Goal: Task Accomplishment & Management: Use online tool/utility

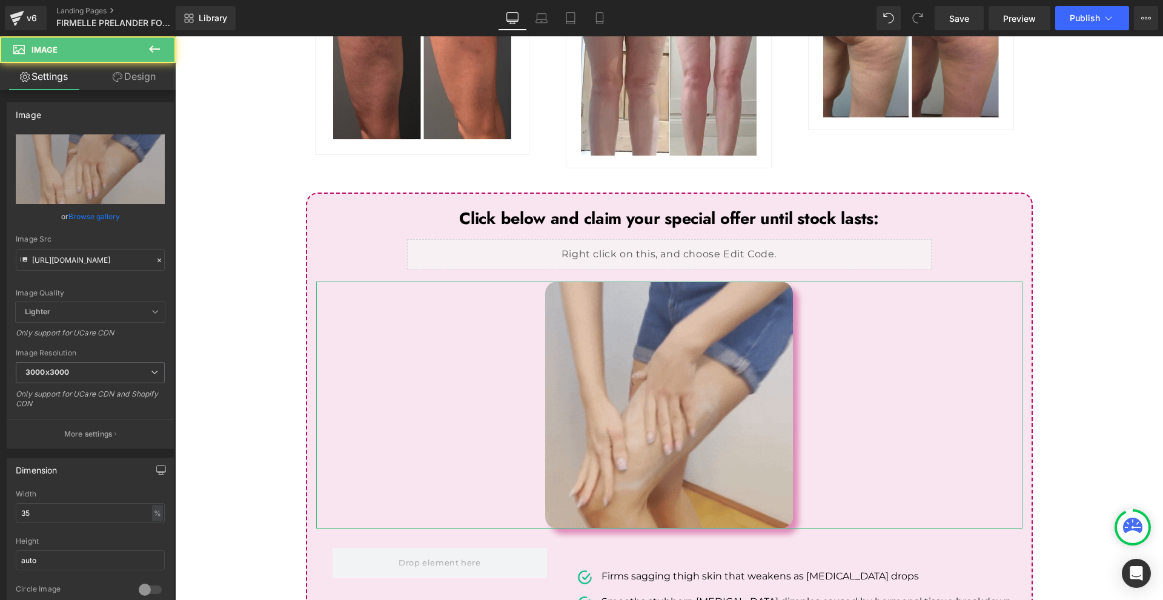
click at [155, 76] on link "Design" at bounding box center [134, 76] width 88 height 27
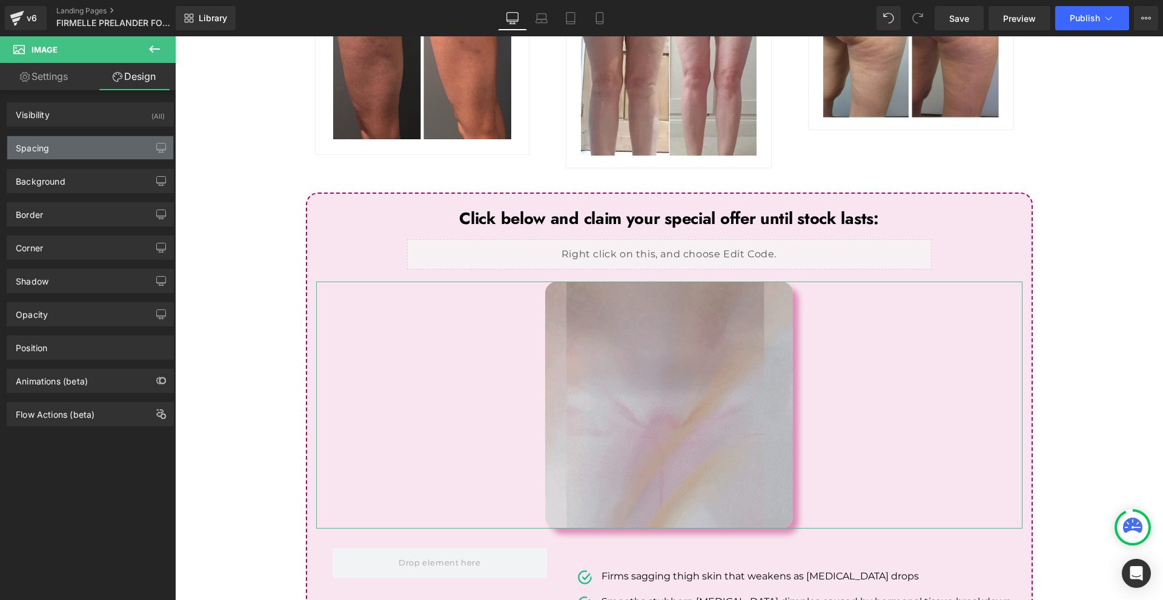
click at [78, 147] on div "Spacing" at bounding box center [90, 147] width 166 height 23
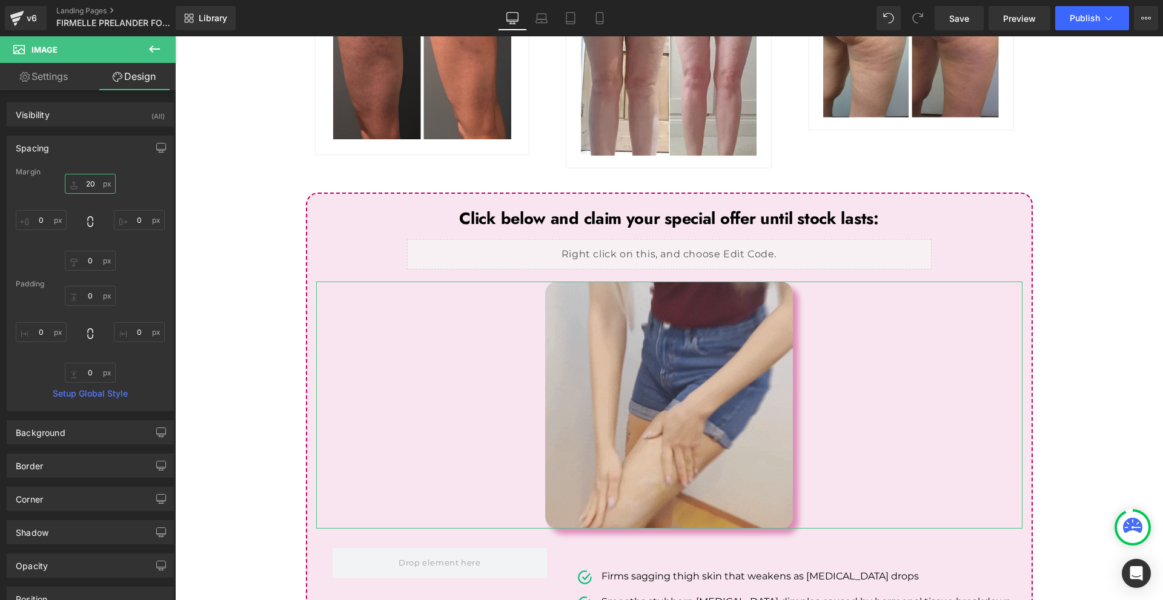
click at [91, 179] on input "20" at bounding box center [90, 184] width 51 height 20
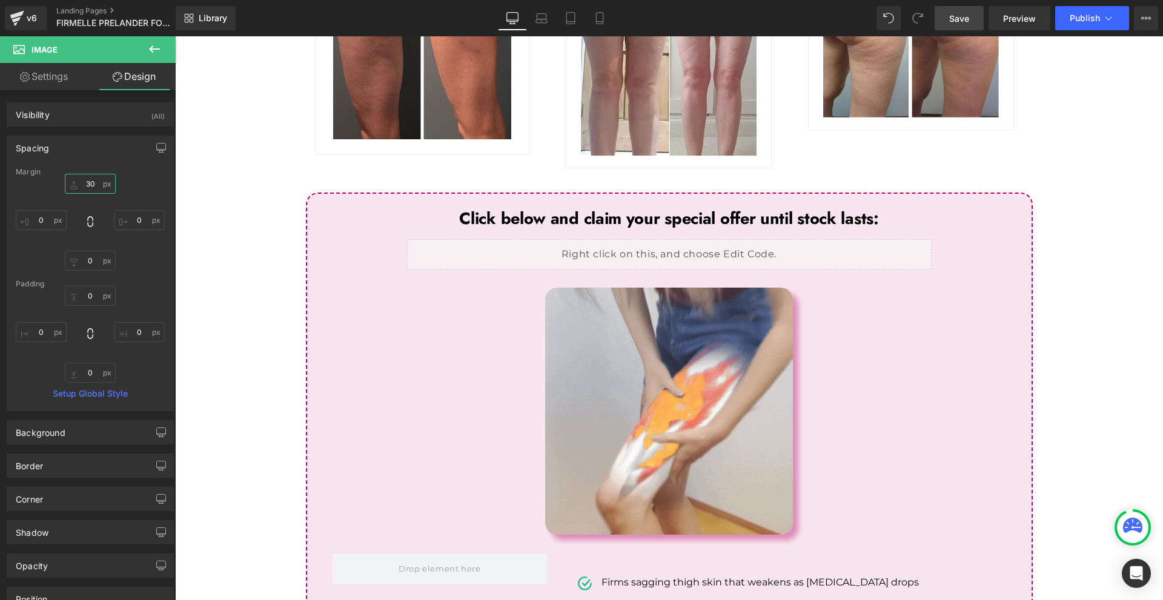
type input "30"
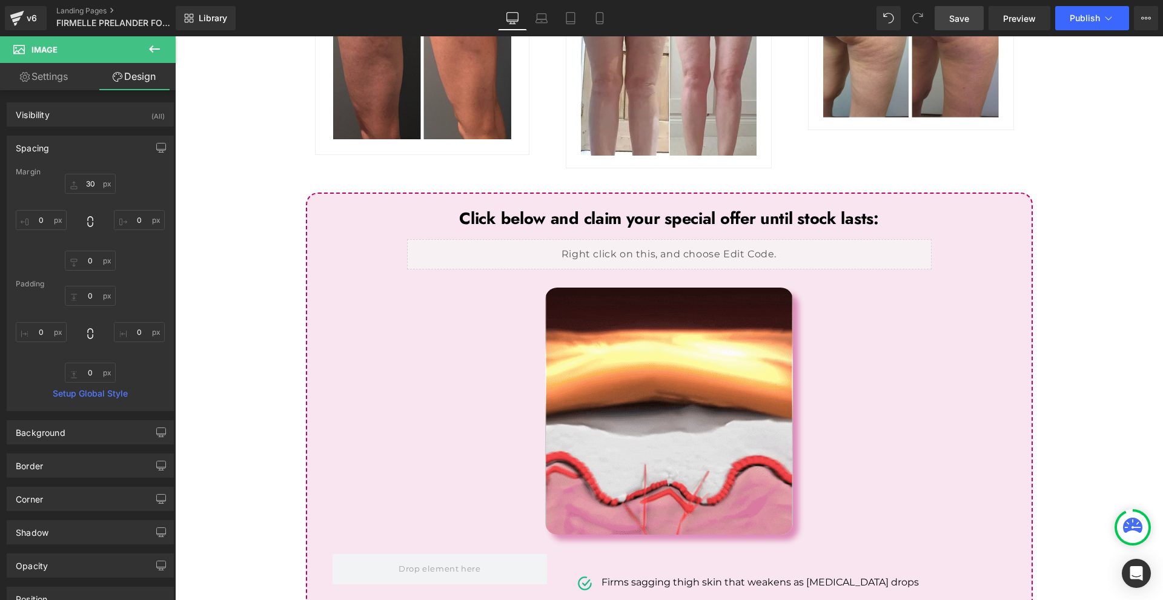
click at [957, 27] on link "Save" at bounding box center [959, 18] width 49 height 24
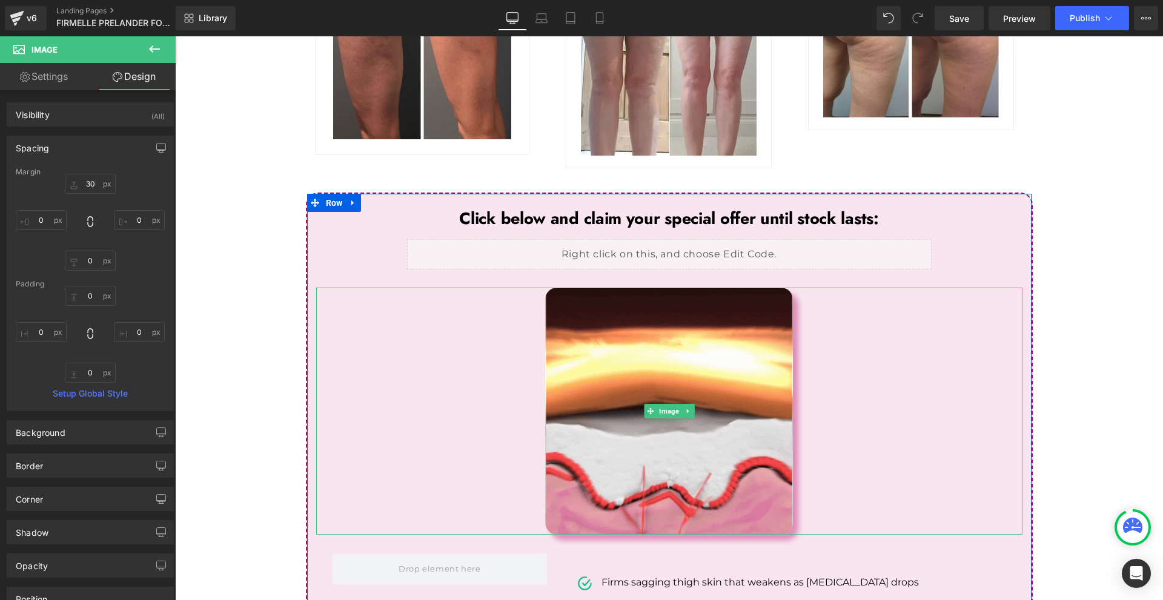
scroll to position [5160, 0]
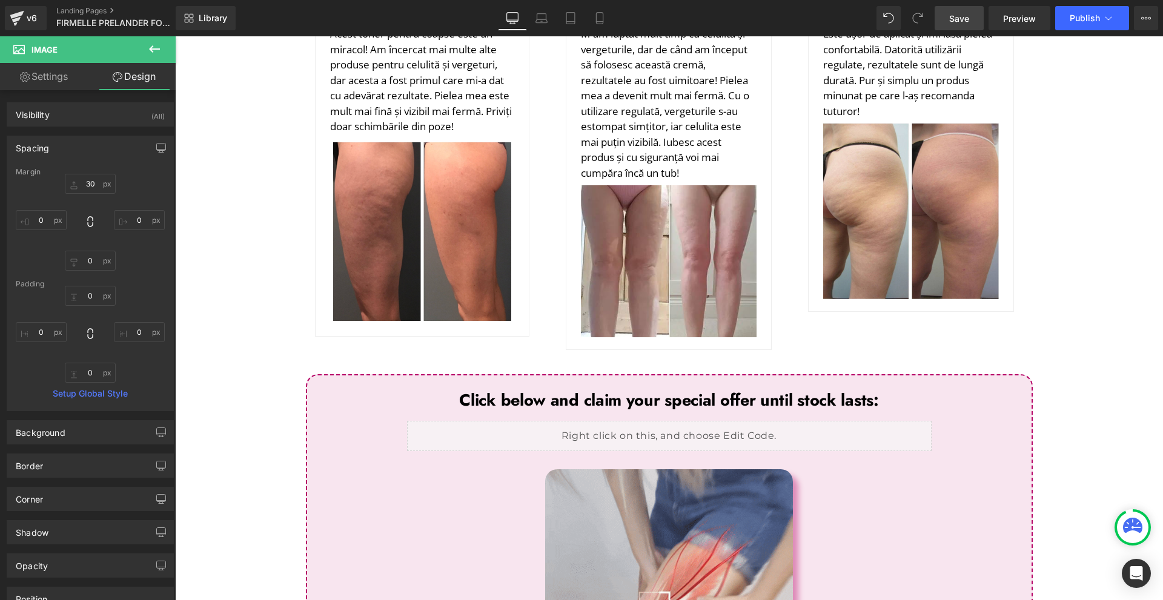
click at [962, 10] on link "Save" at bounding box center [959, 18] width 49 height 24
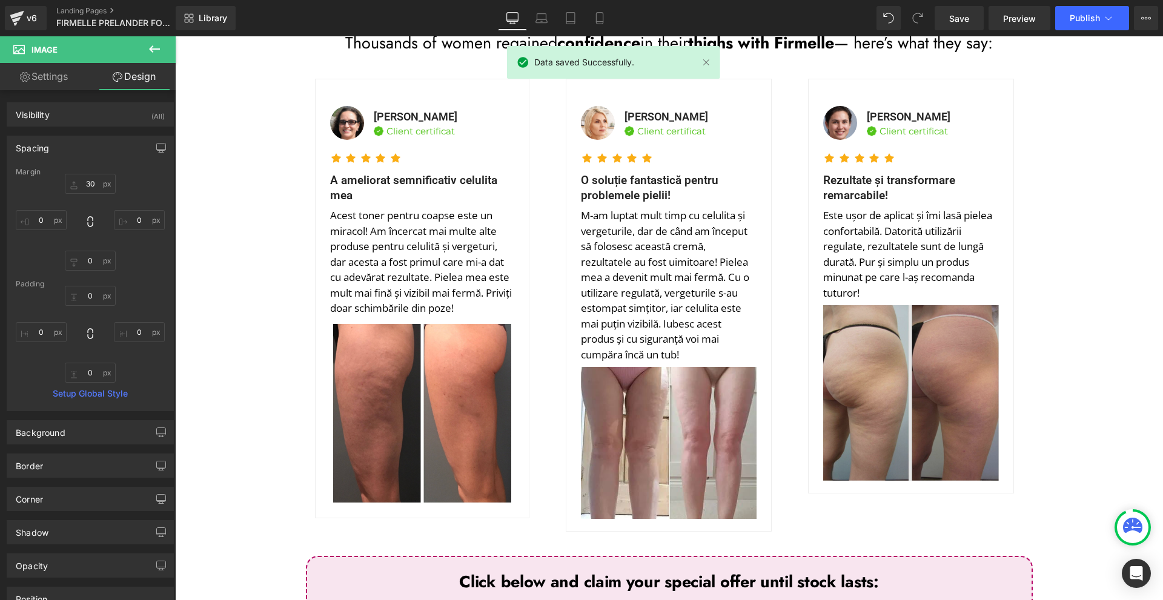
scroll to position [4918, 0]
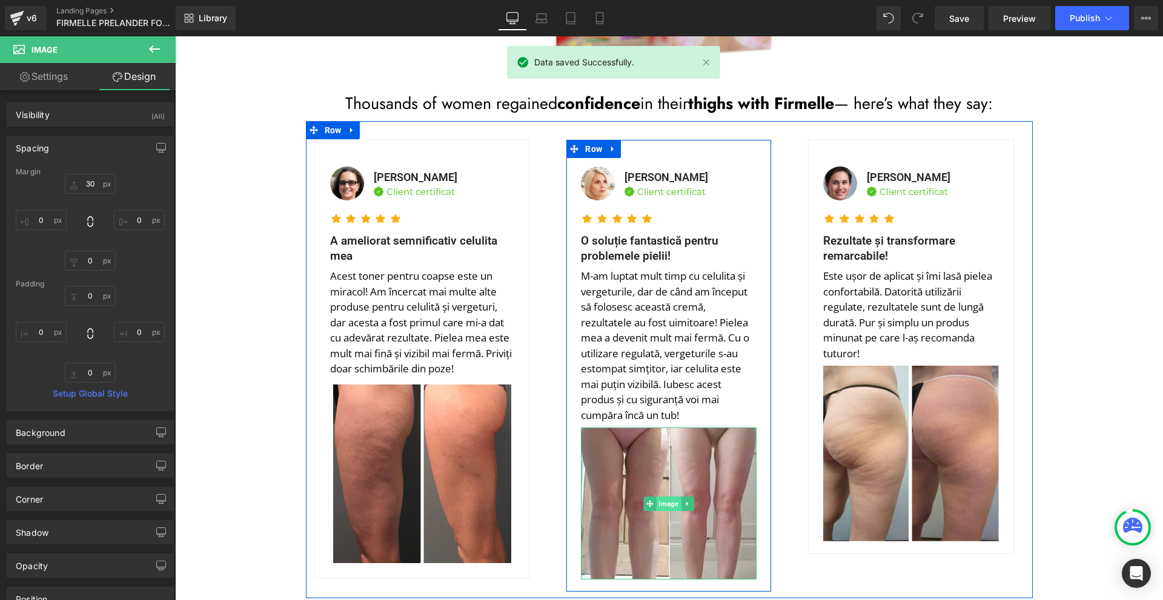
click at [665, 497] on span "Image" at bounding box center [669, 504] width 25 height 15
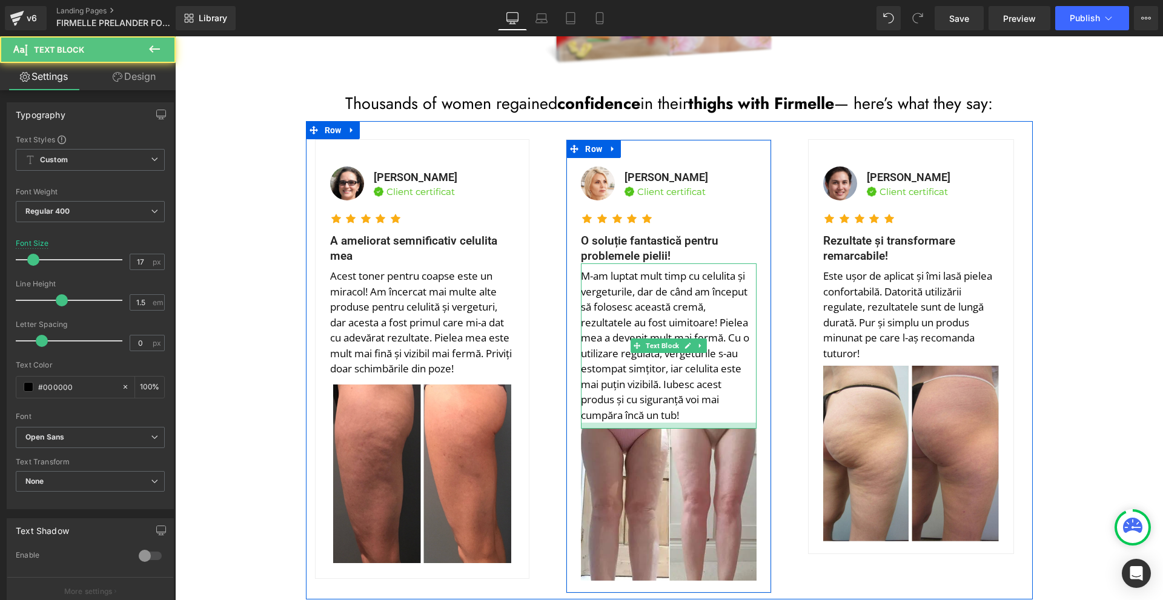
click at [680, 423] on div at bounding box center [669, 426] width 176 height 6
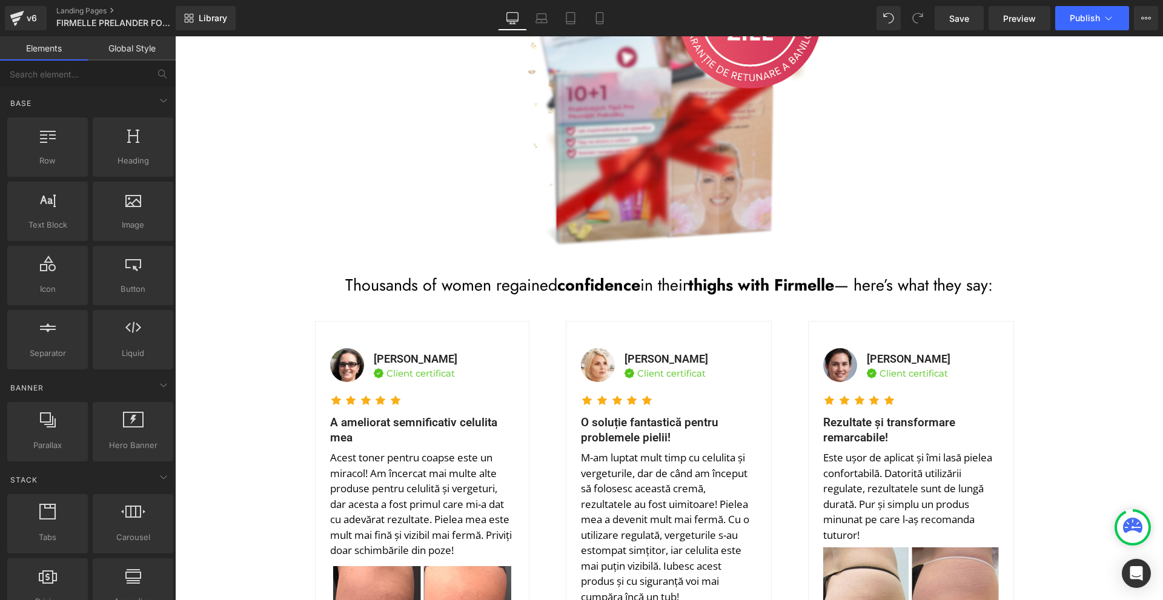
scroll to position [4554, 0]
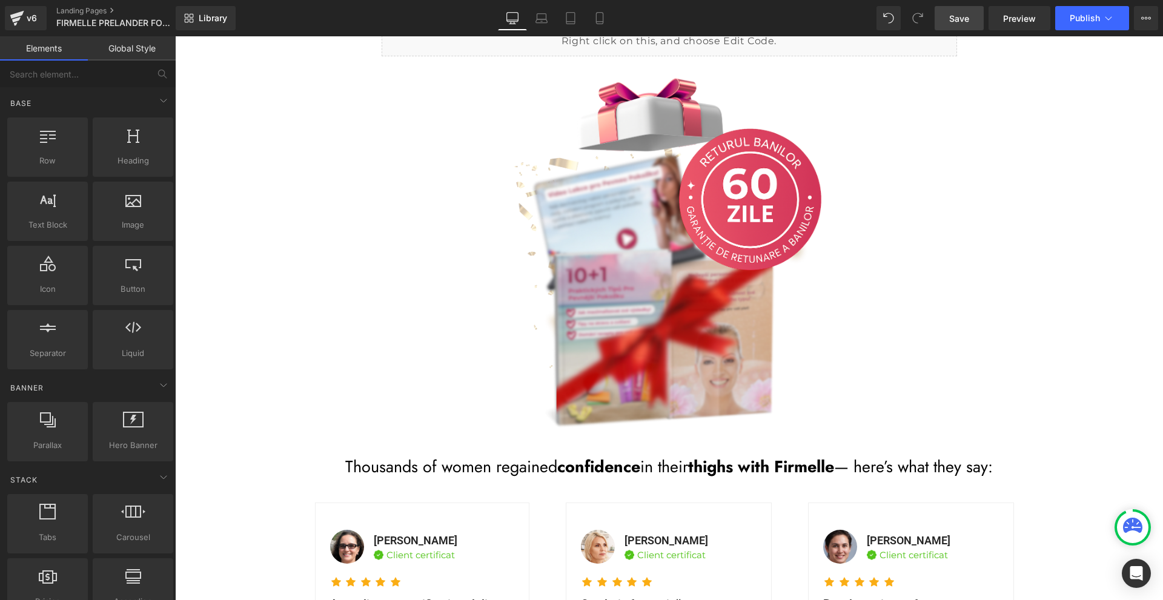
click at [965, 27] on link "Save" at bounding box center [959, 18] width 49 height 24
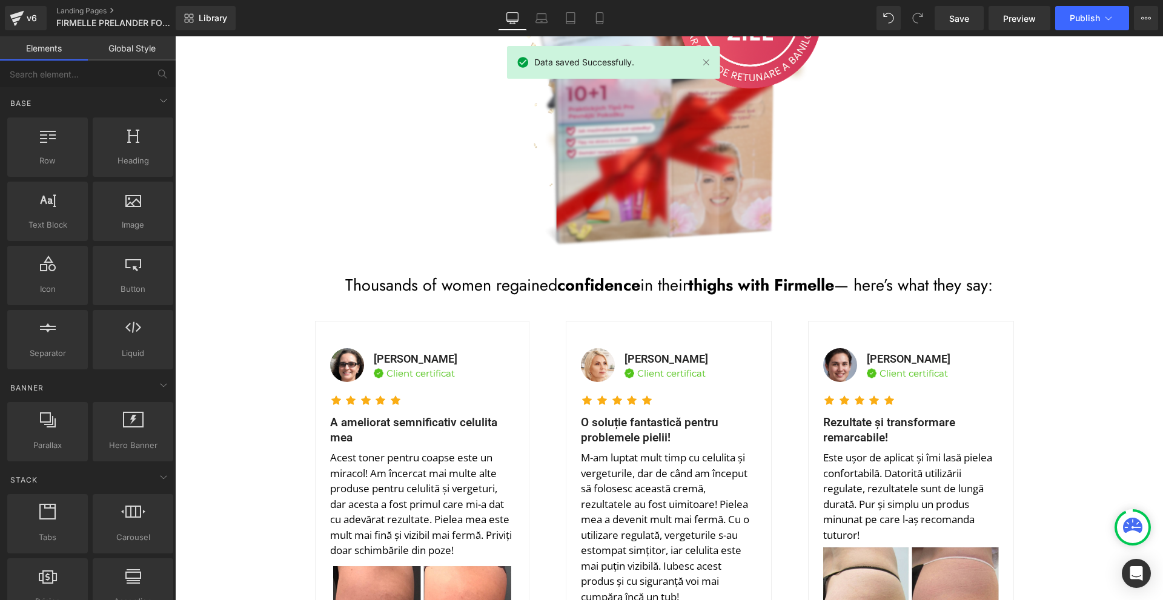
scroll to position [4796, 0]
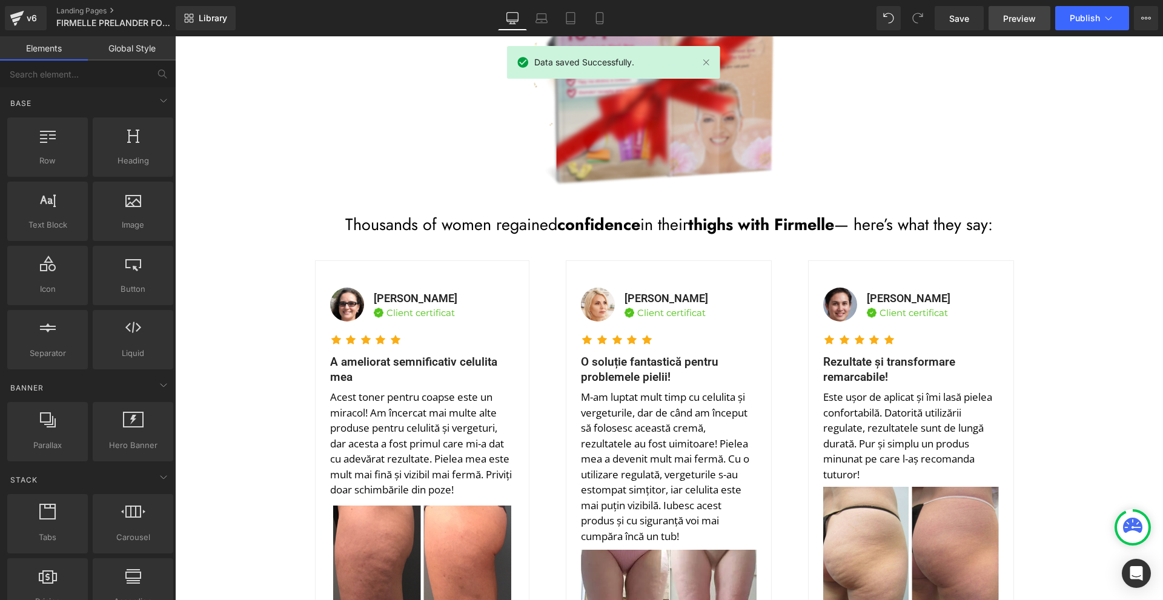
click at [1019, 28] on link "Preview" at bounding box center [1020, 18] width 62 height 24
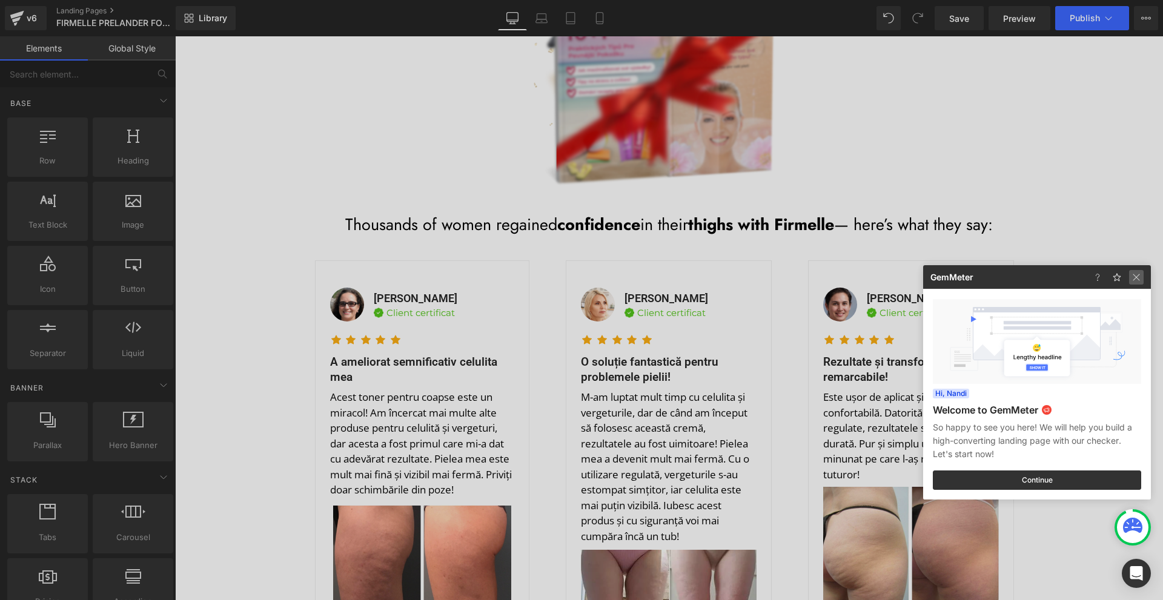
click at [1132, 277] on img at bounding box center [1136, 277] width 15 height 15
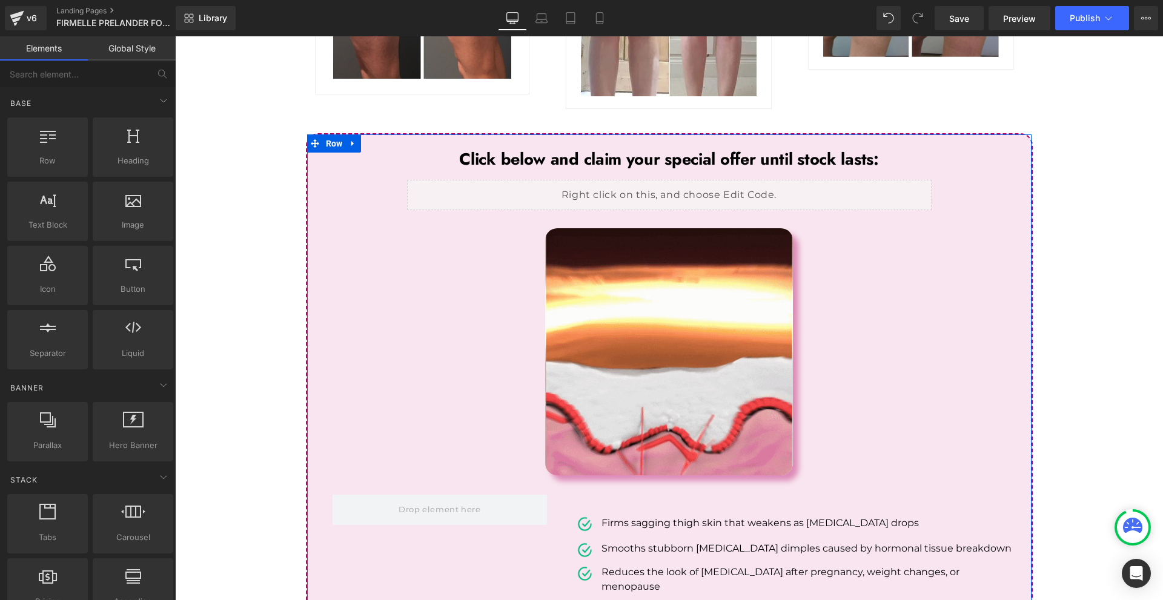
scroll to position [5524, 0]
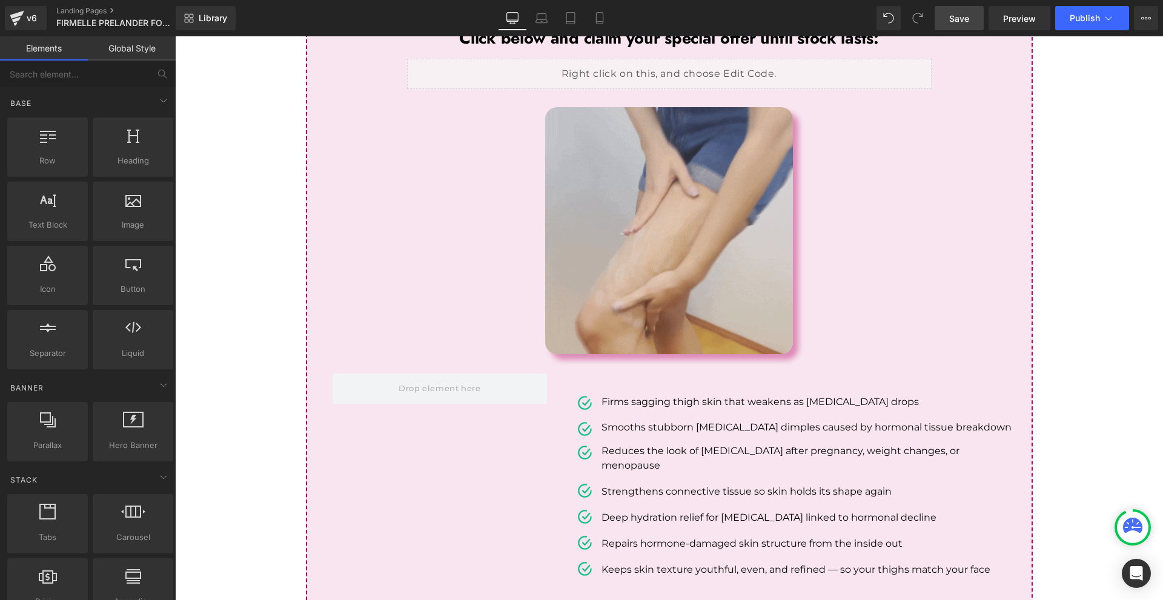
click at [962, 19] on span "Save" at bounding box center [959, 18] width 20 height 13
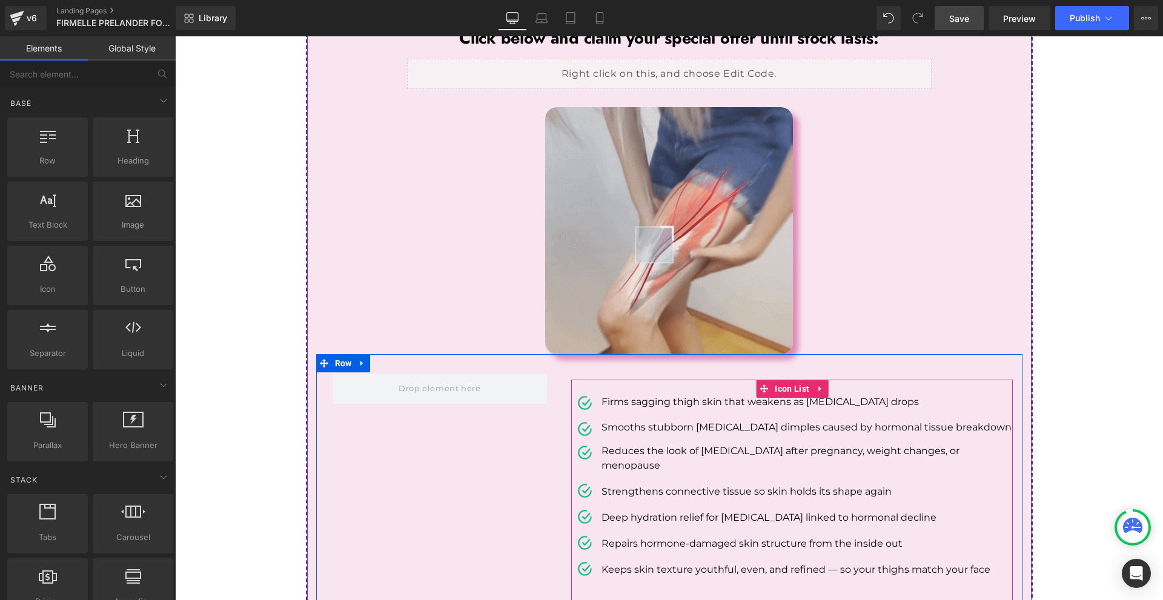
scroll to position [5281, 0]
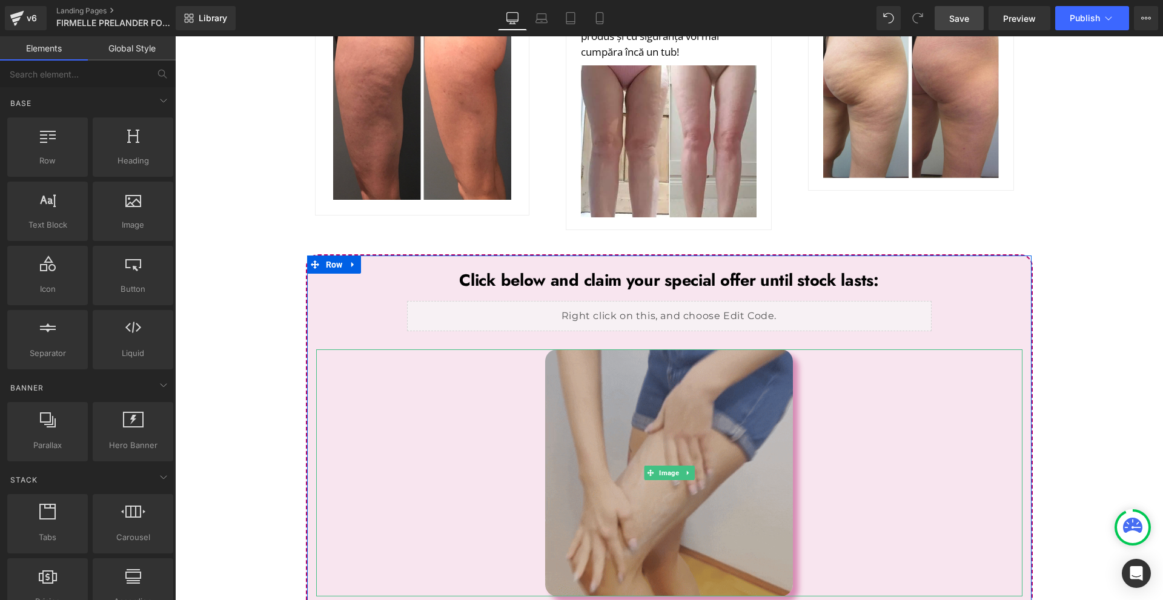
click at [734, 350] on img at bounding box center [668, 473] width 247 height 247
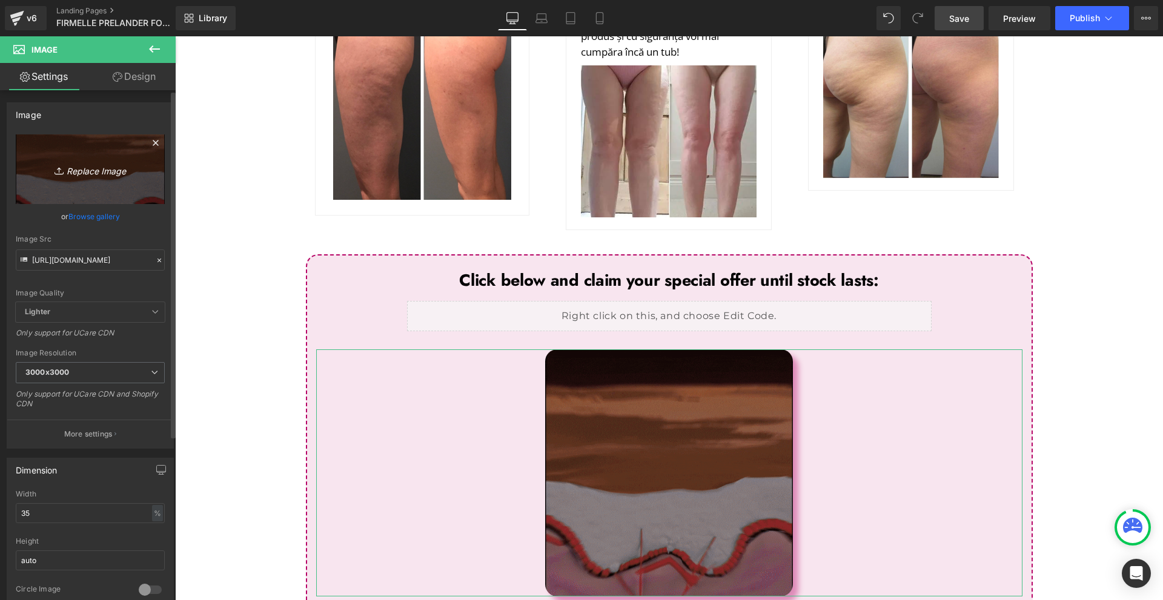
click at [96, 158] on link "Replace Image" at bounding box center [90, 170] width 149 height 70
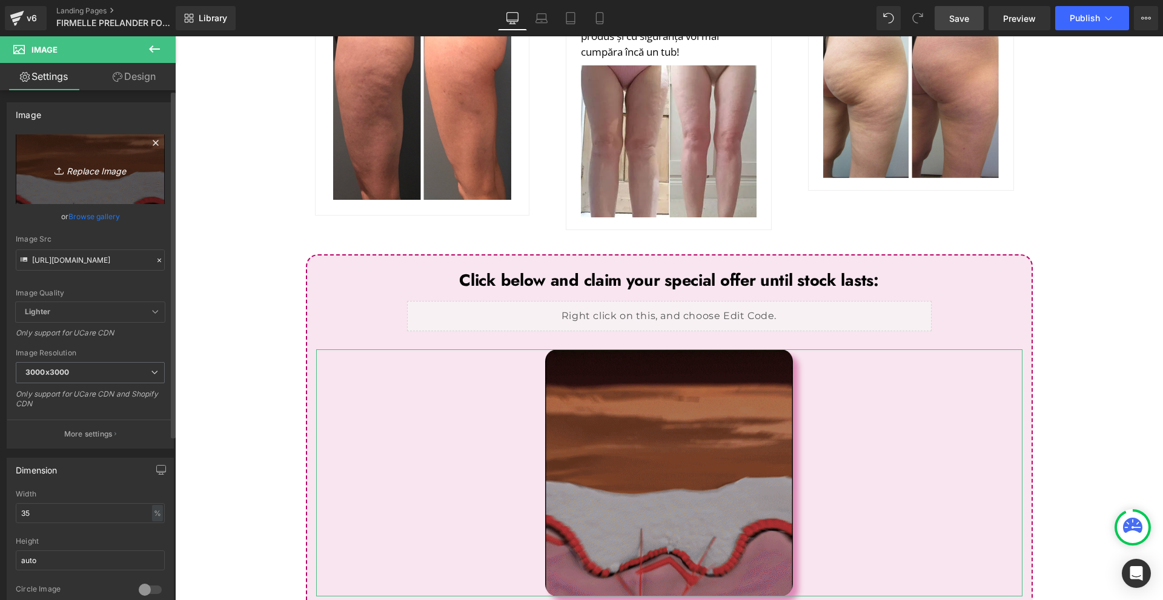
type input "C:\fakepath\OLD ME (6).png"
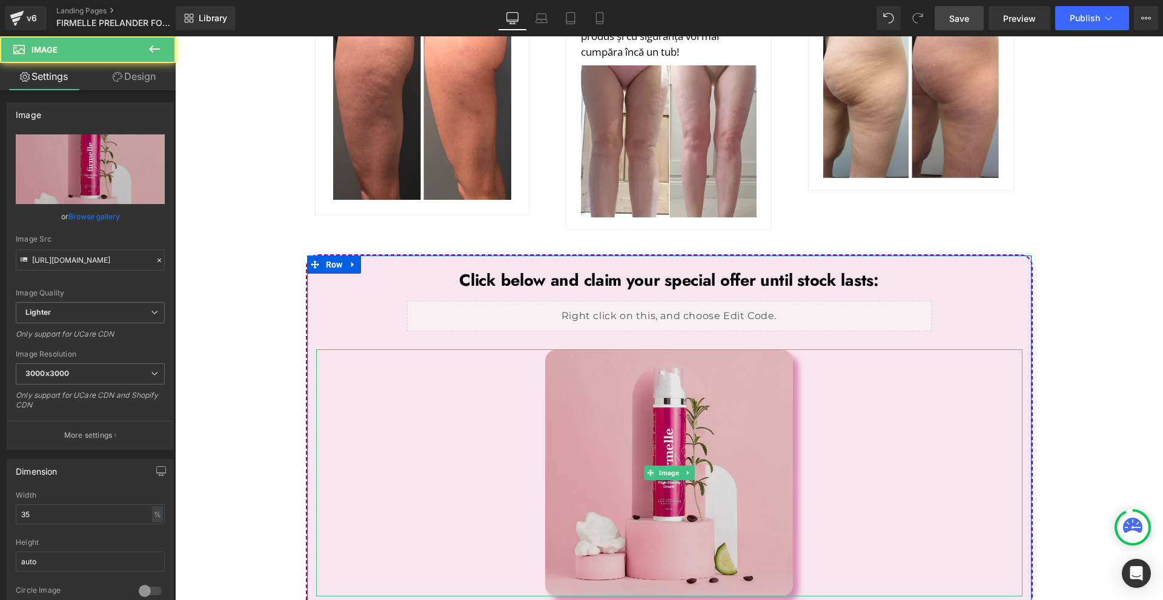
click at [654, 350] on img at bounding box center [668, 473] width 247 height 247
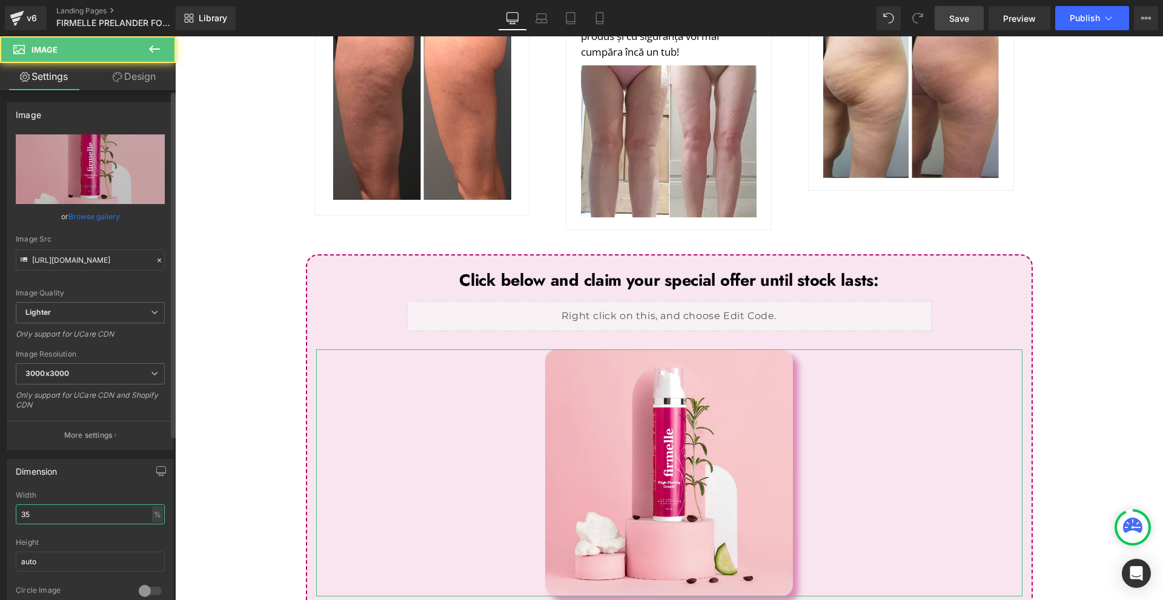
click at [57, 510] on input "35" at bounding box center [90, 515] width 149 height 20
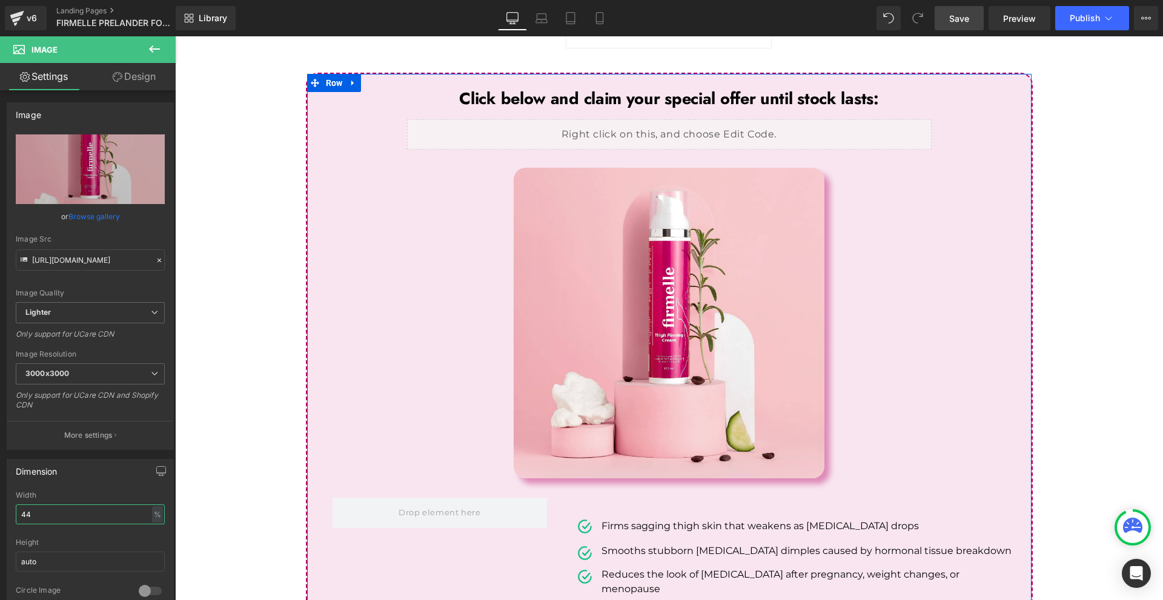
scroll to position [5524, 0]
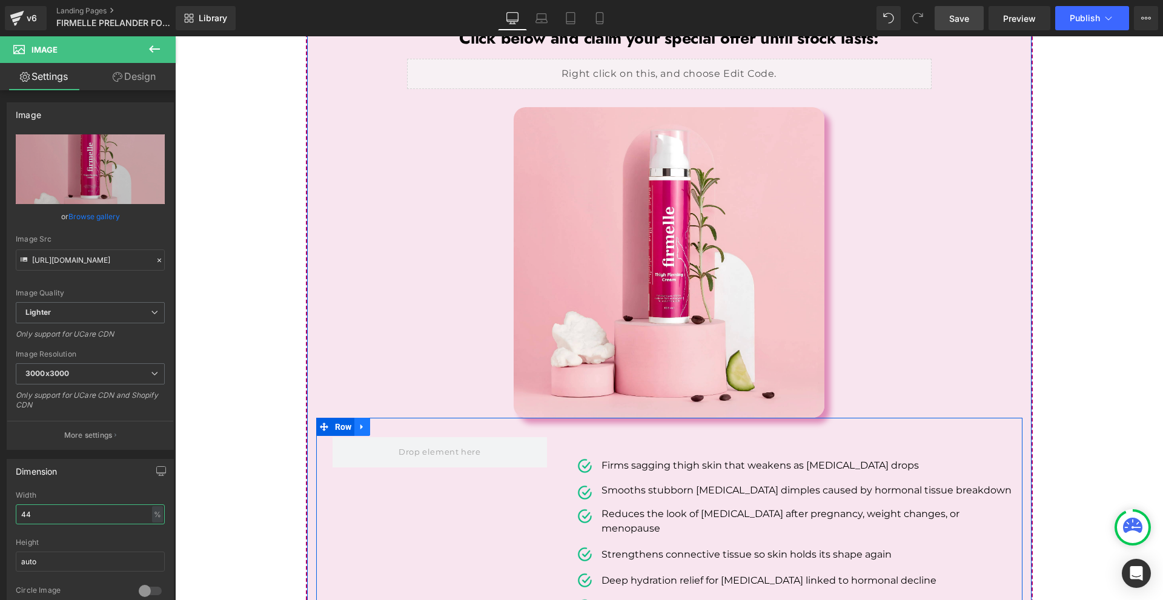
type input "44"
click at [361, 418] on link at bounding box center [362, 427] width 16 height 18
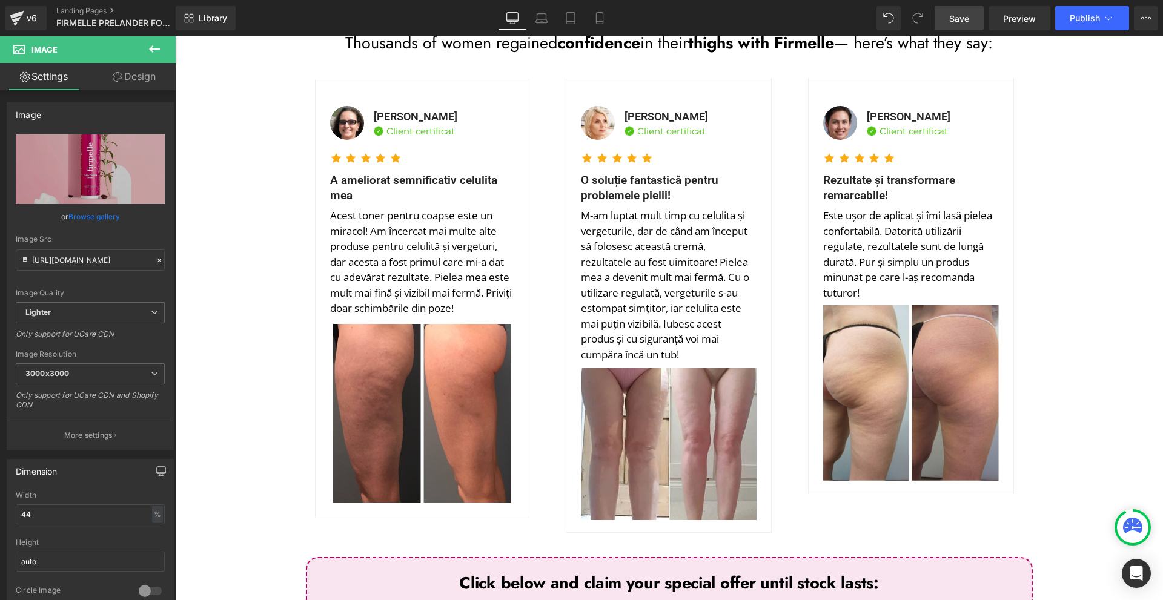
scroll to position [5099, 0]
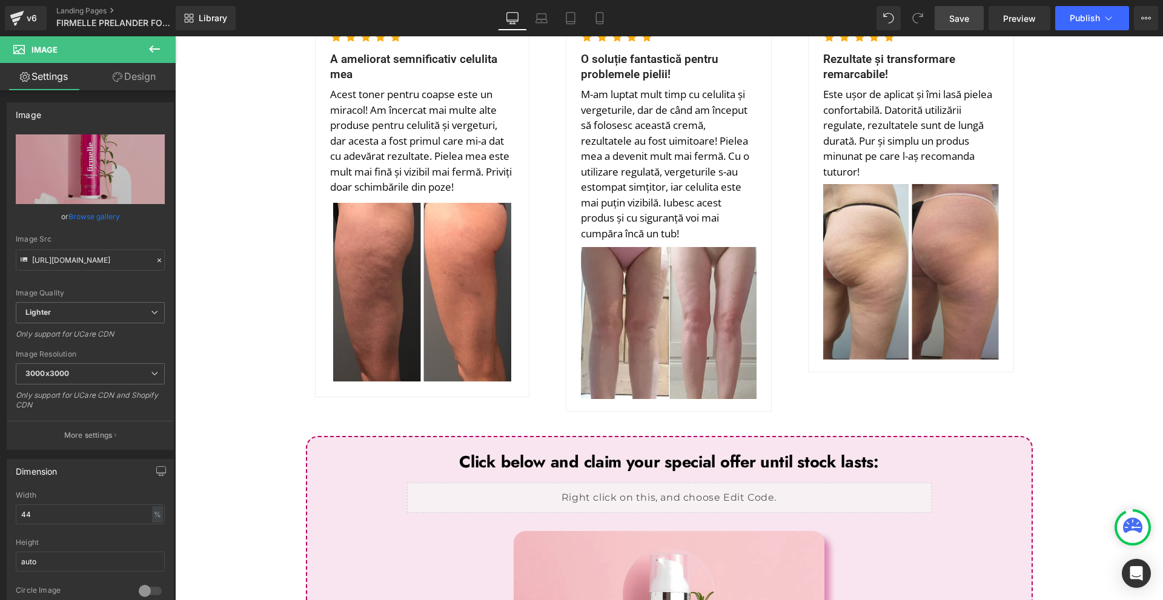
click at [964, 28] on link "Save" at bounding box center [959, 18] width 49 height 24
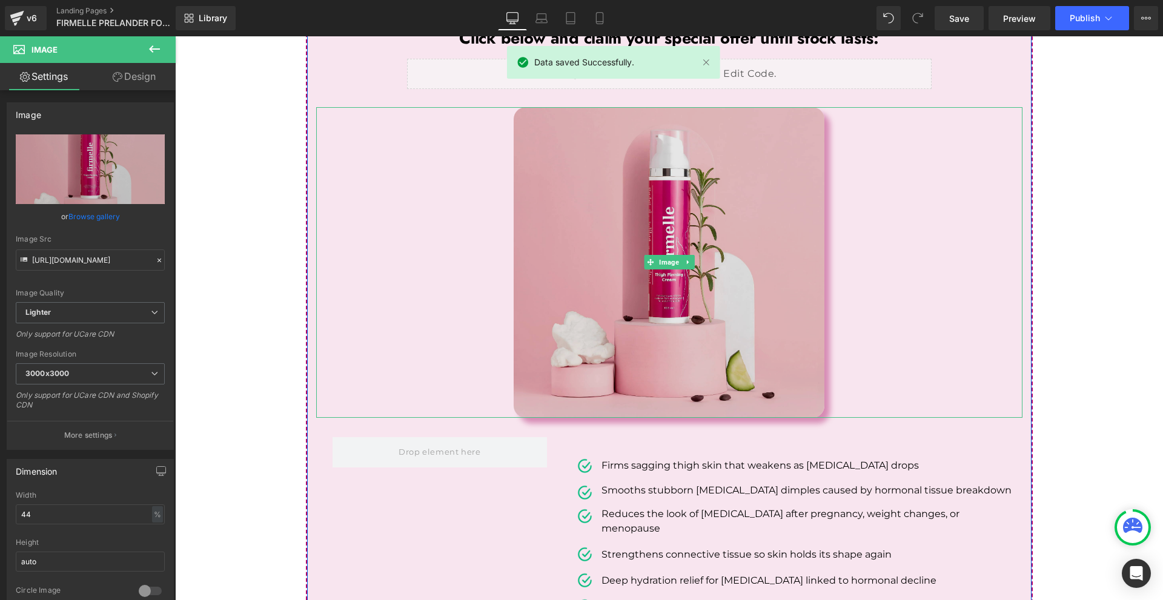
scroll to position [5584, 0]
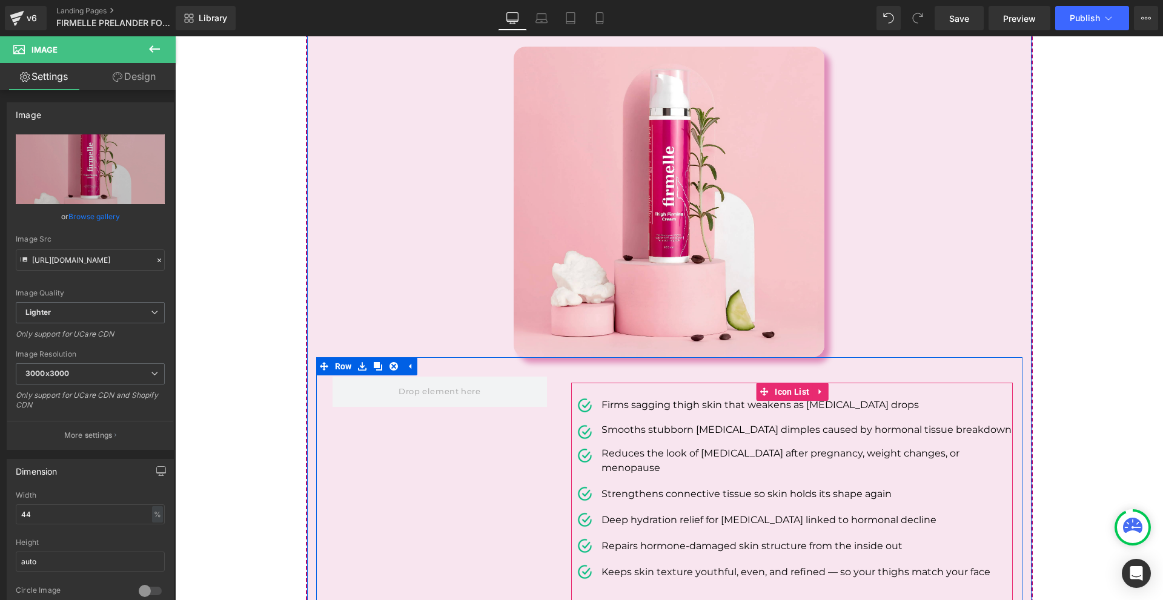
click at [818, 383] on link at bounding box center [821, 392] width 16 height 18
click at [824, 387] on icon at bounding box center [828, 391] width 8 height 9
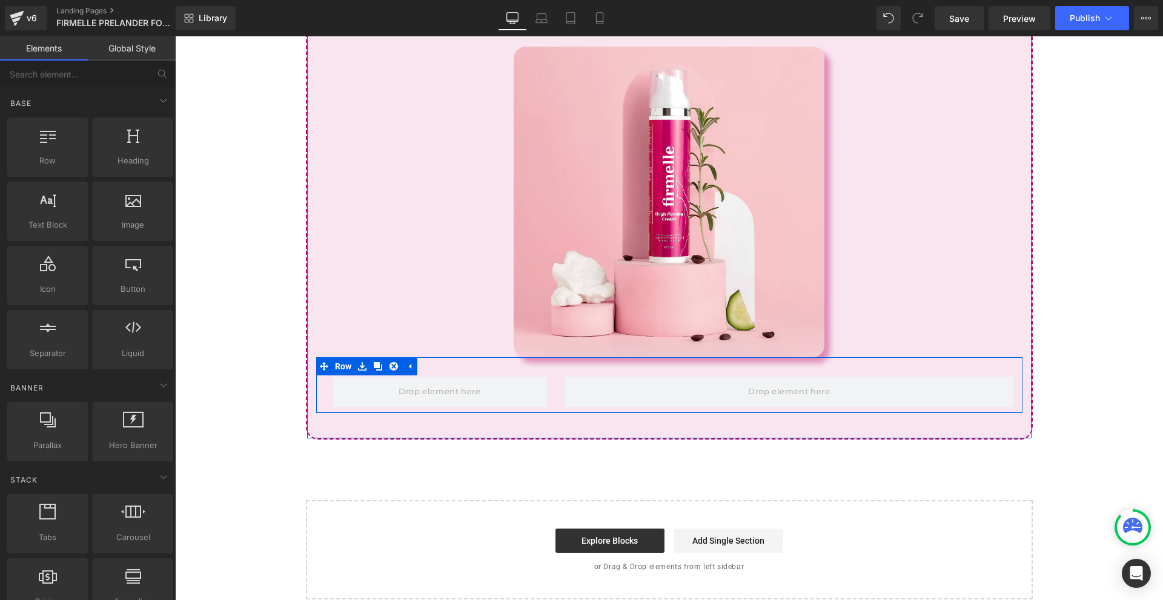
scroll to position [5431, 0]
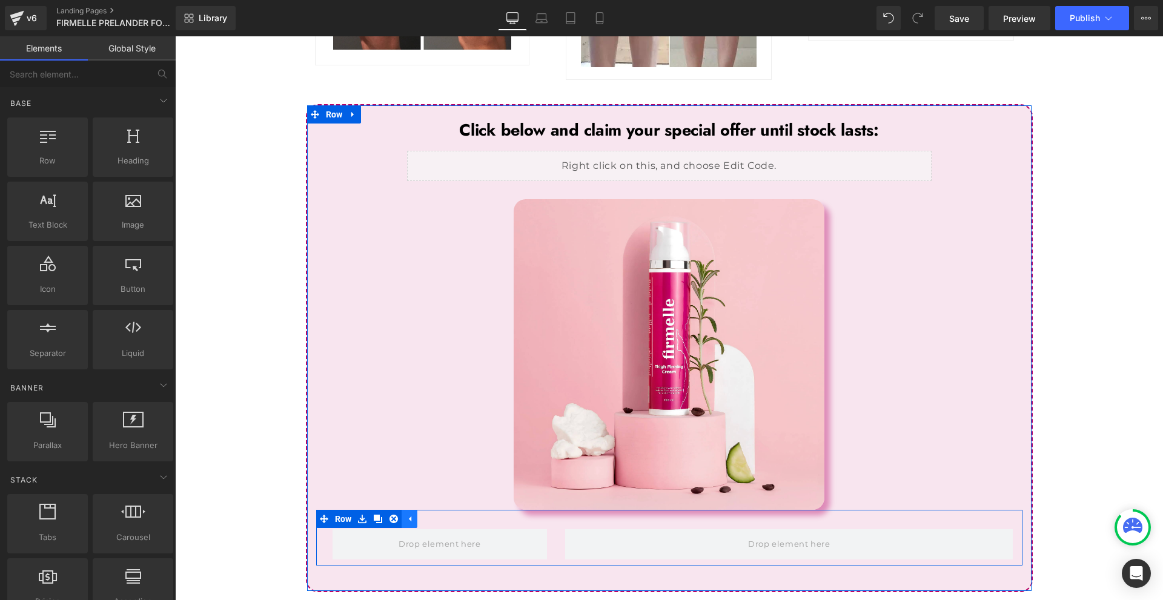
click at [409, 516] on icon at bounding box center [410, 518] width 2 height 5
click at [358, 514] on icon at bounding box center [362, 518] width 8 height 9
click at [391, 514] on icon at bounding box center [394, 518] width 8 height 9
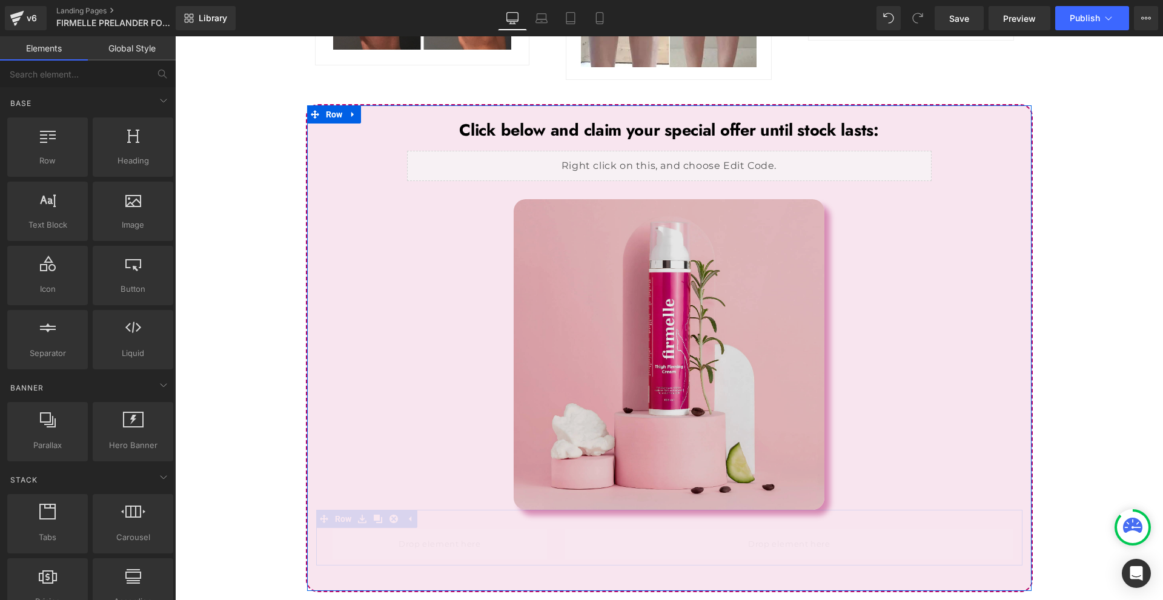
scroll to position [5376, 0]
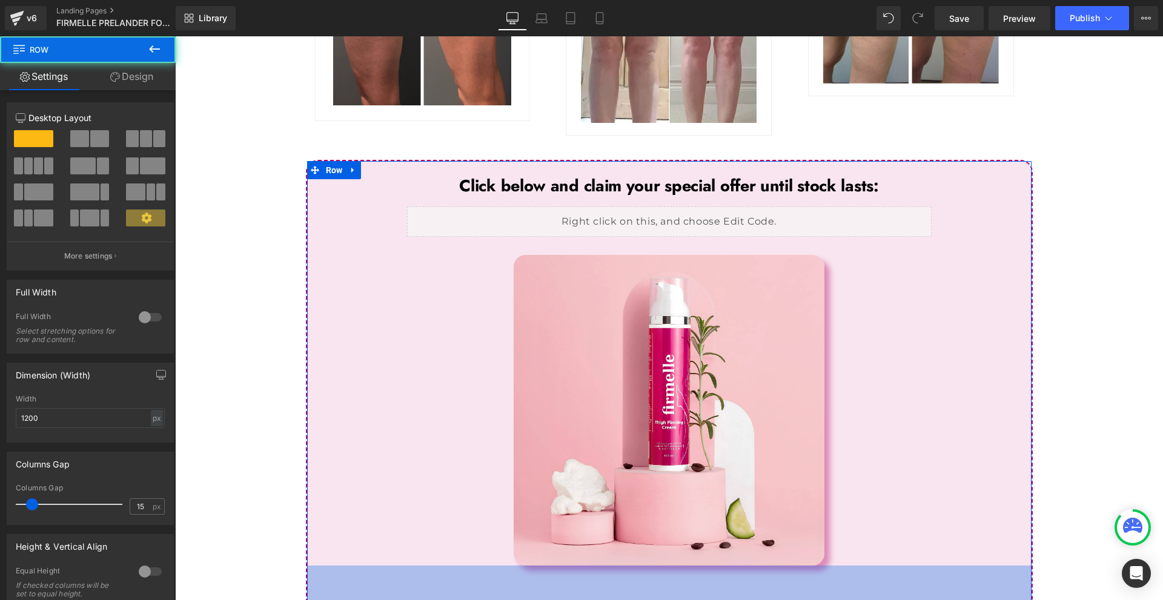
drag, startPoint x: 682, startPoint y: 426, endPoint x: 690, endPoint y: 455, distance: 30.1
click at [685, 566] on div "84px" at bounding box center [669, 591] width 725 height 51
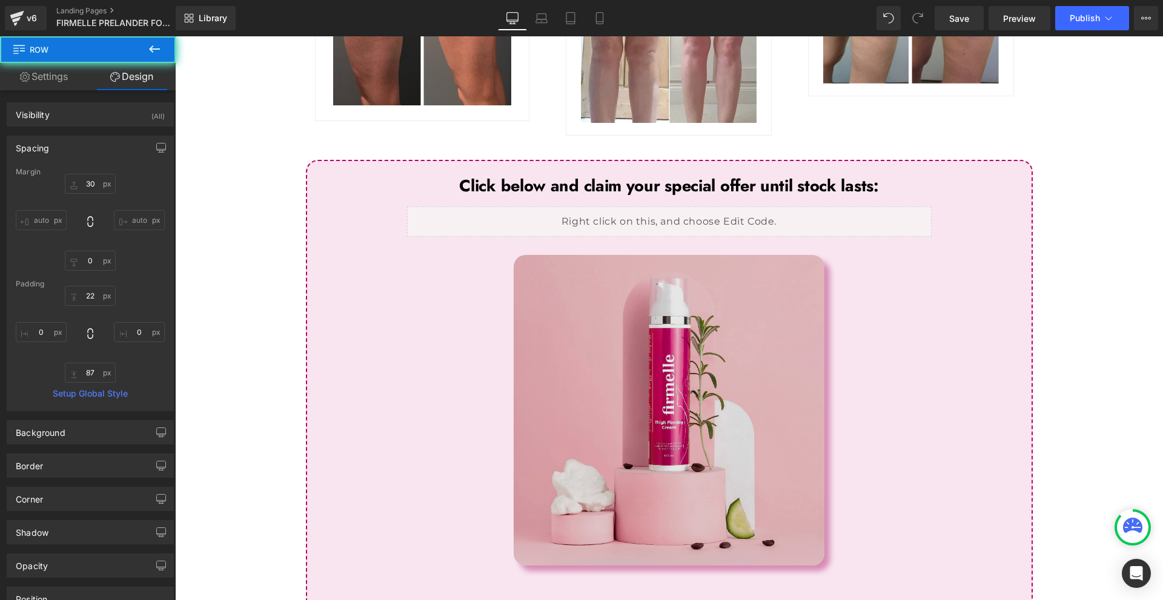
click at [697, 265] on img at bounding box center [669, 410] width 311 height 311
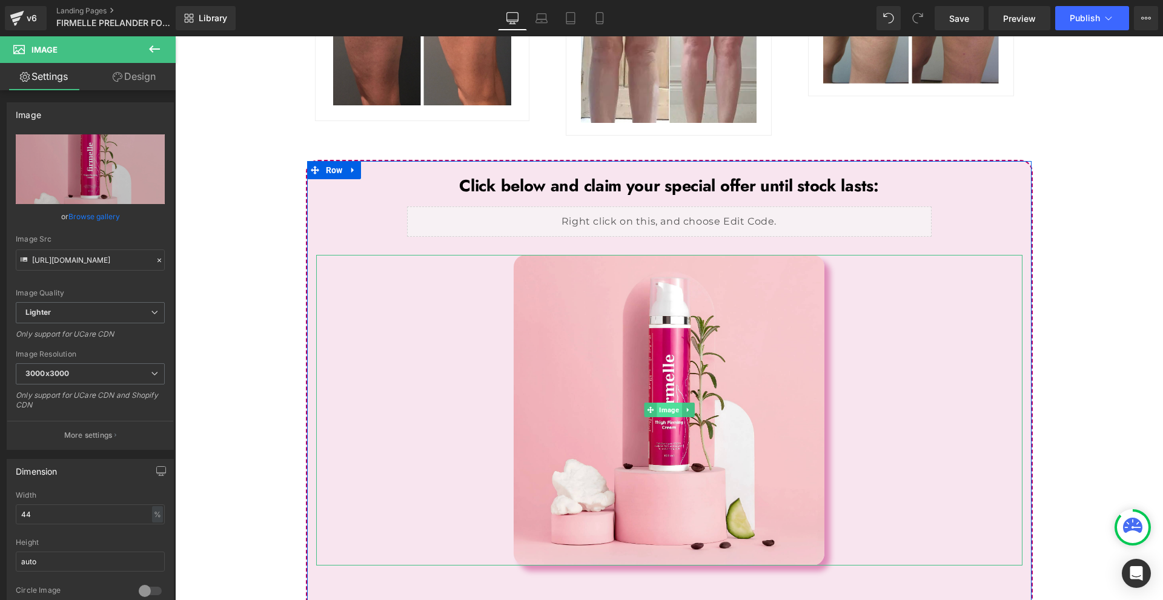
click at [659, 403] on span "Image" at bounding box center [669, 410] width 25 height 15
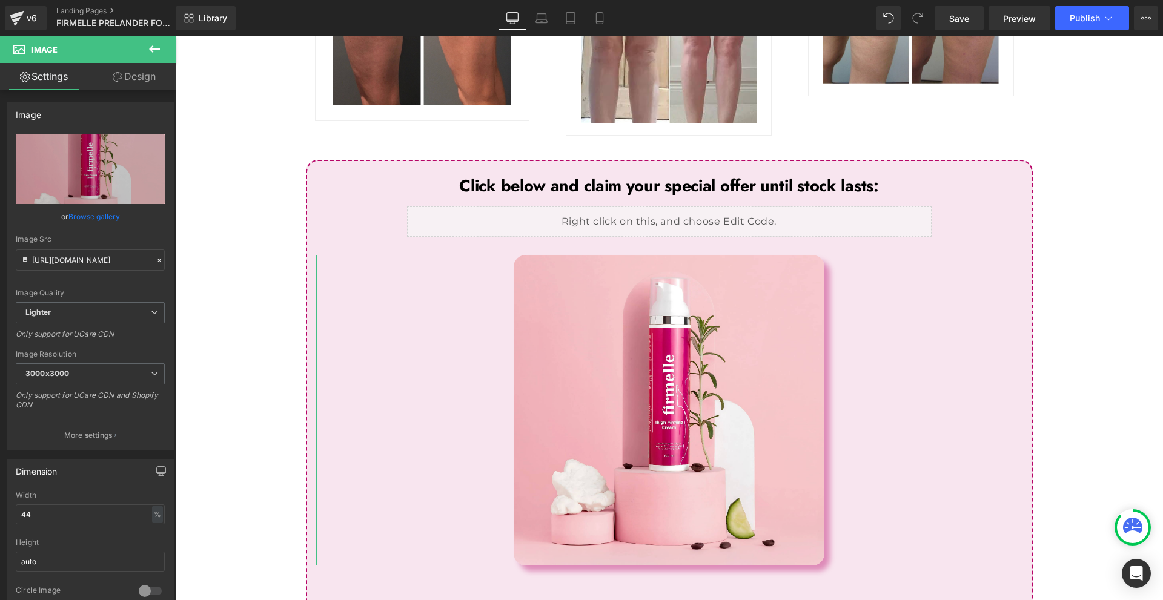
click at [121, 81] on link "Design" at bounding box center [134, 76] width 88 height 27
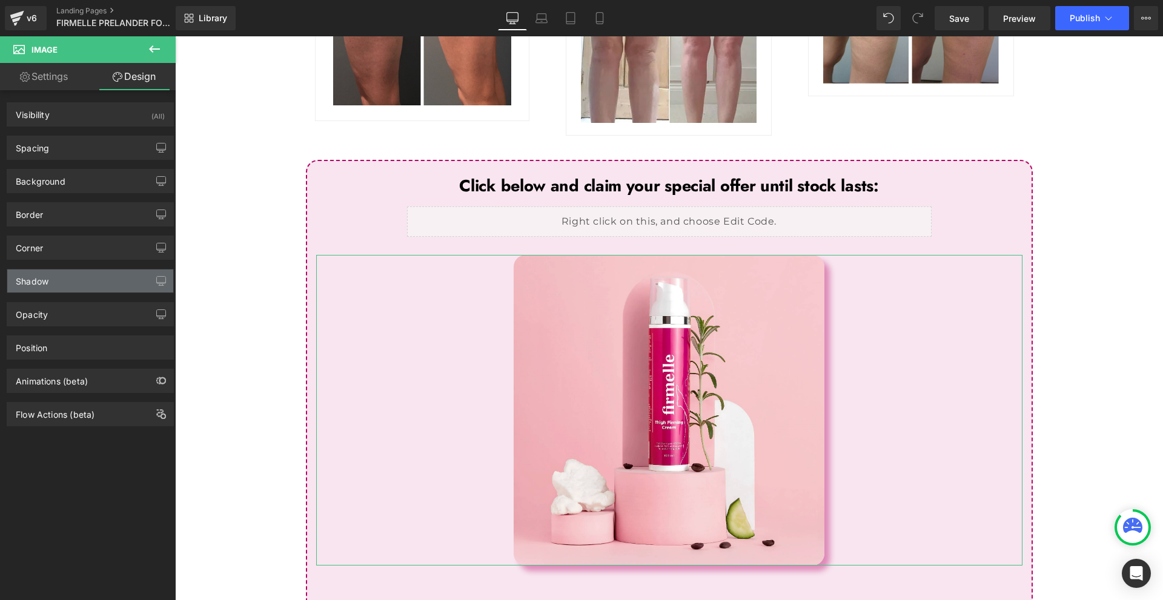
click at [48, 284] on div "Shadow" at bounding box center [32, 278] width 33 height 17
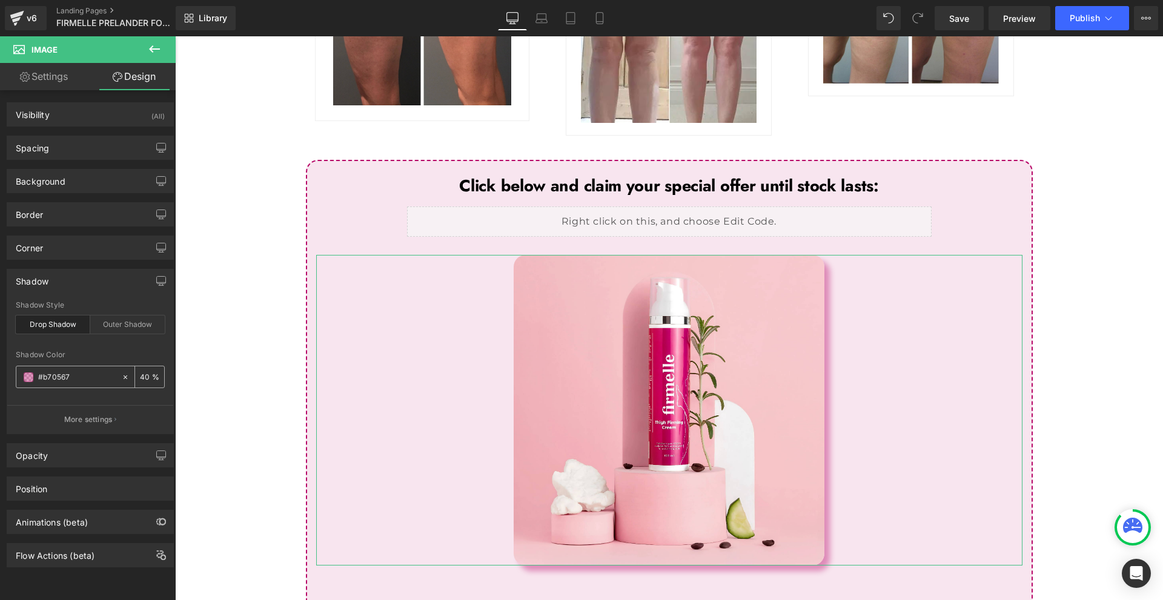
click at [27, 377] on span at bounding box center [29, 378] width 10 height 10
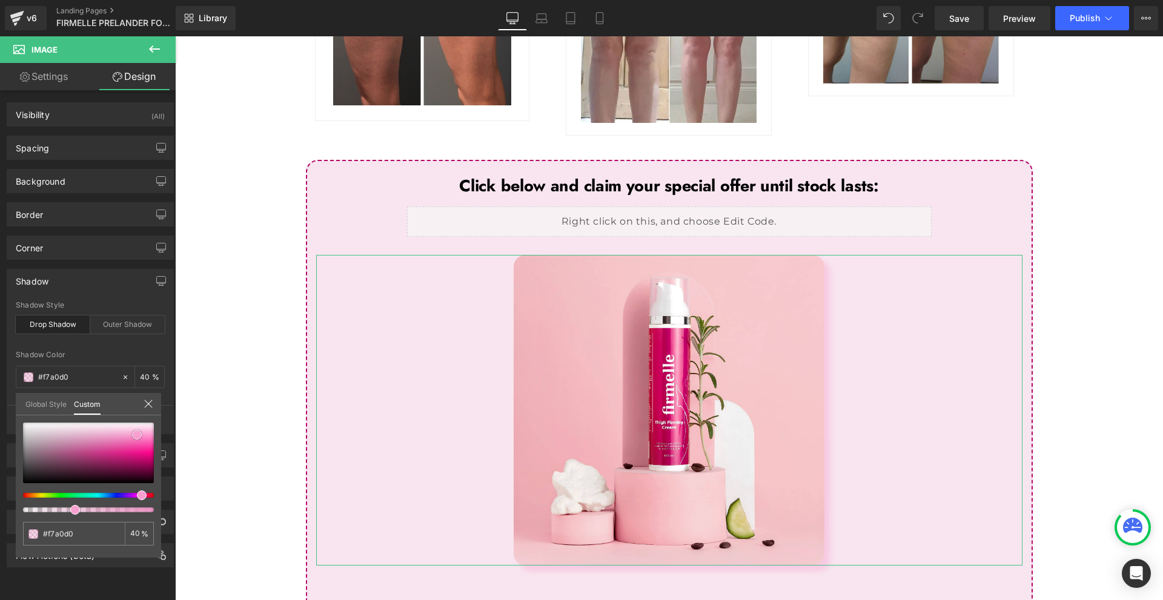
drag, startPoint x: 141, startPoint y: 454, endPoint x: 137, endPoint y: 435, distance: 19.8
click at [137, 435] on div at bounding box center [88, 453] width 131 height 61
drag, startPoint x: 142, startPoint y: 439, endPoint x: 145, endPoint y: 445, distance: 6.8
click at [145, 445] on div at bounding box center [88, 453] width 131 height 61
drag, startPoint x: 142, startPoint y: 457, endPoint x: 136, endPoint y: 462, distance: 8.6
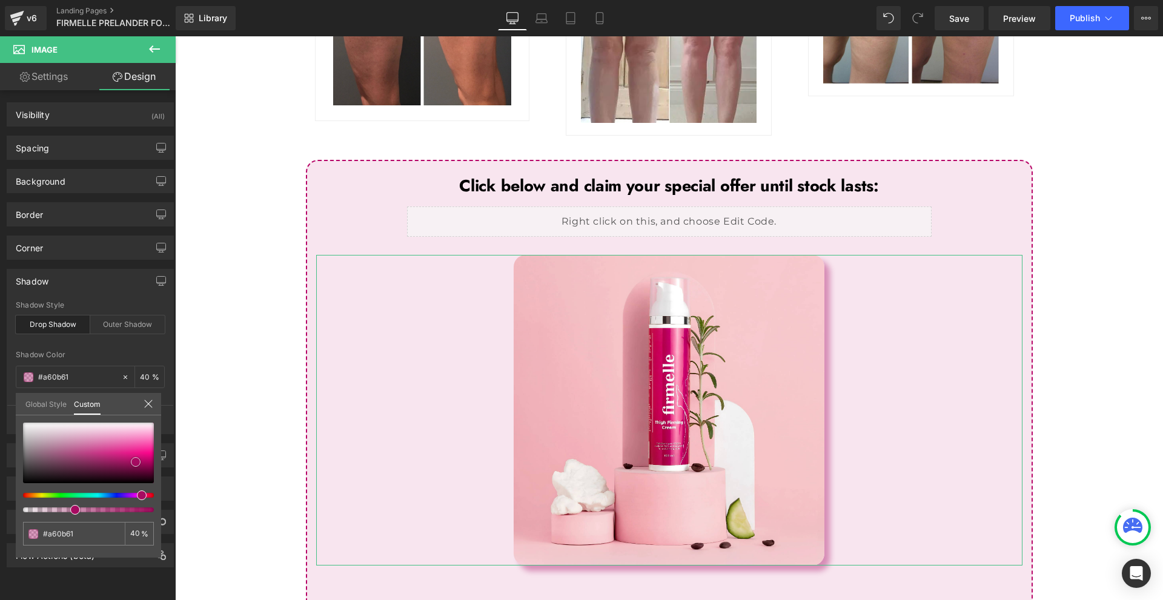
click at [136, 462] on div at bounding box center [88, 453] width 131 height 61
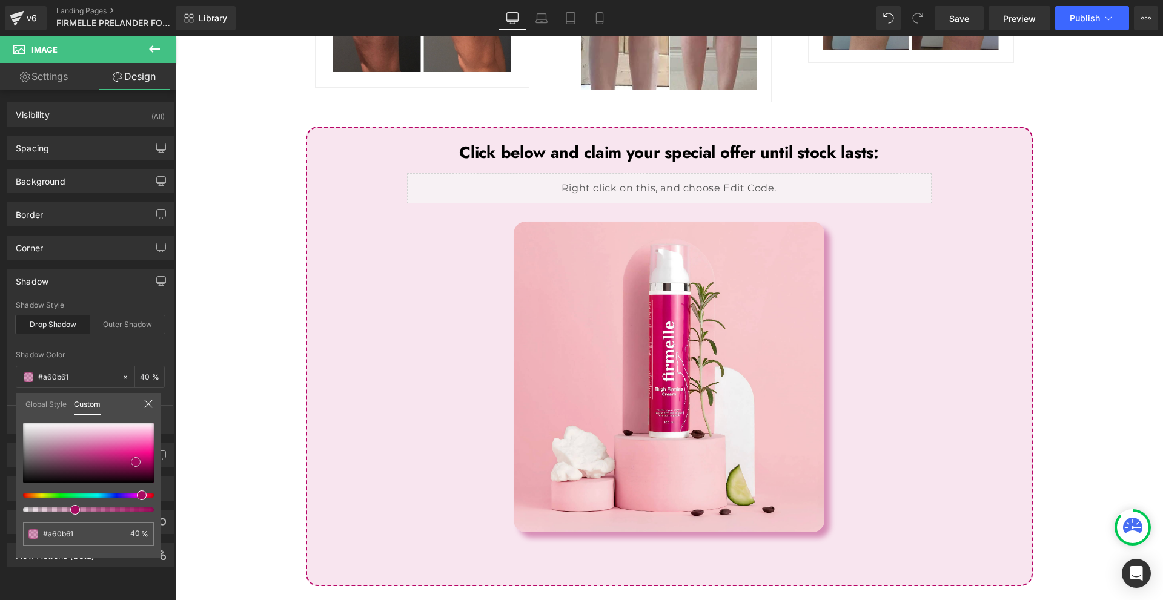
scroll to position [5288, 0]
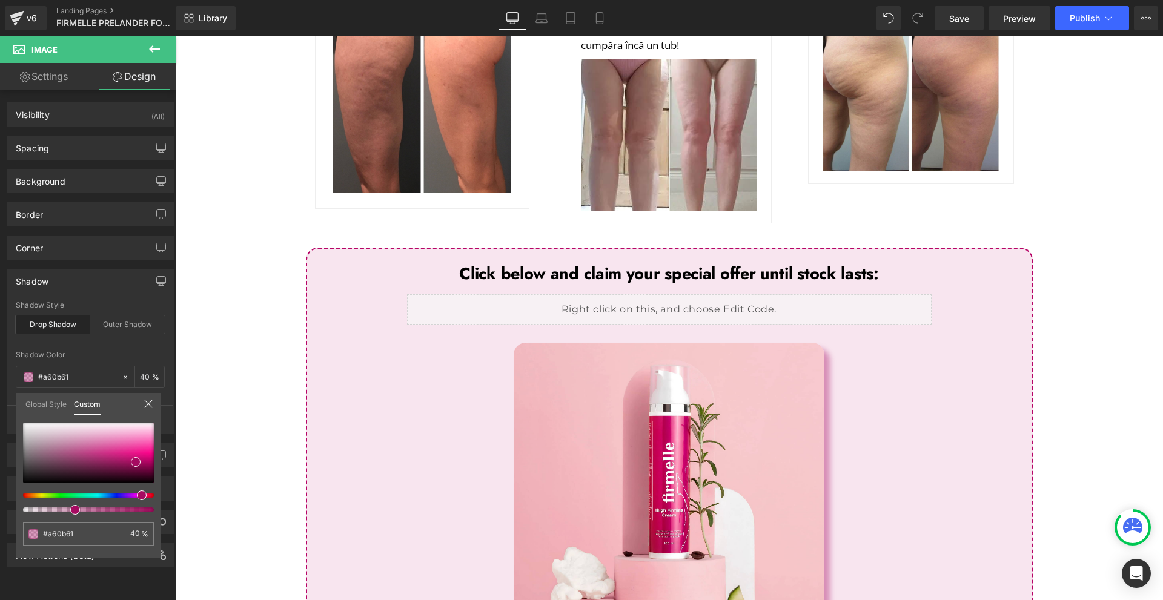
click at [159, 46] on icon at bounding box center [154, 49] width 15 height 15
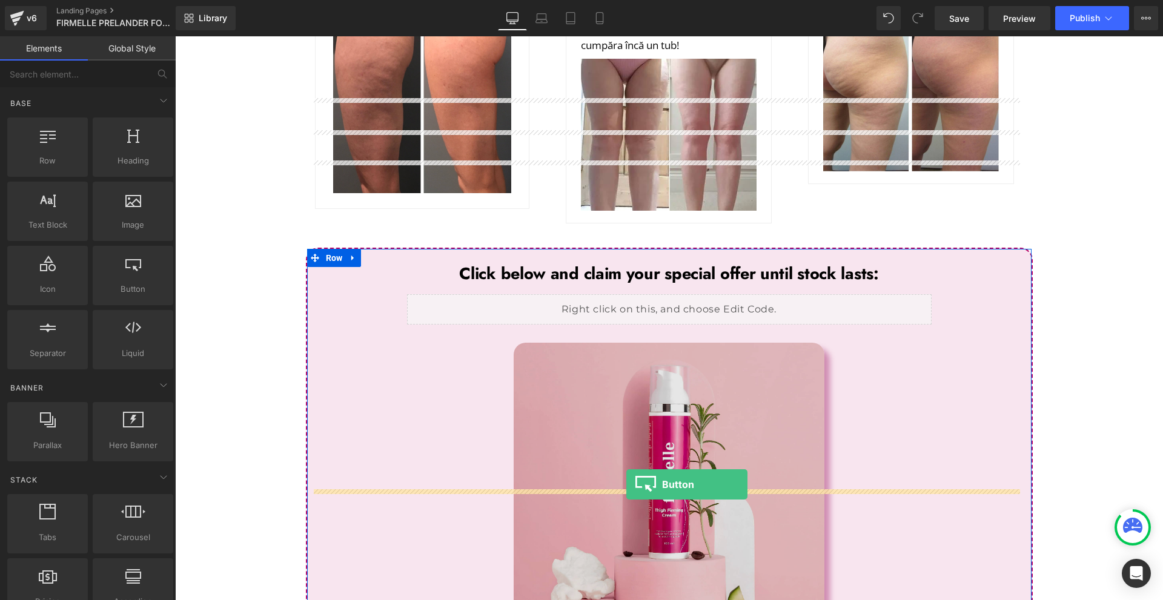
drag, startPoint x: 345, startPoint y: 324, endPoint x: 627, endPoint y: 485, distance: 324.1
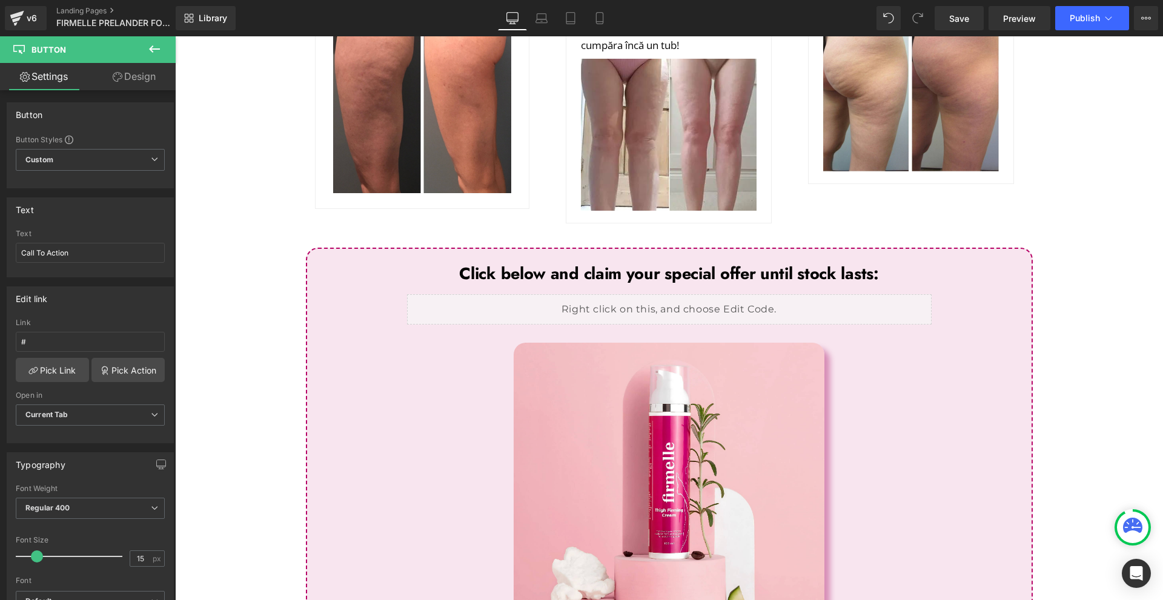
click at [130, 85] on link "Design" at bounding box center [134, 76] width 88 height 27
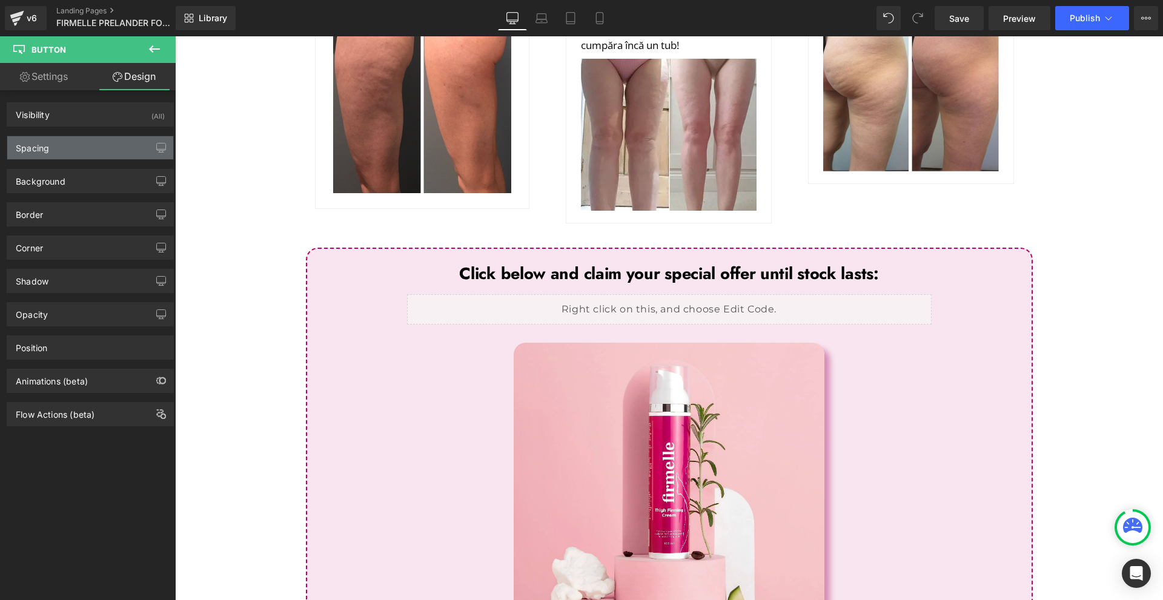
click at [88, 149] on div "Spacing" at bounding box center [90, 147] width 166 height 23
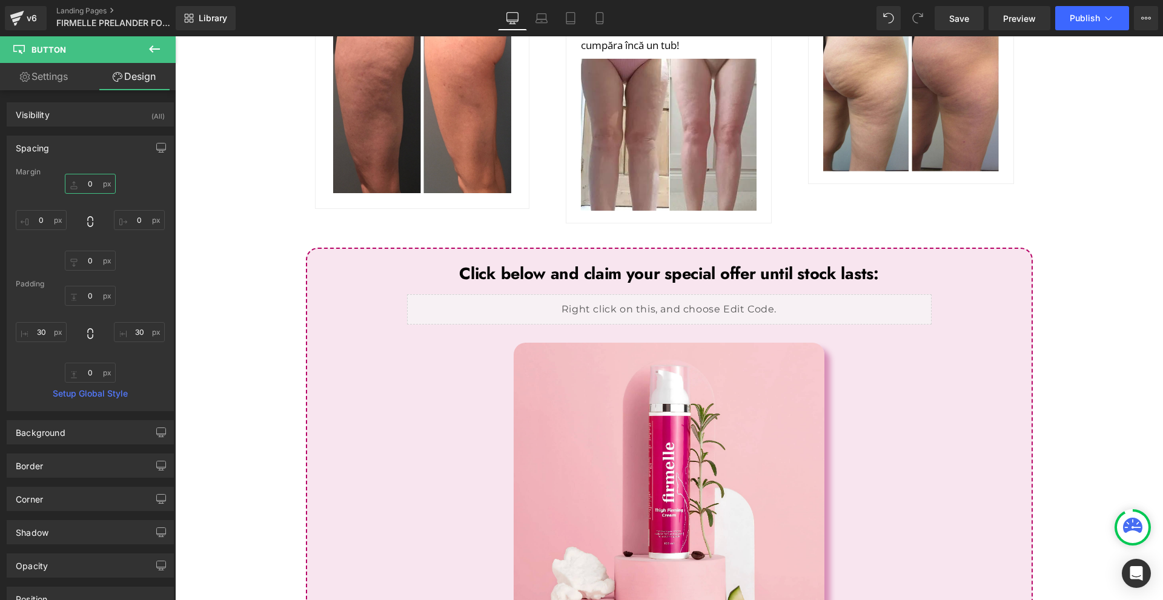
click at [98, 178] on input "0" at bounding box center [90, 184] width 51 height 20
type input "40"
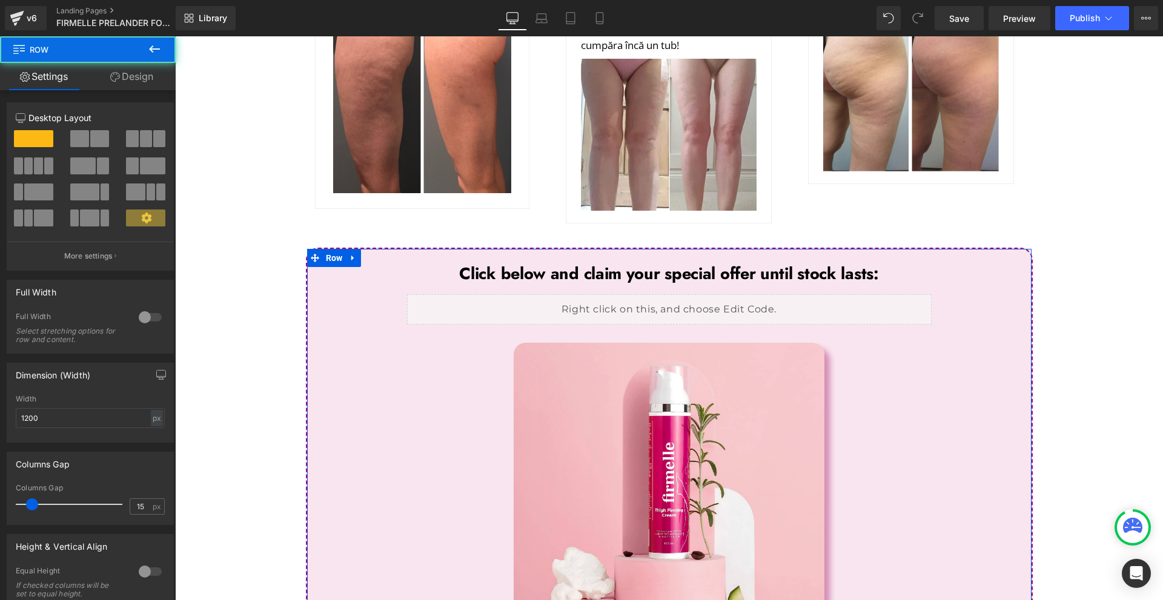
drag, startPoint x: 683, startPoint y: 566, endPoint x: 693, endPoint y: 551, distance: 18.0
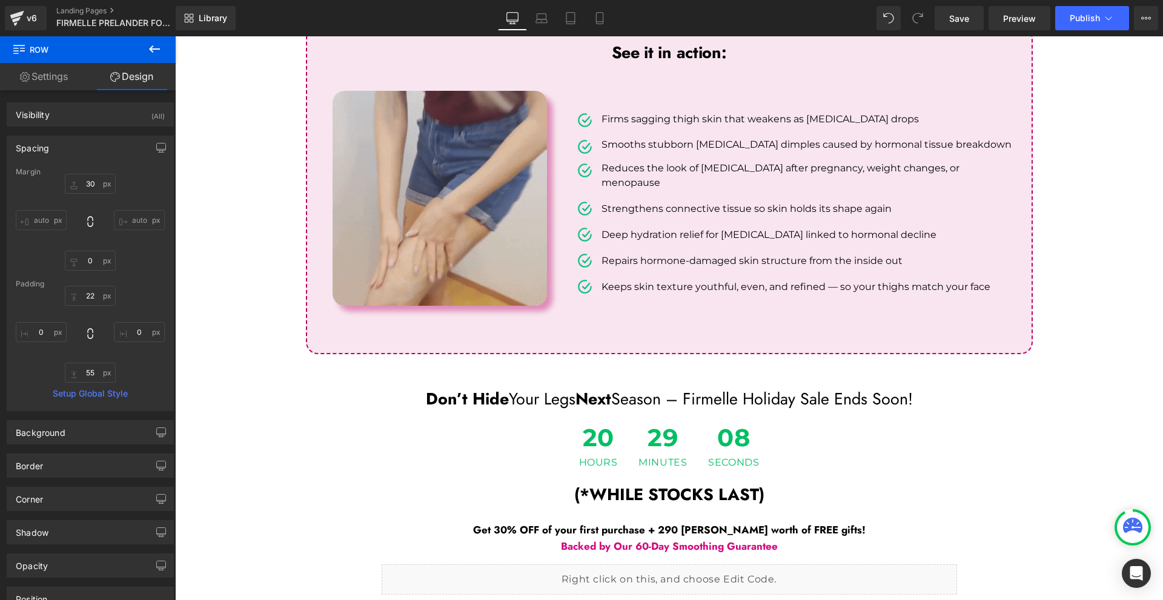
scroll to position [3894, 0]
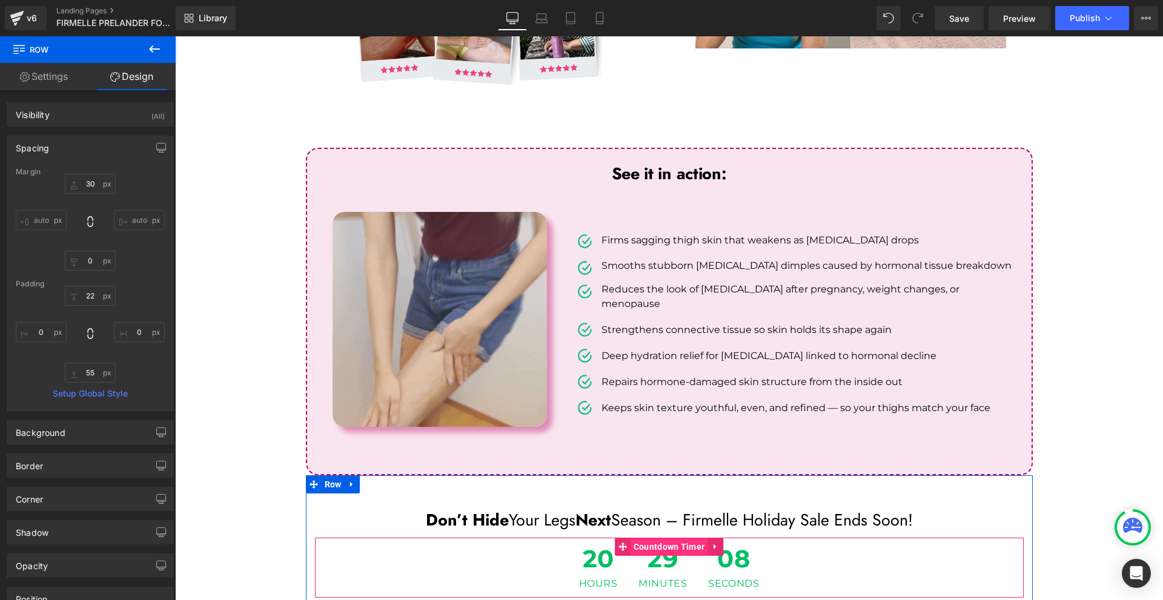
click at [657, 538] on span "Countdown Timer" at bounding box center [670, 547] width 78 height 18
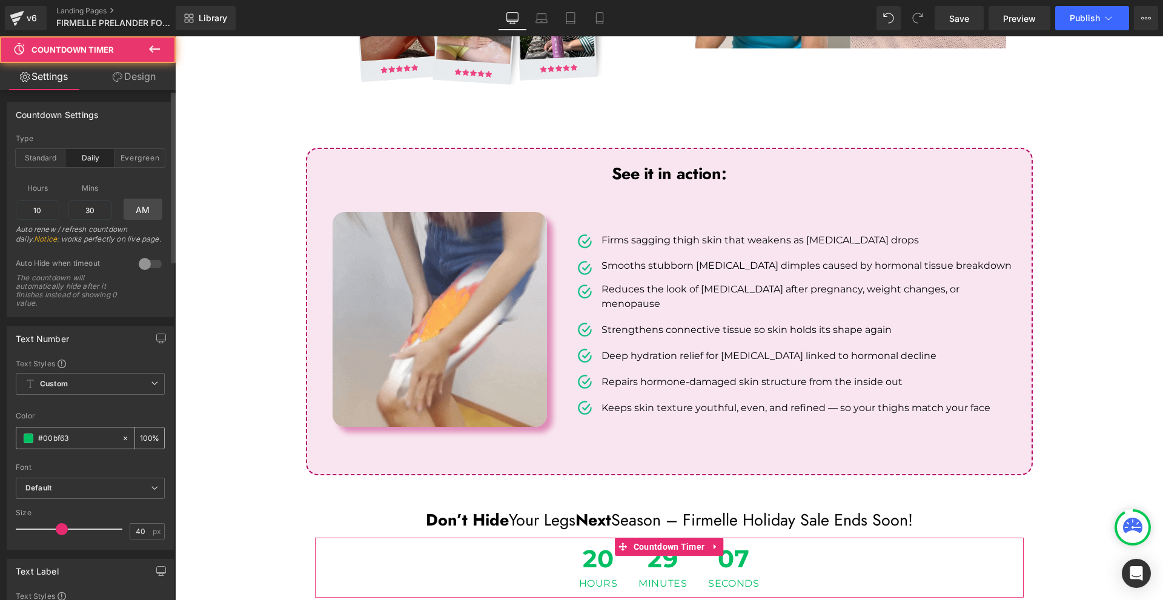
click at [65, 430] on div "#00bf63" at bounding box center [68, 438] width 105 height 21
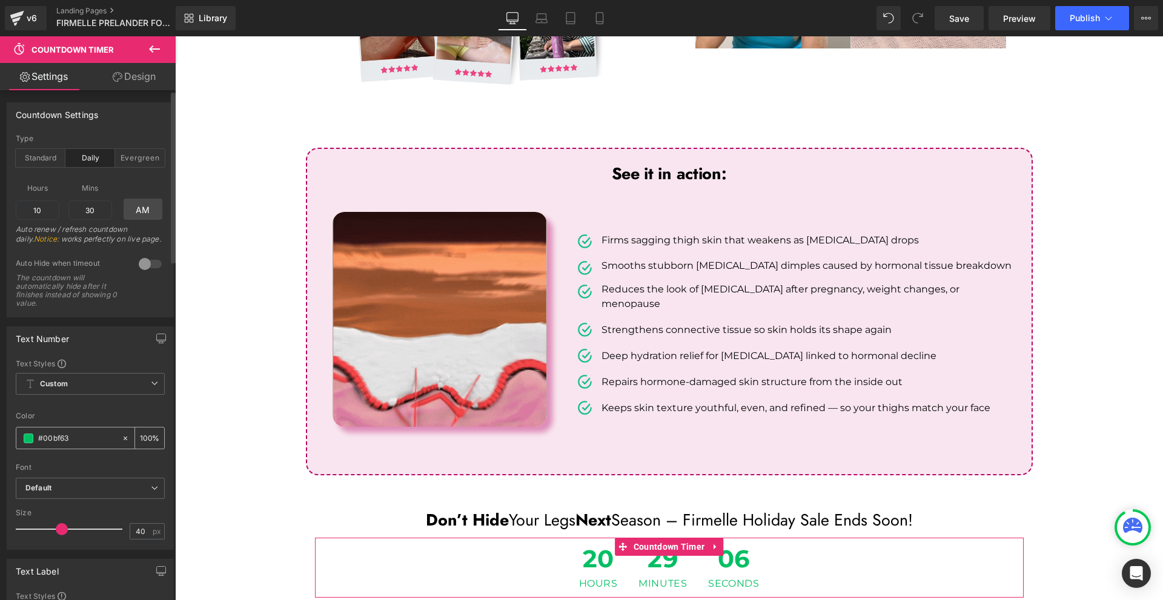
click at [66, 434] on input "#00bf63" at bounding box center [77, 438] width 78 height 13
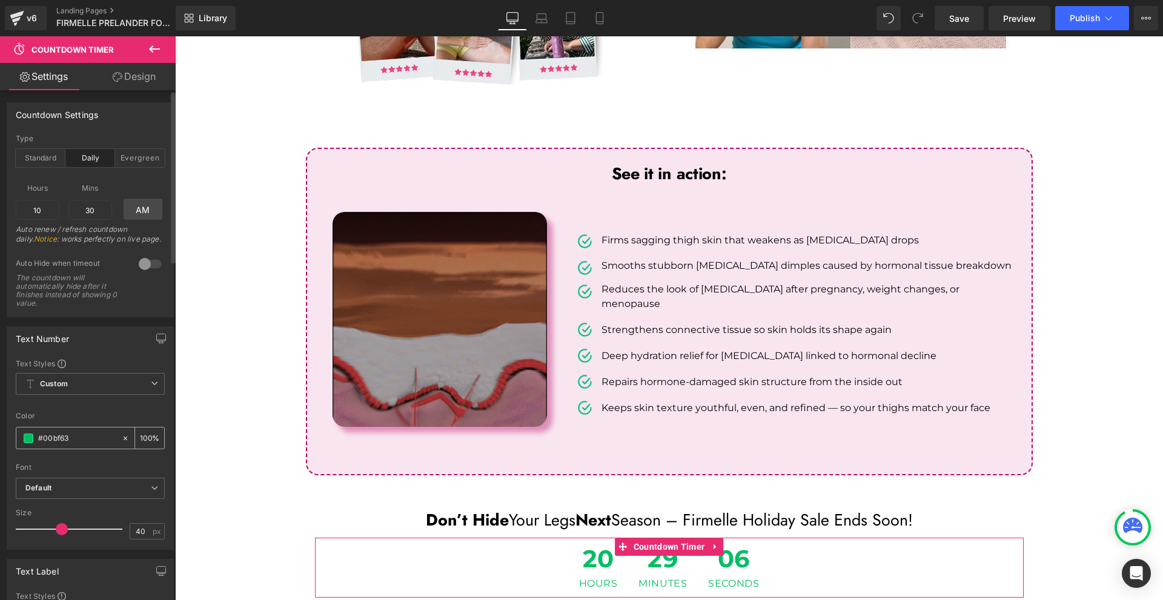
click at [66, 434] on input "#00bf63" at bounding box center [77, 438] width 78 height 13
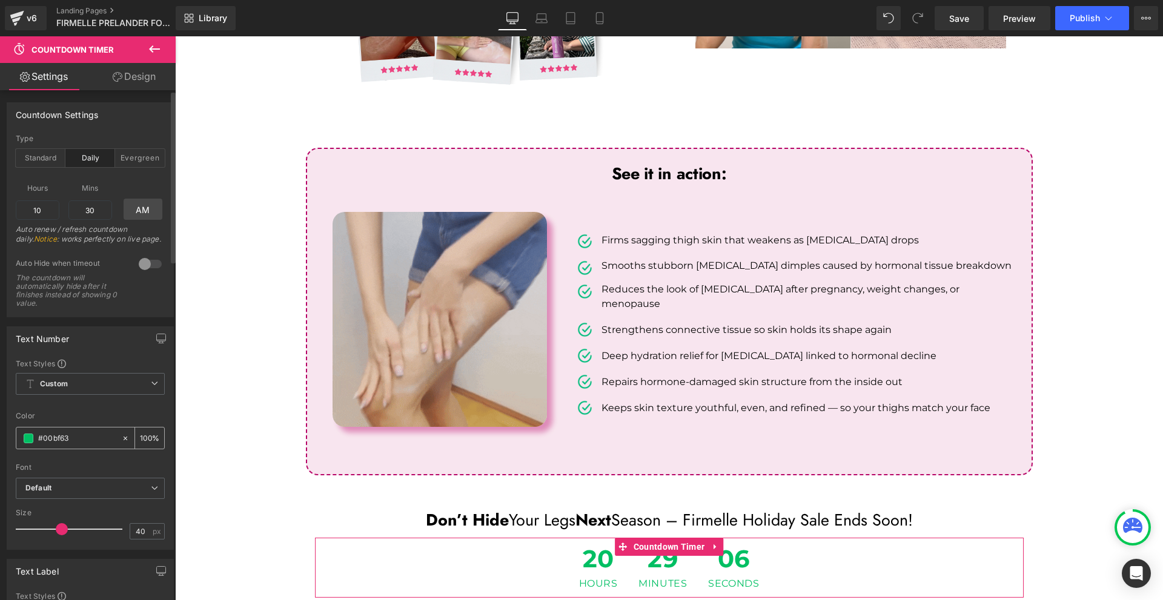
click at [66, 434] on input "#00bf63" at bounding box center [77, 438] width 78 height 13
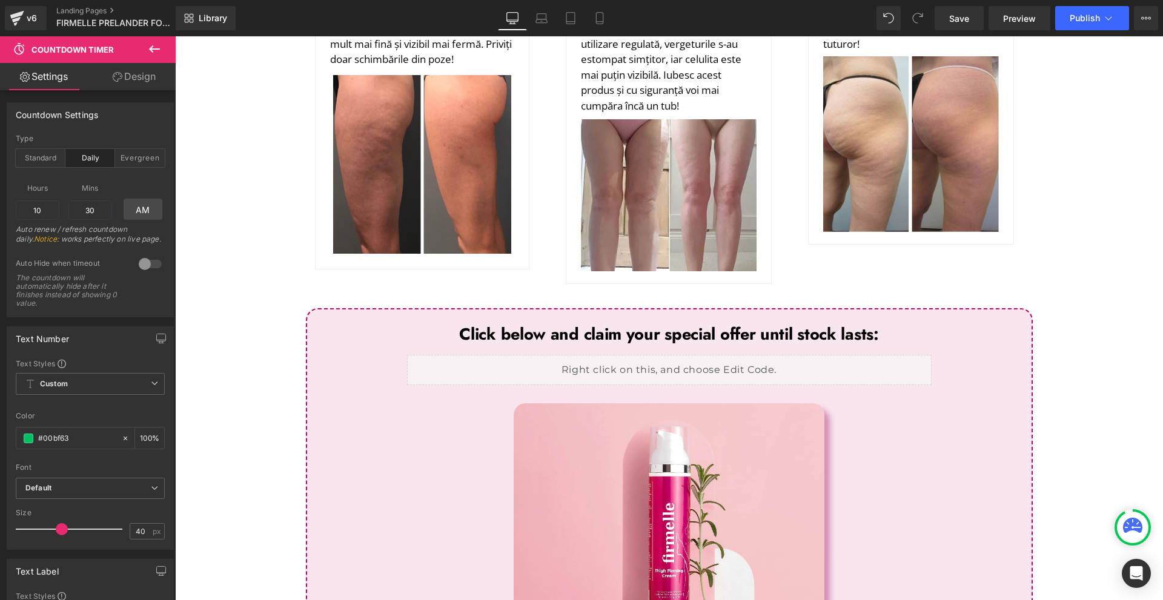
scroll to position [5442, 0]
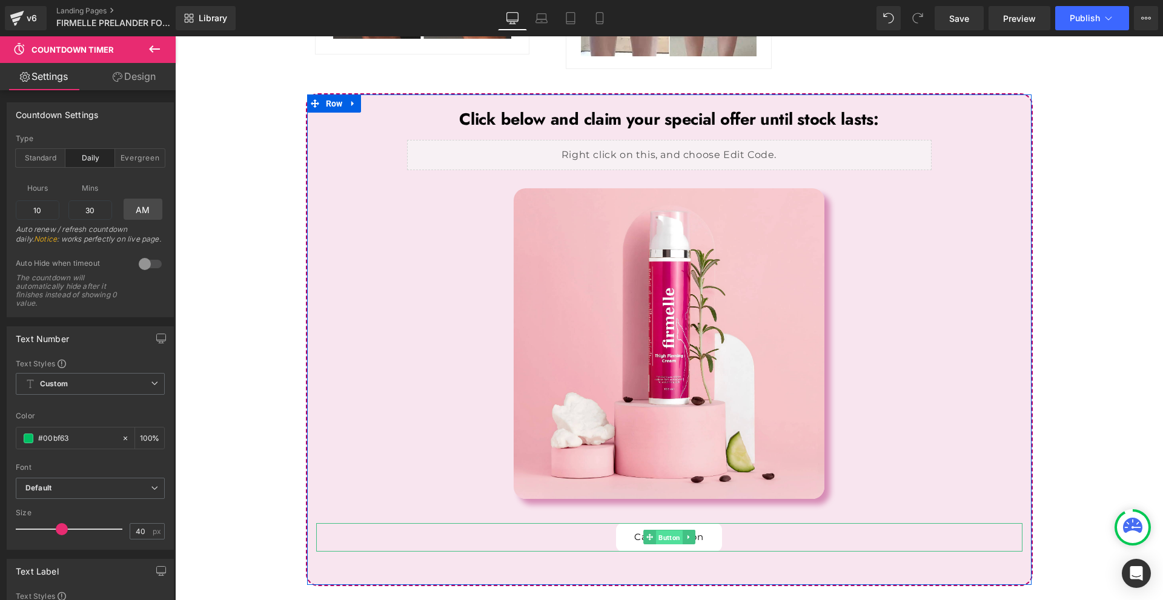
click at [661, 531] on span "Button" at bounding box center [669, 538] width 27 height 15
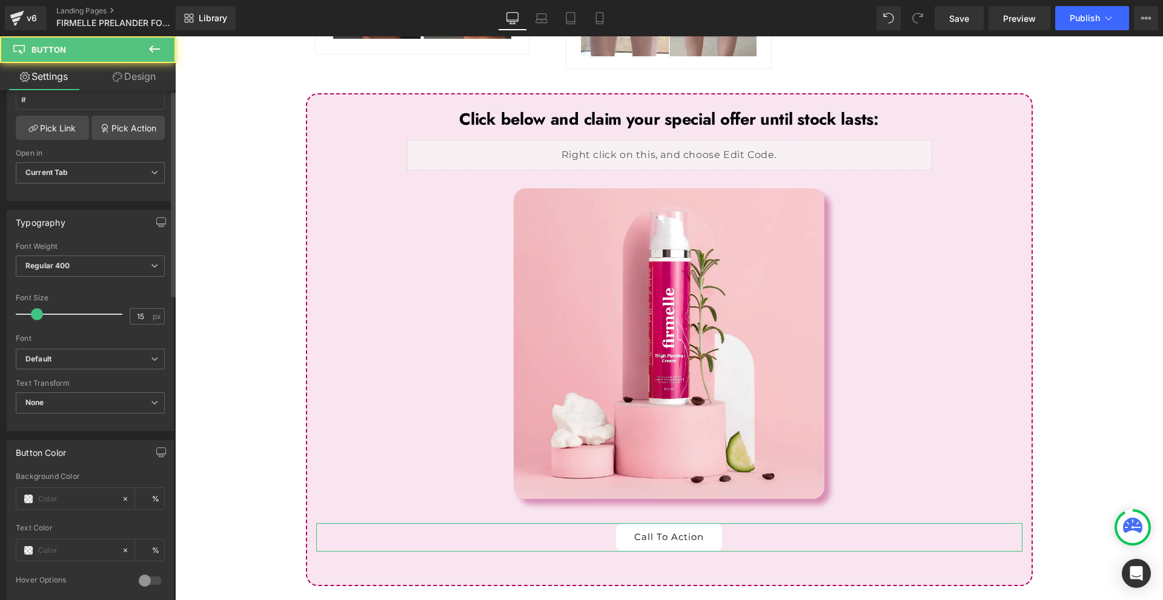
scroll to position [303, 0]
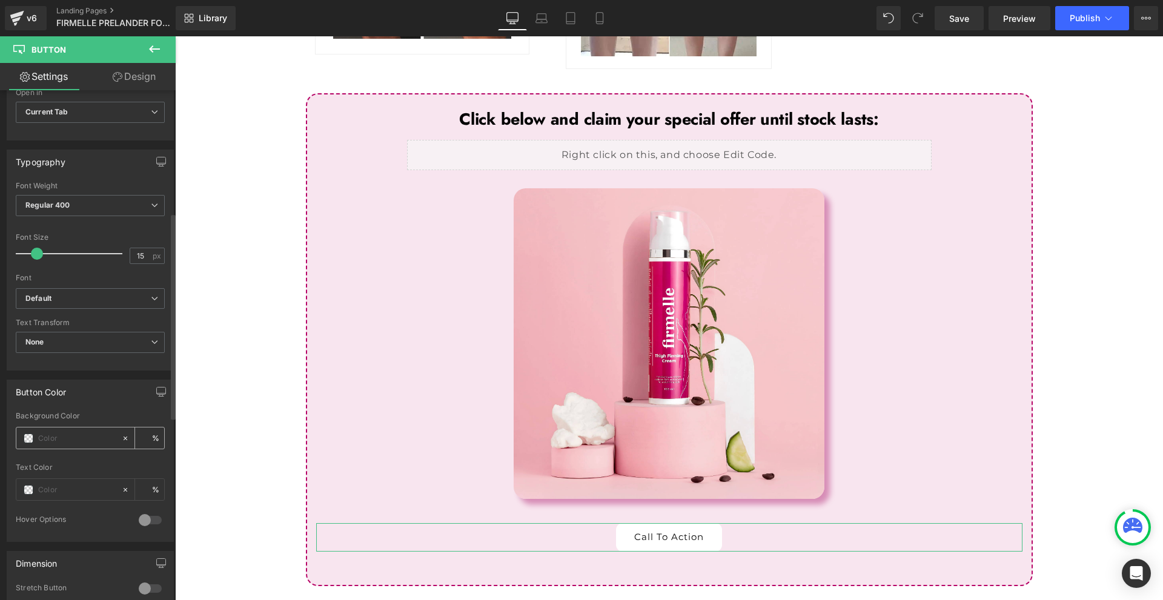
click at [67, 442] on input "text" at bounding box center [77, 438] width 78 height 13
paste input "#00bf63"
type input "#00bf63"
click at [25, 487] on span at bounding box center [29, 490] width 10 height 10
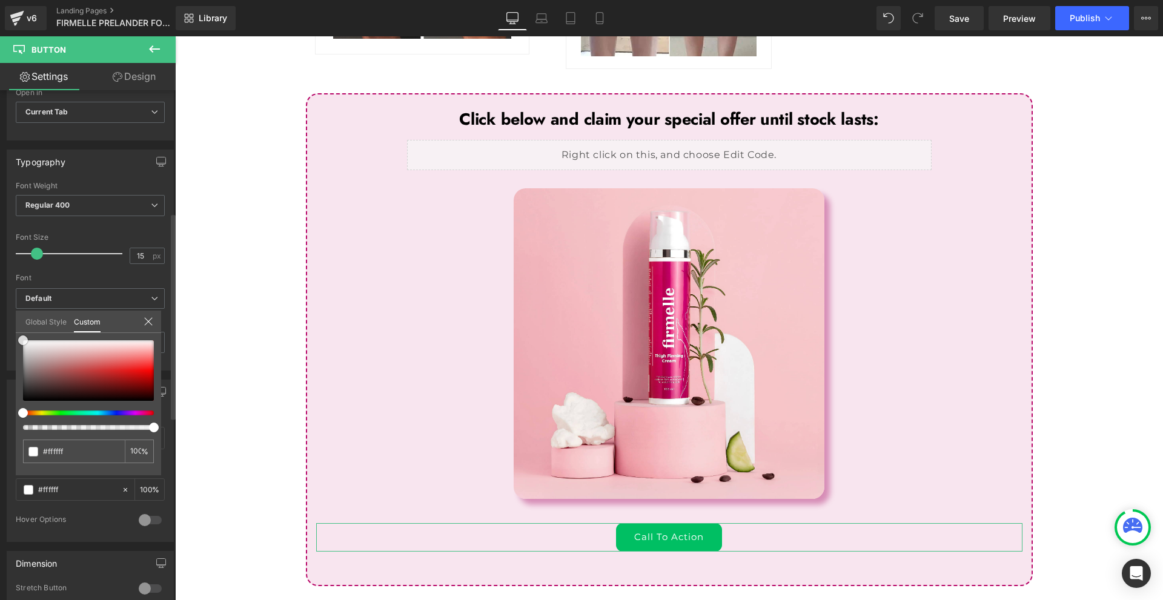
drag, startPoint x: 33, startPoint y: 353, endPoint x: 68, endPoint y: 190, distance: 166.6
click at [0, 371] on div "Button Color Background Color #00bf63 % Text Color % 0 Hover Options Background…" at bounding box center [90, 456] width 181 height 171
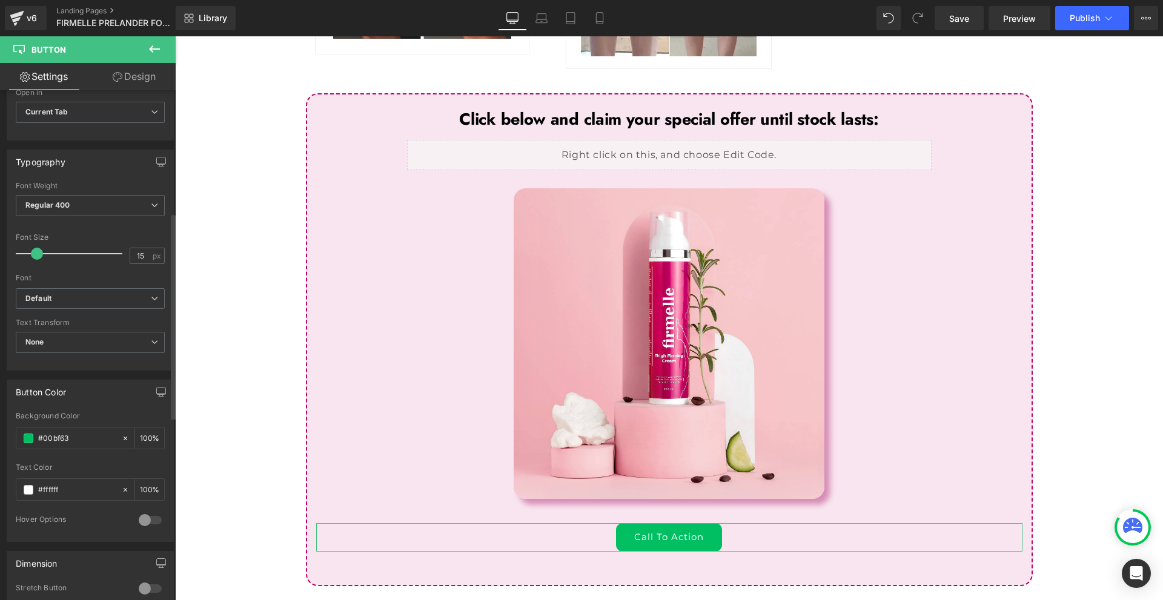
scroll to position [424, 0]
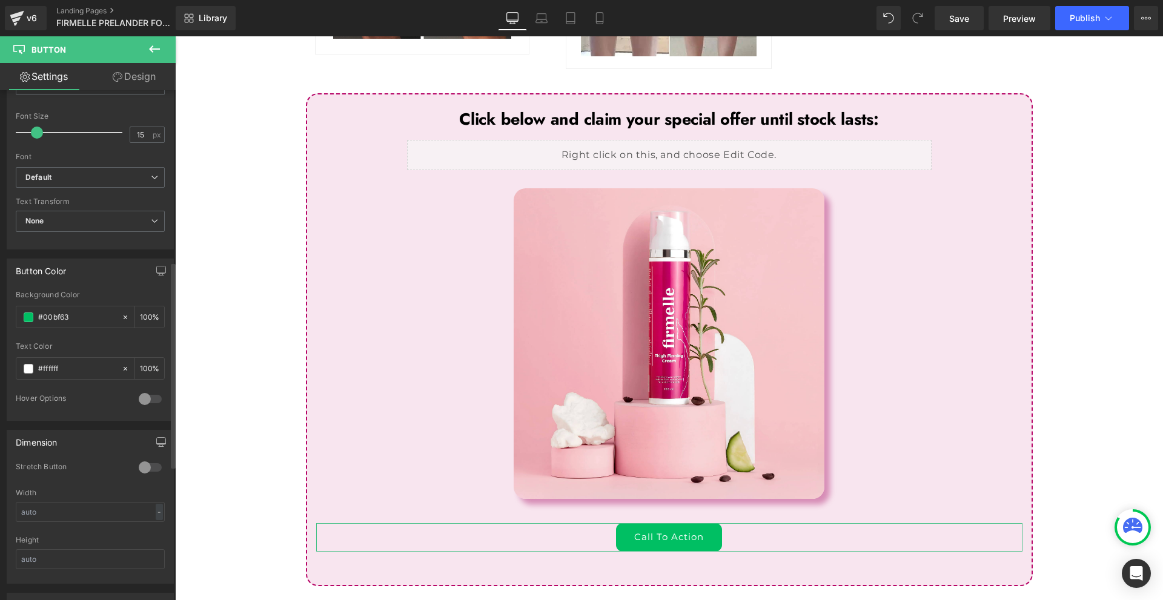
click at [143, 472] on div at bounding box center [150, 467] width 29 height 19
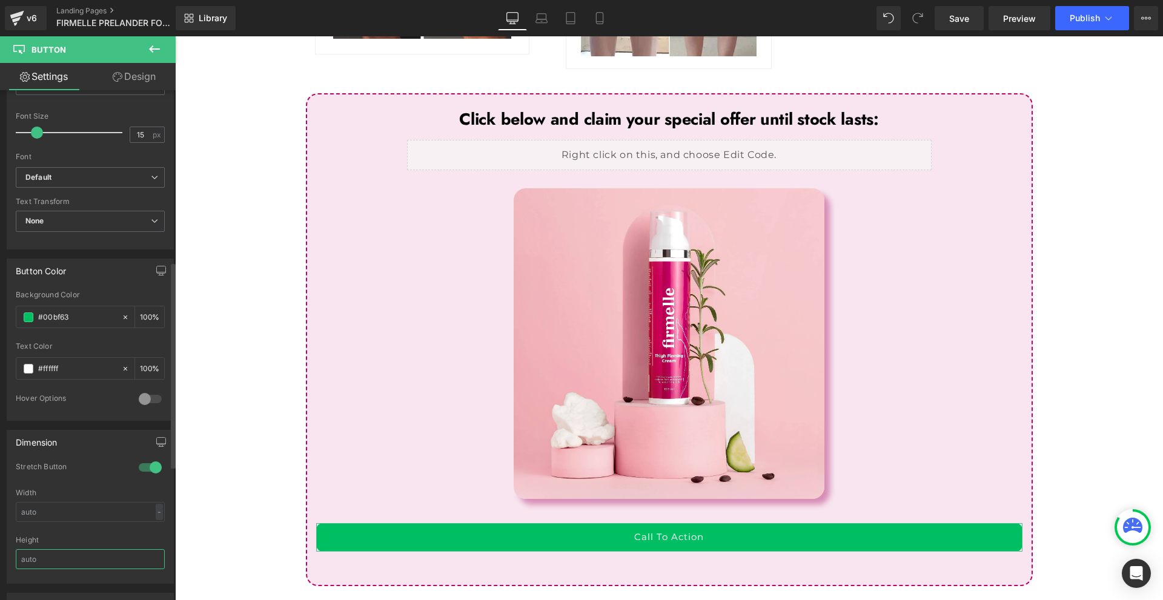
click at [87, 562] on input "text" at bounding box center [90, 560] width 149 height 20
click at [77, 513] on input "text" at bounding box center [90, 512] width 149 height 20
click at [78, 513] on input "200" at bounding box center [90, 512] width 149 height 20
click at [78, 513] on input "100" at bounding box center [90, 512] width 149 height 20
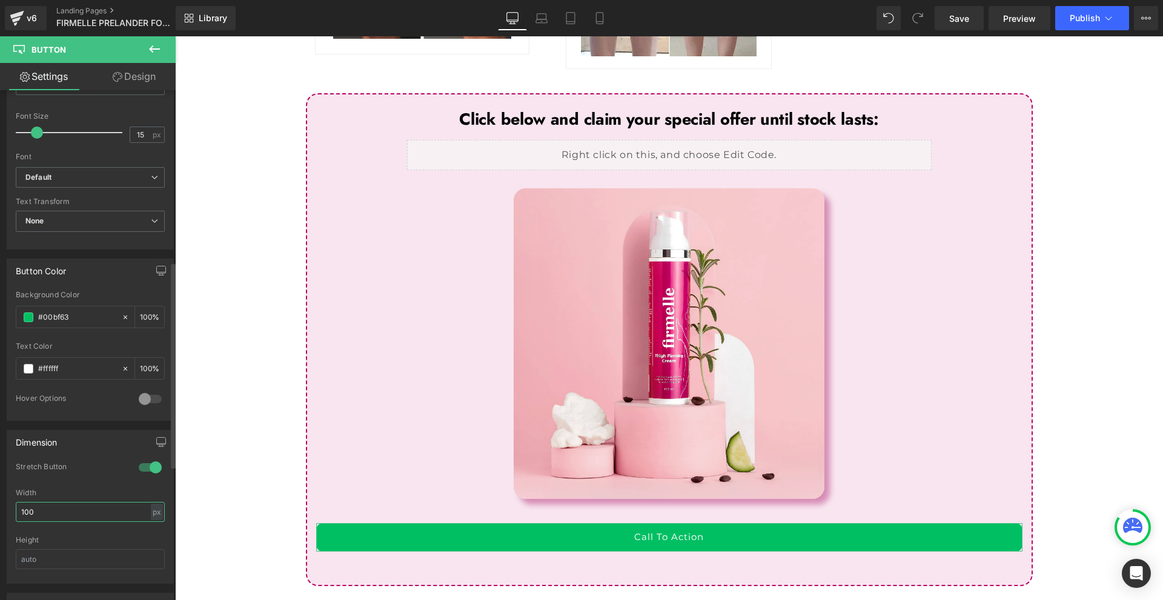
click at [78, 513] on input "100" at bounding box center [90, 512] width 149 height 20
click at [78, 513] on input "40" at bounding box center [90, 512] width 149 height 20
click at [78, 513] on input "10" at bounding box center [90, 512] width 149 height 20
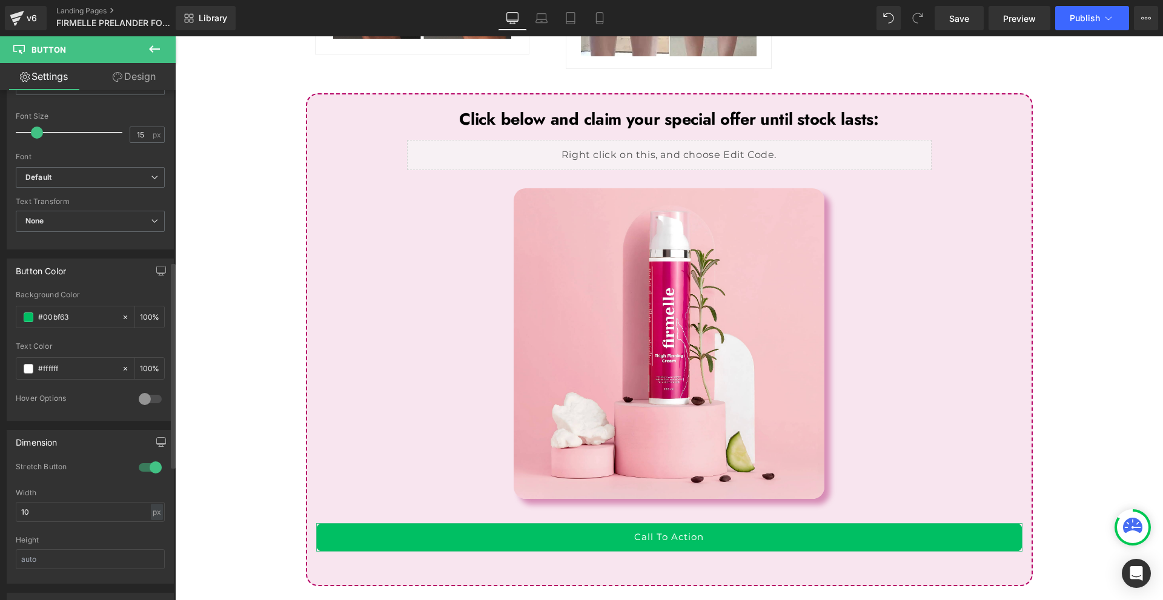
click at [147, 473] on div at bounding box center [150, 467] width 29 height 19
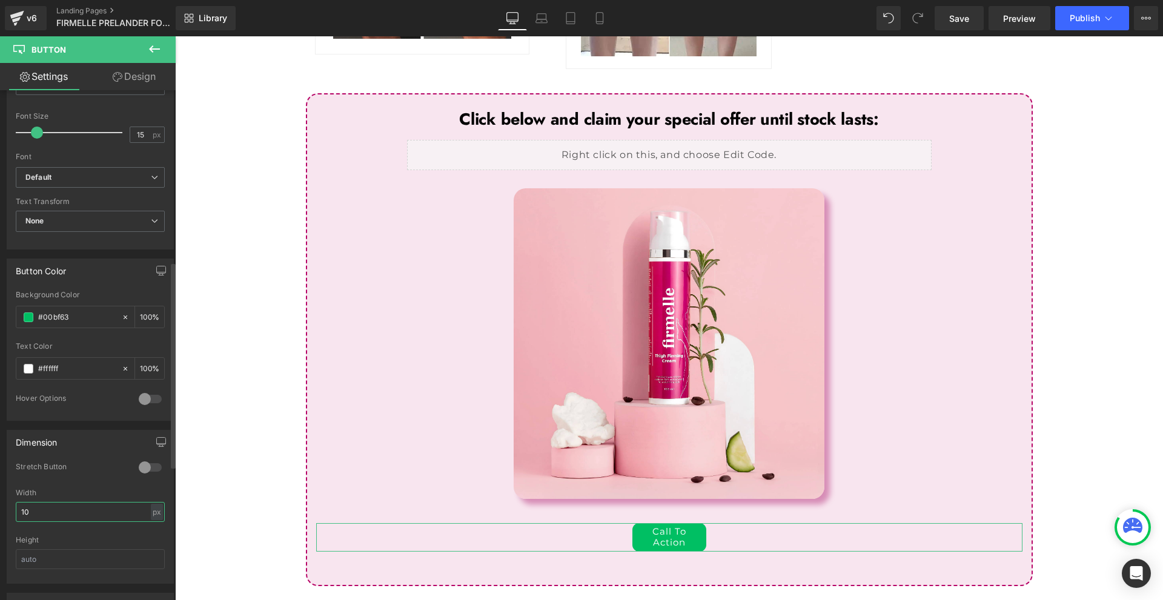
click at [94, 511] on input "10" at bounding box center [90, 512] width 149 height 20
click at [94, 511] on input "4" at bounding box center [90, 512] width 149 height 20
click at [94, 511] on input "400" at bounding box center [90, 512] width 149 height 20
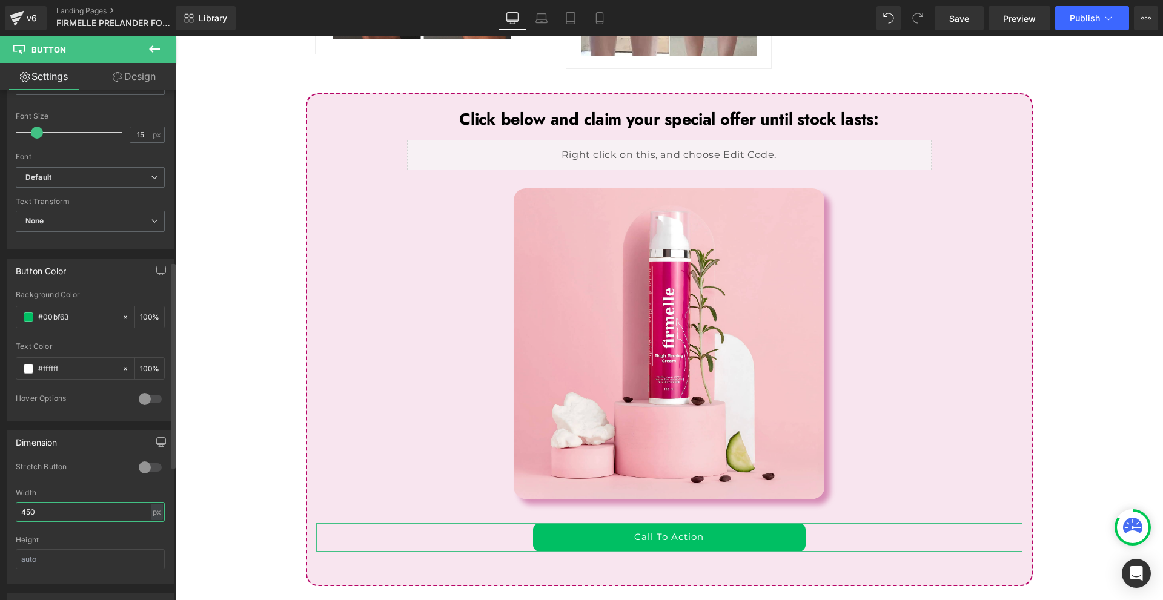
click at [94, 512] on input "450" at bounding box center [90, 512] width 149 height 20
click at [93, 512] on input "550" at bounding box center [90, 512] width 149 height 20
click at [67, 516] on input "560" at bounding box center [90, 512] width 149 height 20
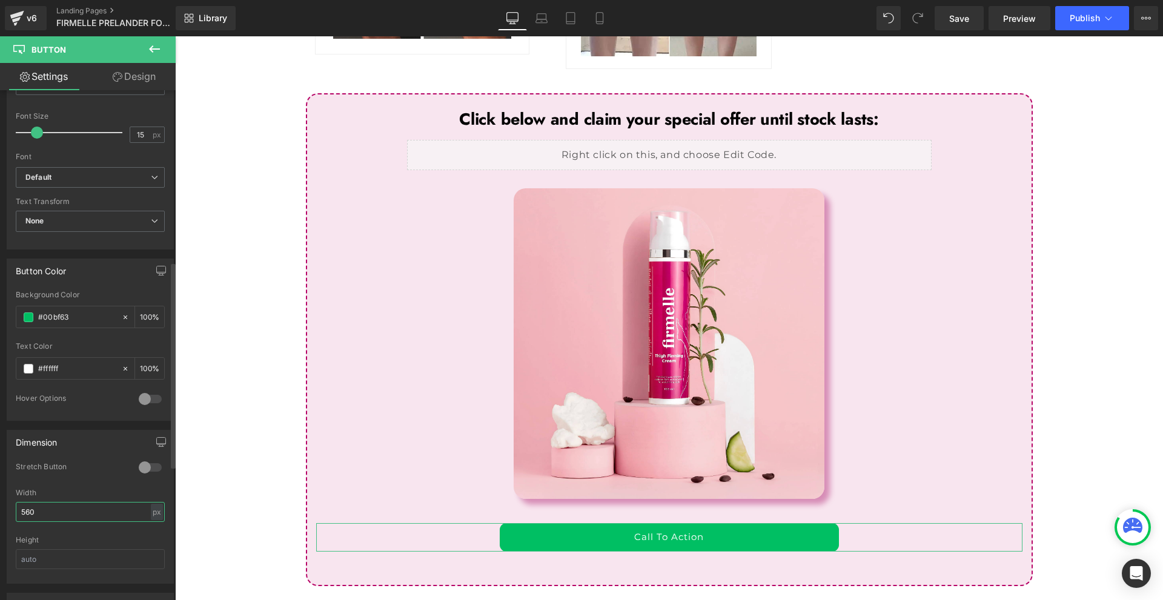
click at [67, 516] on input "560" at bounding box center [90, 512] width 149 height 20
type input "600"
click at [128, 90] on span "Regular 400" at bounding box center [90, 84] width 149 height 21
click at [140, 64] on link "Design" at bounding box center [134, 76] width 88 height 27
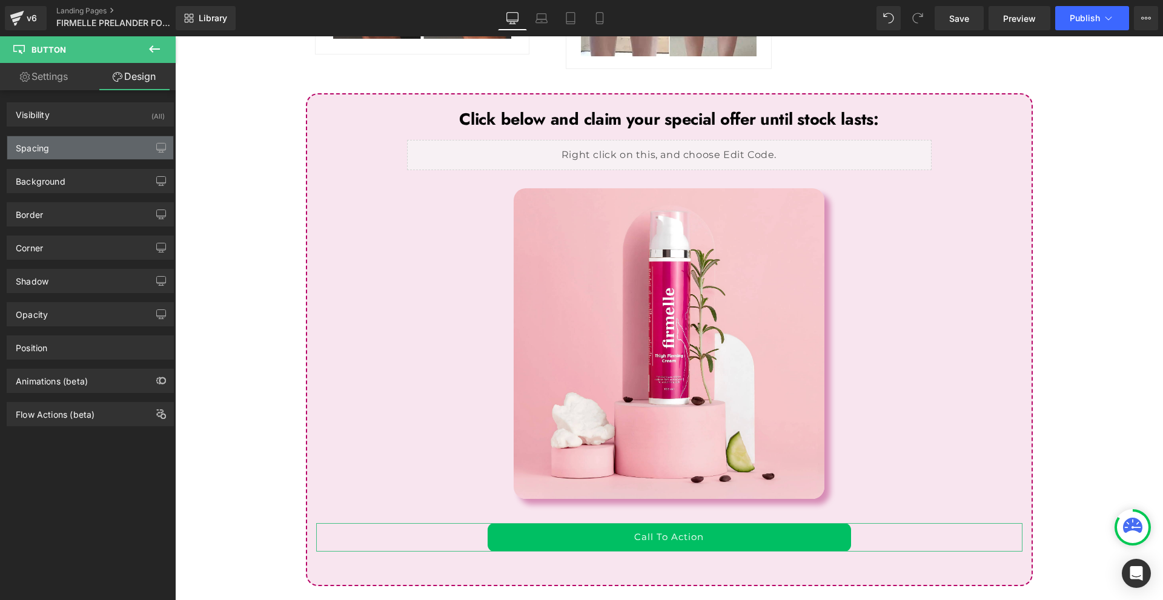
click at [62, 142] on div "Spacing" at bounding box center [90, 147] width 166 height 23
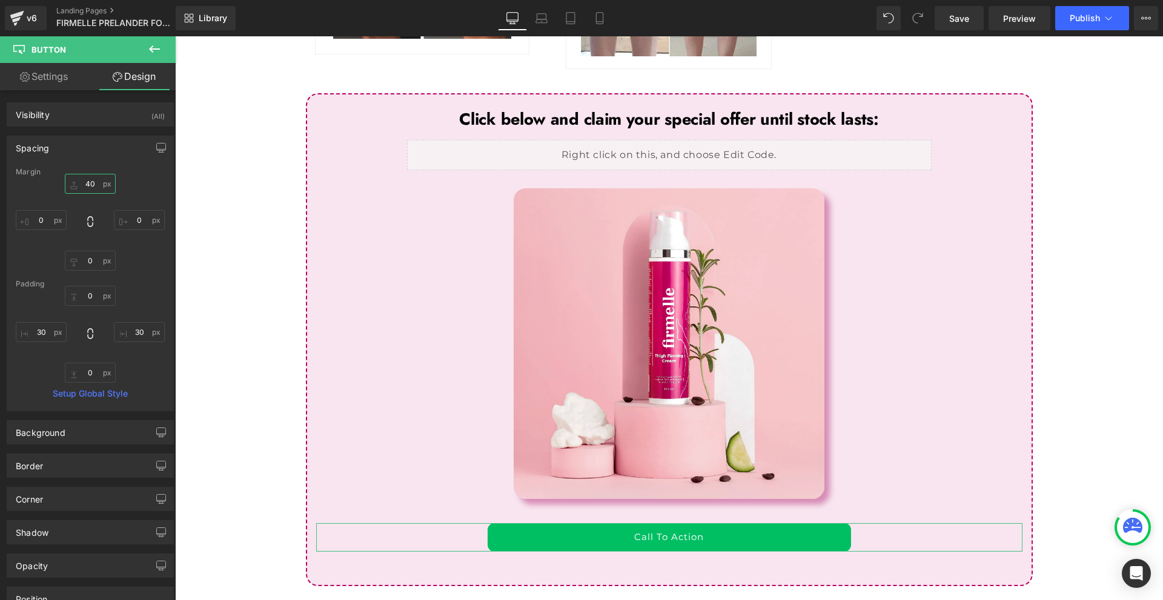
click at [98, 178] on input "40" at bounding box center [90, 184] width 51 height 20
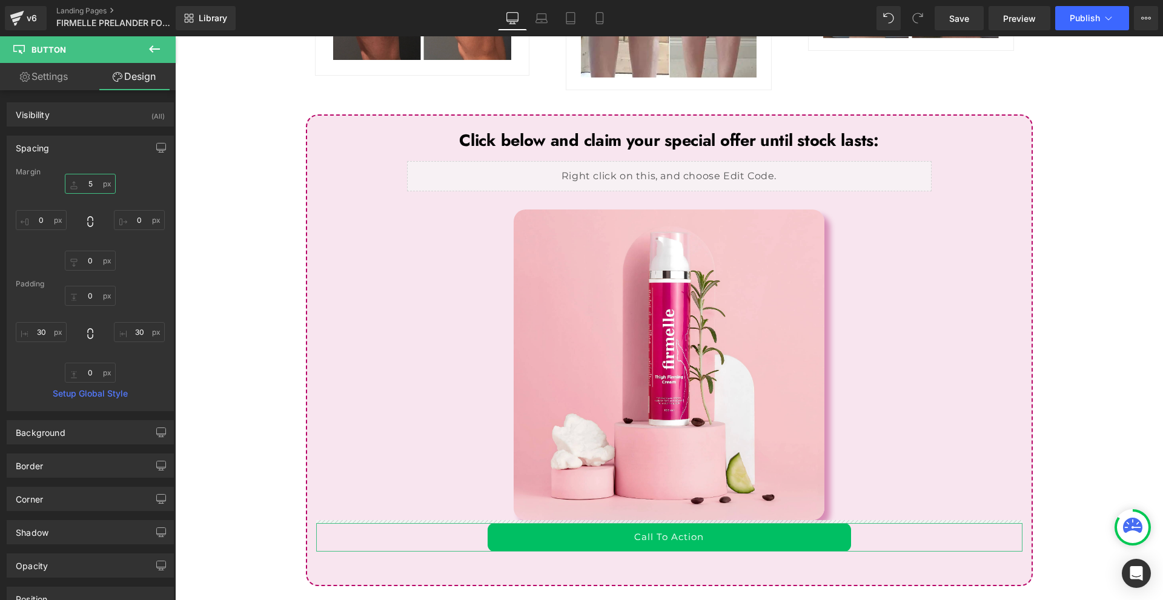
type input "50"
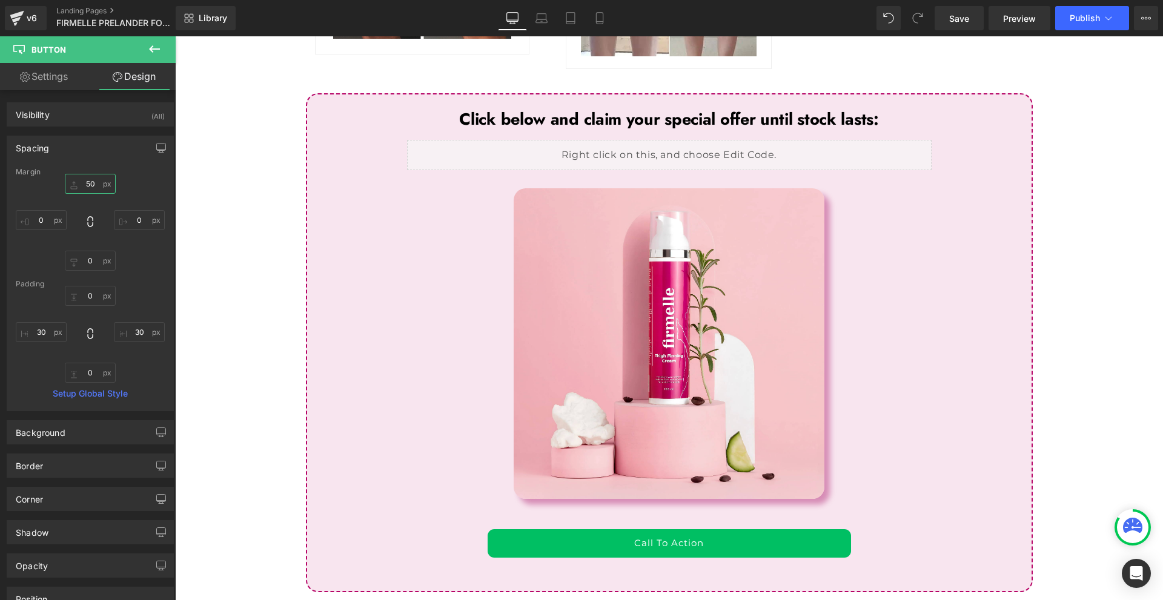
scroll to position [5321, 0]
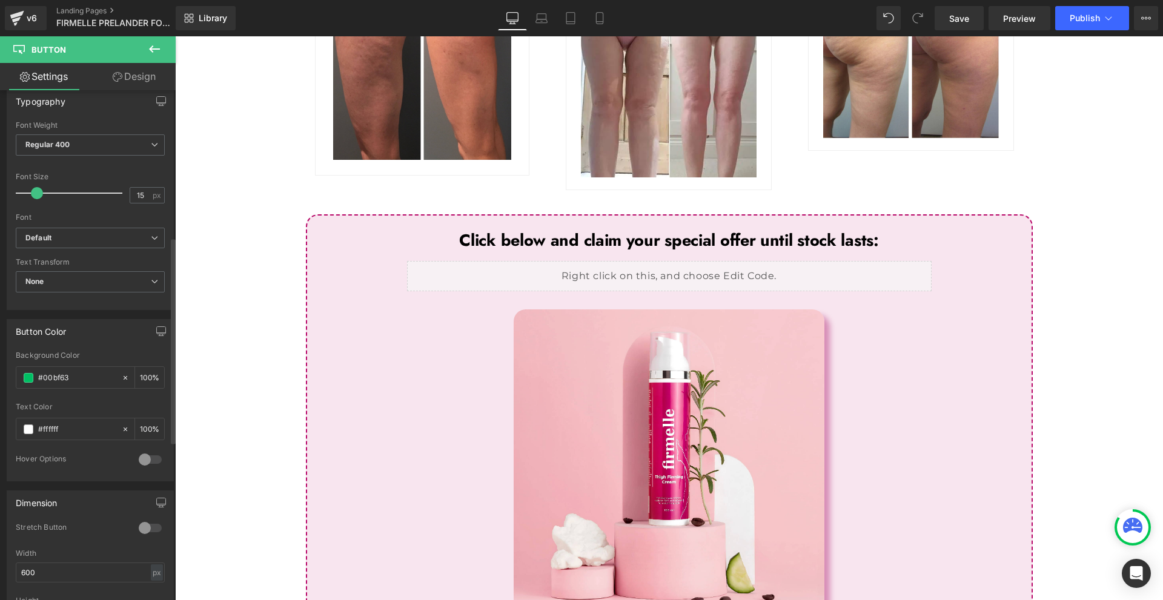
scroll to position [485, 0]
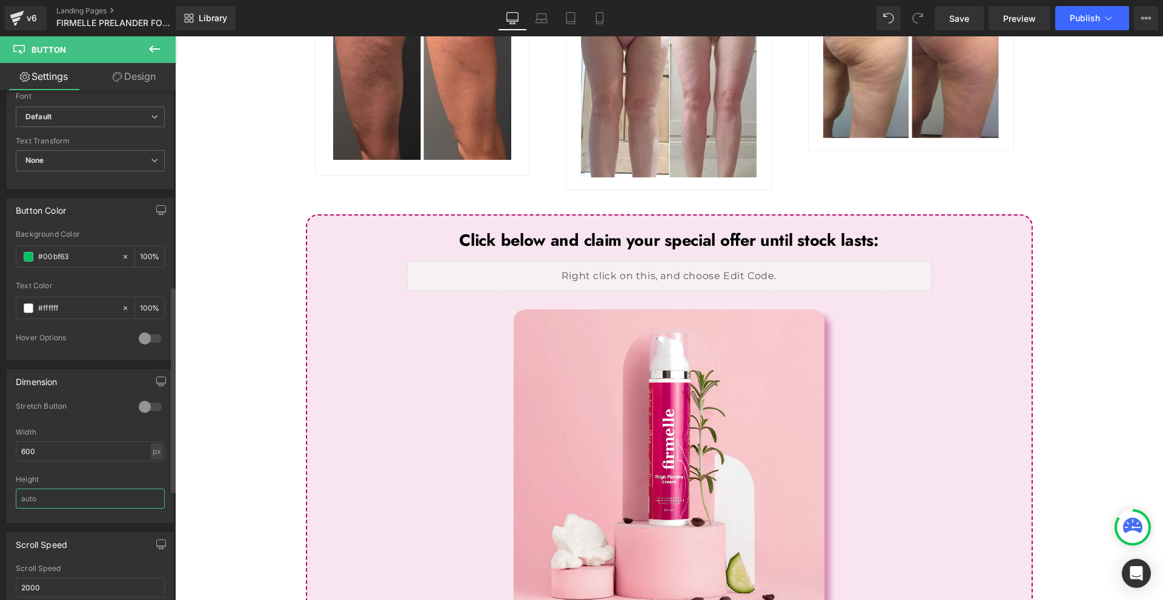
click at [76, 499] on input "text" at bounding box center [90, 499] width 149 height 20
click at [76, 499] on input "55" at bounding box center [90, 499] width 149 height 20
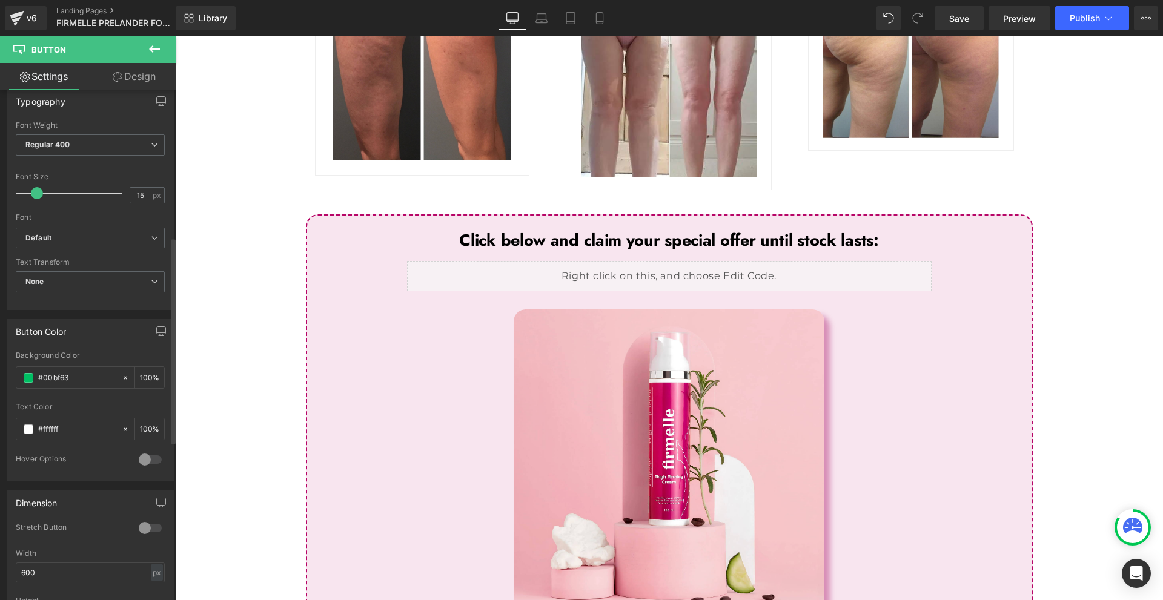
type input "55"
click at [41, 194] on span at bounding box center [40, 193] width 12 height 12
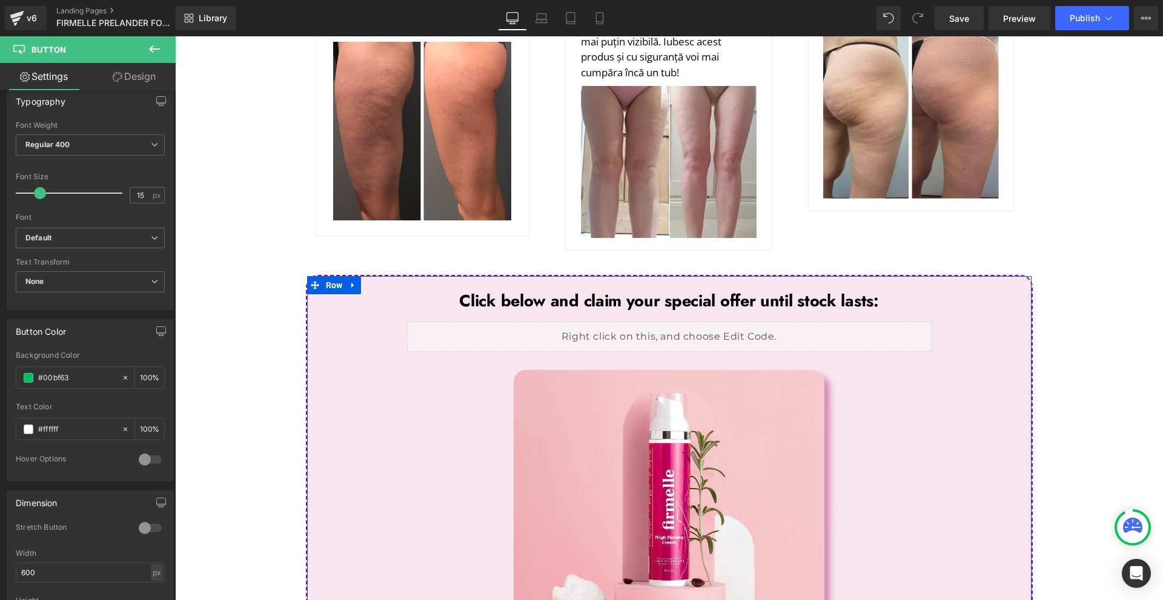
scroll to position [5442, 0]
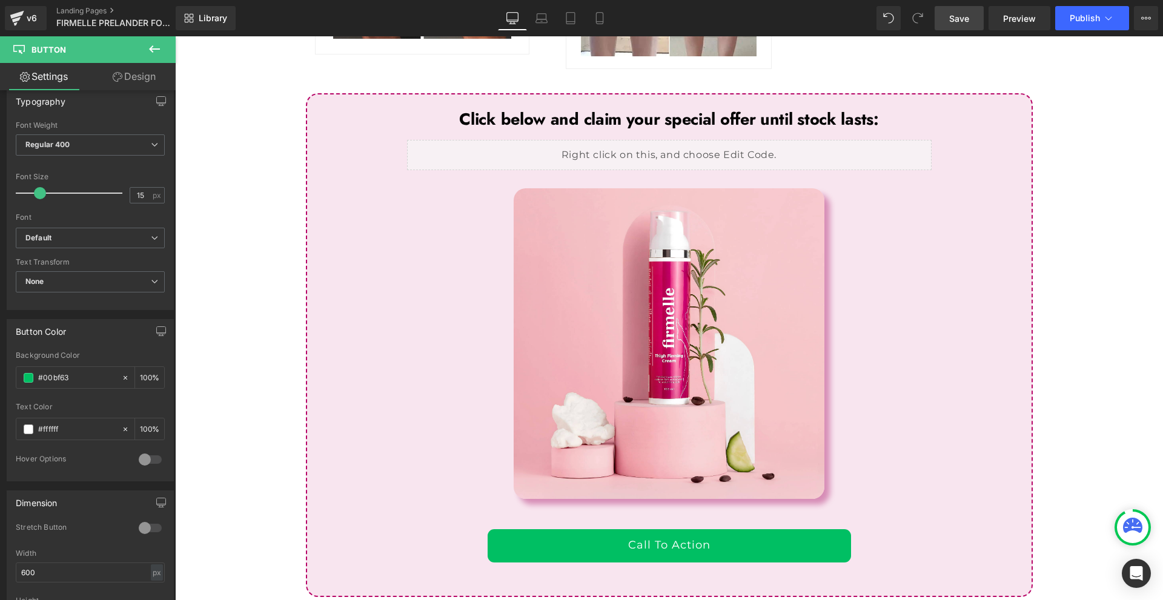
click at [960, 18] on span "Save" at bounding box center [959, 18] width 20 height 13
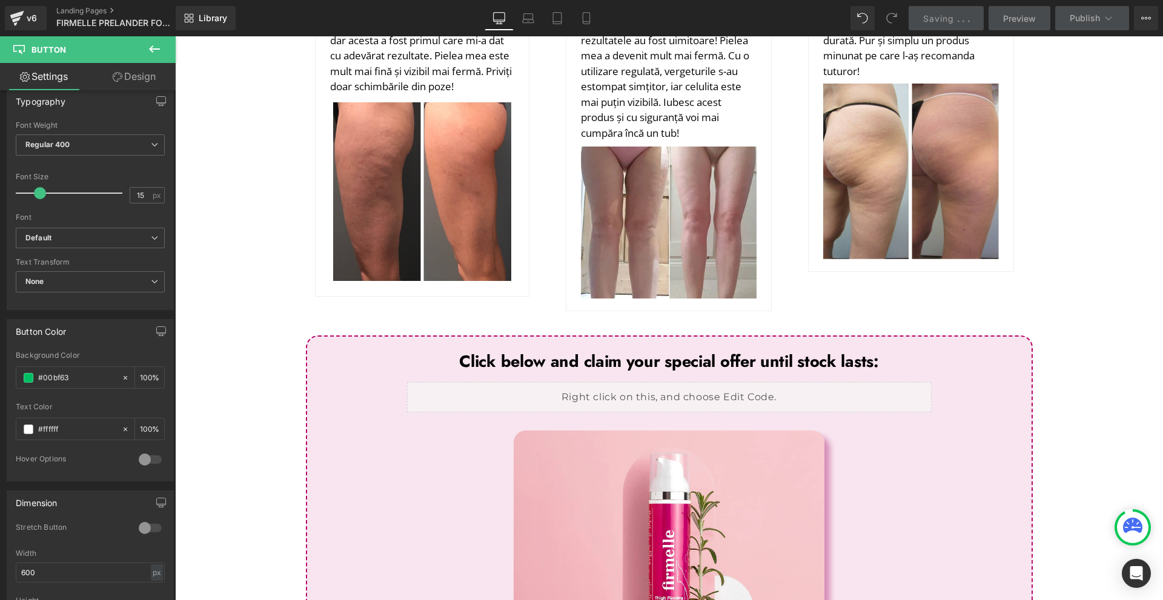
scroll to position [5321, 0]
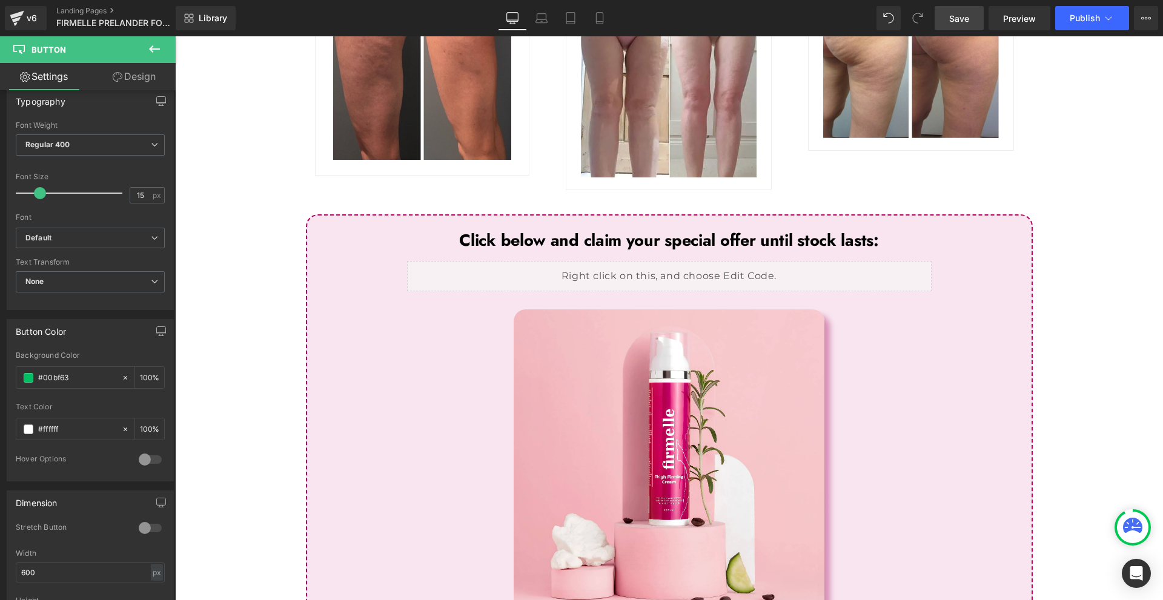
click at [155, 43] on icon at bounding box center [154, 49] width 15 height 15
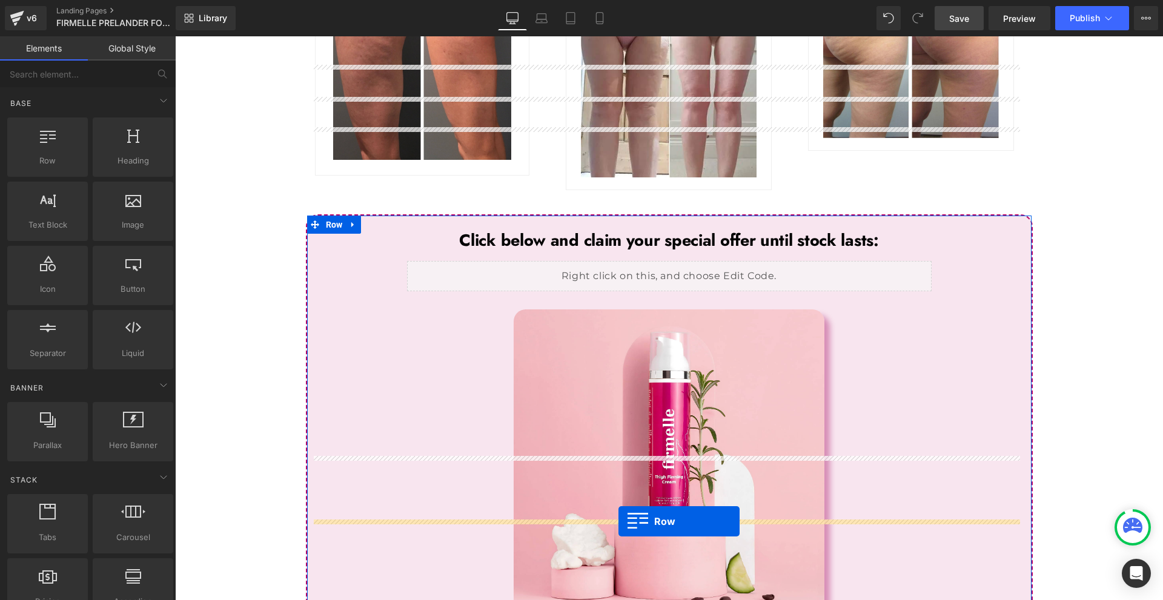
drag, startPoint x: 240, startPoint y: 169, endPoint x: 619, endPoint y: 522, distance: 517.5
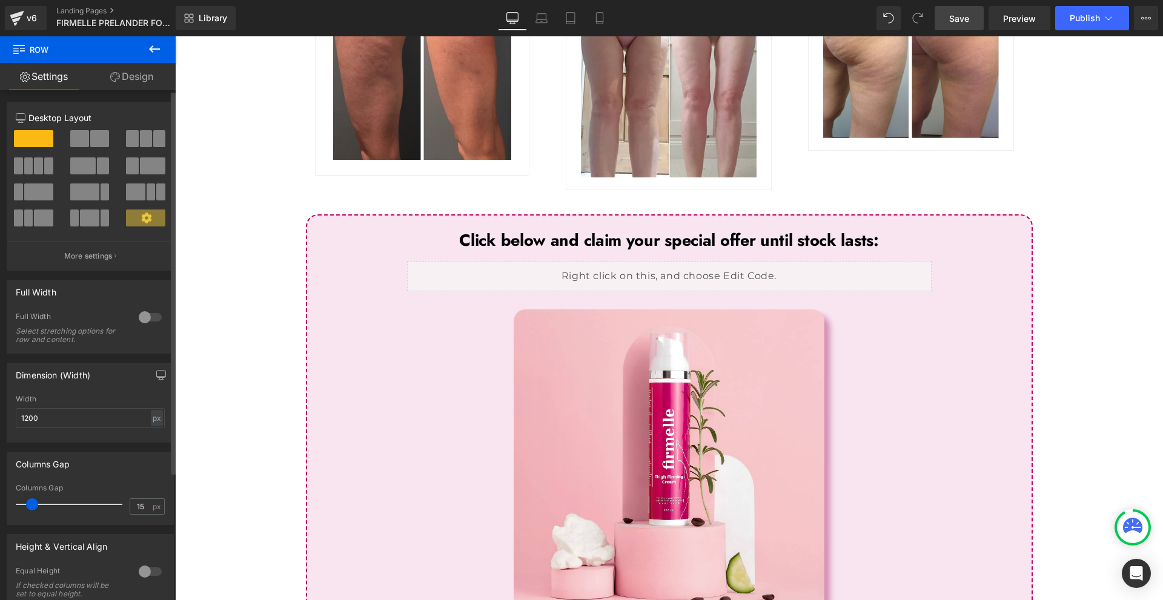
click at [140, 137] on span at bounding box center [146, 138] width 12 height 17
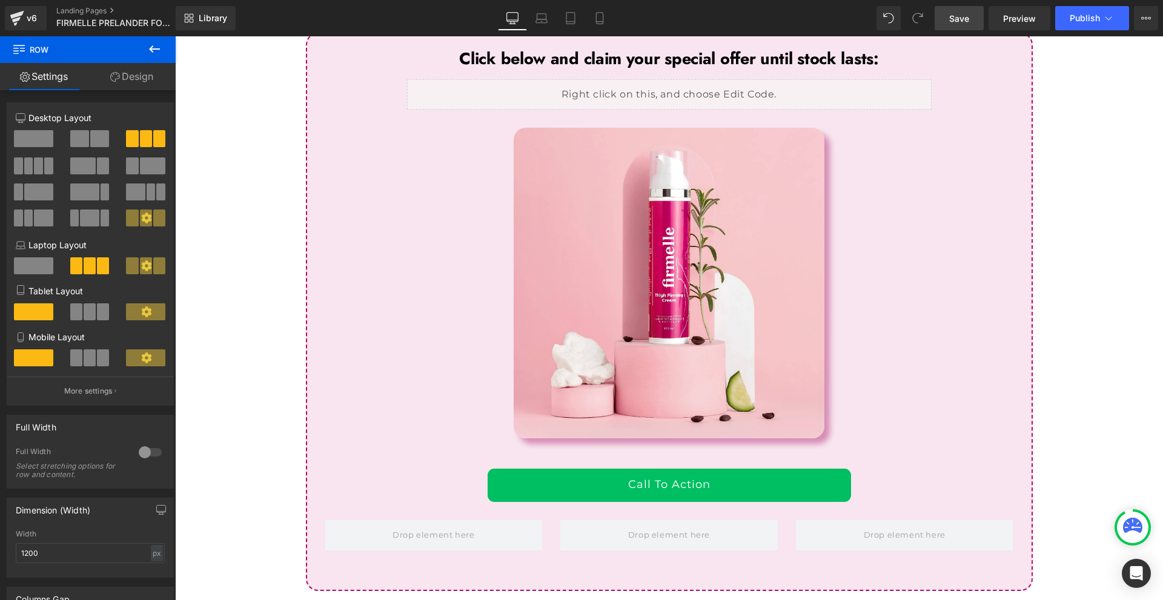
scroll to position [5508, 0]
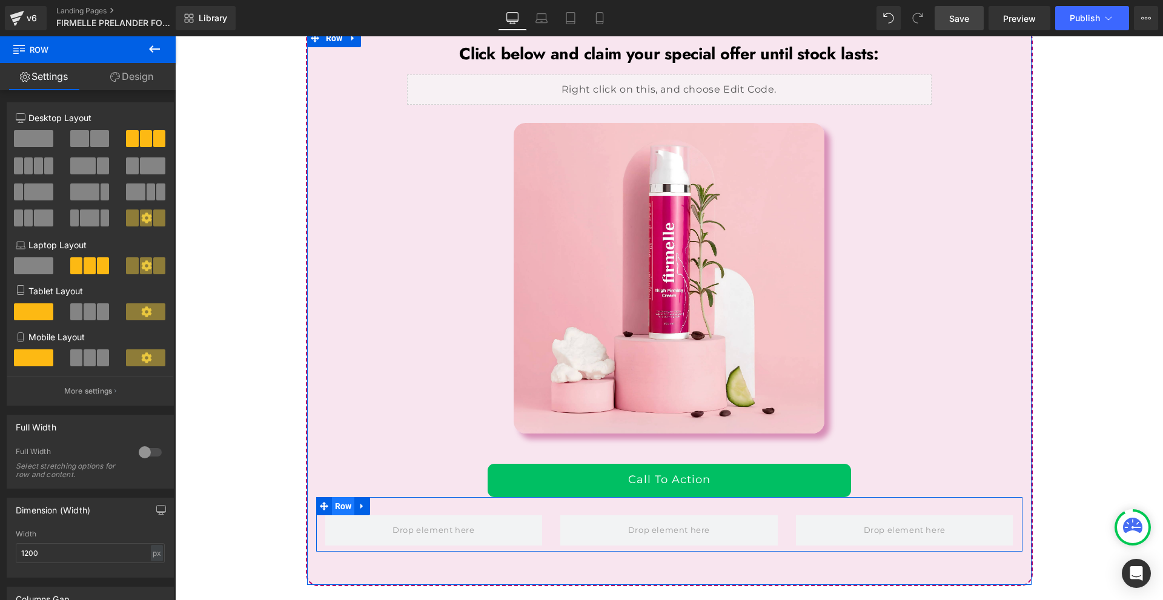
click at [340, 497] on span "Row" at bounding box center [343, 506] width 23 height 18
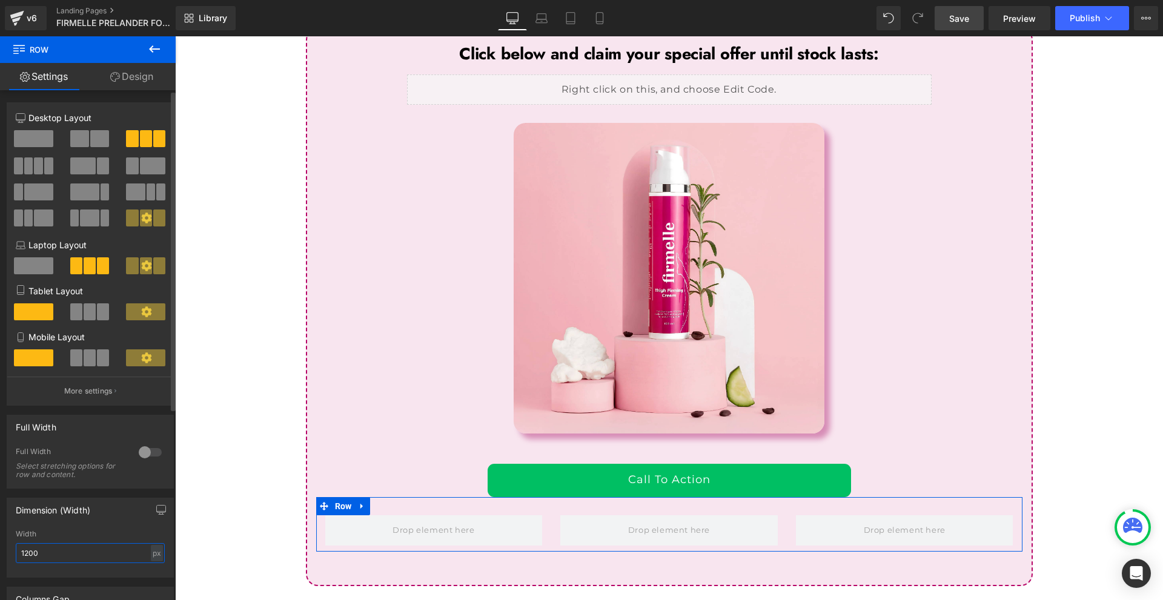
click at [54, 560] on input "1200" at bounding box center [90, 554] width 149 height 20
click at [54, 559] on input "1200" at bounding box center [90, 554] width 149 height 20
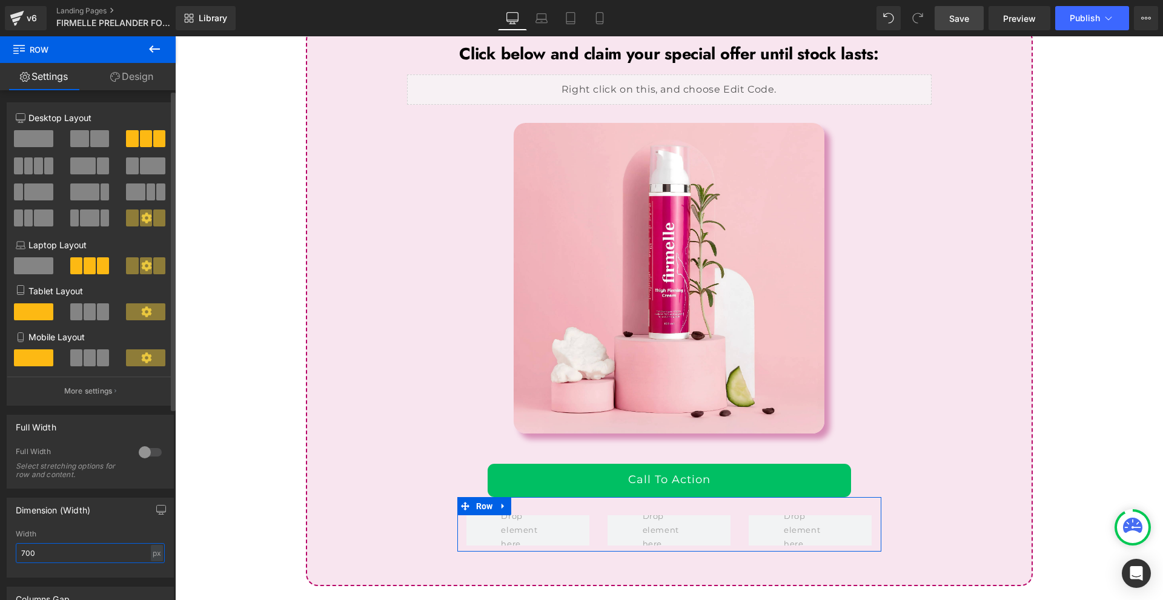
scroll to position [5502, 0]
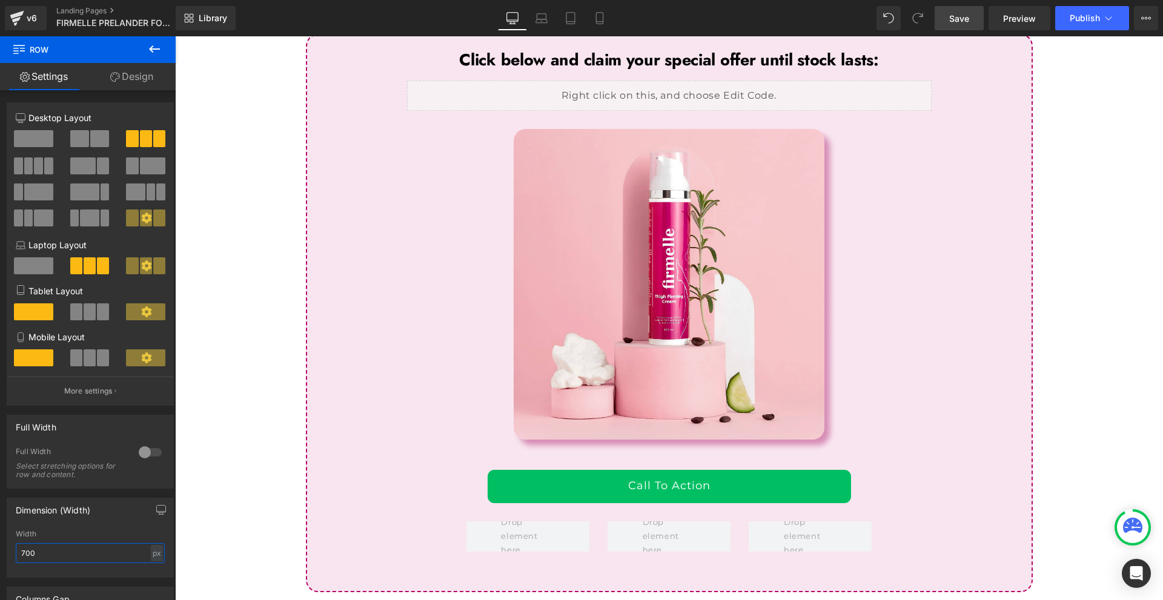
type input "700"
drag, startPoint x: 155, startPoint y: 47, endPoint x: 136, endPoint y: 176, distance: 130.3
click at [154, 47] on icon at bounding box center [154, 49] width 15 height 15
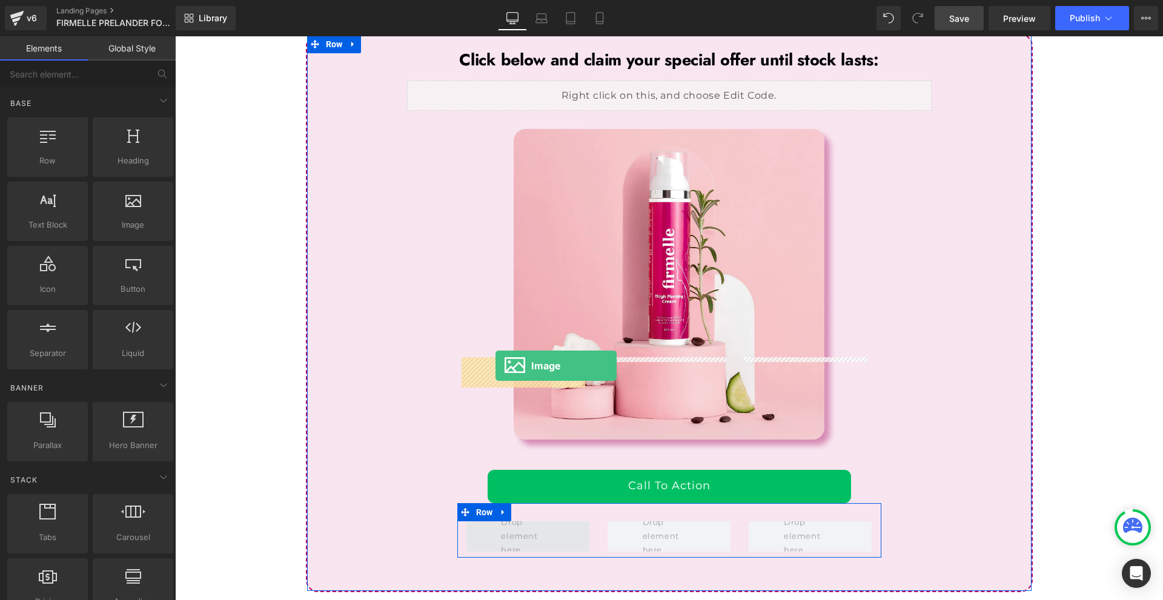
drag, startPoint x: 341, startPoint y: 264, endPoint x: 496, endPoint y: 366, distance: 185.5
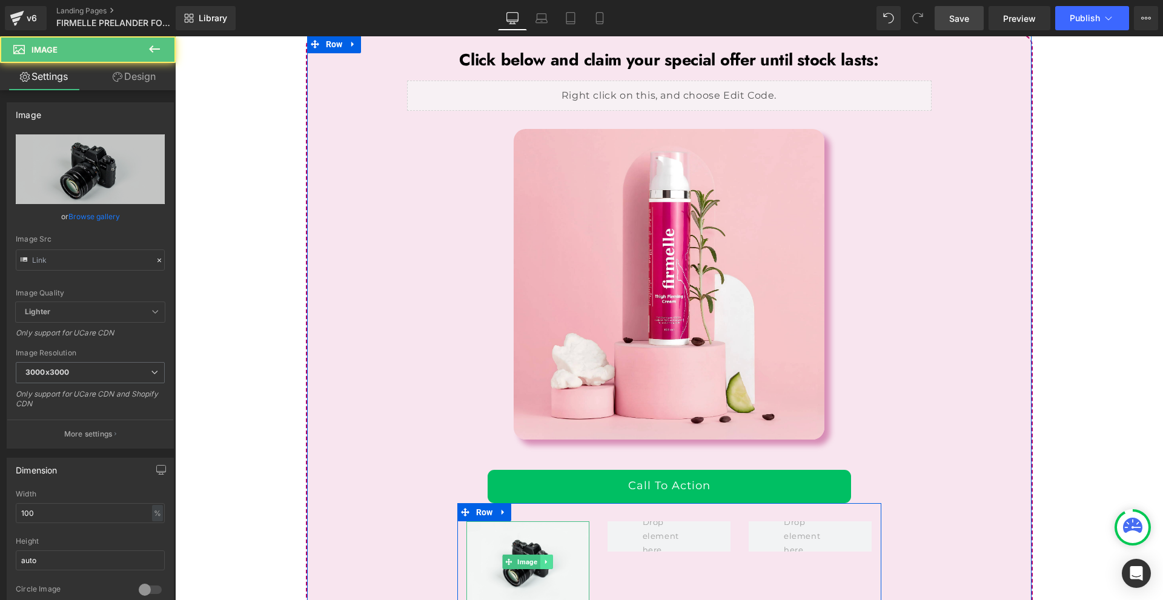
click at [544, 559] on icon at bounding box center [547, 562] width 7 height 7
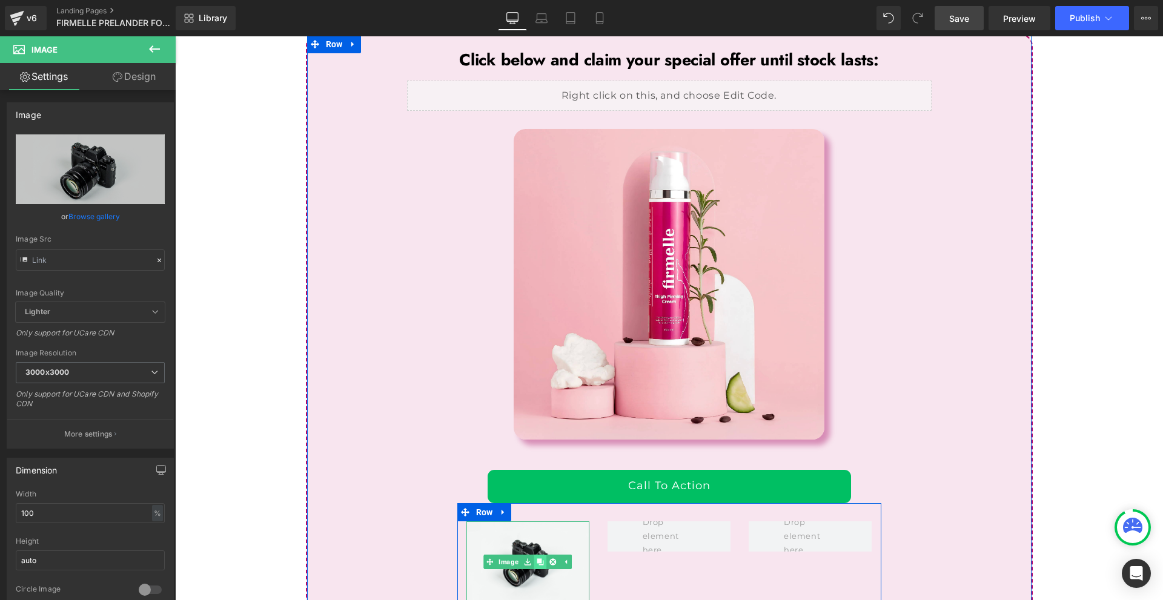
click at [537, 559] on icon at bounding box center [540, 562] width 7 height 7
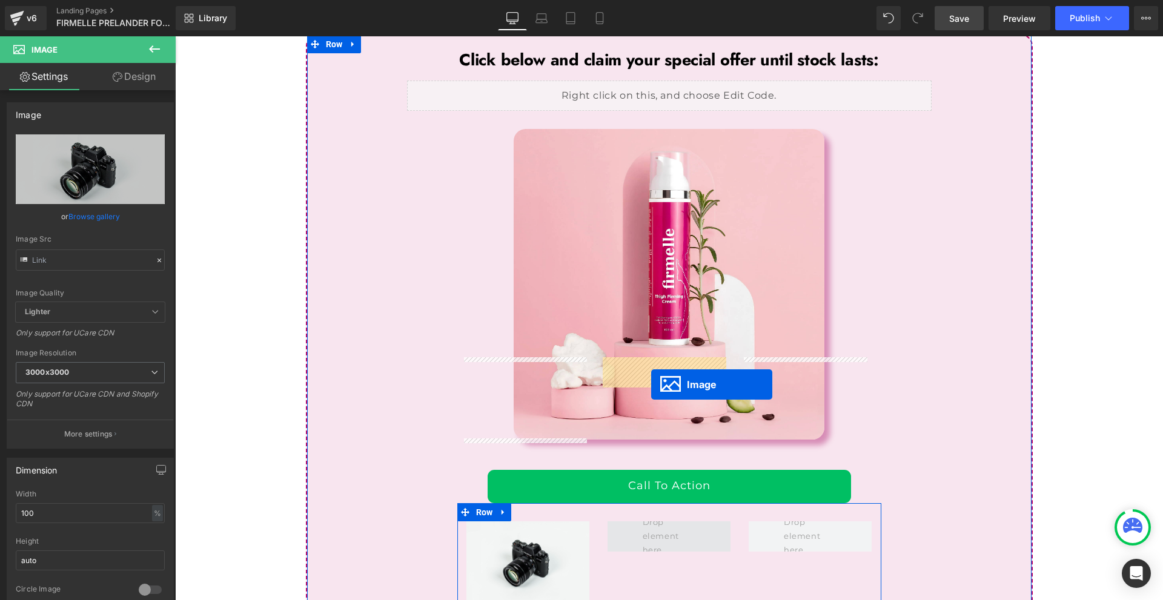
drag, startPoint x: 545, startPoint y: 471, endPoint x: 651, endPoint y: 384, distance: 137.4
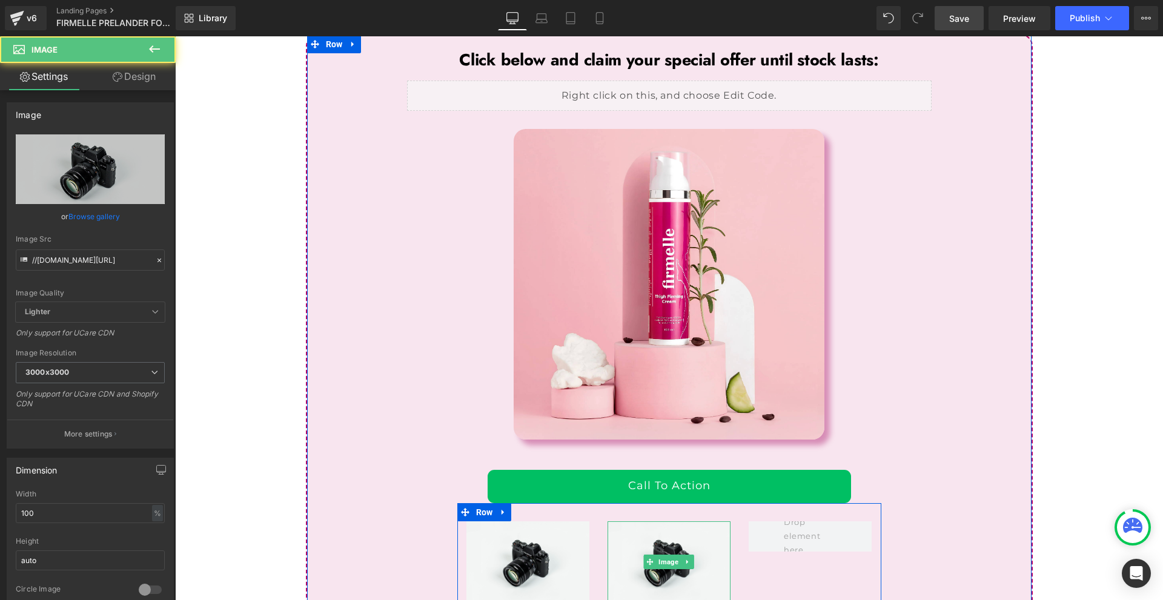
drag, startPoint x: 686, startPoint y: 399, endPoint x: 674, endPoint y: 402, distance: 12.5
click at [685, 559] on icon at bounding box center [688, 562] width 7 height 7
click at [676, 555] on link at bounding box center [682, 562] width 13 height 15
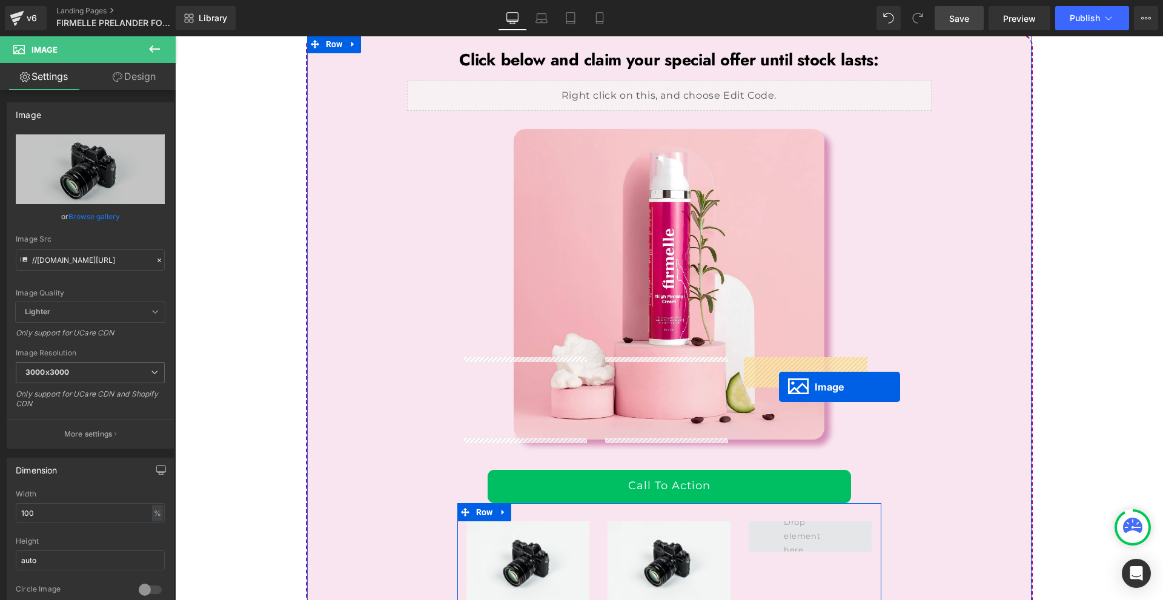
drag, startPoint x: 665, startPoint y: 476, endPoint x: 779, endPoint y: 387, distance: 144.2
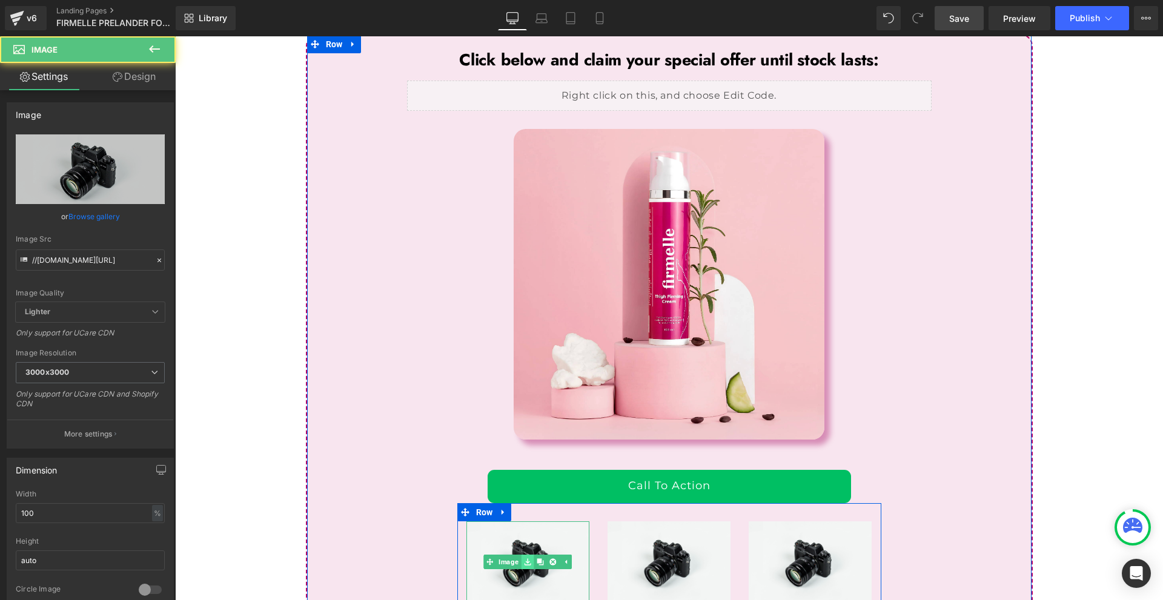
click at [522, 555] on link at bounding box center [528, 562] width 13 height 15
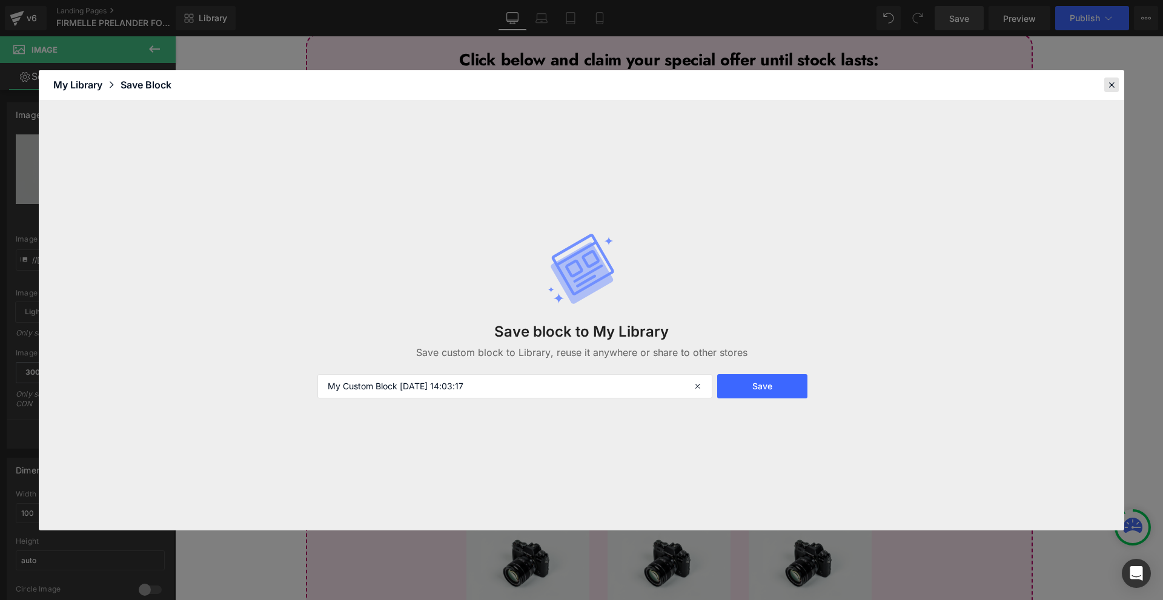
click at [1109, 85] on icon at bounding box center [1111, 84] width 11 height 11
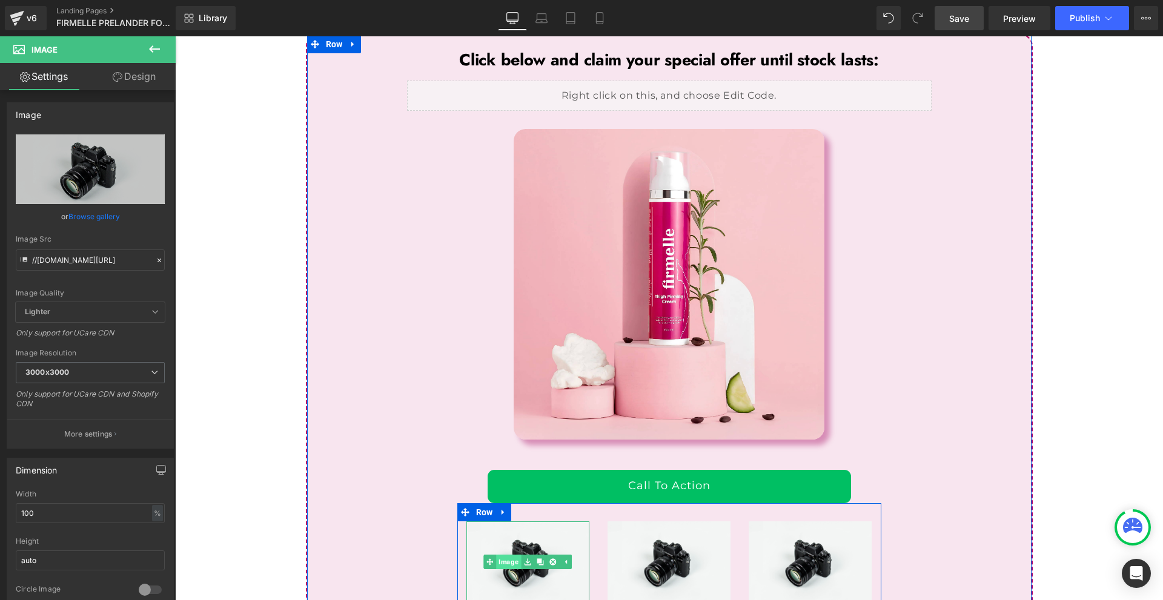
click at [514, 555] on span "Image" at bounding box center [508, 562] width 25 height 15
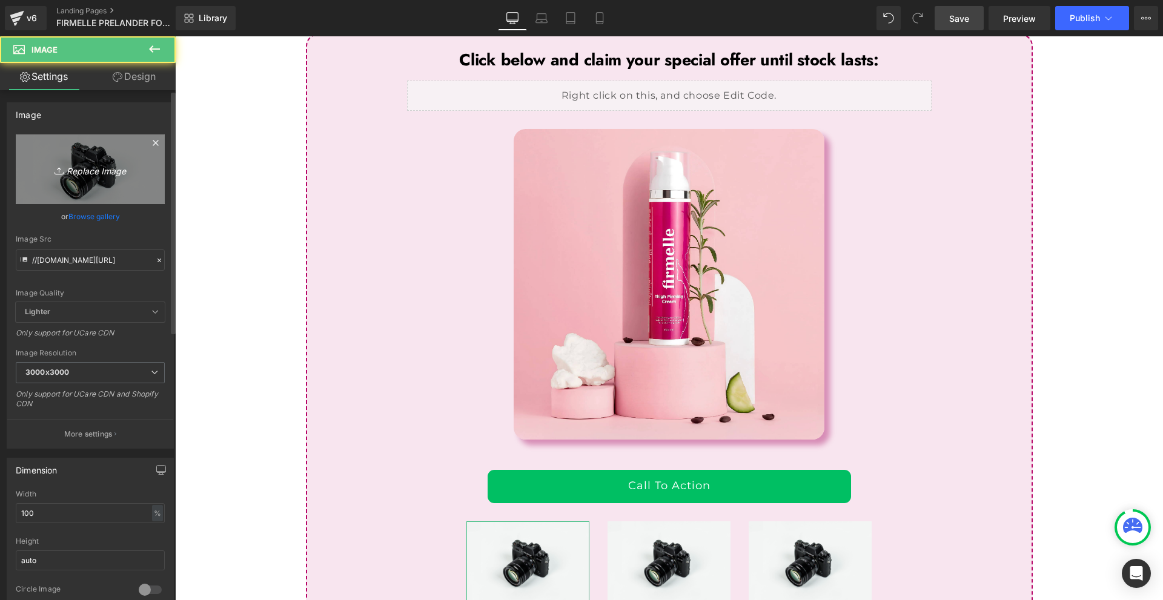
click at [47, 167] on icon "Replace Image" at bounding box center [90, 169] width 97 height 15
type input "C:\fakepath\OLD ME (8).png"
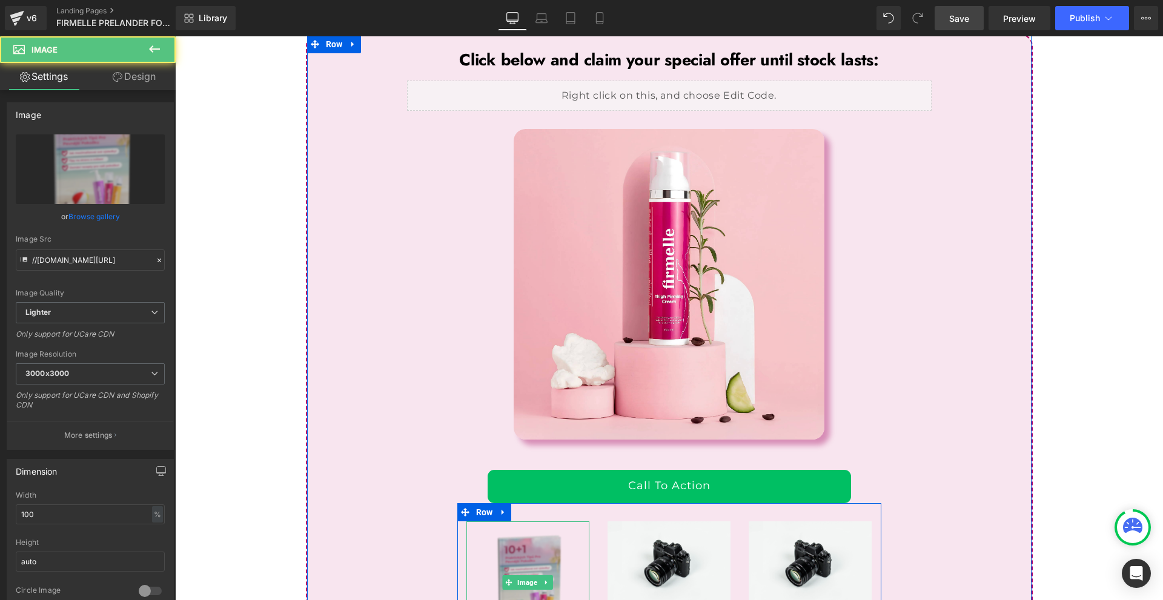
click at [516, 522] on img at bounding box center [528, 583] width 123 height 123
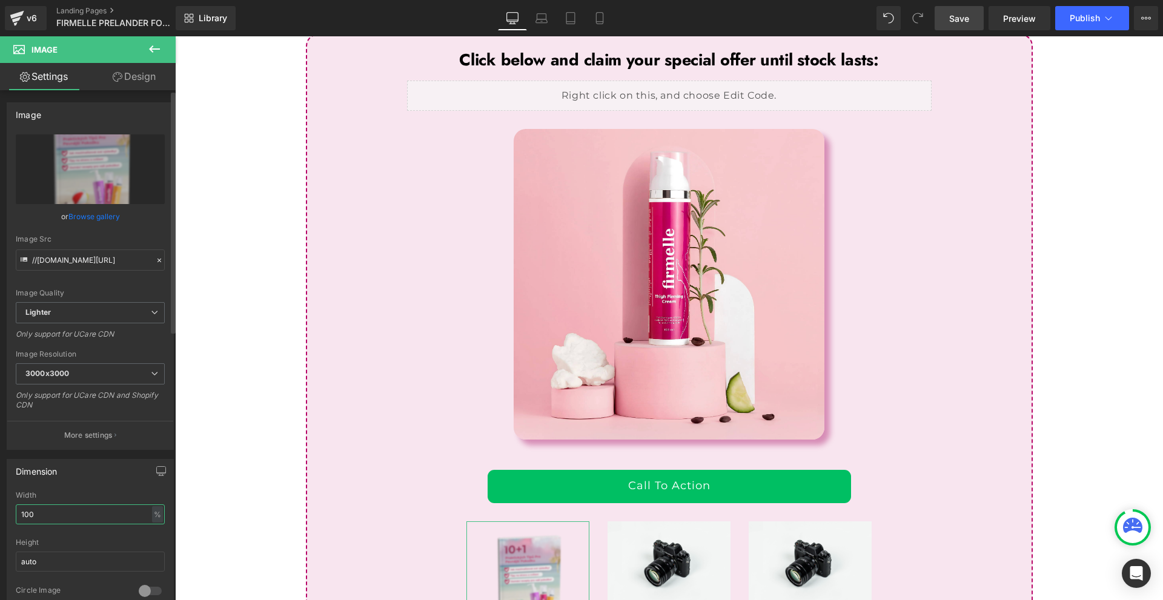
click at [74, 521] on input "100" at bounding box center [90, 515] width 149 height 20
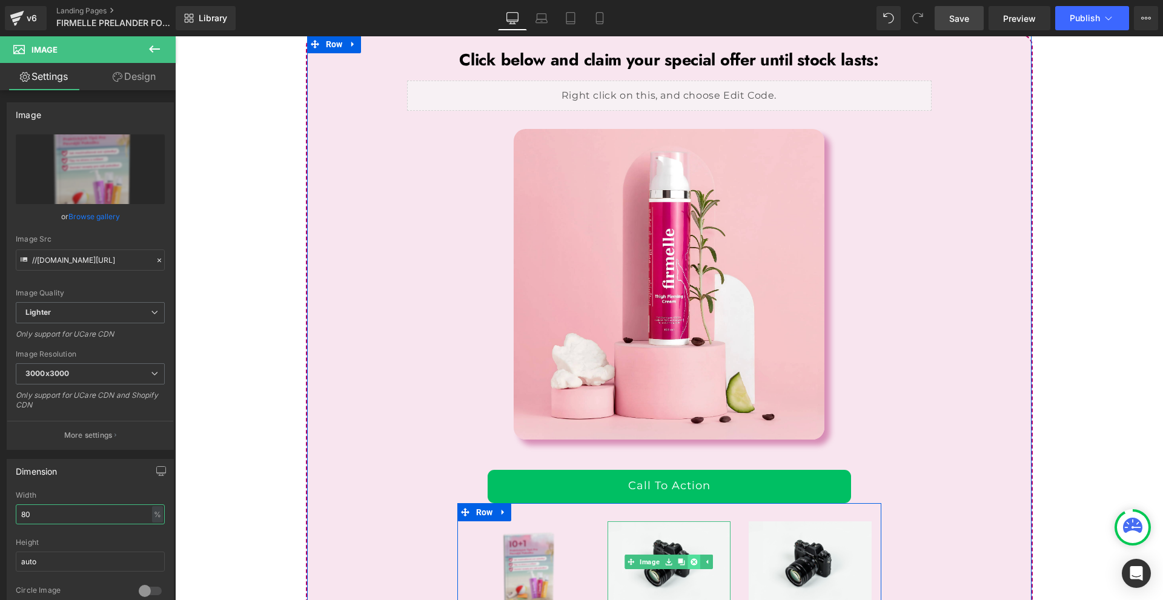
type input "80"
click at [688, 555] on link at bounding box center [694, 562] width 13 height 15
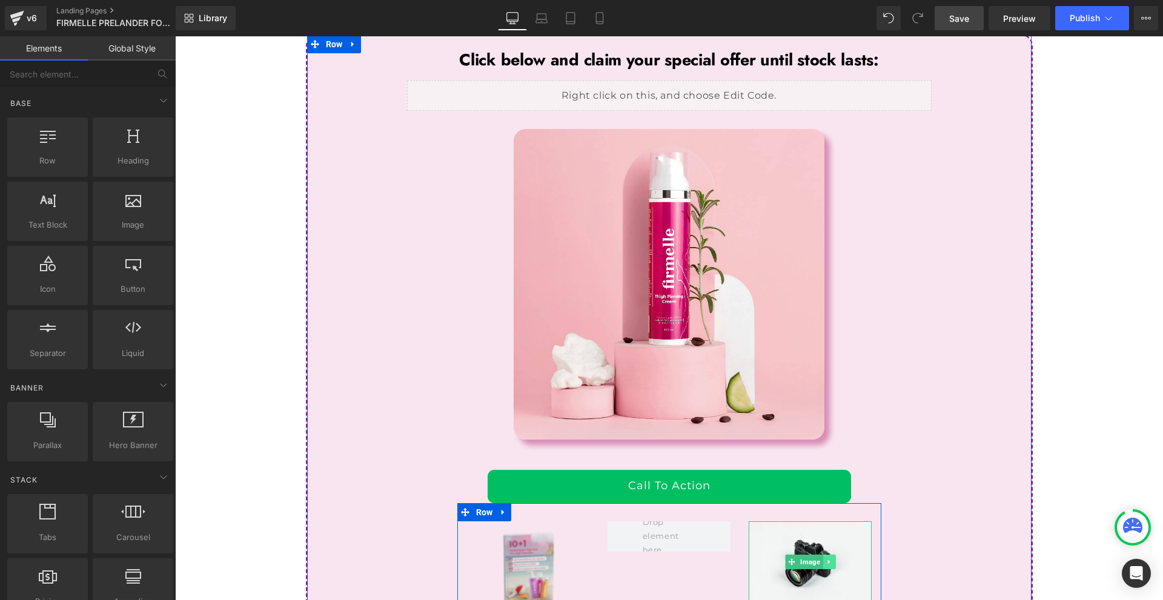
click at [823, 555] on link at bounding box center [829, 562] width 13 height 15
click at [830, 555] on link at bounding box center [836, 562] width 13 height 15
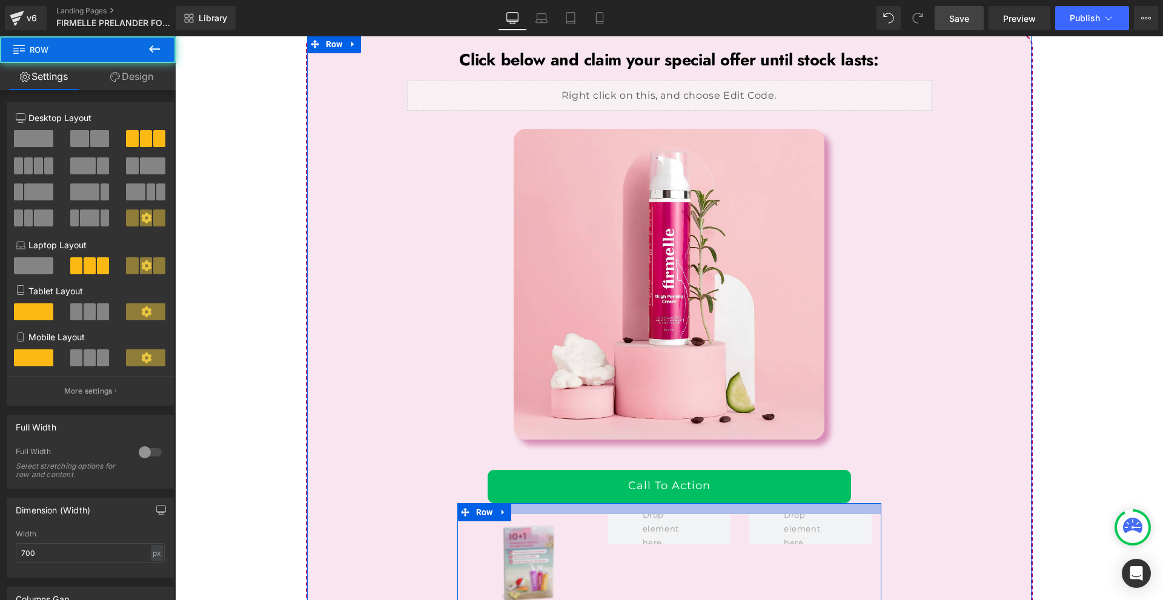
drag, startPoint x: 561, startPoint y: 341, endPoint x: 571, endPoint y: 334, distance: 12.6
click at [571, 334] on div "Click below and claim your special offer until stock lasts: Text Block Liquid I…" at bounding box center [669, 333] width 725 height 570
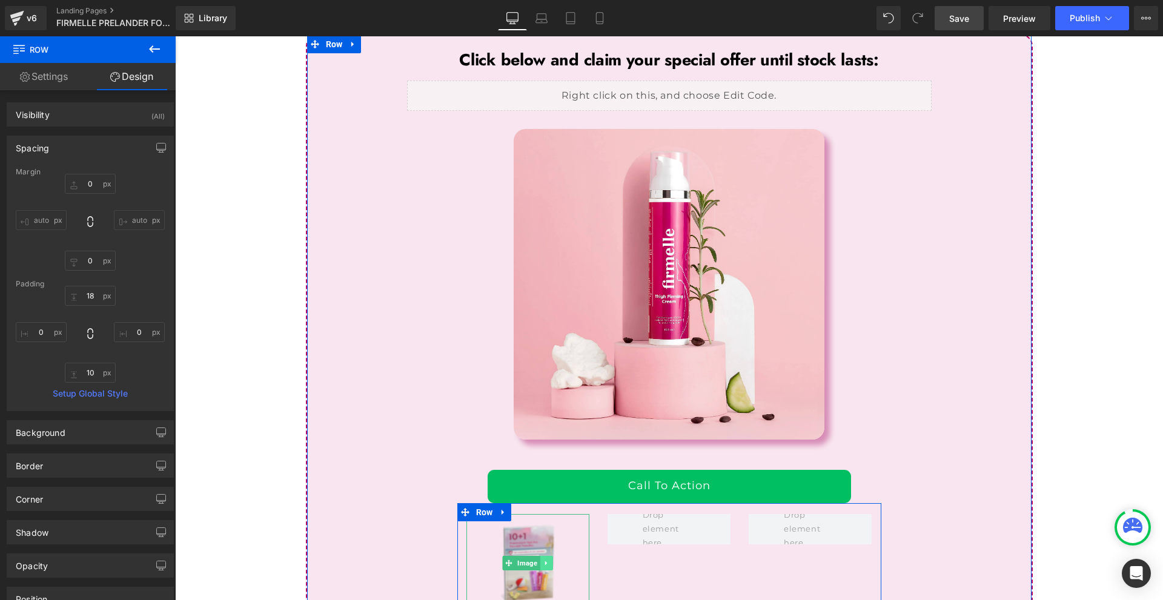
click at [540, 556] on link at bounding box center [546, 563] width 13 height 15
click at [537, 560] on icon at bounding box center [540, 563] width 7 height 7
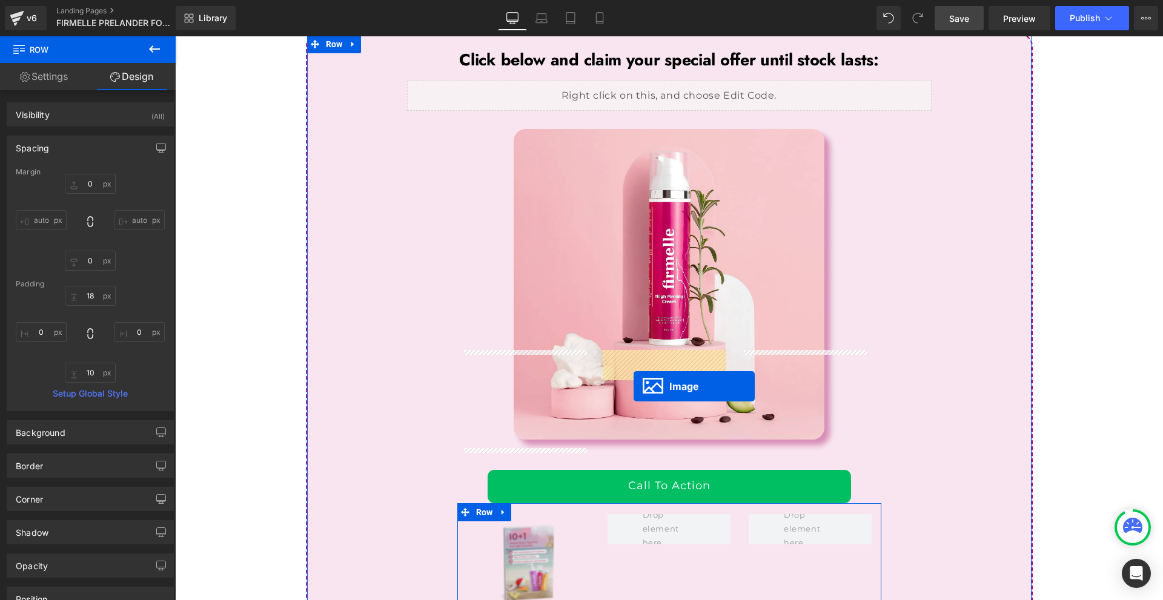
drag, startPoint x: 521, startPoint y: 494, endPoint x: 634, endPoint y: 387, distance: 156.0
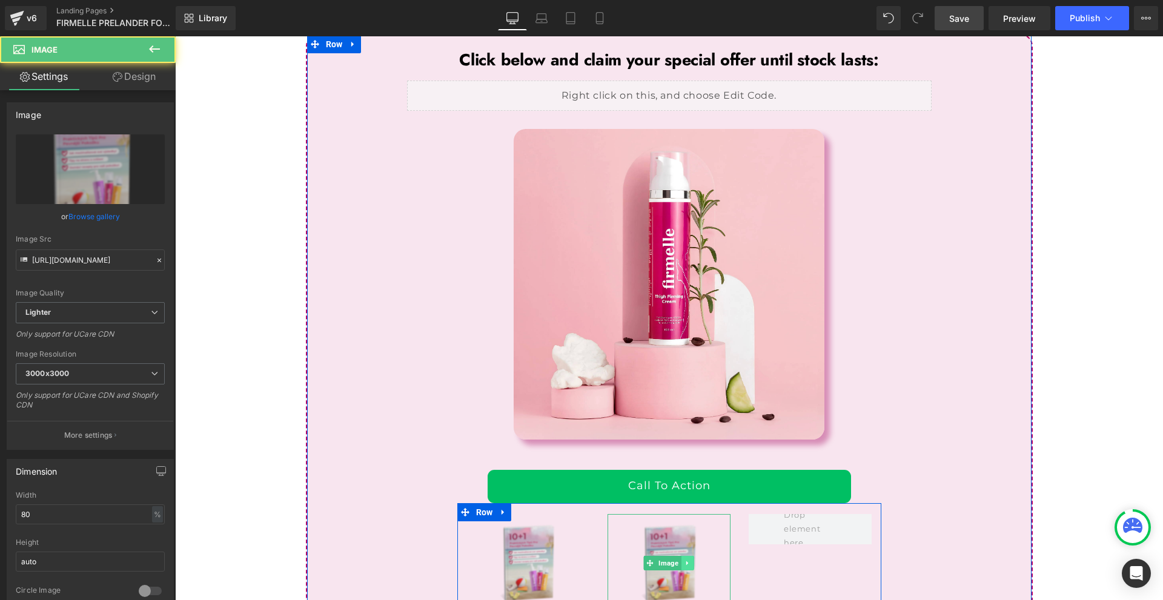
click at [687, 556] on link at bounding box center [688, 563] width 13 height 15
click at [678, 560] on icon at bounding box center [681, 563] width 7 height 7
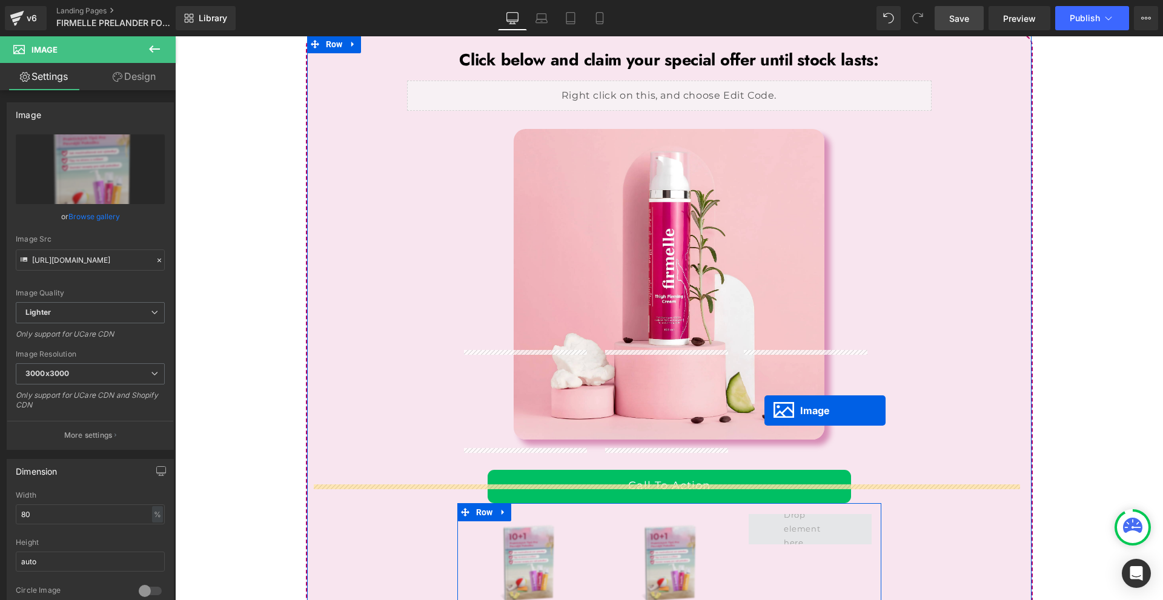
drag, startPoint x: 669, startPoint y: 499, endPoint x: 790, endPoint y: 380, distance: 170.1
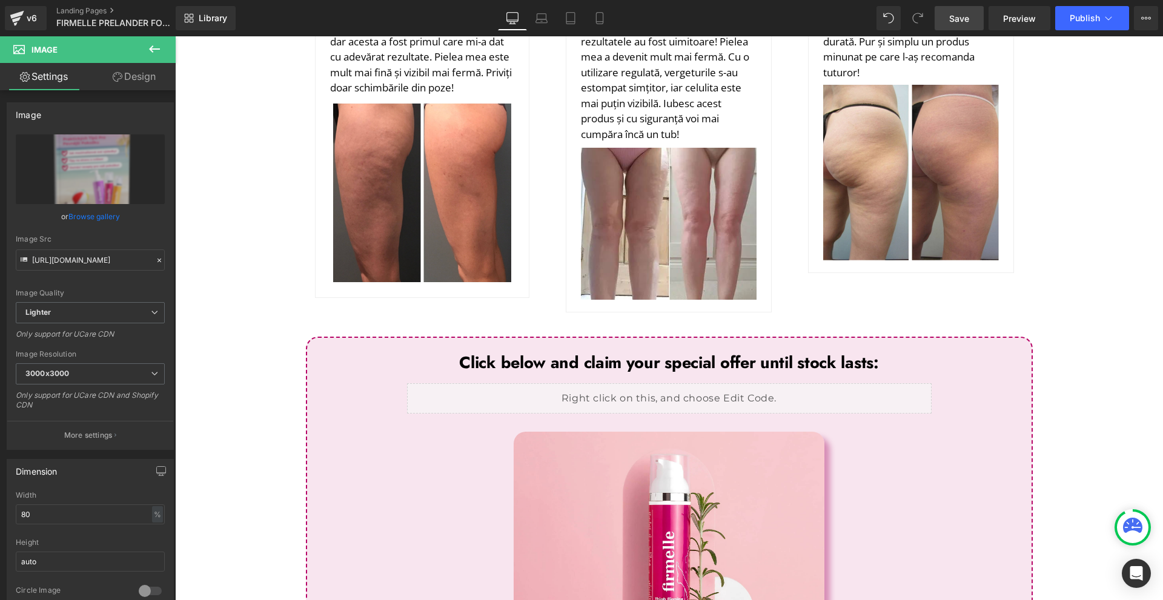
scroll to position [5562, 0]
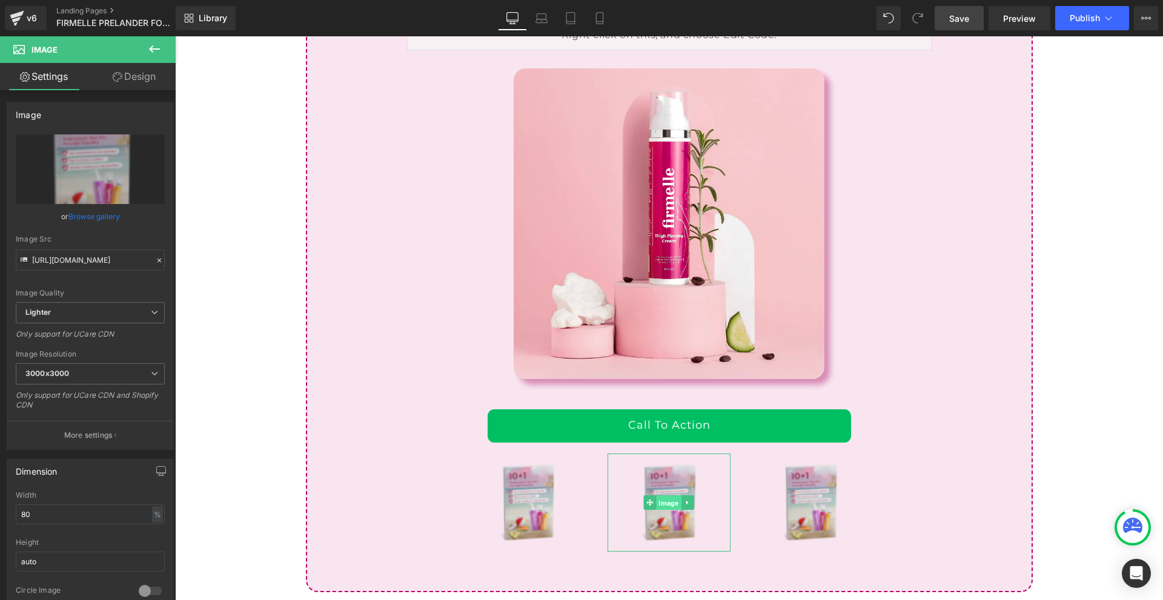
click at [644, 496] on link "Image" at bounding box center [663, 503] width 38 height 15
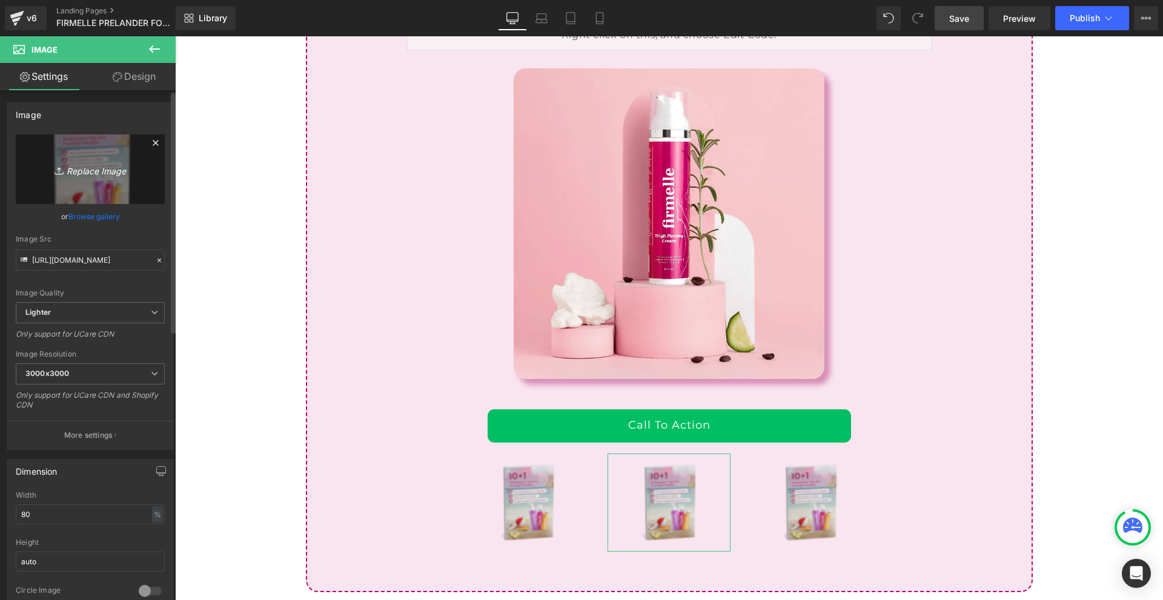
click at [90, 159] on link "Replace Image" at bounding box center [90, 170] width 149 height 70
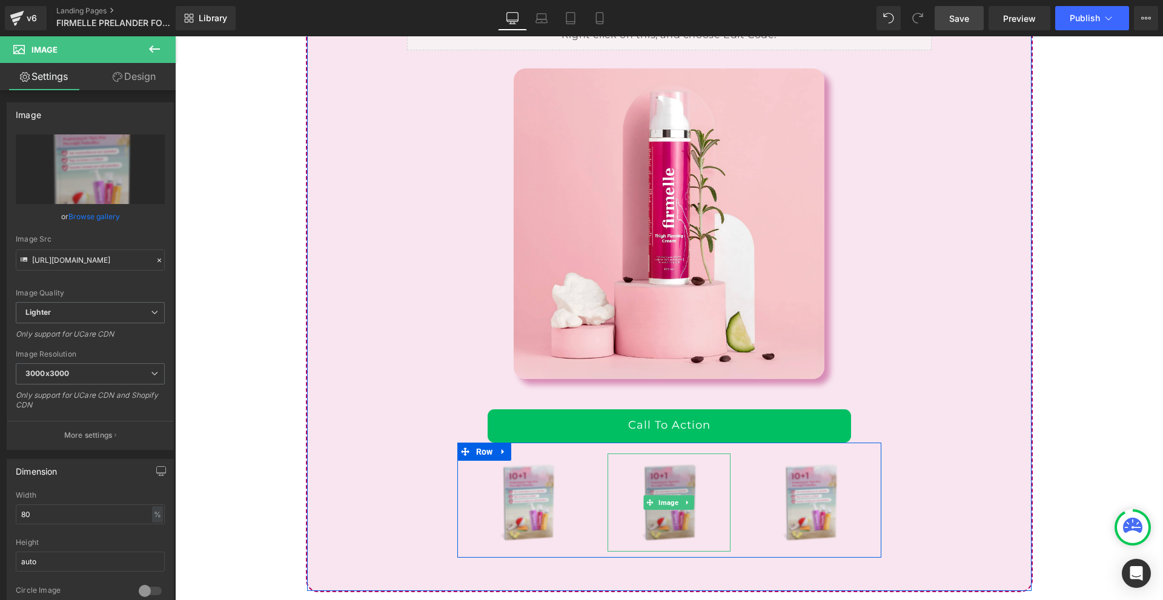
click at [645, 454] on img at bounding box center [669, 503] width 99 height 99
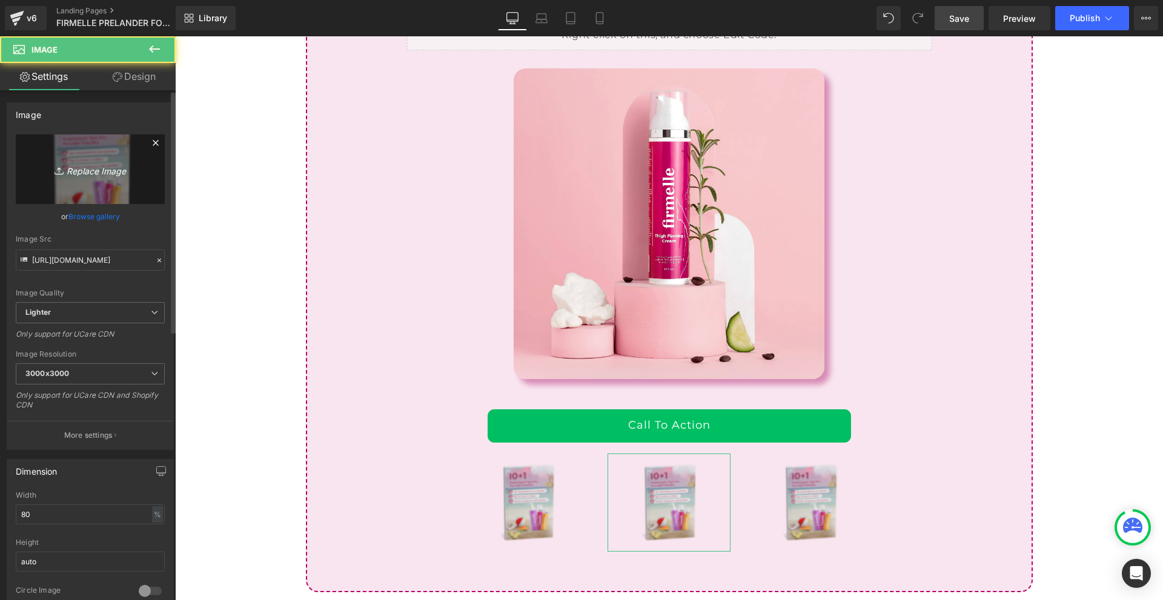
click at [126, 185] on link "Replace Image" at bounding box center [90, 170] width 149 height 70
type input "C:\fakepath\OLD ME (9).png"
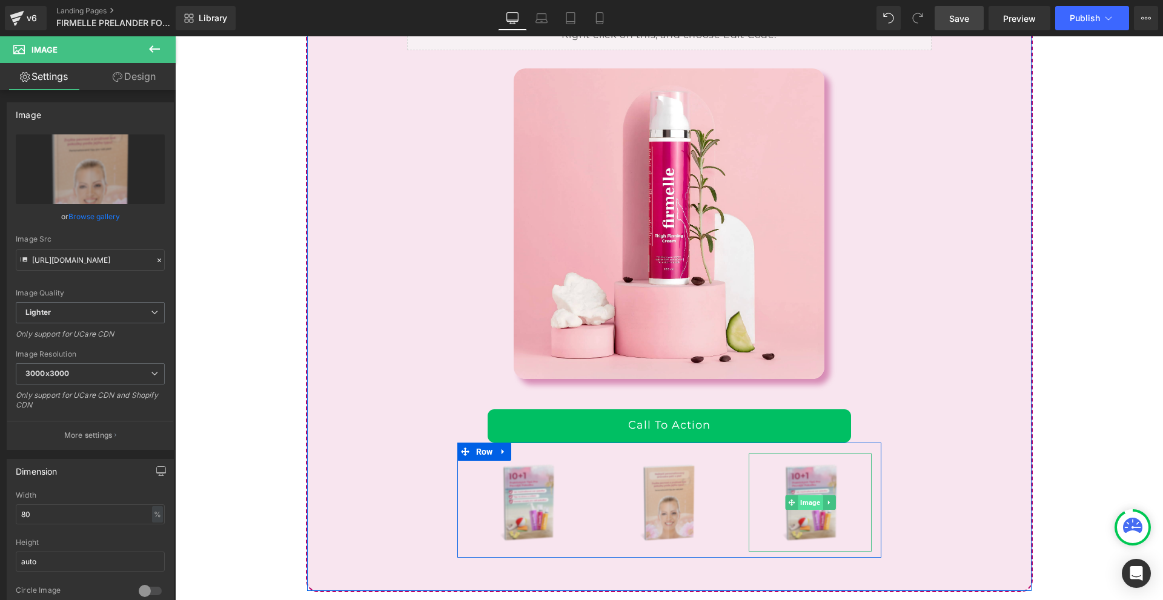
click at [803, 496] on span "Image" at bounding box center [810, 503] width 25 height 15
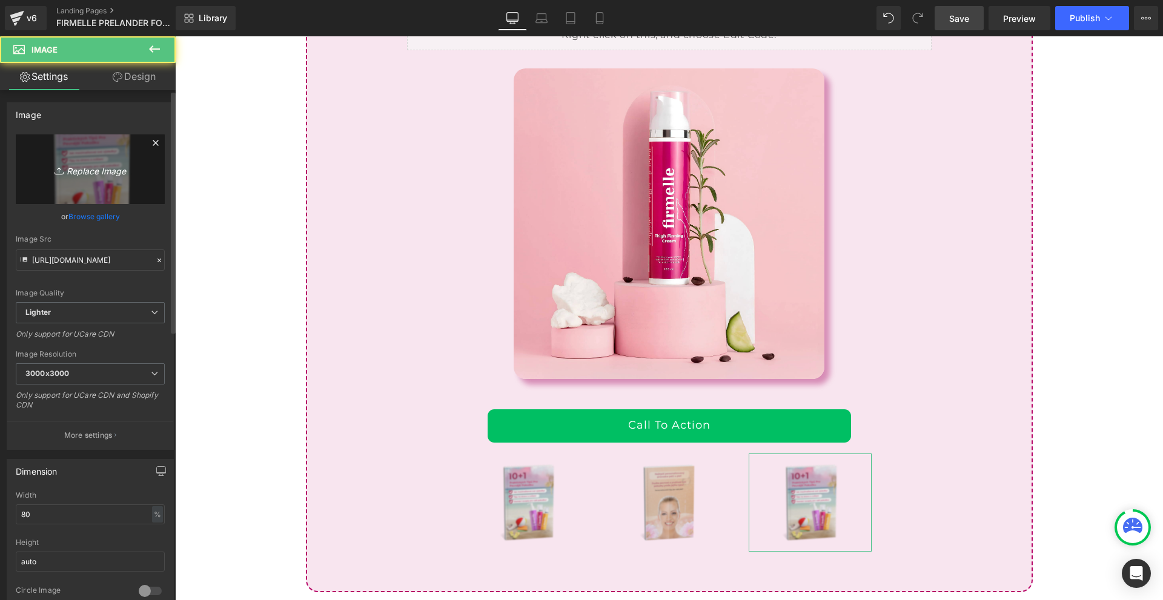
click at [82, 157] on link "Replace Image" at bounding box center [90, 170] width 149 height 70
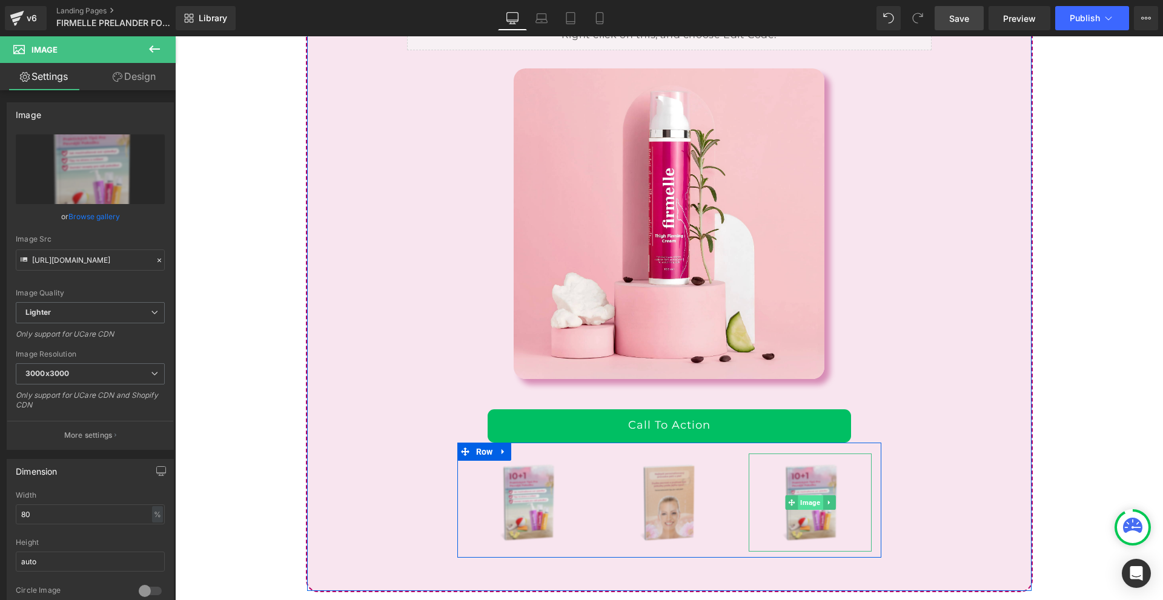
click at [805, 496] on span "Image" at bounding box center [810, 503] width 25 height 15
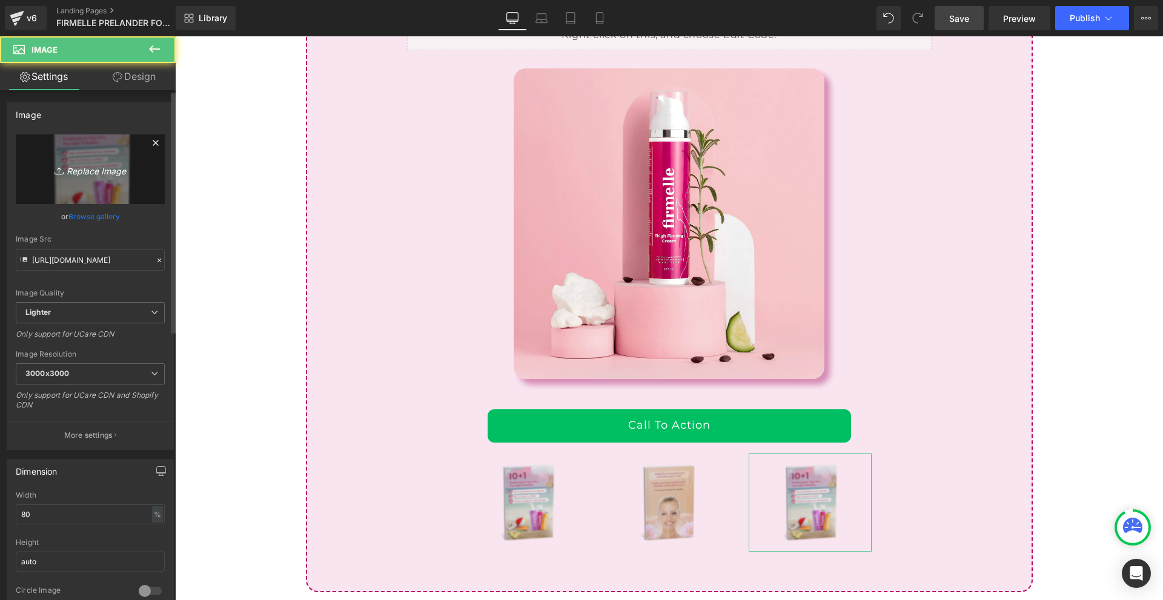
click at [82, 151] on link "Replace Image" at bounding box center [90, 170] width 149 height 70
type input "C:\fakepath\OLD ME (10).png"
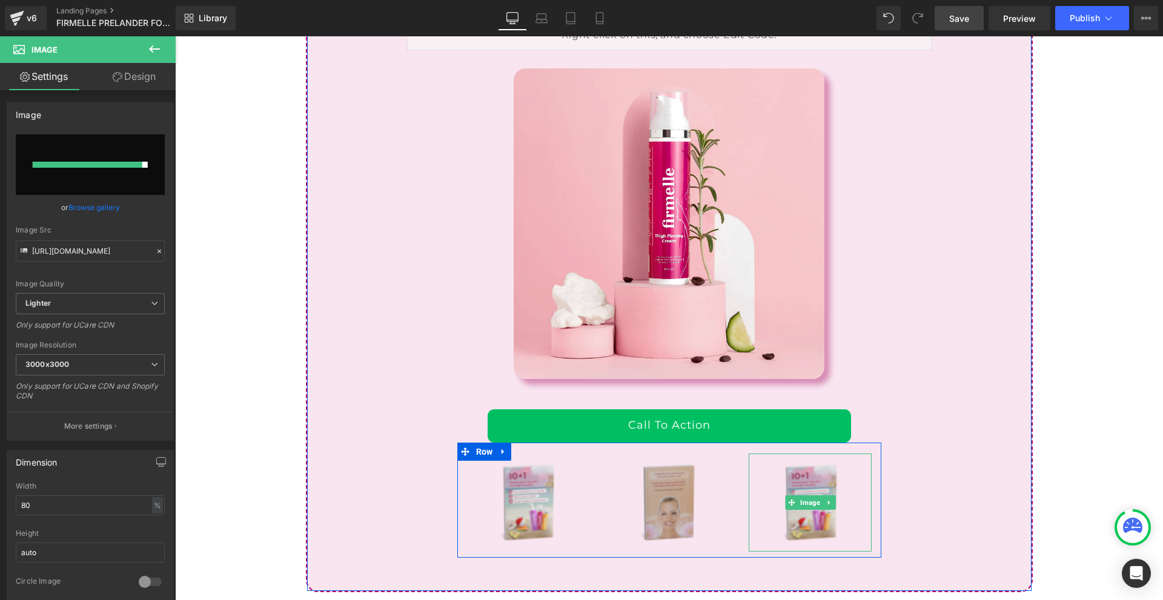
click at [655, 454] on img at bounding box center [669, 503] width 99 height 99
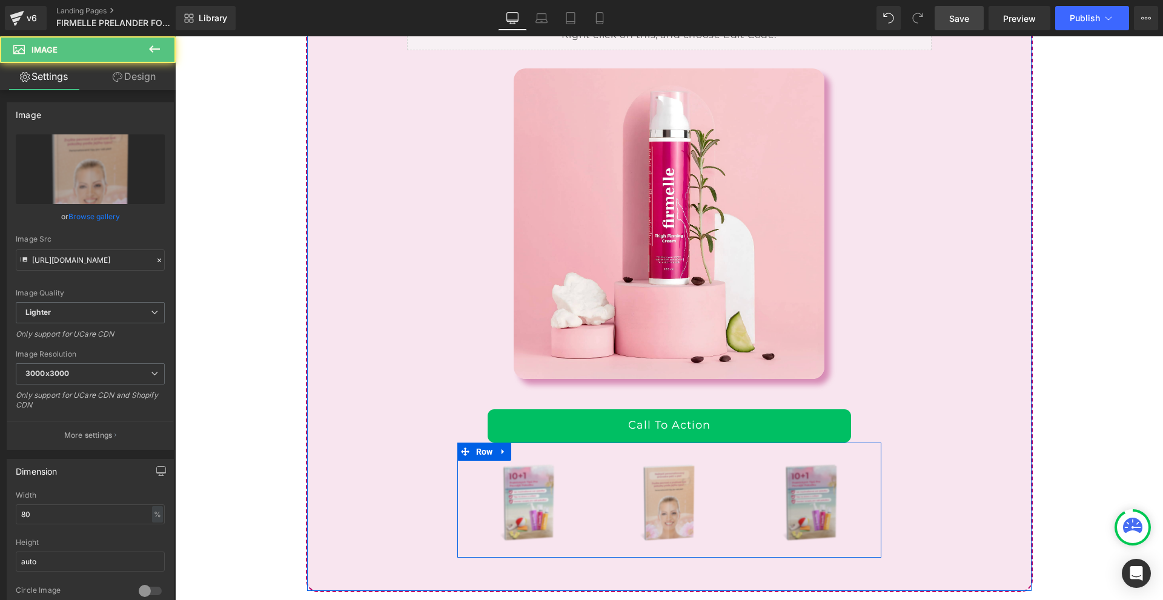
click at [819, 454] on img at bounding box center [810, 503] width 99 height 99
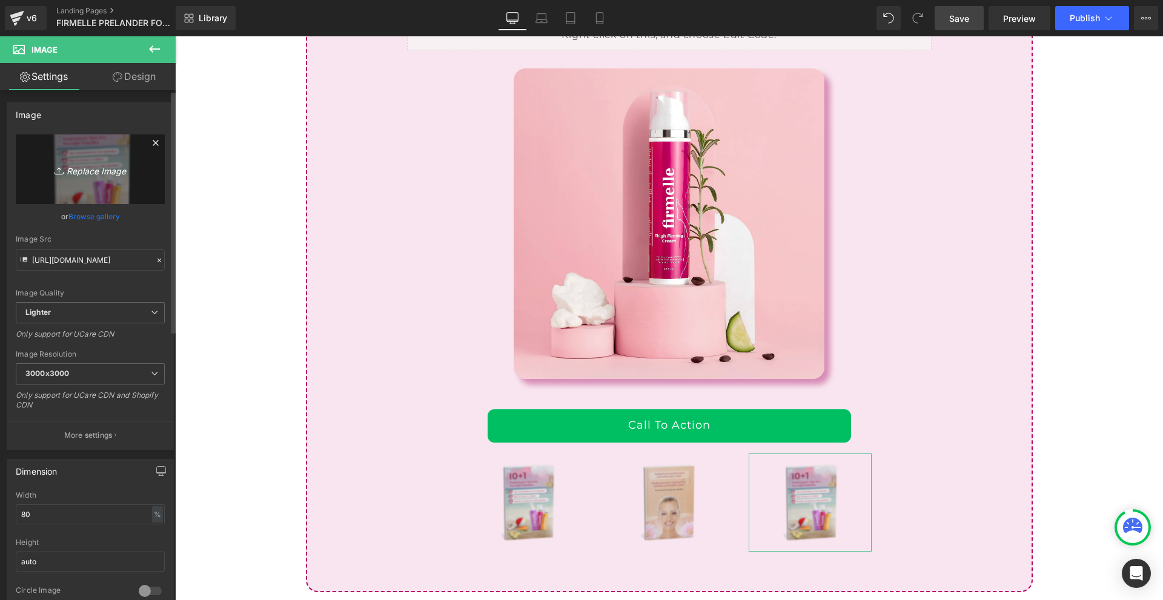
click at [45, 164] on icon "Replace Image" at bounding box center [90, 169] width 97 height 15
type input "C:\fakepath\OLD ME (10).png"
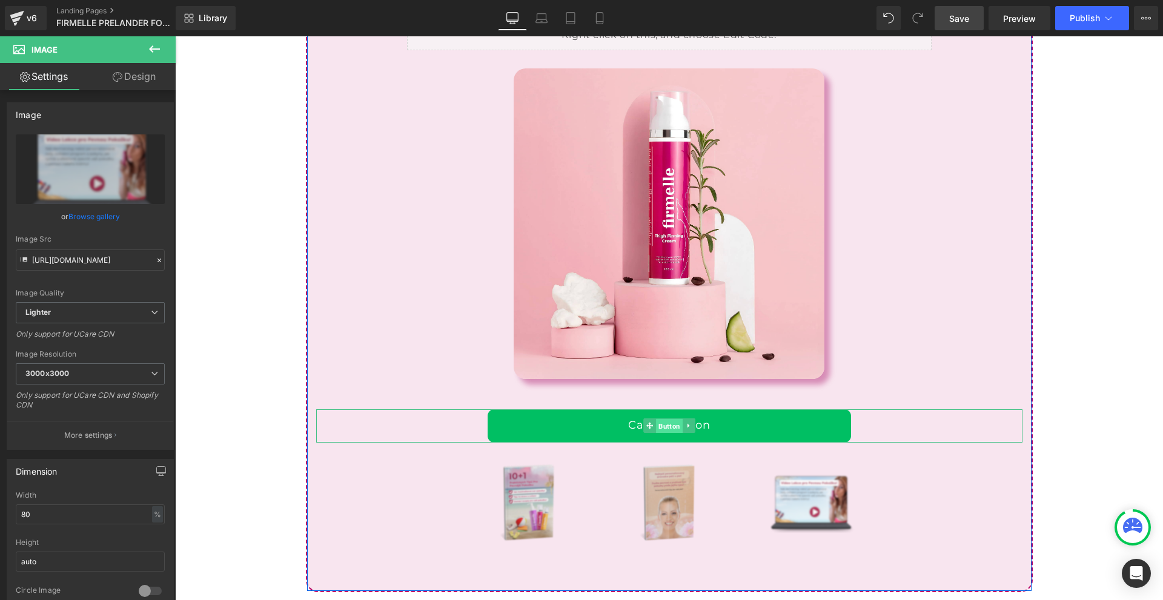
click at [656, 419] on span "Button" at bounding box center [669, 426] width 27 height 15
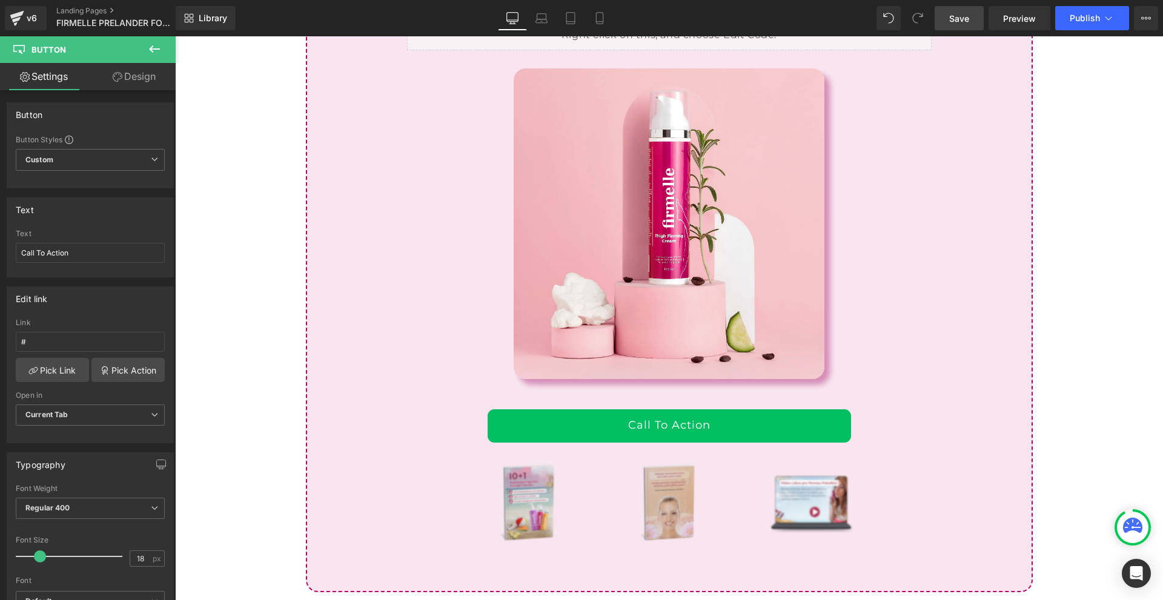
scroll to position [5441, 0]
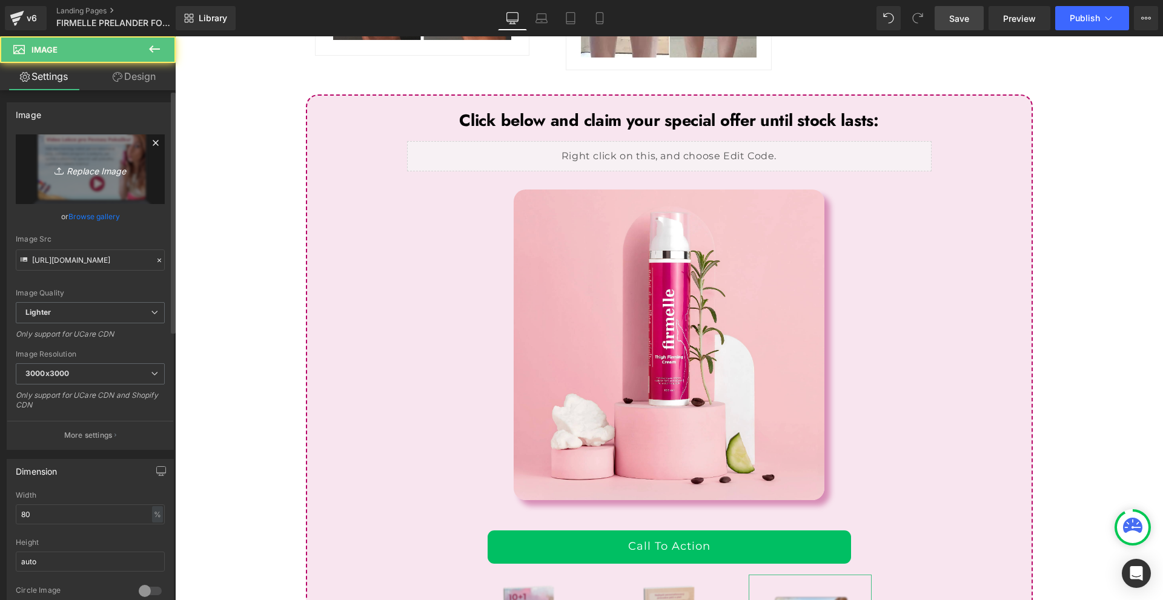
click at [75, 150] on link "Replace Image" at bounding box center [90, 170] width 149 height 70
type input "C:\fakepath\OLD ME (11).png"
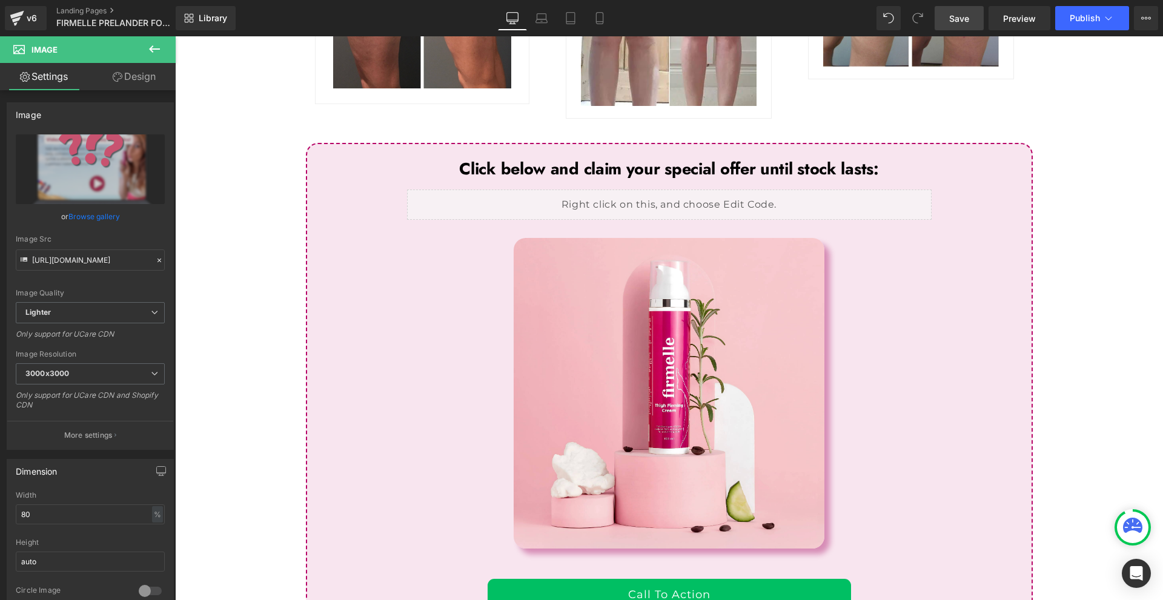
scroll to position [5514, 0]
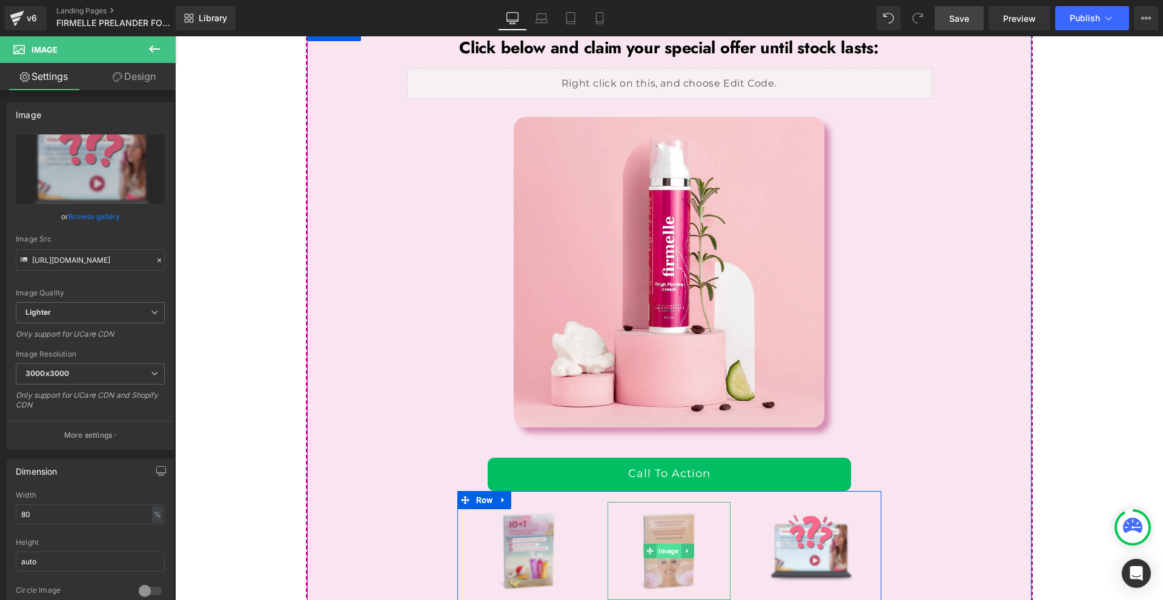
click at [658, 544] on span "Image" at bounding box center [669, 551] width 25 height 15
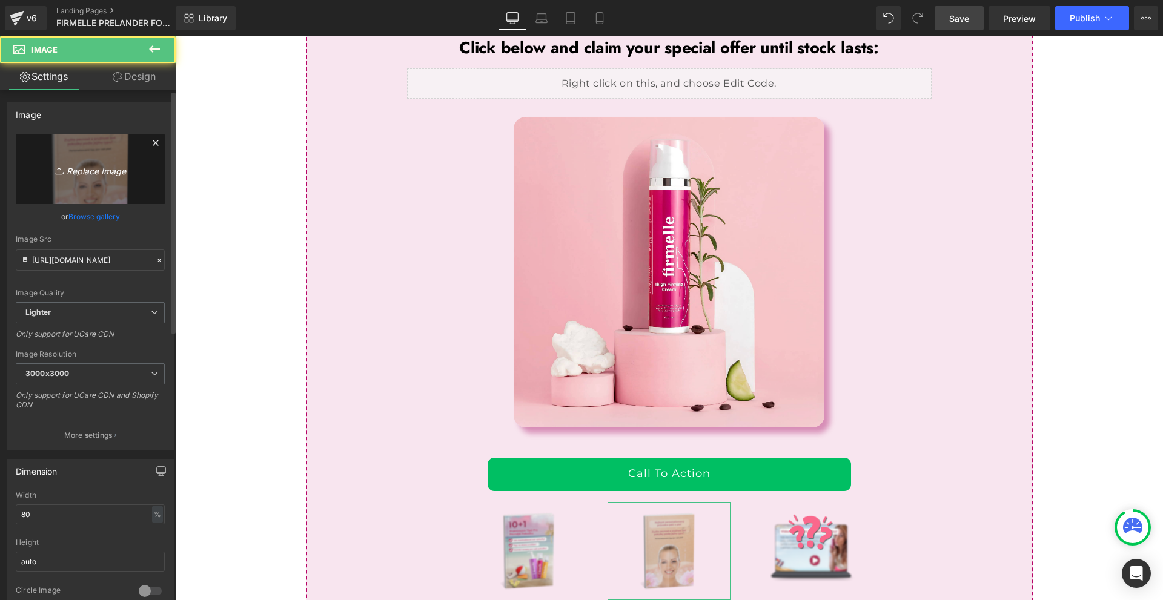
click at [142, 172] on link "Replace Image" at bounding box center [90, 170] width 149 height 70
type input "C:\fakepath\OLD ME (12).png"
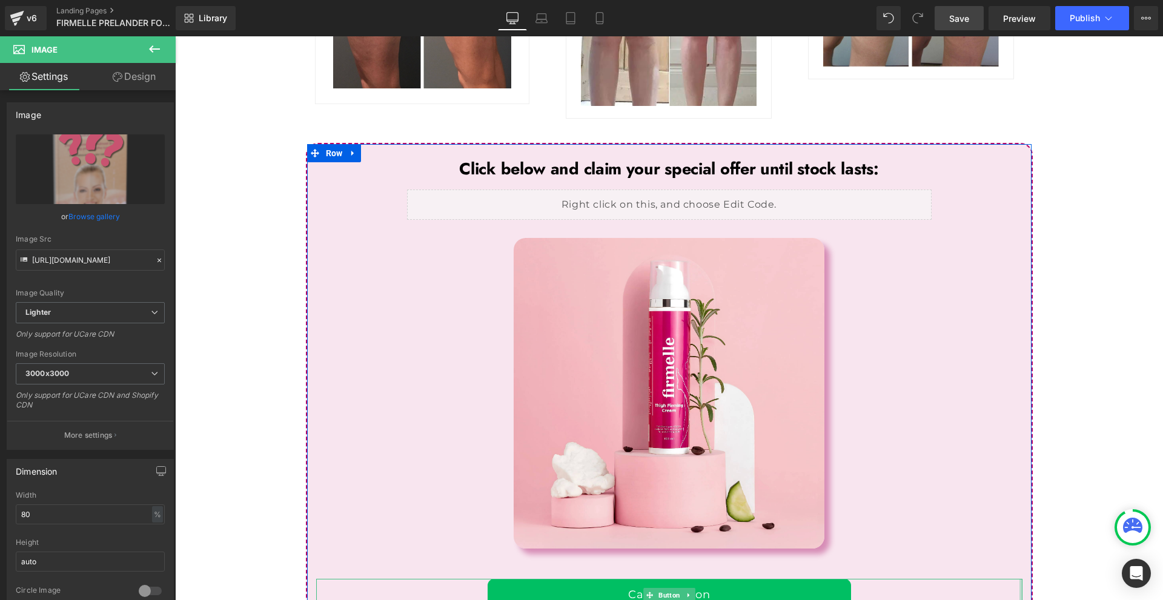
scroll to position [5453, 0]
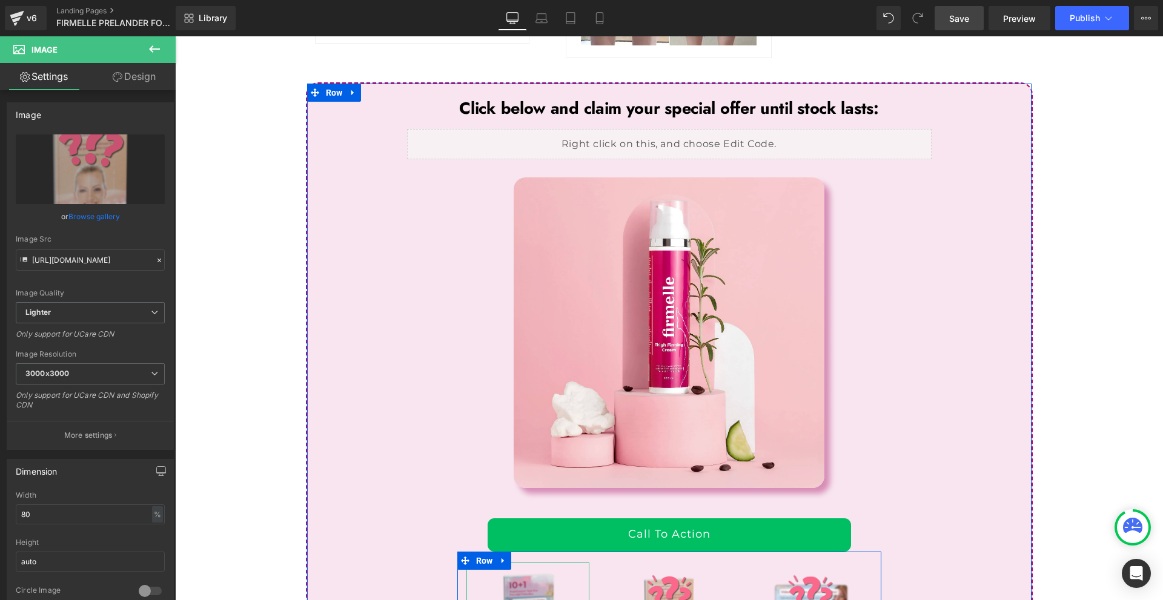
click at [508, 600] on link "Image" at bounding box center [522, 612] width 38 height 15
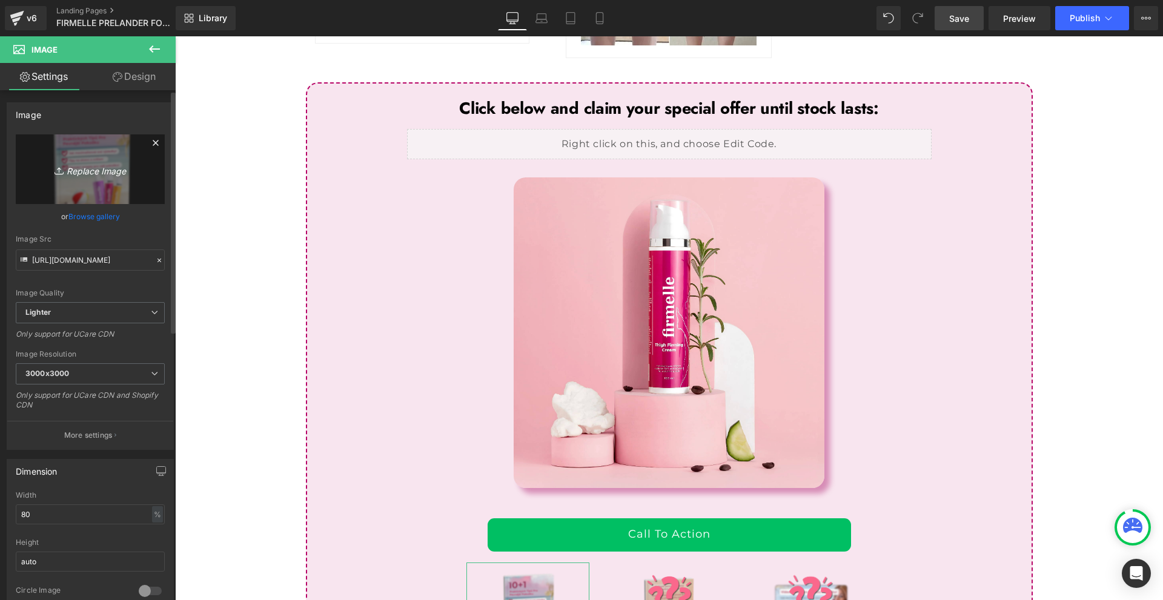
click at [124, 184] on link "Replace Image" at bounding box center [90, 170] width 149 height 70
type input "C:\fakepath\OLD ME (13).png"
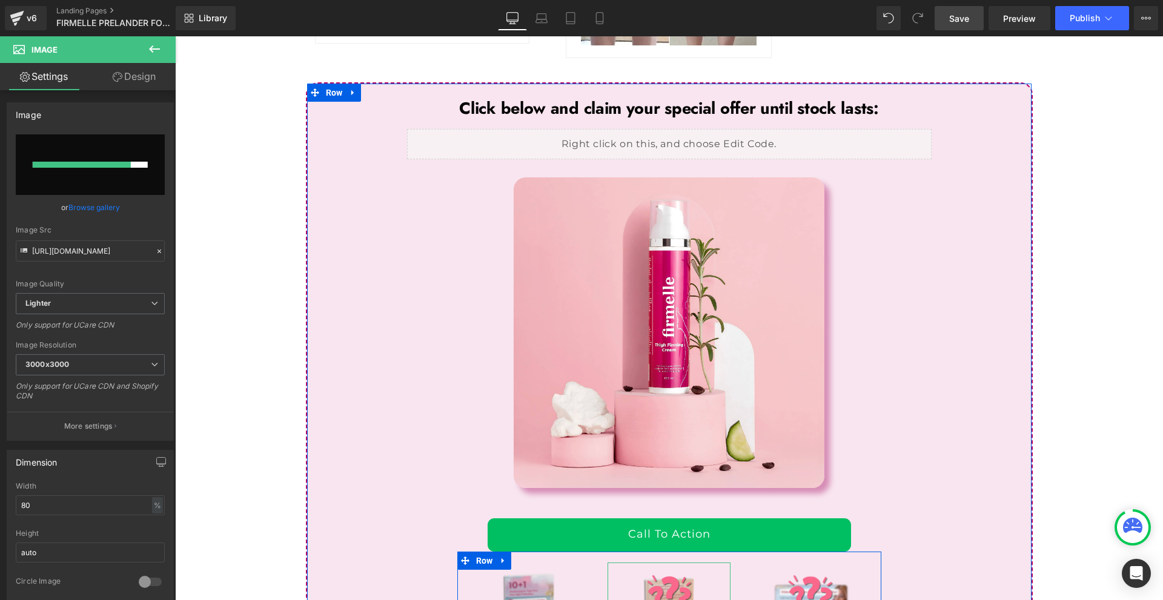
click at [665, 600] on span "Image" at bounding box center [669, 612] width 25 height 15
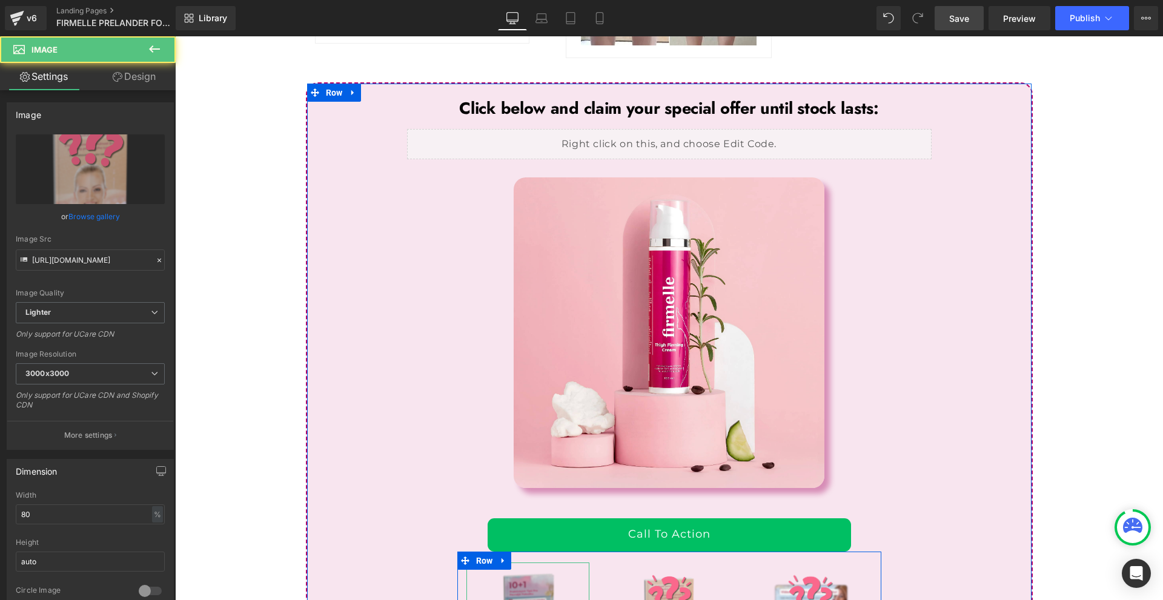
click at [530, 563] on img at bounding box center [528, 612] width 99 height 99
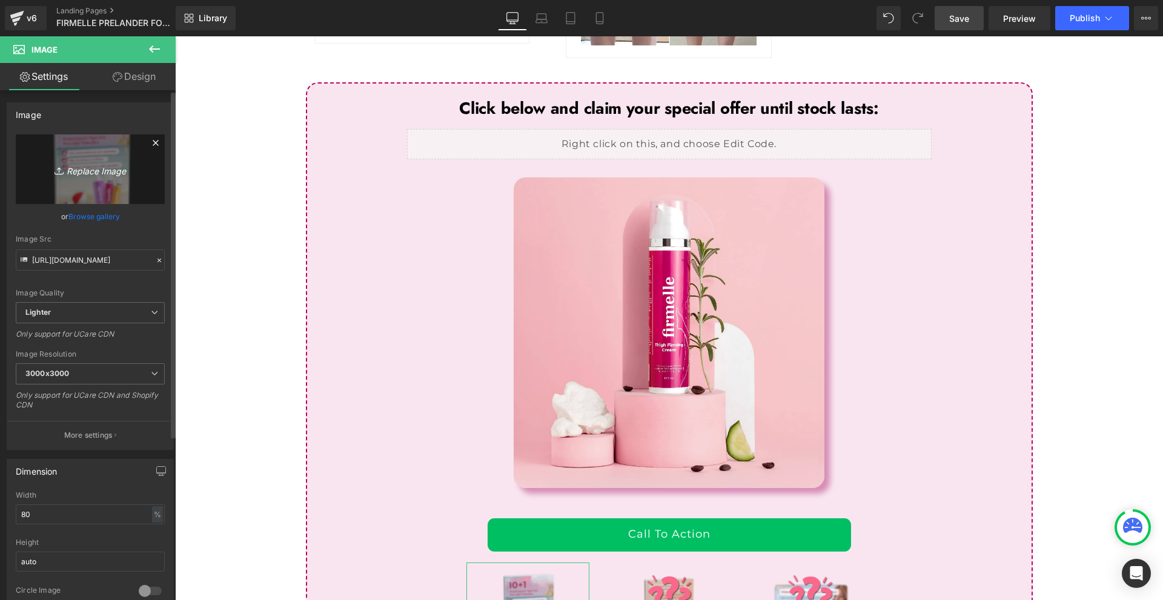
click at [103, 188] on link "Replace Image" at bounding box center [90, 170] width 149 height 70
type input "C:\fakepath\OLD ME (13).png"
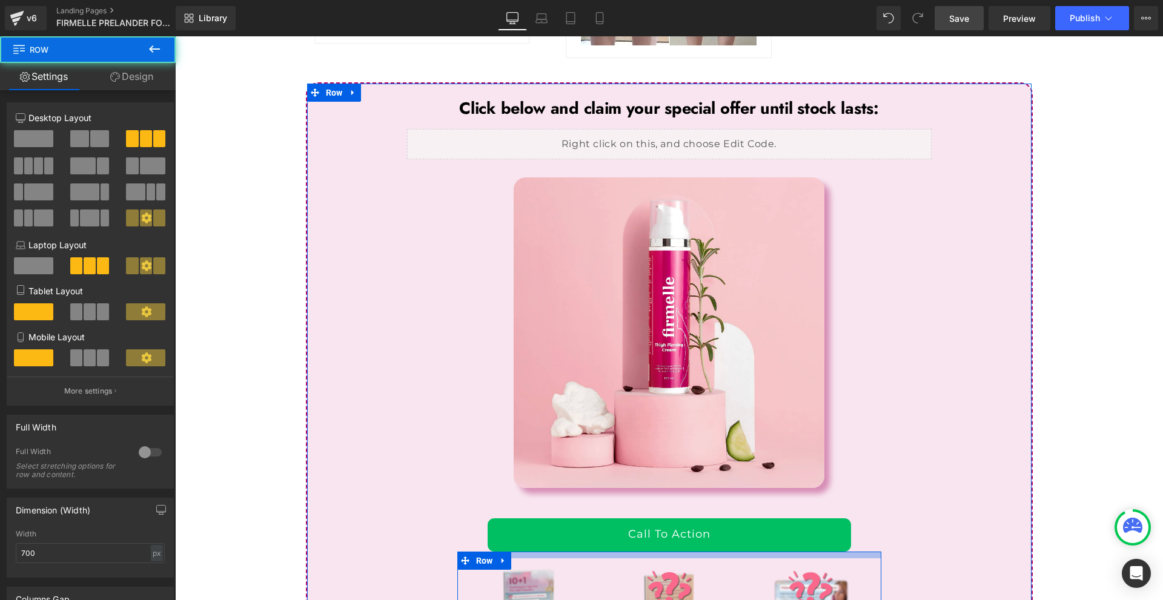
click at [677, 552] on div at bounding box center [669, 555] width 424 height 7
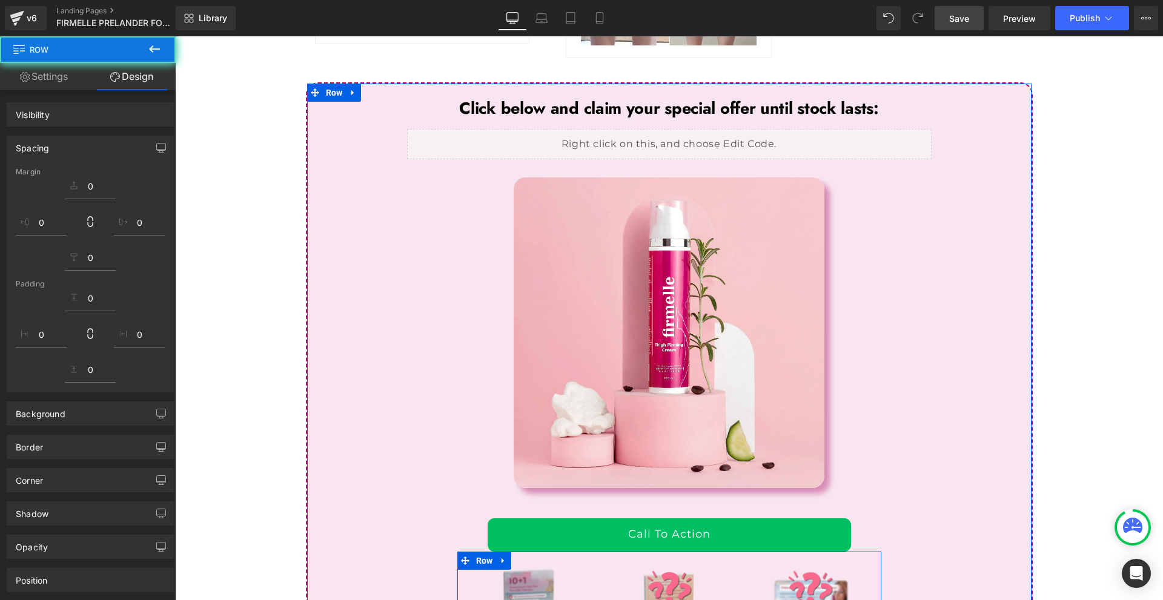
click at [554, 559] on img at bounding box center [528, 608] width 99 height 99
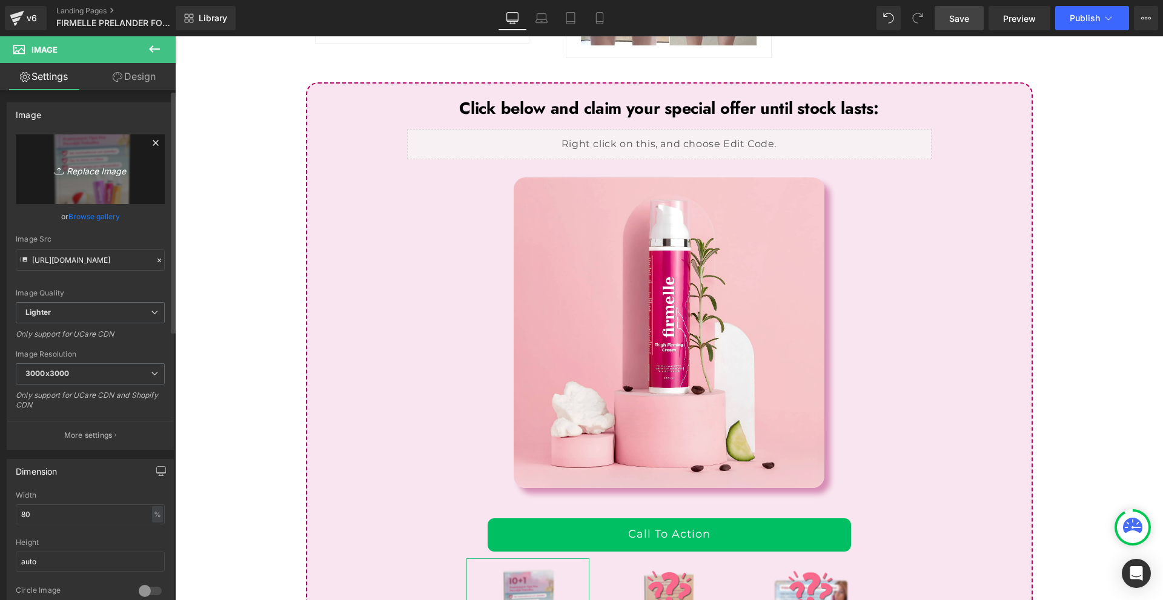
click at [114, 180] on link "Replace Image" at bounding box center [90, 170] width 149 height 70
type input "C:\fakepath\OLD ME (13).png"
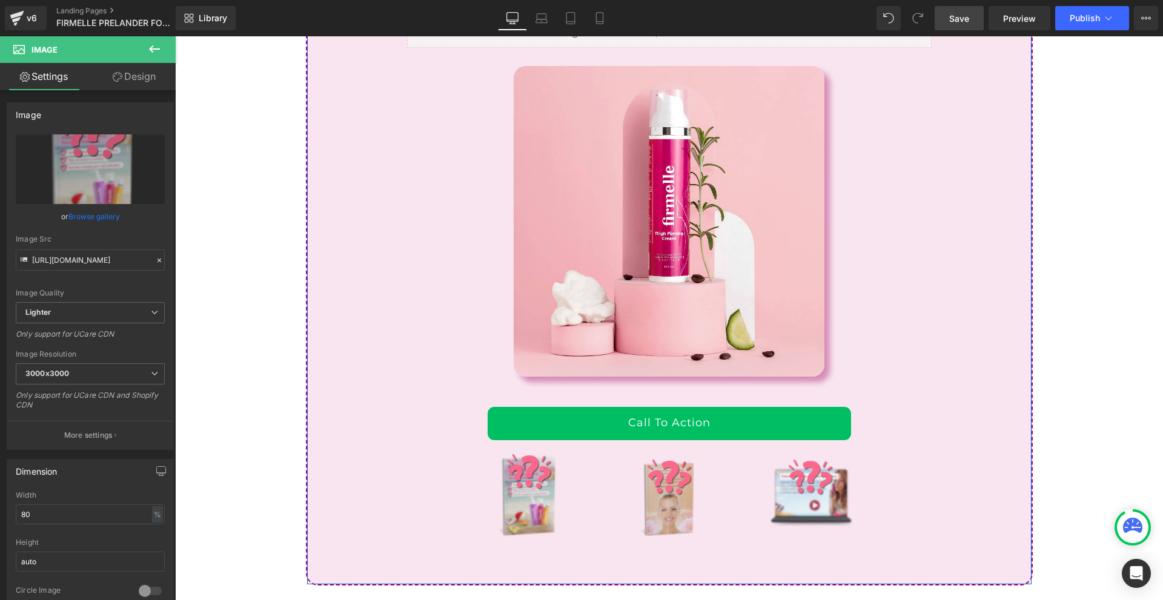
scroll to position [5262, 0]
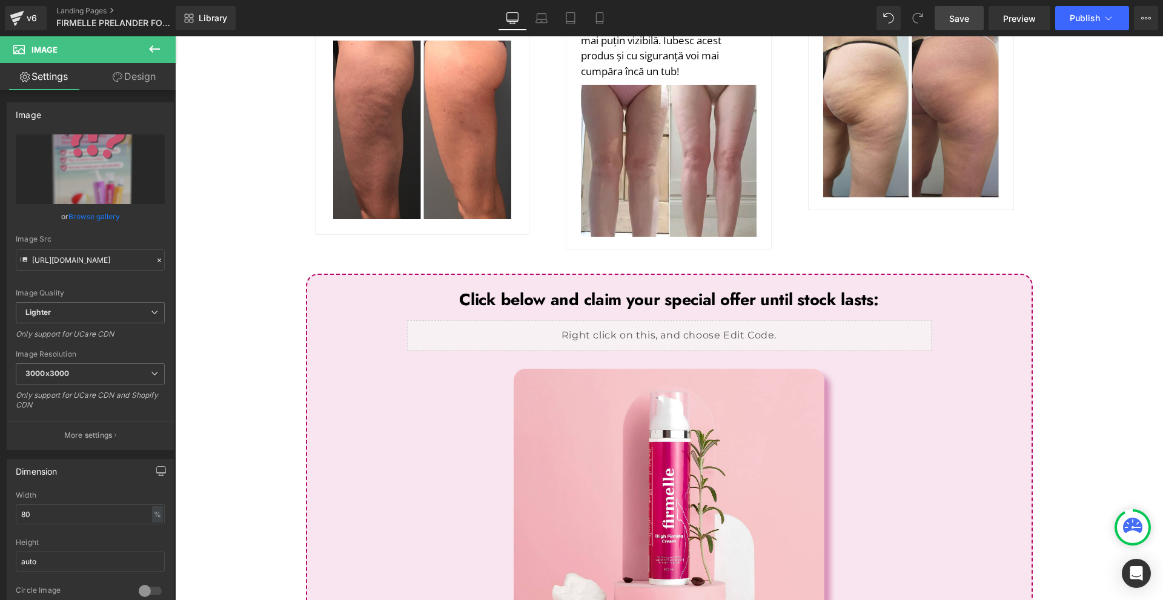
click at [966, 18] on span "Save" at bounding box center [959, 18] width 20 height 13
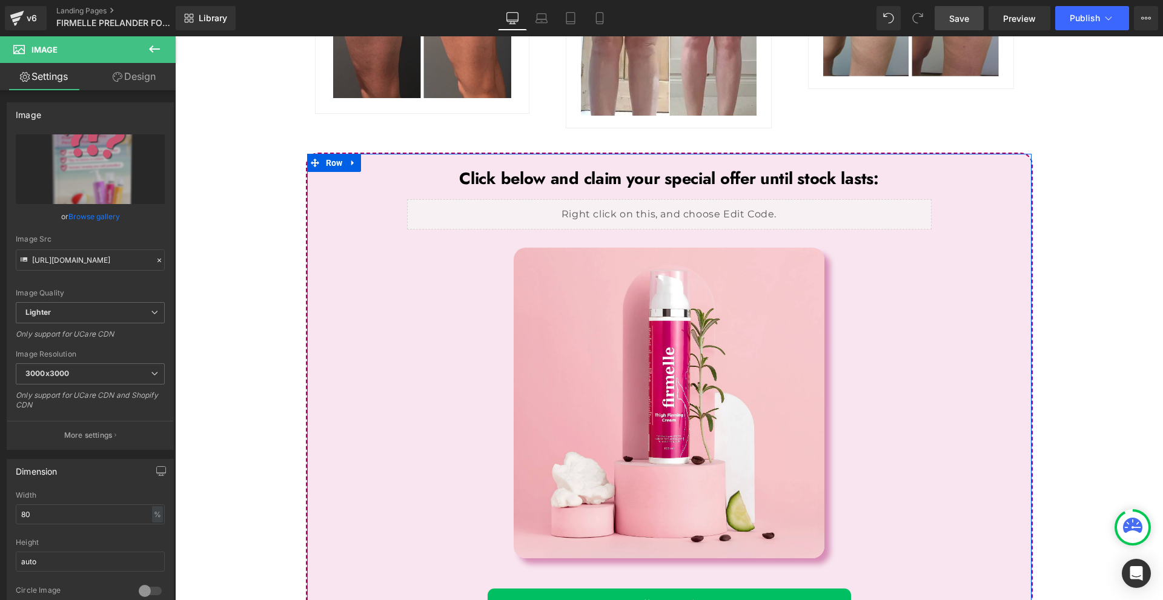
scroll to position [5201, 0]
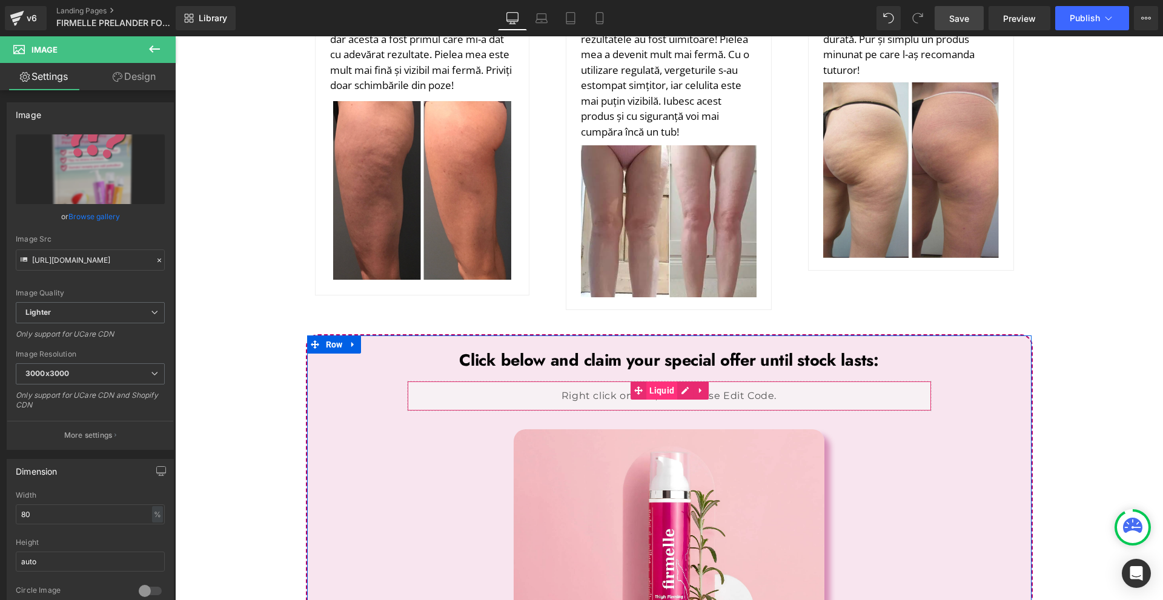
click at [671, 382] on span "Liquid" at bounding box center [663, 391] width 32 height 18
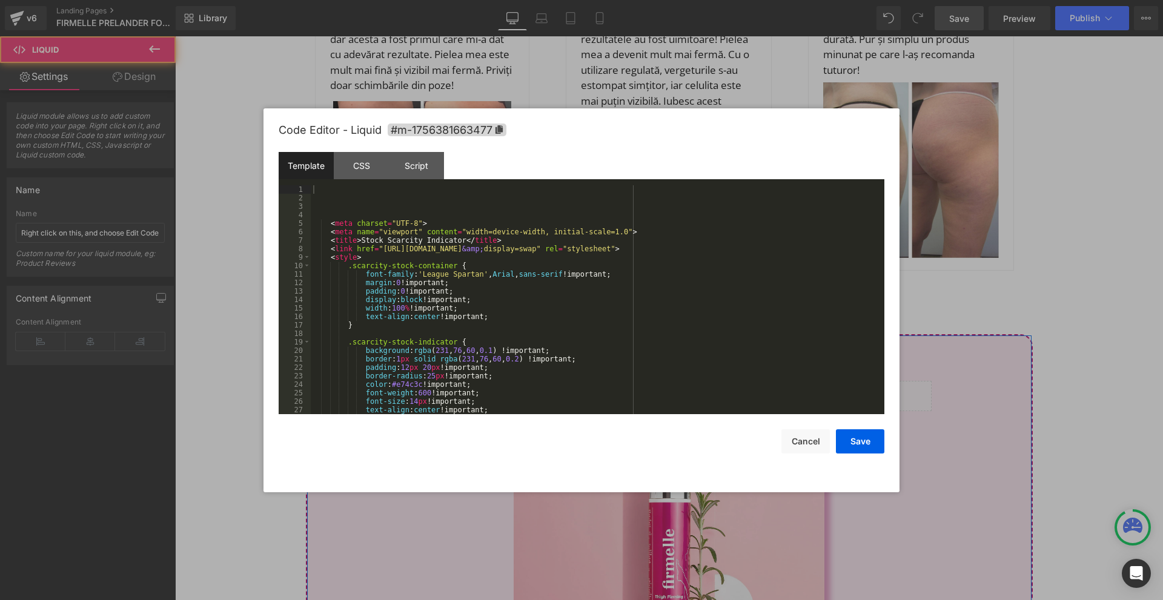
drag, startPoint x: 675, startPoint y: 231, endPoint x: 869, endPoint y: 267, distance: 197.2
click at [675, 381] on div "Liquid" at bounding box center [669, 396] width 525 height 30
click at [962, 287] on div at bounding box center [581, 300] width 1163 height 600
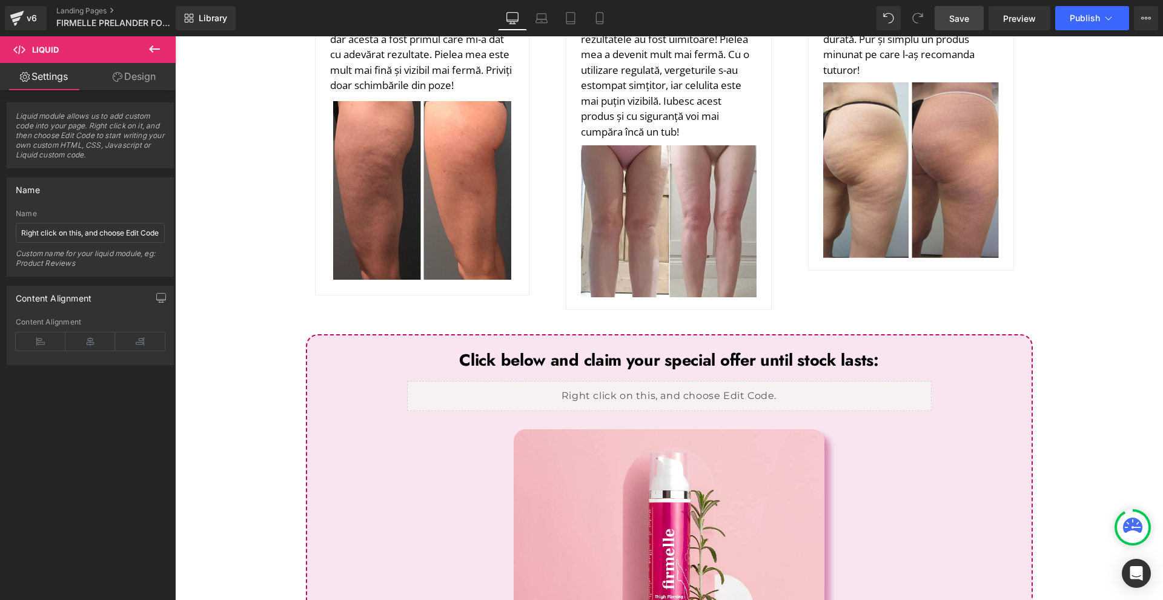
click at [980, 15] on link "Save" at bounding box center [959, 18] width 49 height 24
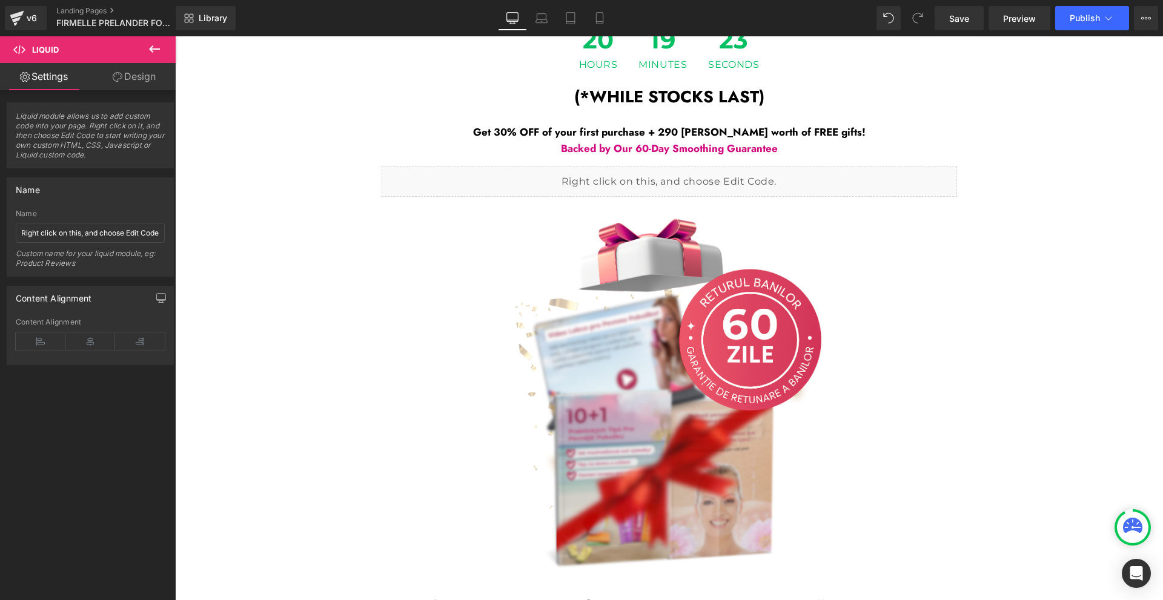
scroll to position [4111, 0]
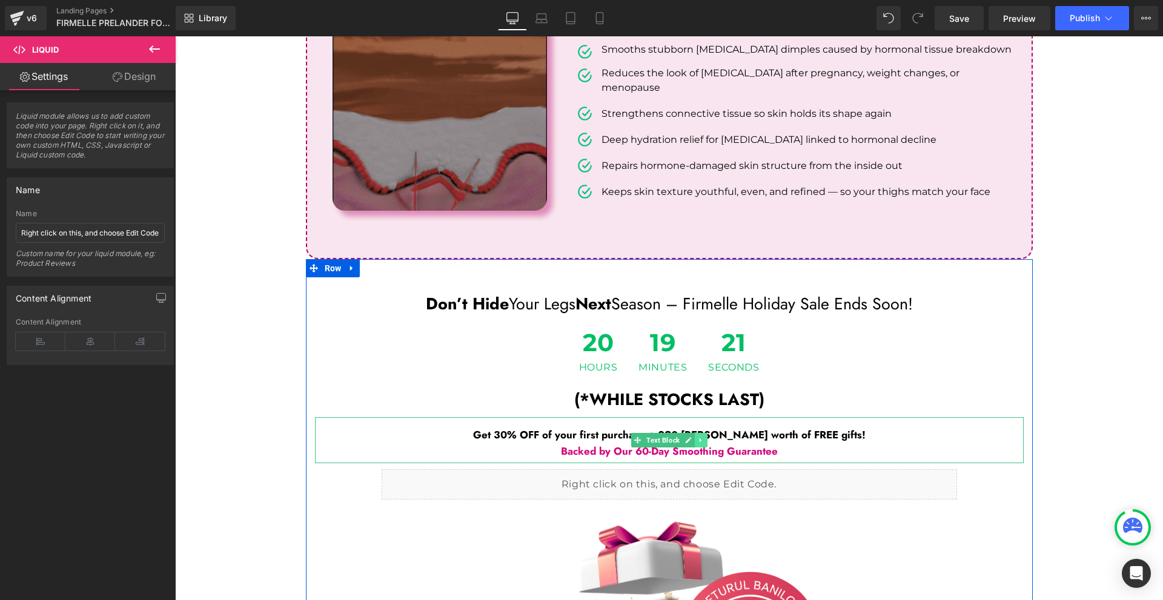
click at [696, 433] on link at bounding box center [701, 440] width 13 height 15
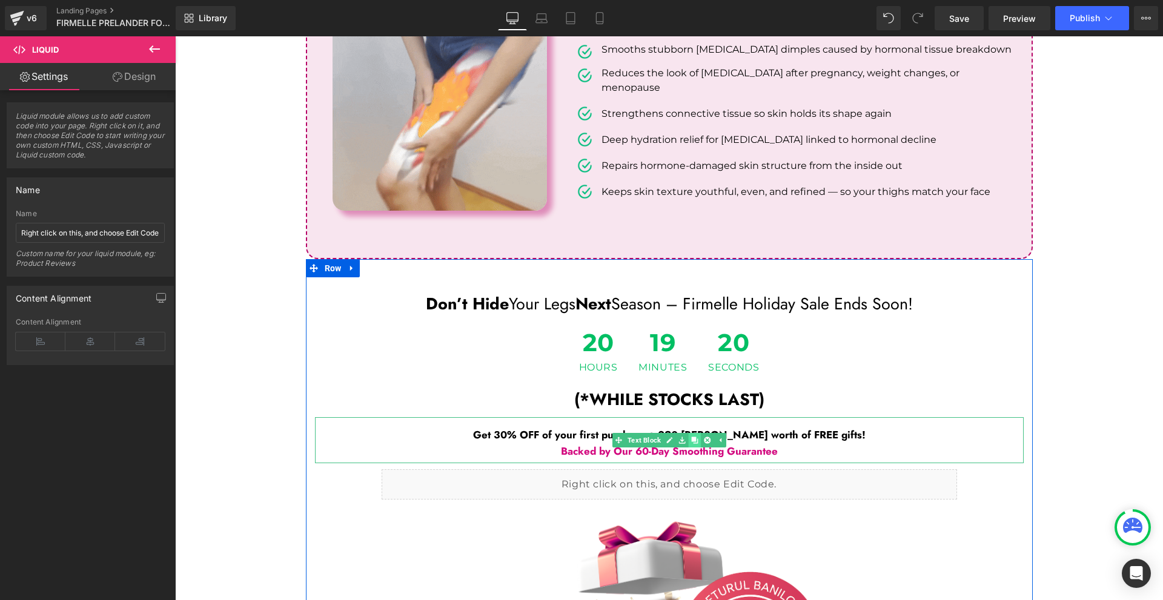
click at [691, 437] on icon at bounding box center [694, 440] width 7 height 7
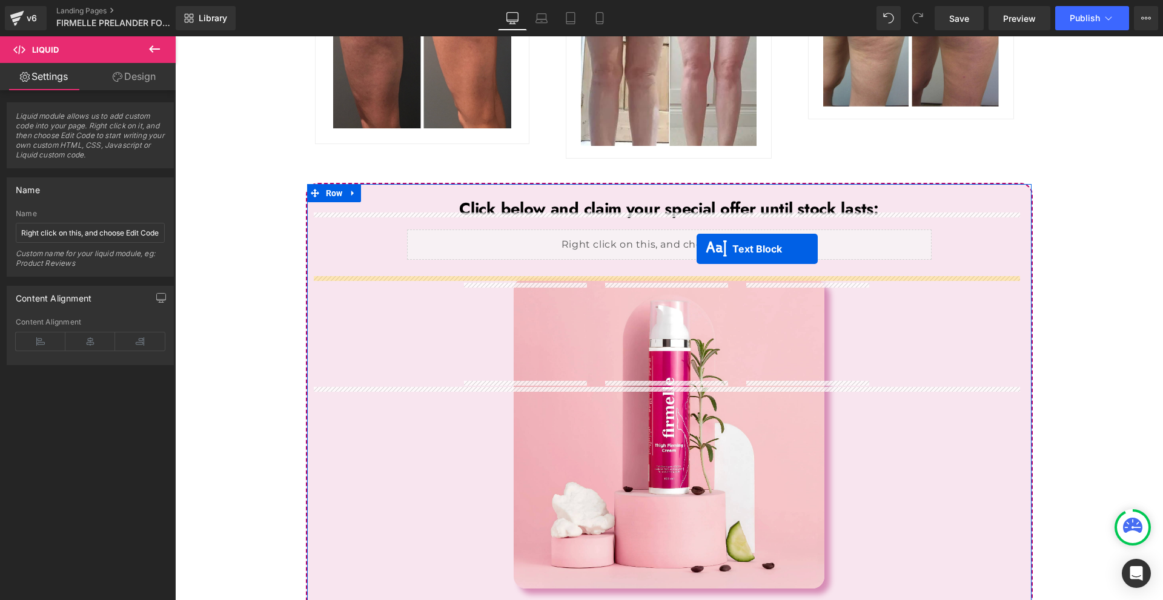
scroll to position [5595, 0]
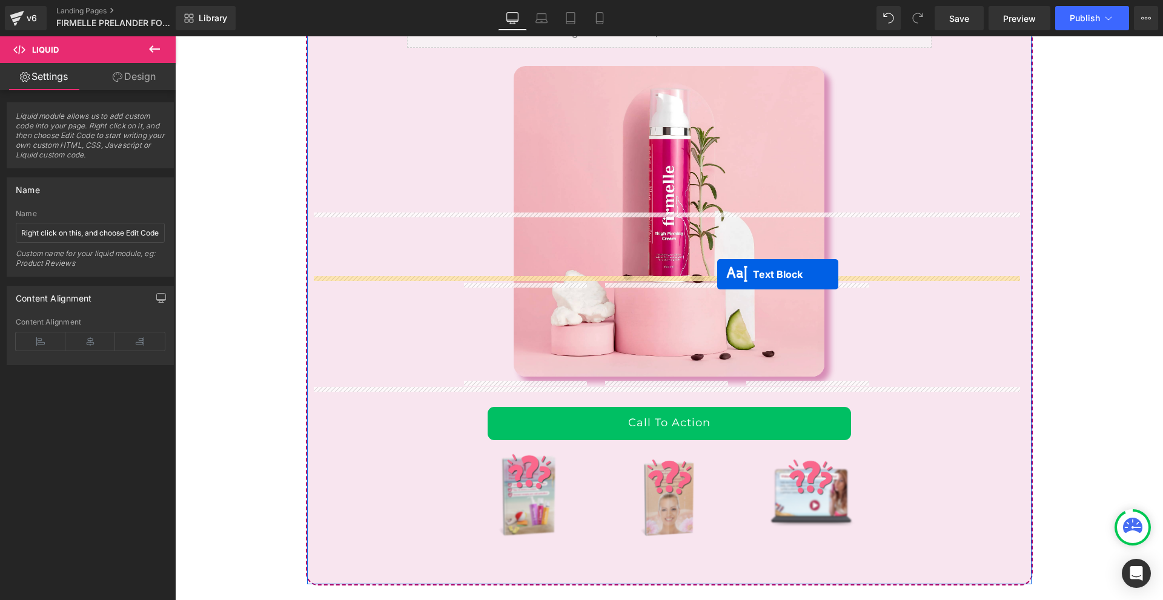
drag, startPoint x: 649, startPoint y: 327, endPoint x: 714, endPoint y: 271, distance: 86.4
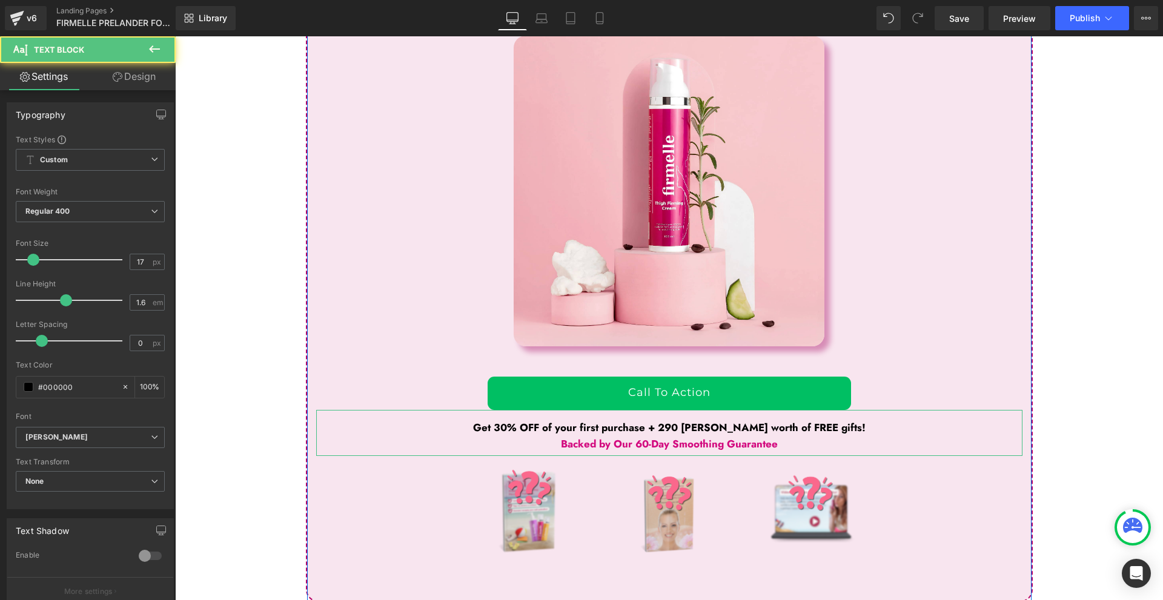
scroll to position [5565, 0]
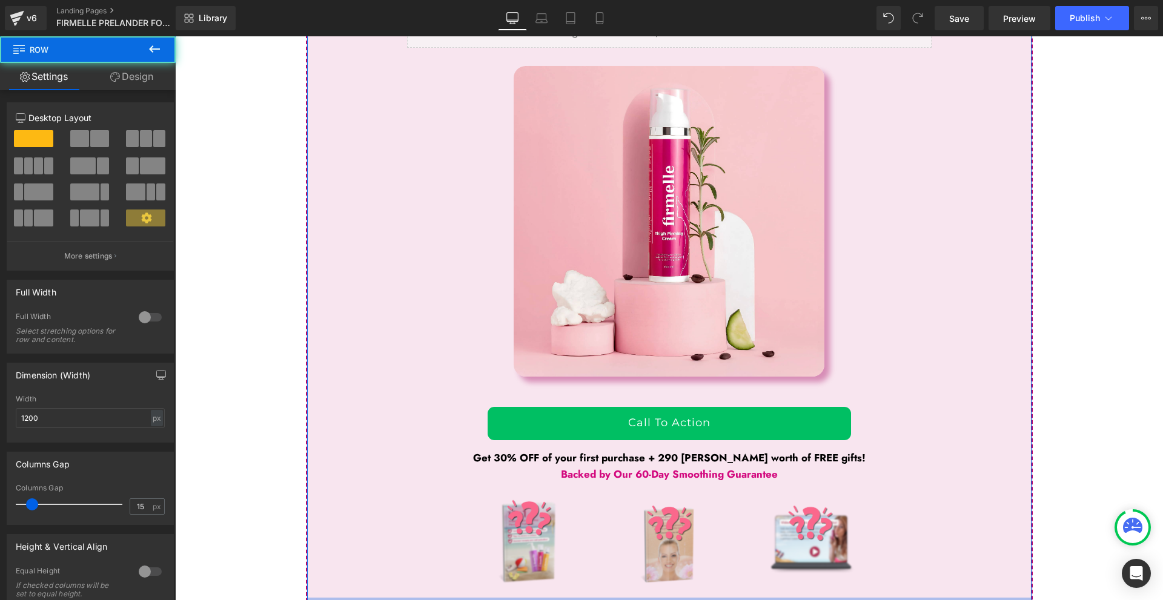
drag, startPoint x: 846, startPoint y: 456, endPoint x: 883, endPoint y: 432, distance: 43.4
click at [853, 598] on div "36px" at bounding box center [669, 609] width 725 height 22
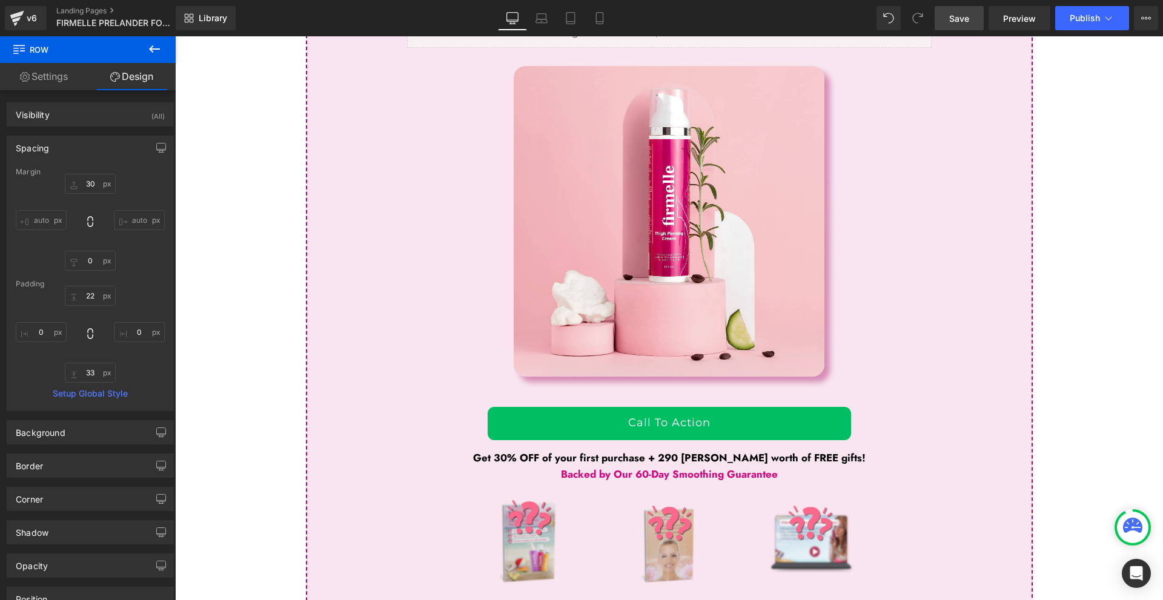
click at [967, 22] on span "Save" at bounding box center [959, 18] width 20 height 13
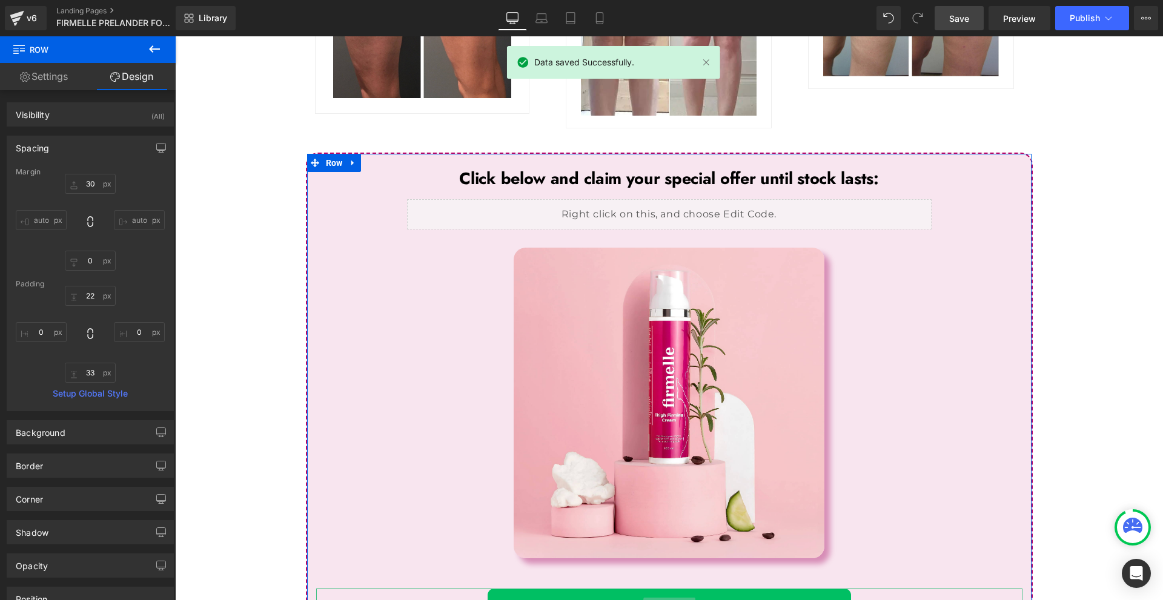
scroll to position [5141, 0]
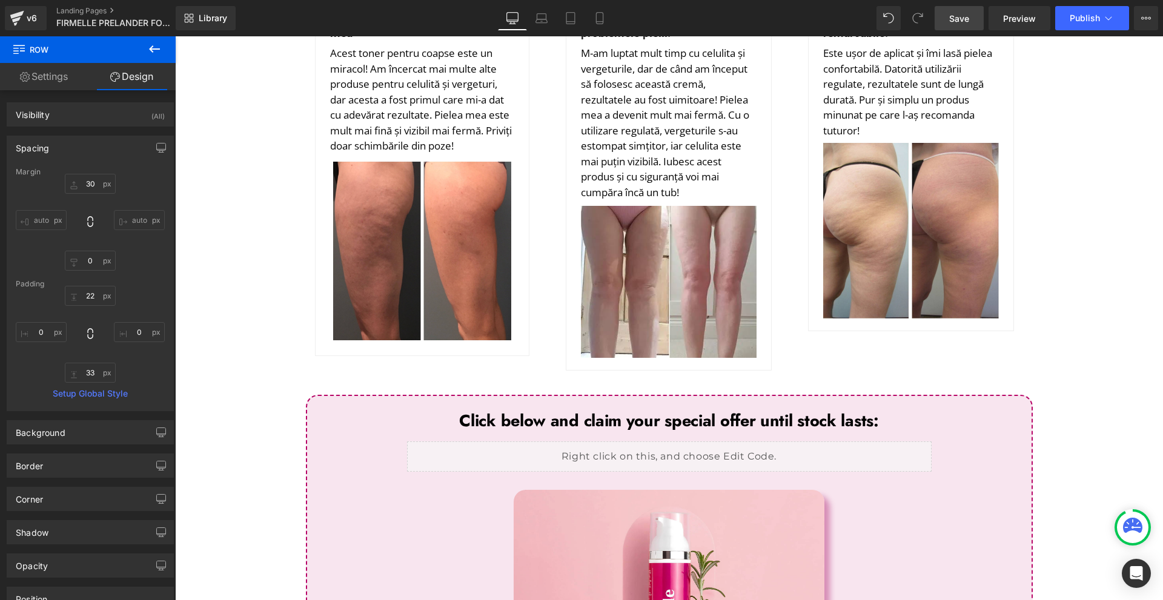
click at [511, 409] on strong "Click below and claim your special offer until stock lasts:" at bounding box center [668, 421] width 419 height 24
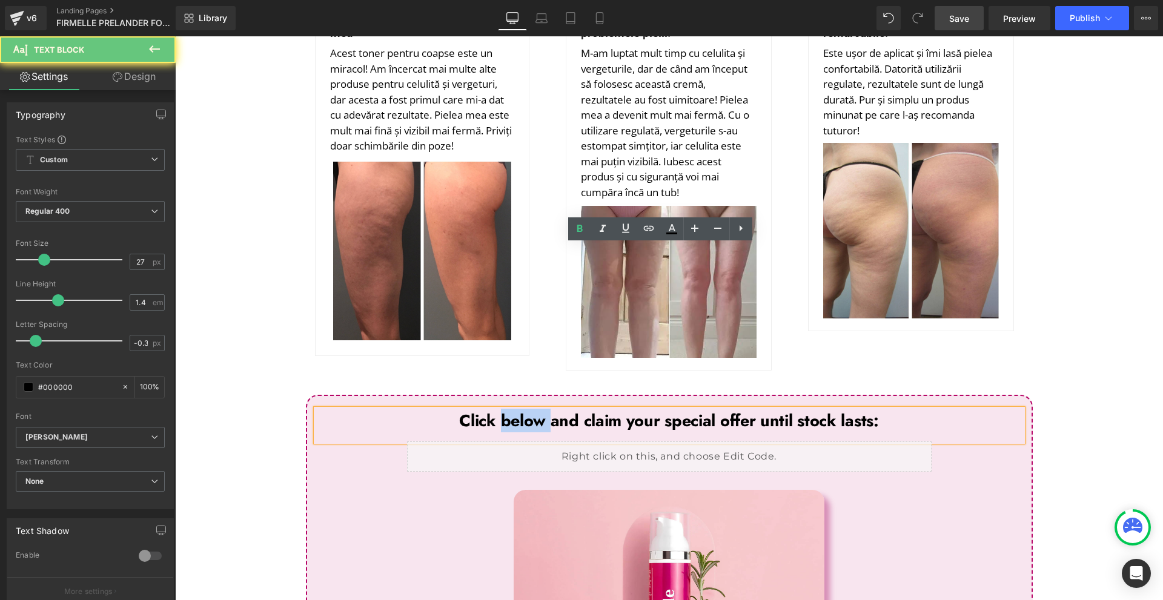
click at [511, 409] on strong "Click below and claim your special offer until stock lasts:" at bounding box center [668, 421] width 419 height 24
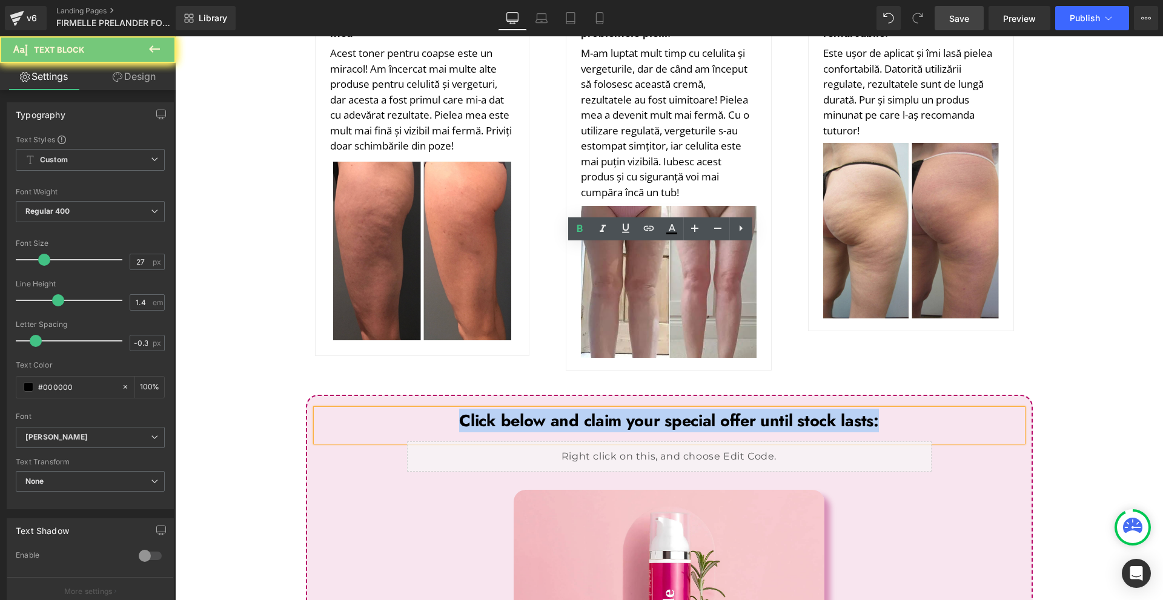
click at [511, 409] on strong "Click below and claim your special offer until stock lasts:" at bounding box center [668, 421] width 419 height 24
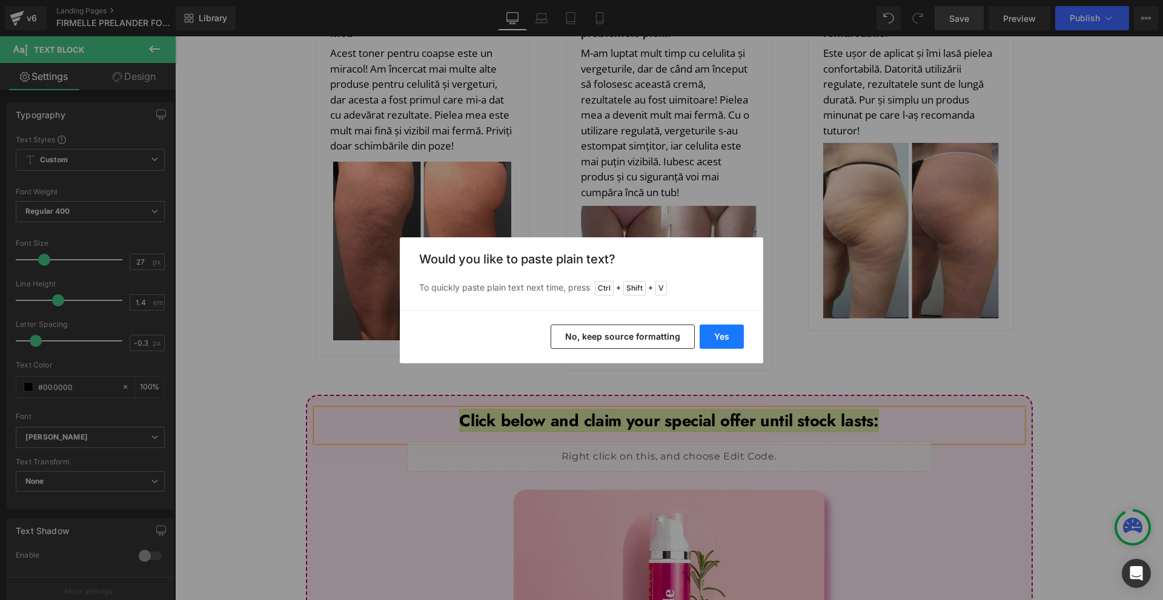
click at [727, 326] on button "Yes" at bounding box center [722, 337] width 44 height 24
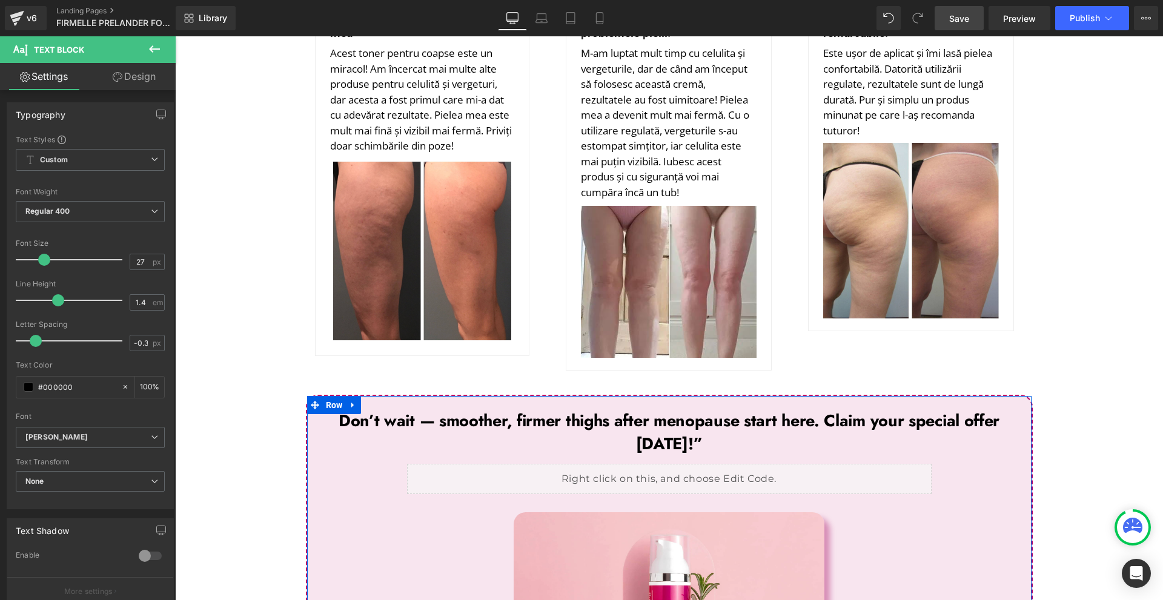
click at [855, 410] on p "Don’t wait — smoother, firmer thighs after menopause start here. Claim your spe…" at bounding box center [669, 433] width 707 height 46
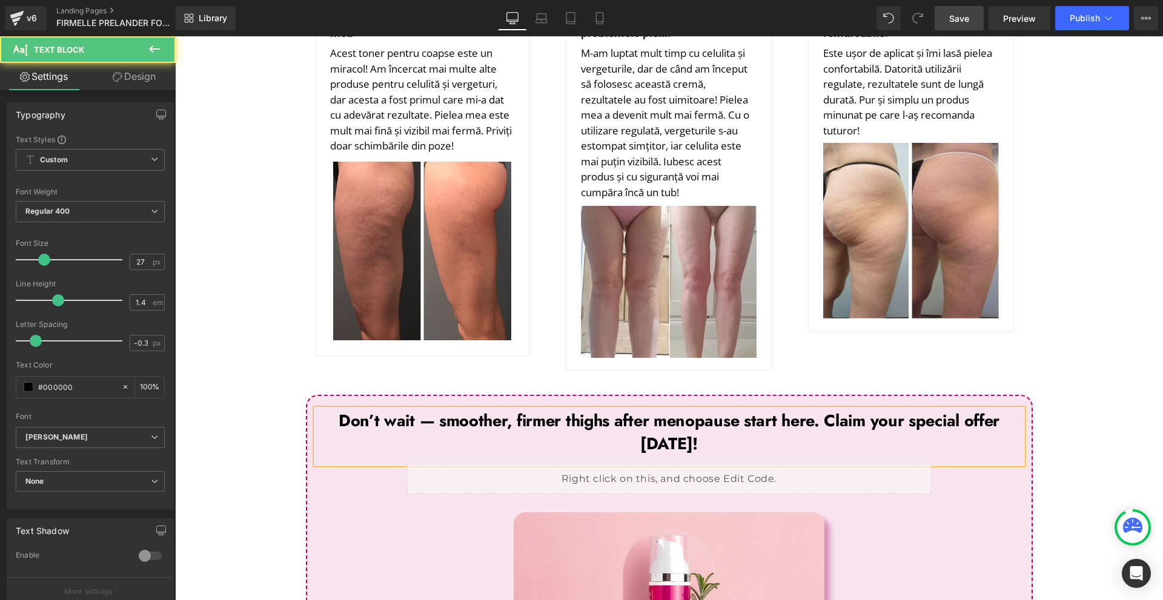
click at [819, 409] on b "Don’t wait — smoother, firmer thighs after menopause start here. Claim your spe…" at bounding box center [669, 432] width 661 height 47
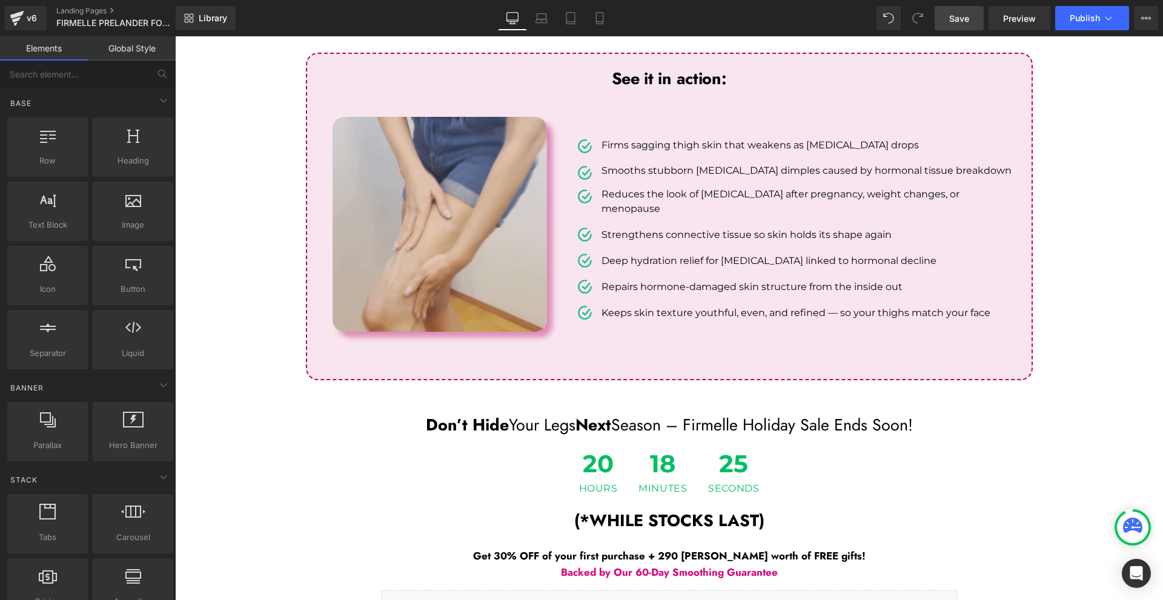
scroll to position [3929, 0]
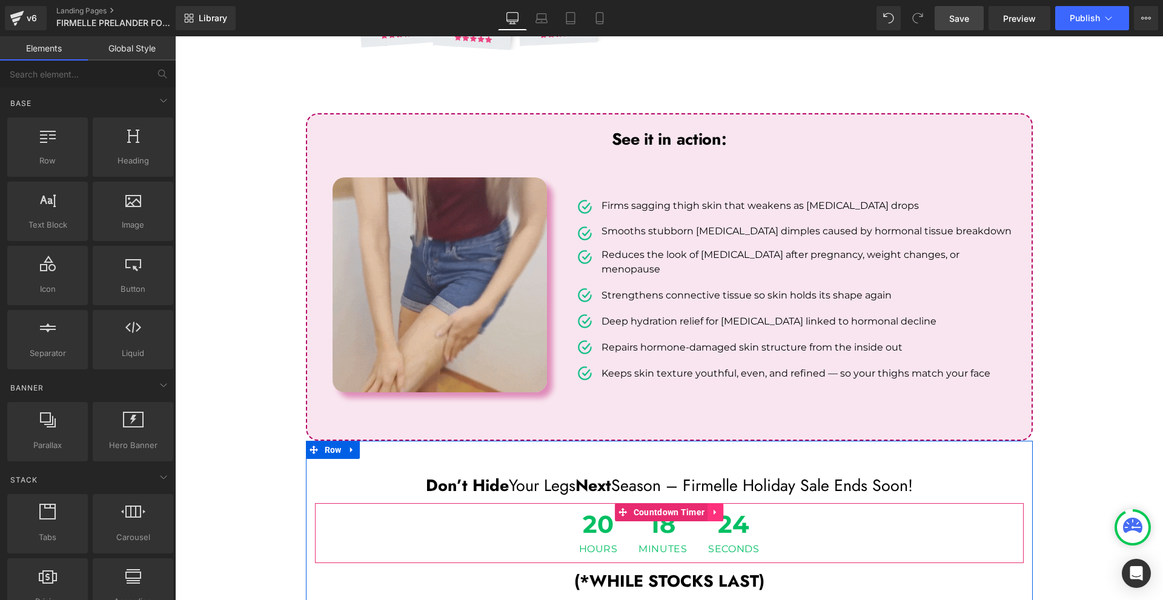
click at [714, 510] on icon at bounding box center [715, 512] width 2 height 5
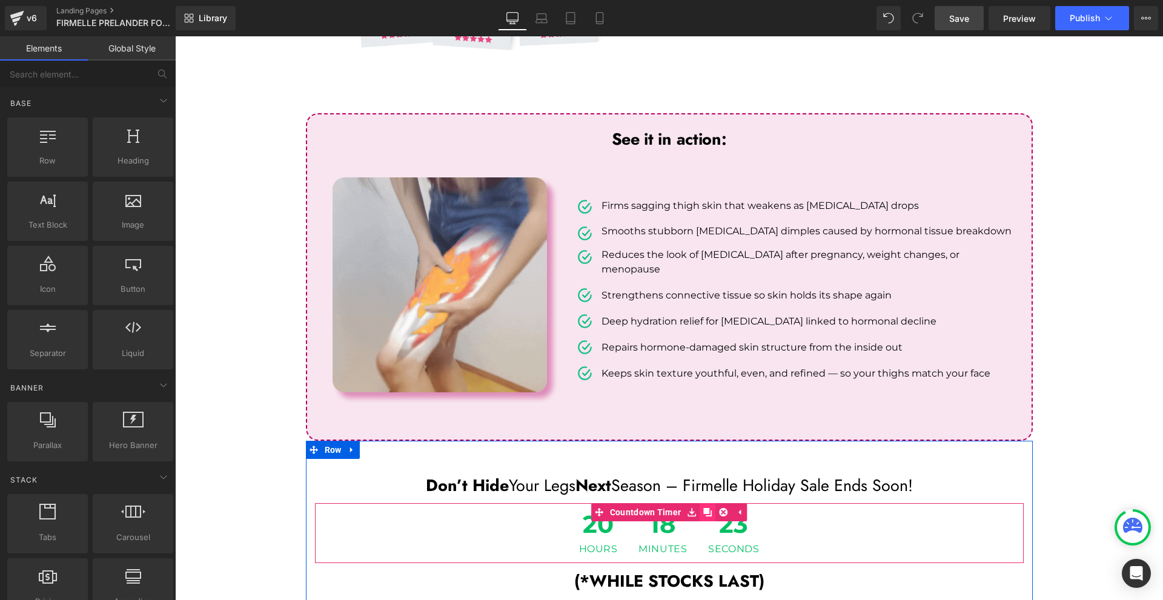
click at [703, 508] on icon at bounding box center [707, 512] width 8 height 8
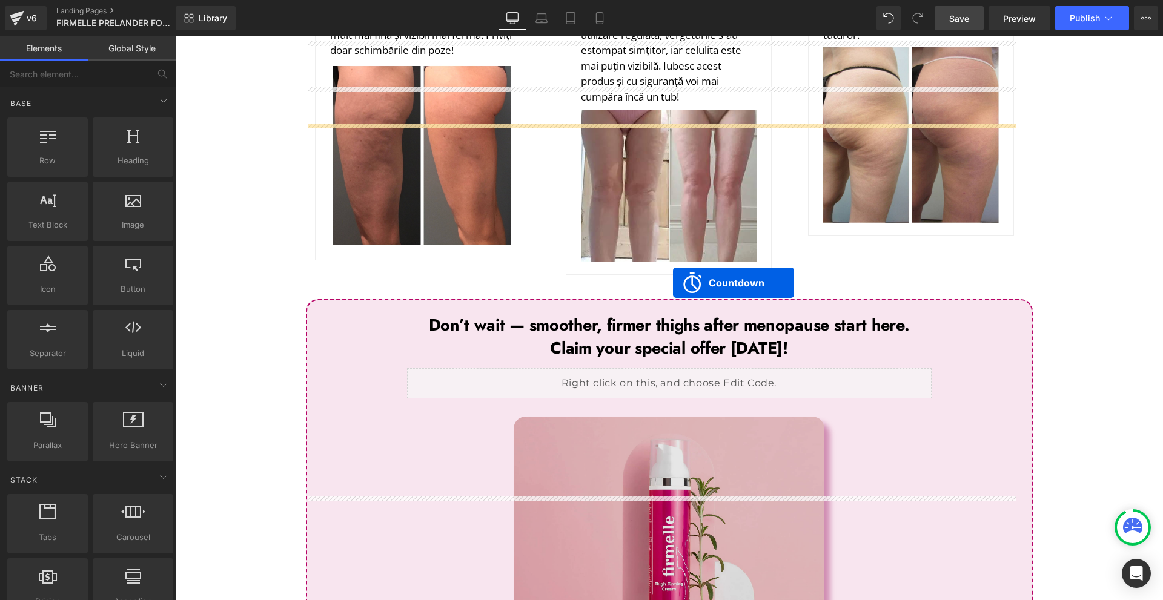
scroll to position [4474, 0]
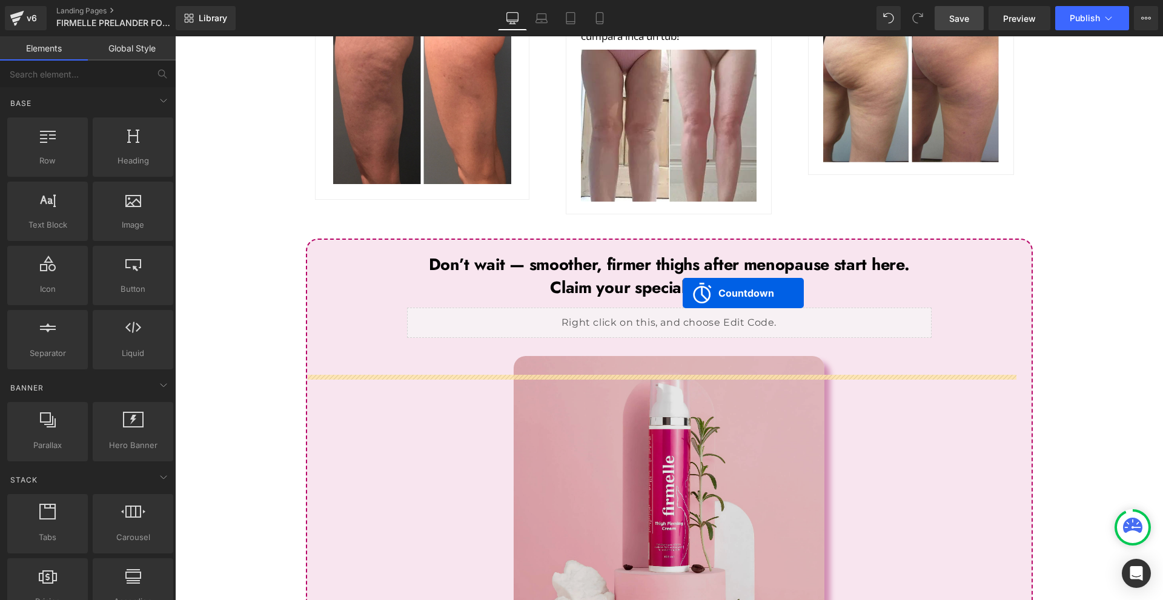
drag, startPoint x: 654, startPoint y: 408, endPoint x: 683, endPoint y: 293, distance: 118.0
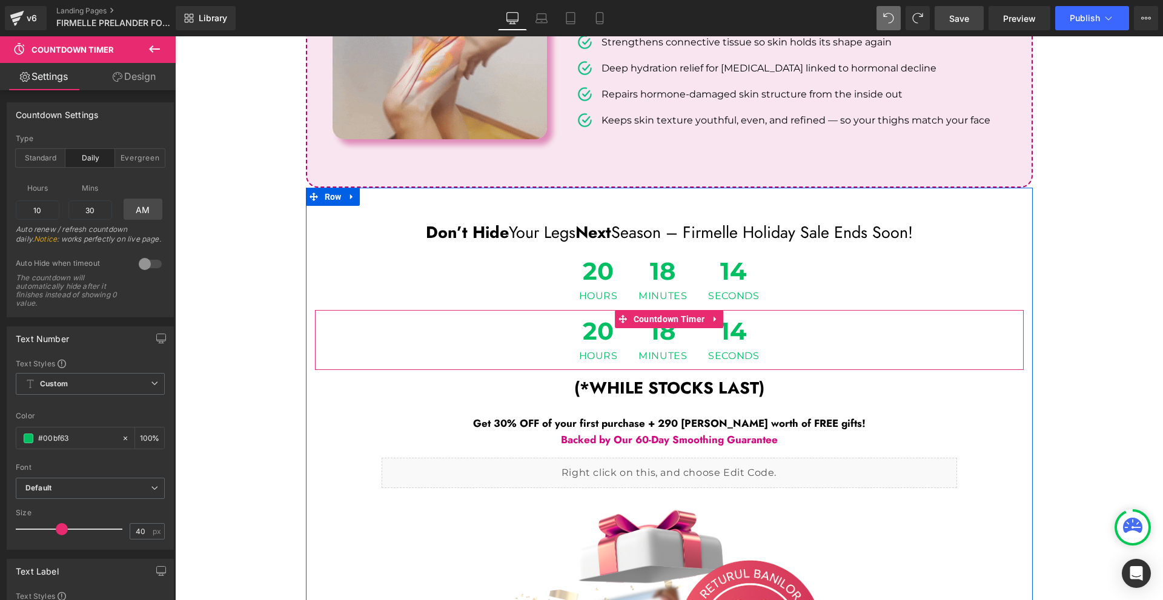
scroll to position [3249, 0]
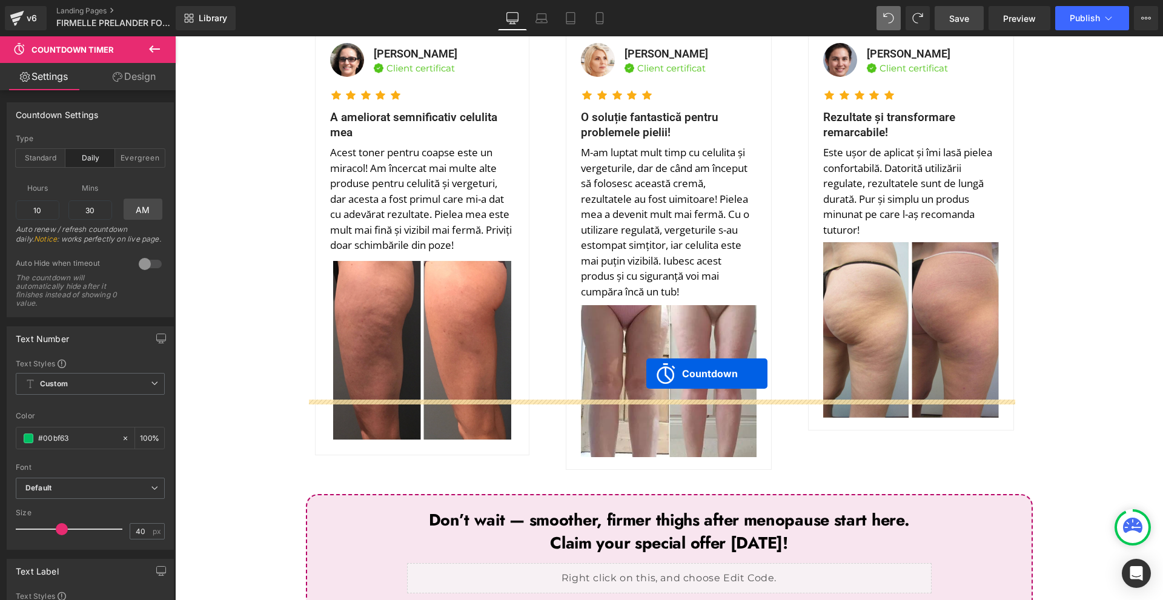
drag, startPoint x: 653, startPoint y: 237, endPoint x: 647, endPoint y: 374, distance: 137.1
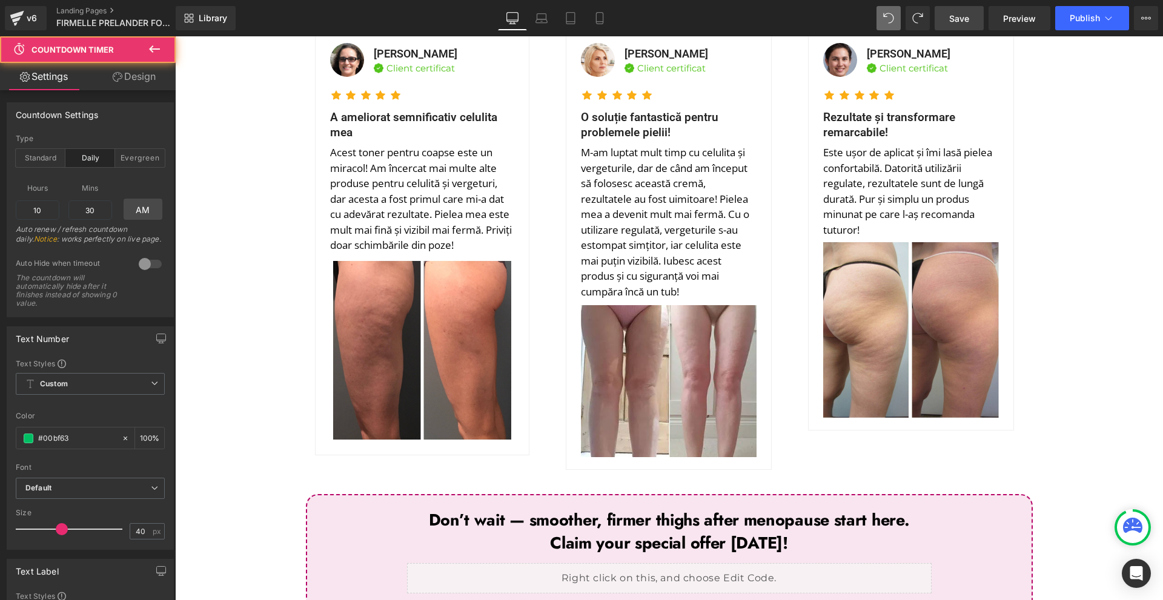
scroll to position [4188, 0]
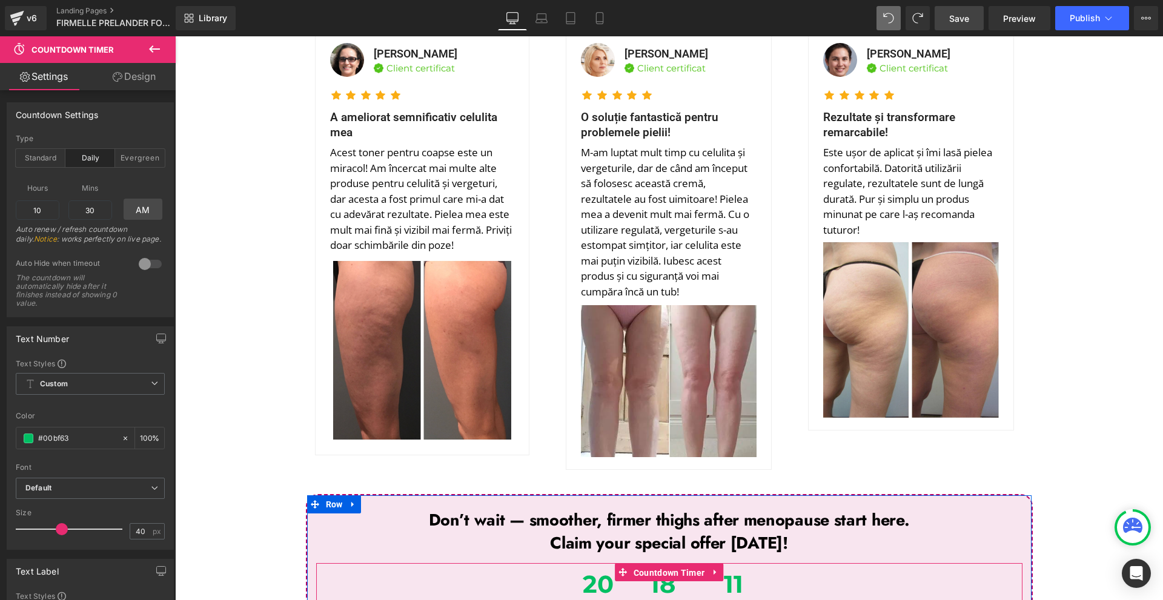
click at [658, 564] on span "Countdown Timer" at bounding box center [670, 573] width 78 height 18
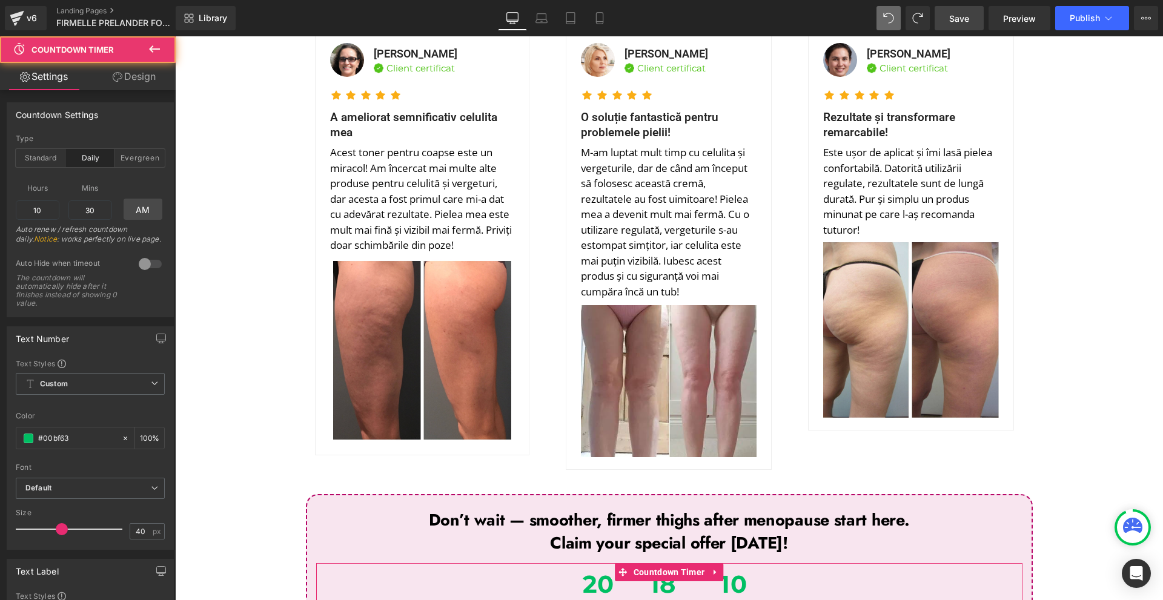
click at [124, 70] on link "Design" at bounding box center [134, 76] width 88 height 27
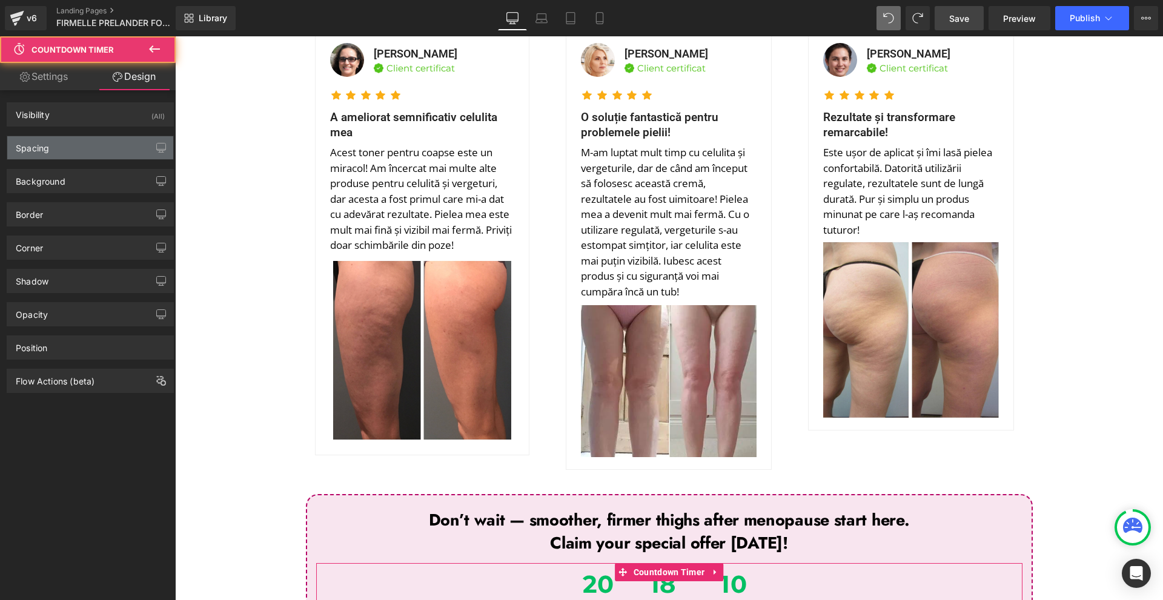
click at [95, 155] on div "Spacing" at bounding box center [90, 147] width 166 height 23
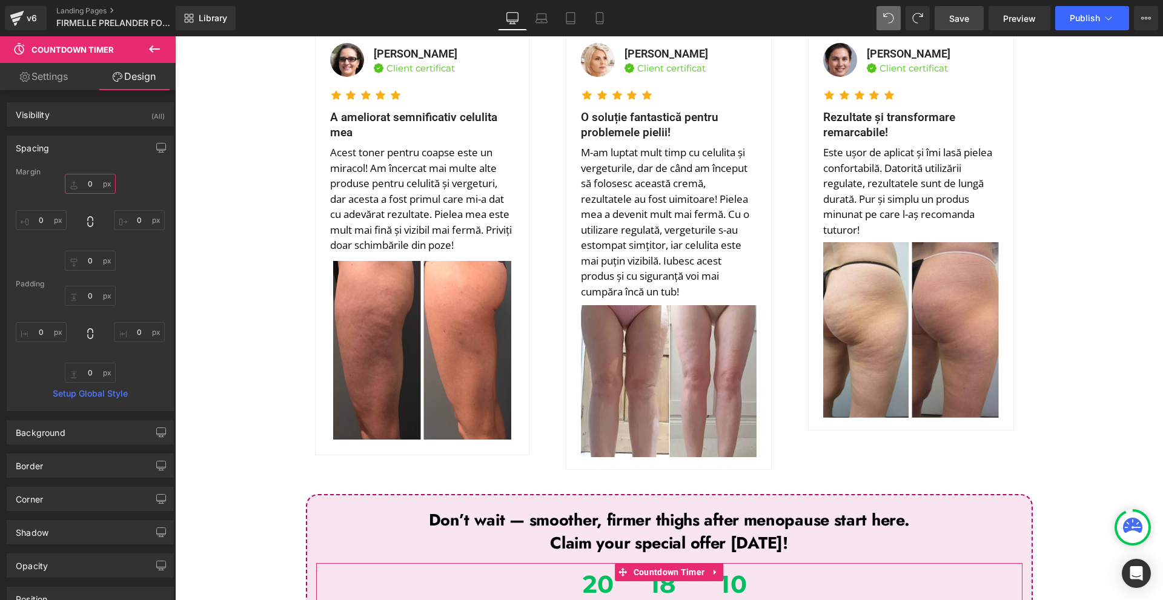
click at [91, 182] on input "0" at bounding box center [90, 184] width 51 height 20
type input "0-1"
type input "0"
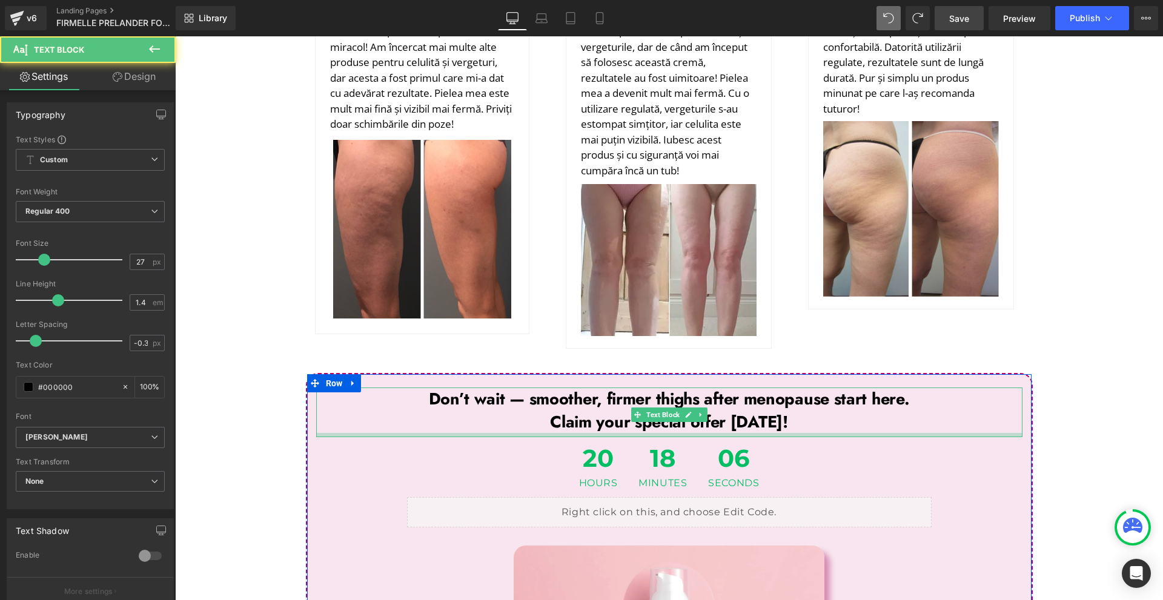
drag, startPoint x: 680, startPoint y: 275, endPoint x: 687, endPoint y: 270, distance: 8.2
click at [687, 433] on div at bounding box center [669, 435] width 707 height 4
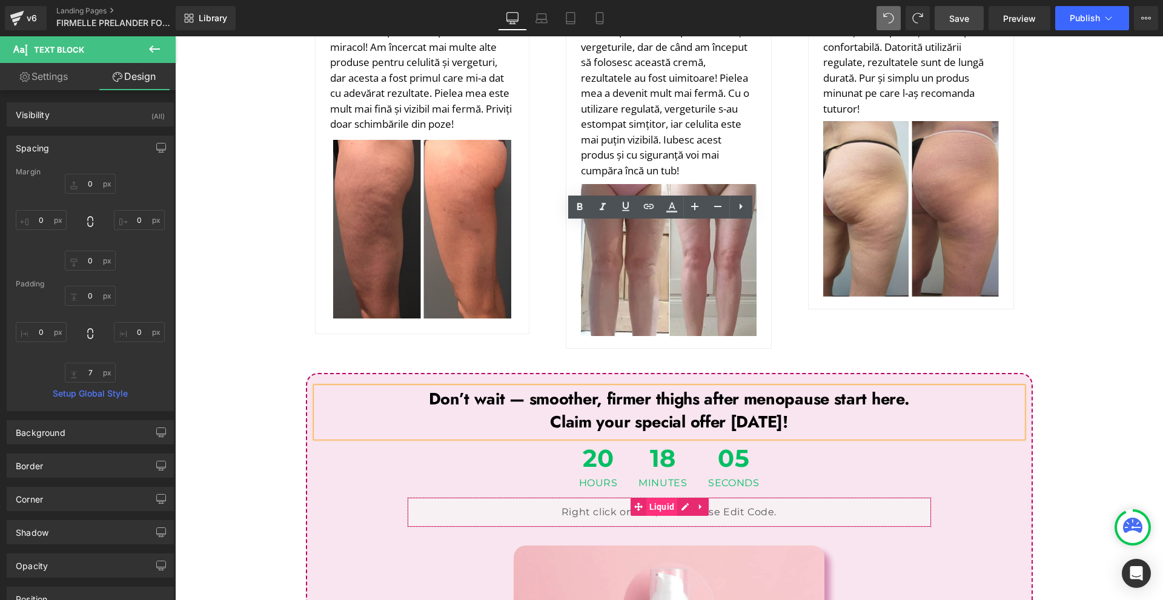
click at [653, 498] on span "Liquid" at bounding box center [663, 507] width 32 height 18
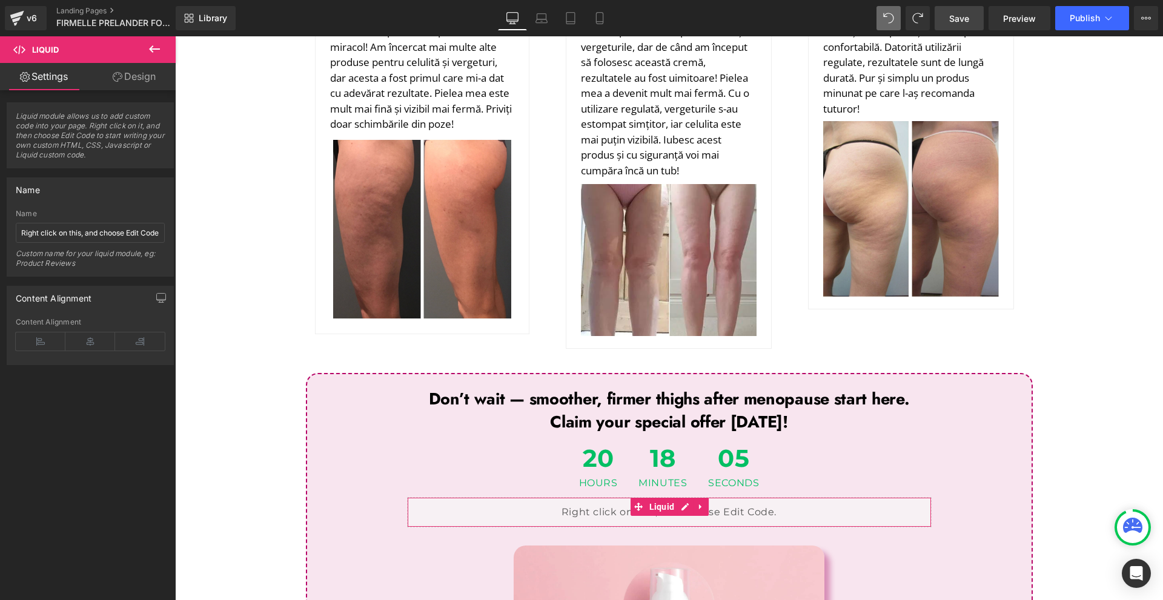
click at [113, 75] on icon at bounding box center [118, 77] width 10 height 10
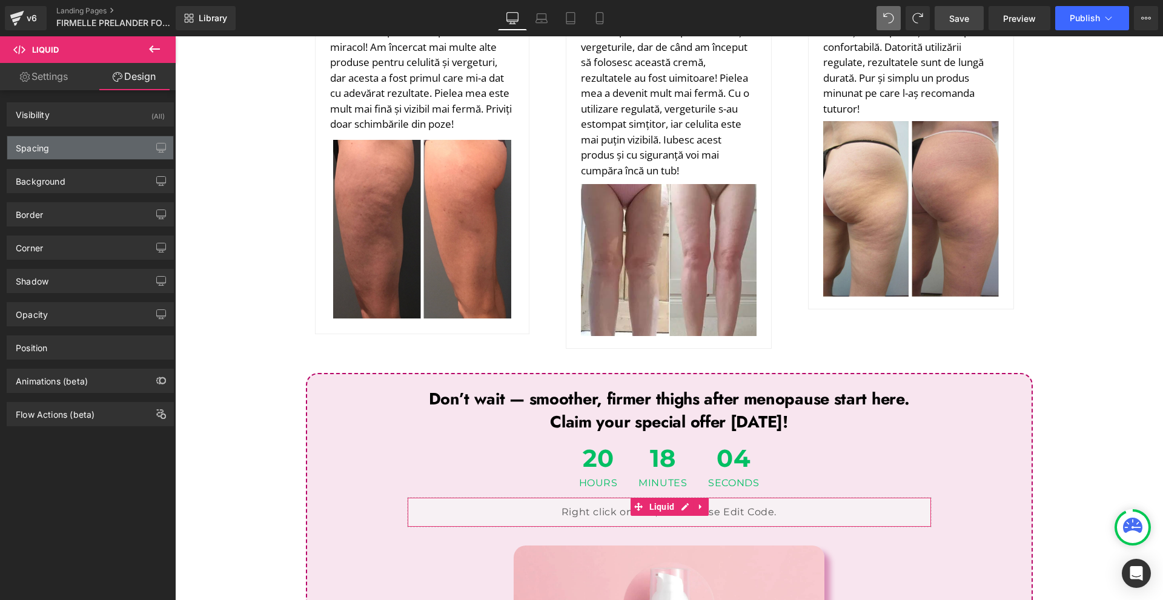
click at [77, 156] on div "Spacing" at bounding box center [90, 147] width 166 height 23
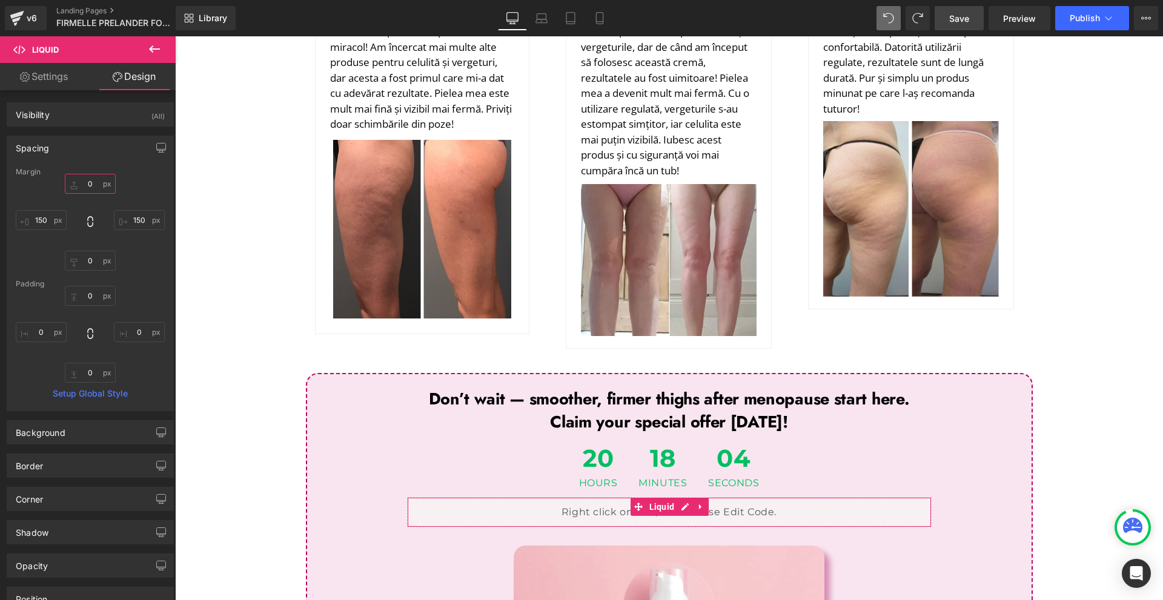
click at [101, 190] on input "text" at bounding box center [90, 184] width 51 height 20
click at [105, 192] on input "10" at bounding box center [90, 184] width 51 height 20
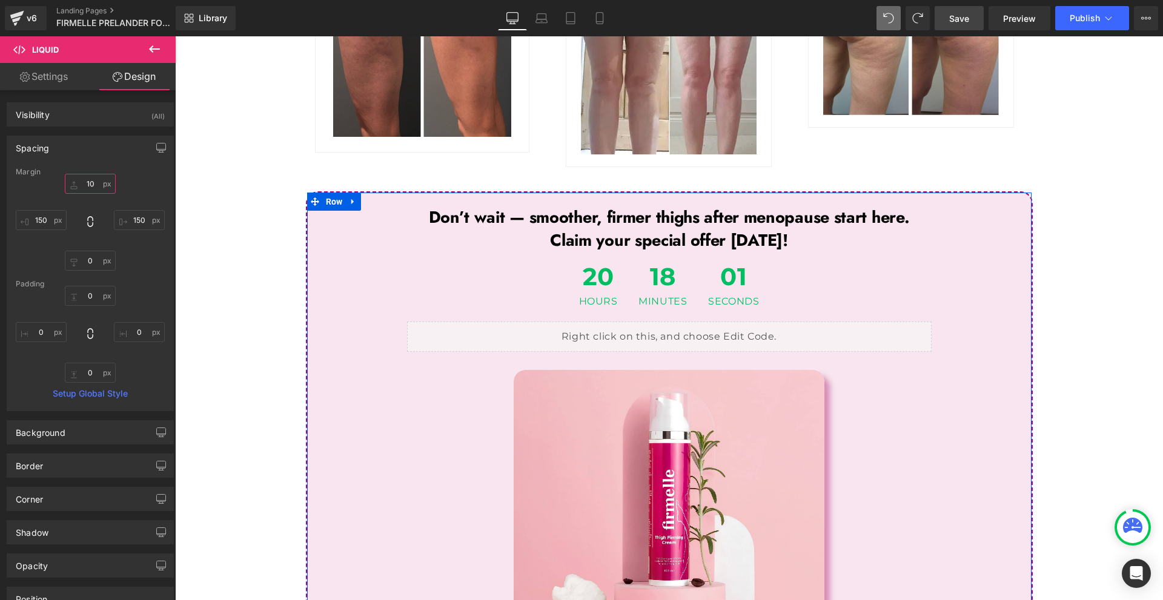
scroll to position [4673, 0]
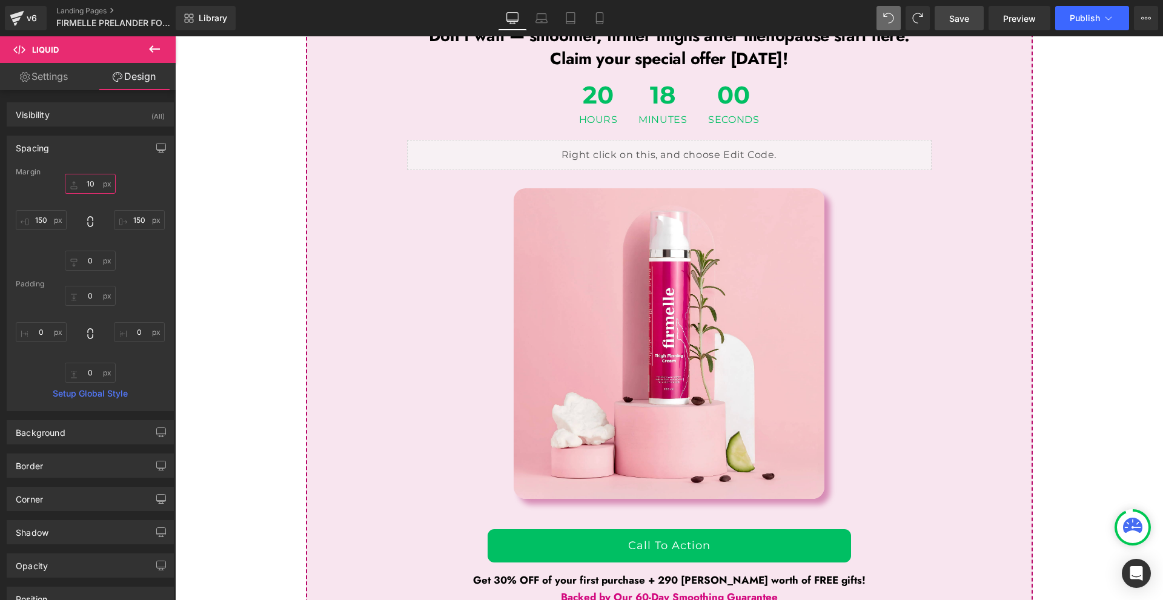
type input "10"
click at [953, 18] on span "Save" at bounding box center [959, 18] width 20 height 13
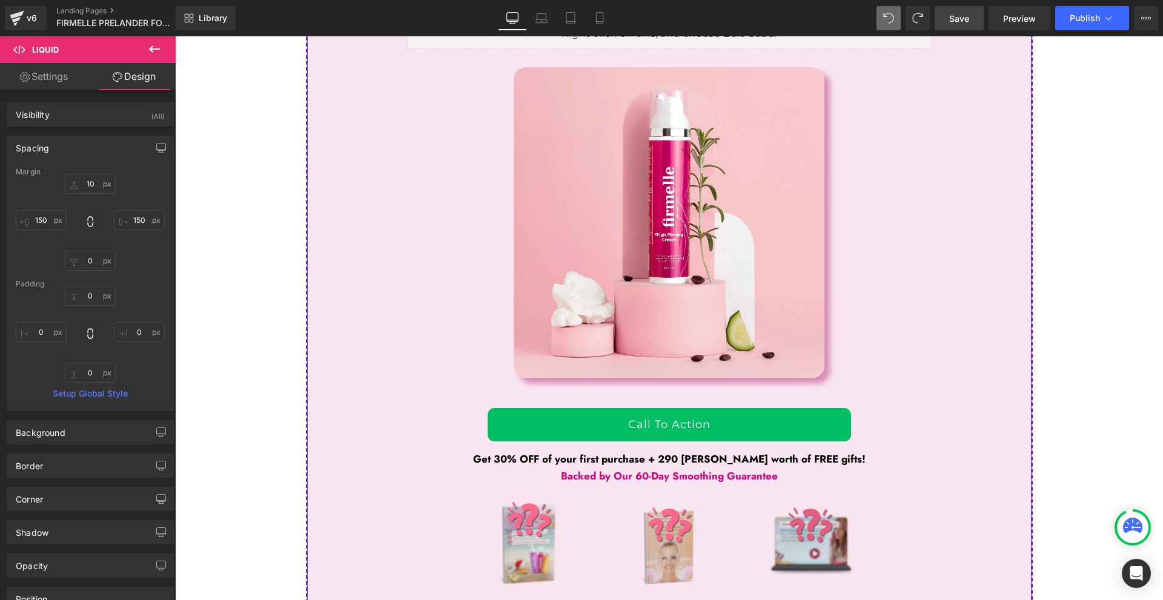
scroll to position [4855, 0]
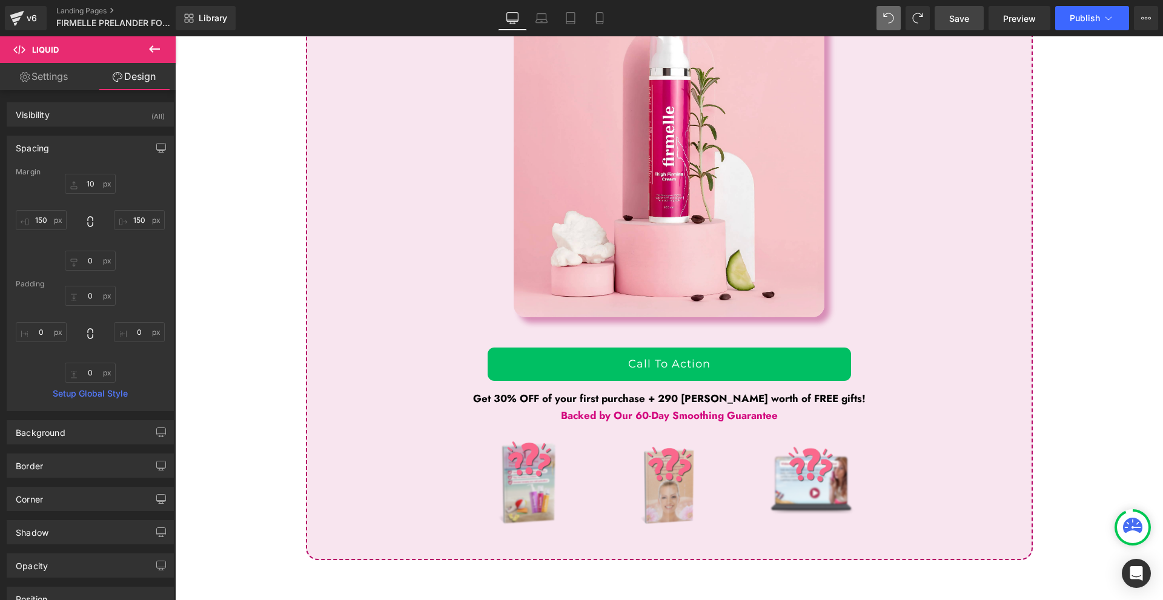
click at [158, 47] on icon at bounding box center [154, 49] width 15 height 15
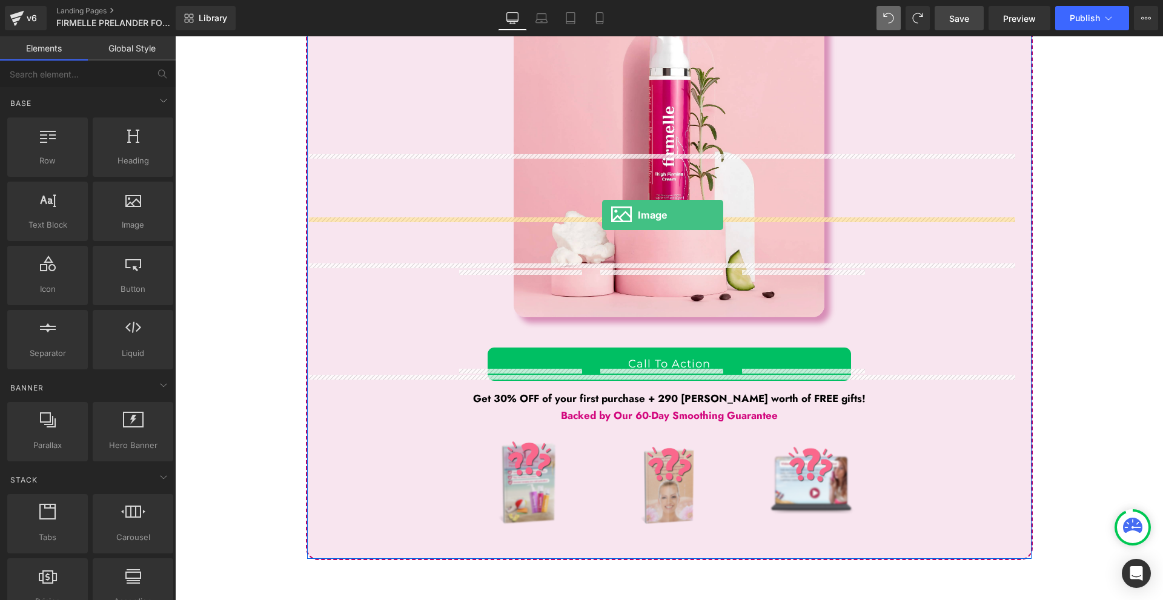
drag, startPoint x: 310, startPoint y: 254, endPoint x: 602, endPoint y: 215, distance: 294.7
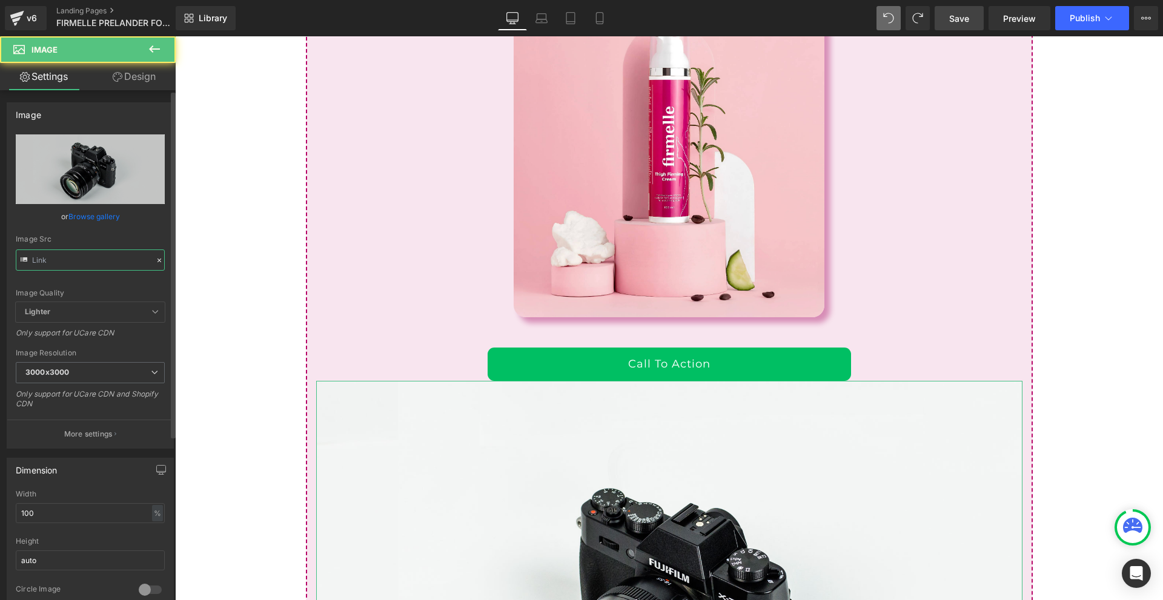
click at [72, 253] on input "text" at bounding box center [90, 260] width 149 height 21
paste input "https://assets.checkoutchamp.com/Funnel/assets/images/7c796047-d61e-4f7f-8133-7…"
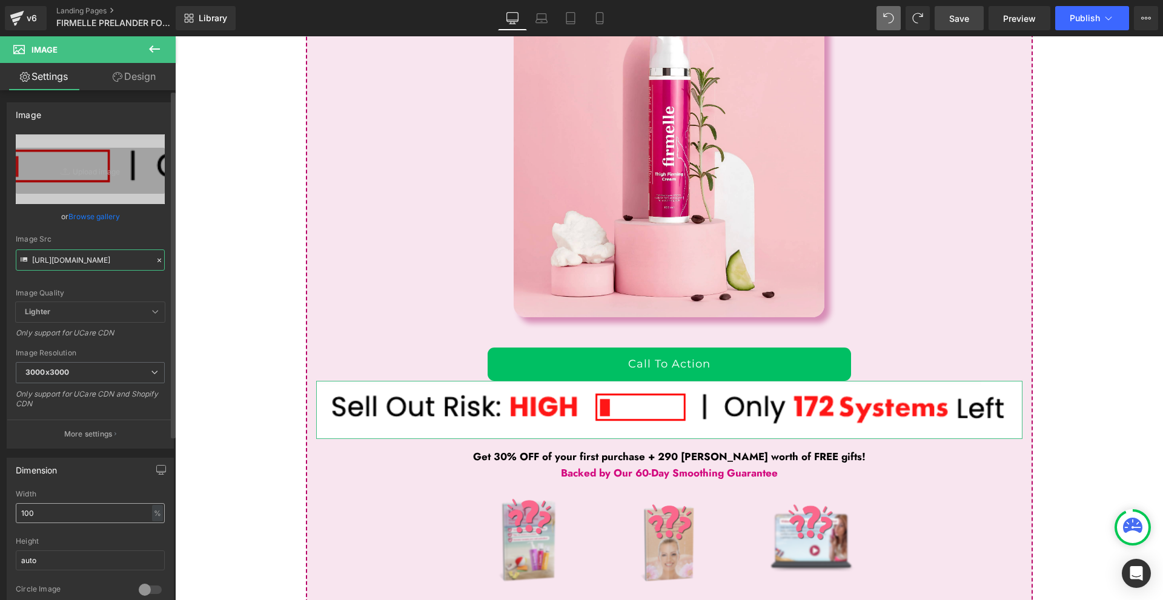
type input "https://assets.checkoutchamp.com/Funnel/assets/images/7c796047-d61e-4f7f-8133-7…"
click at [52, 509] on input "100" at bounding box center [90, 514] width 149 height 20
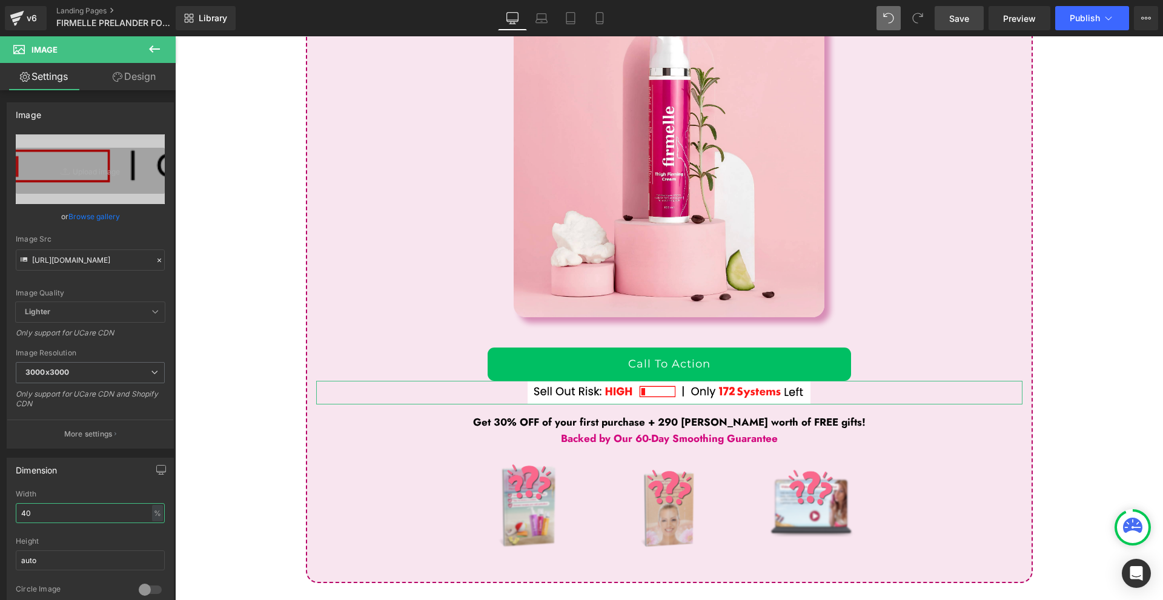
type input "40"
click at [136, 75] on link "Design" at bounding box center [134, 76] width 88 height 27
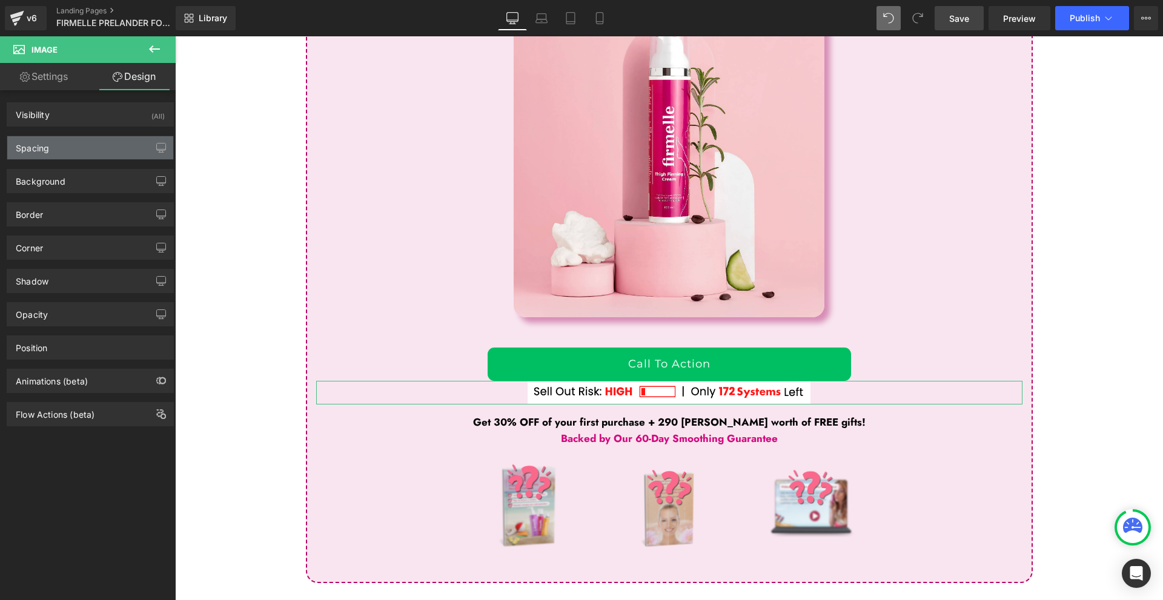
click at [85, 145] on div "Spacing" at bounding box center [90, 147] width 166 height 23
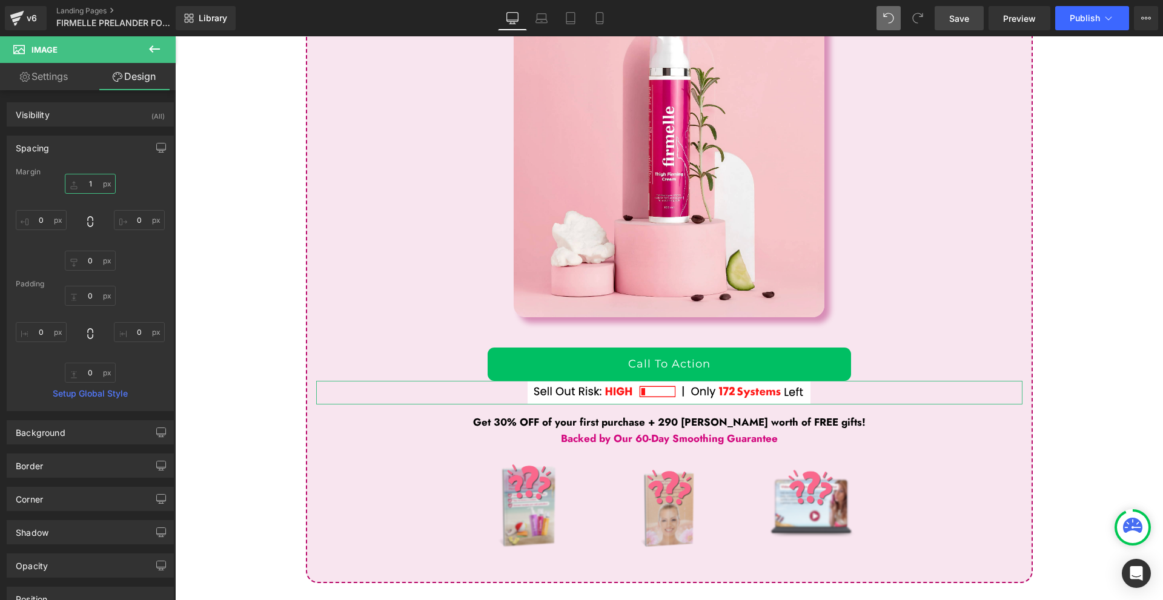
click at [90, 181] on input "1" at bounding box center [90, 184] width 51 height 20
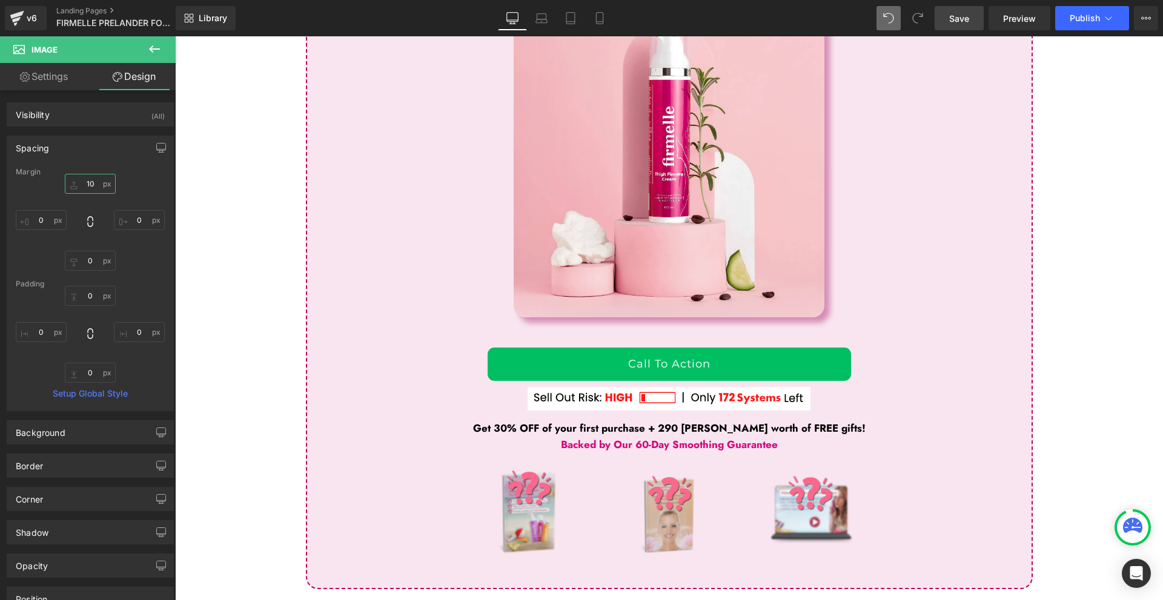
type input "10"
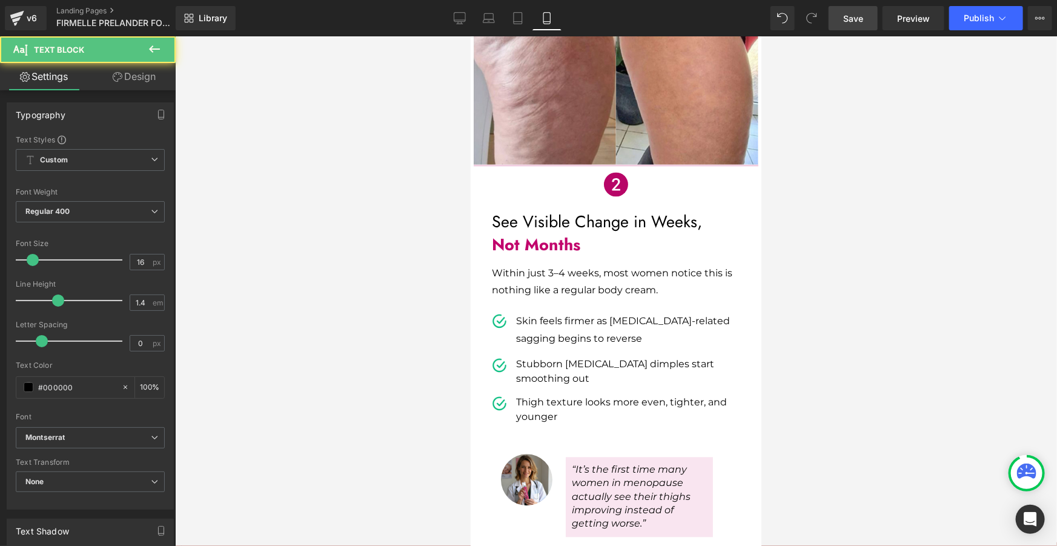
click at [124, 70] on link "Design" at bounding box center [134, 76] width 88 height 27
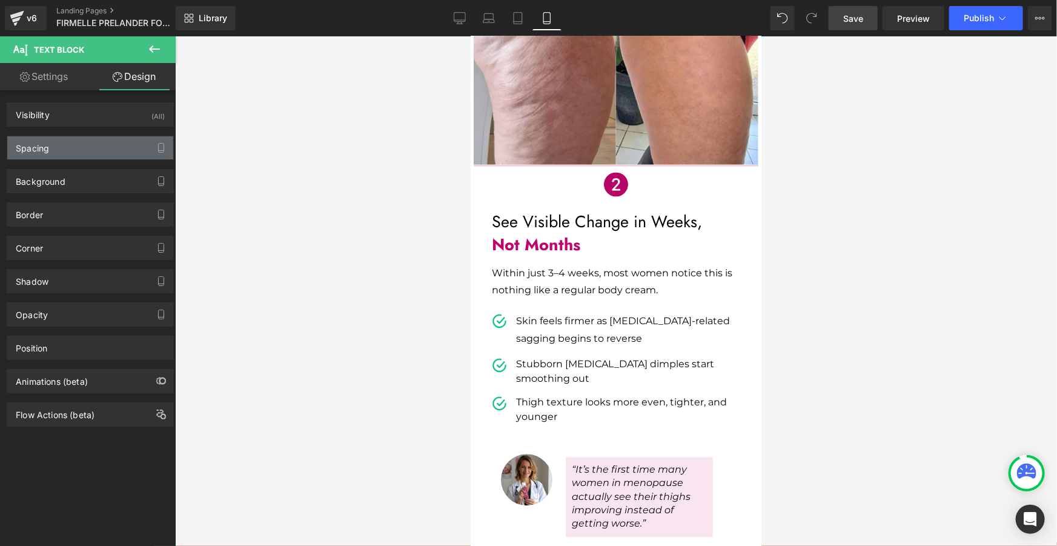
click at [75, 138] on div "Spacing" at bounding box center [90, 147] width 166 height 23
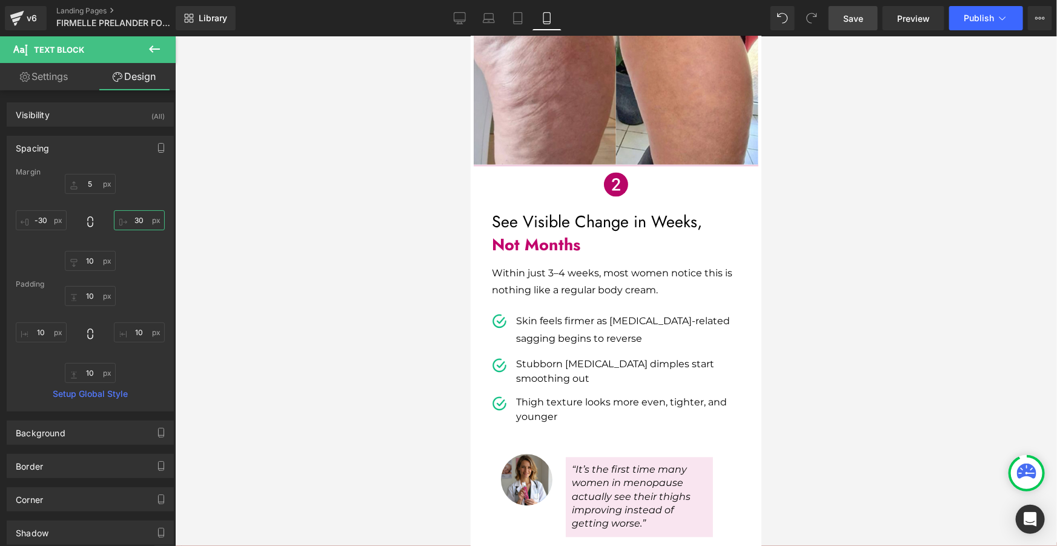
click at [135, 217] on input "30" at bounding box center [139, 220] width 51 height 20
type input "0"
click at [40, 329] on input "10" at bounding box center [41, 332] width 51 height 20
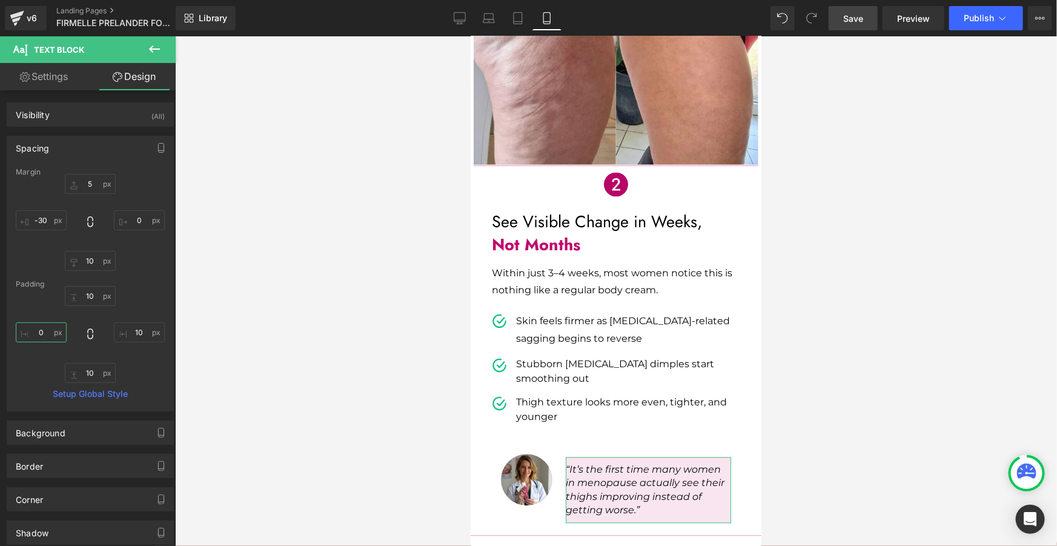
click at [40, 330] on input "0" at bounding box center [41, 332] width 51 height 20
click at [41, 330] on input "0" at bounding box center [41, 332] width 51 height 20
type input "10"
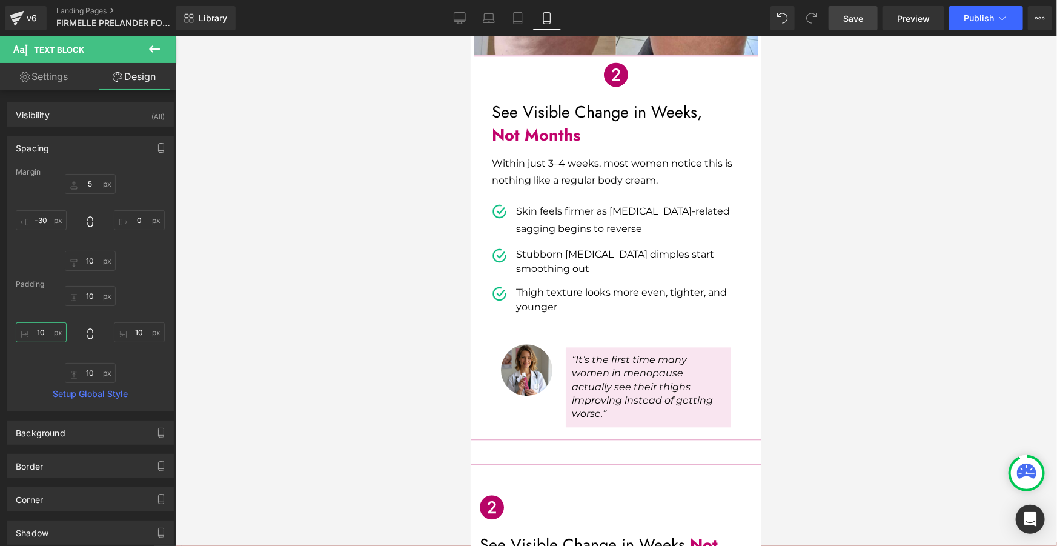
scroll to position [1266, 0]
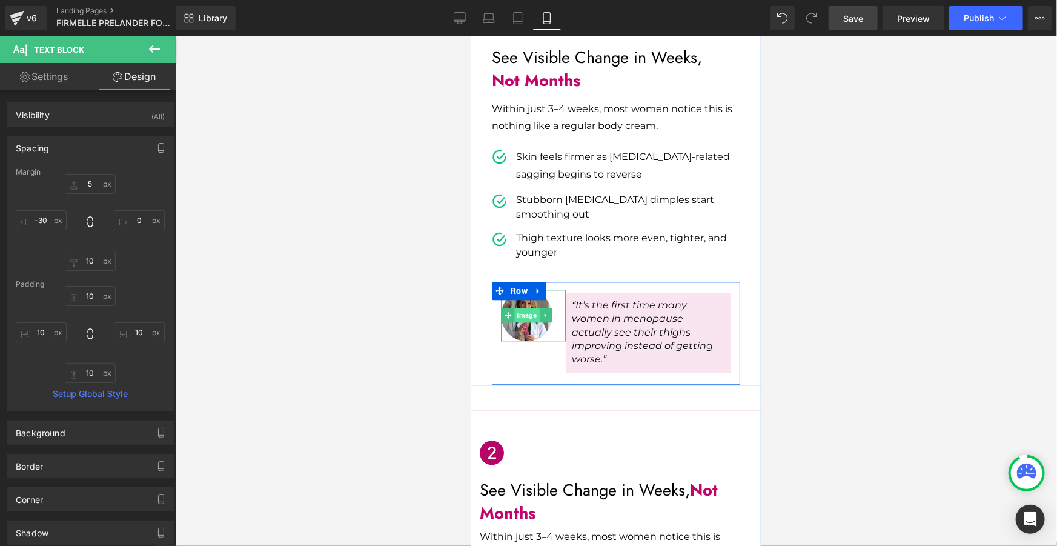
click at [522, 307] on span "Image" at bounding box center [526, 314] width 25 height 15
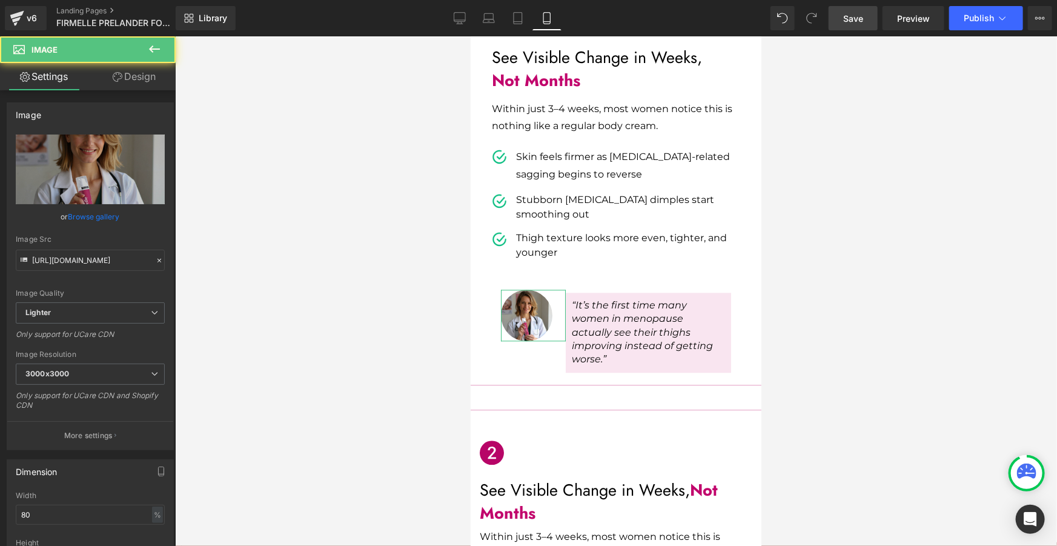
click at [135, 70] on link "Design" at bounding box center [134, 76] width 88 height 27
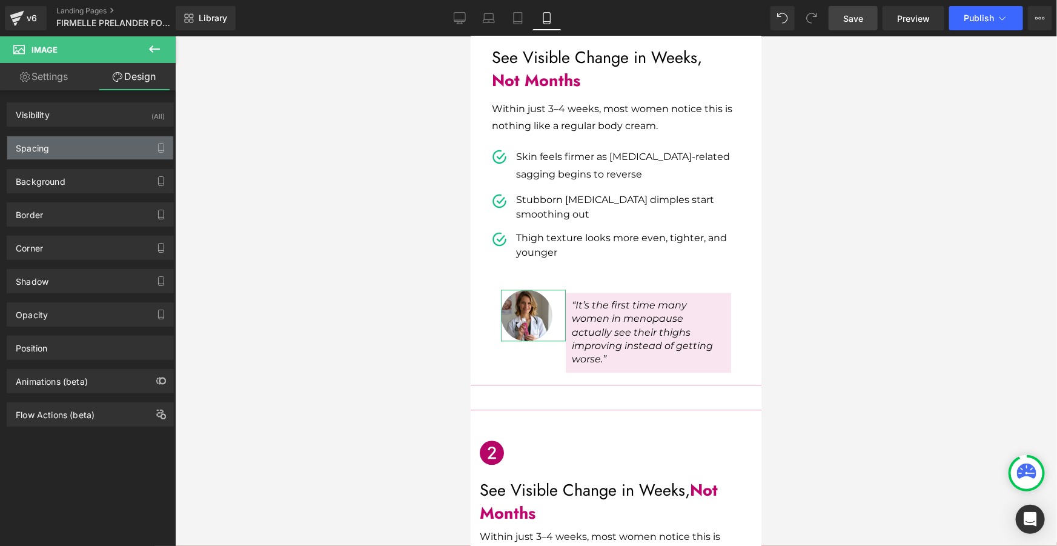
click at [58, 148] on div "Spacing" at bounding box center [90, 147] width 166 height 23
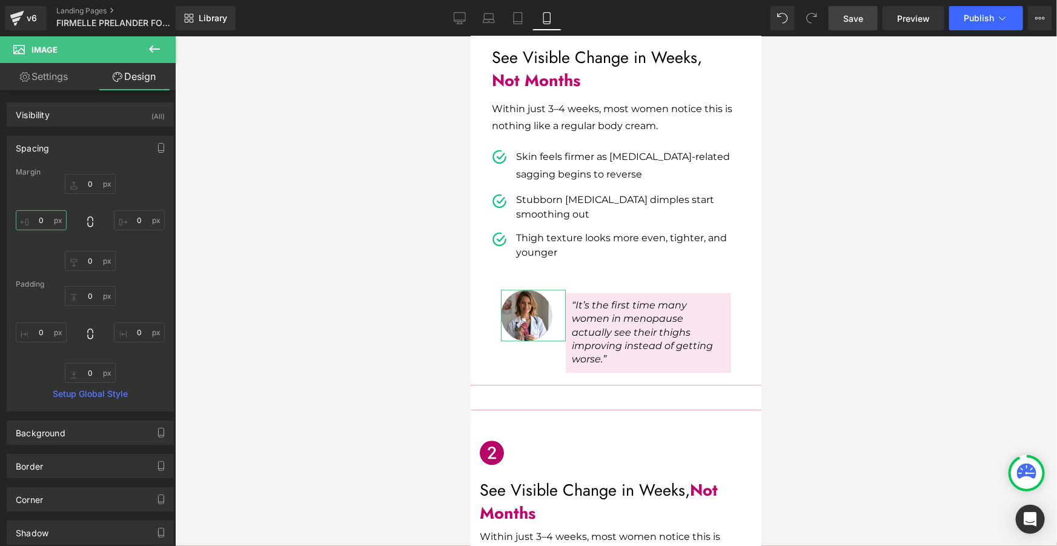
click at [55, 219] on input "0" at bounding box center [41, 220] width 51 height 20
type input "-10"
click at [89, 179] on input "0" at bounding box center [90, 184] width 51 height 20
type input "10"
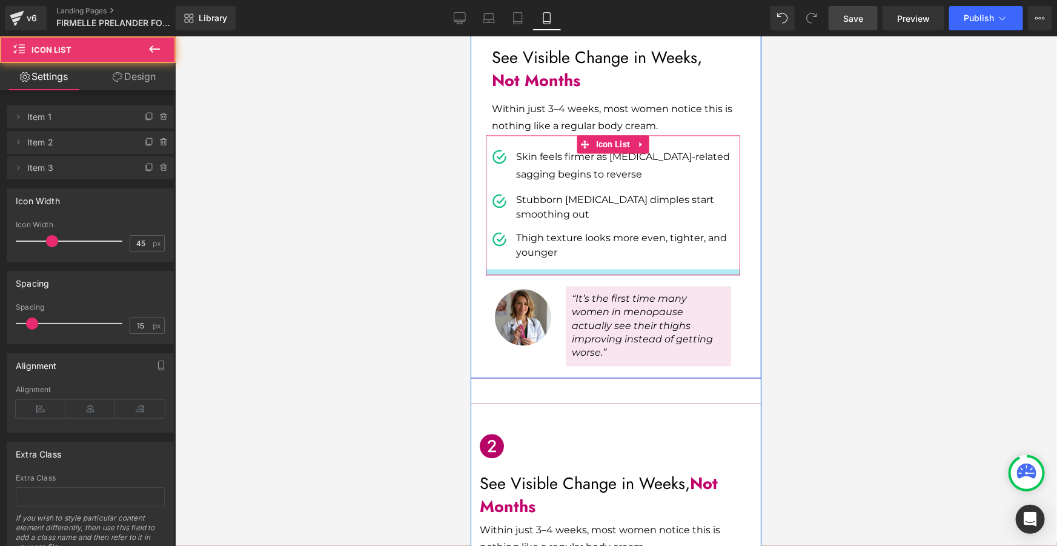
drag, startPoint x: 624, startPoint y: 233, endPoint x: 638, endPoint y: 230, distance: 14.3
click at [636, 268] on div at bounding box center [612, 271] width 254 height 6
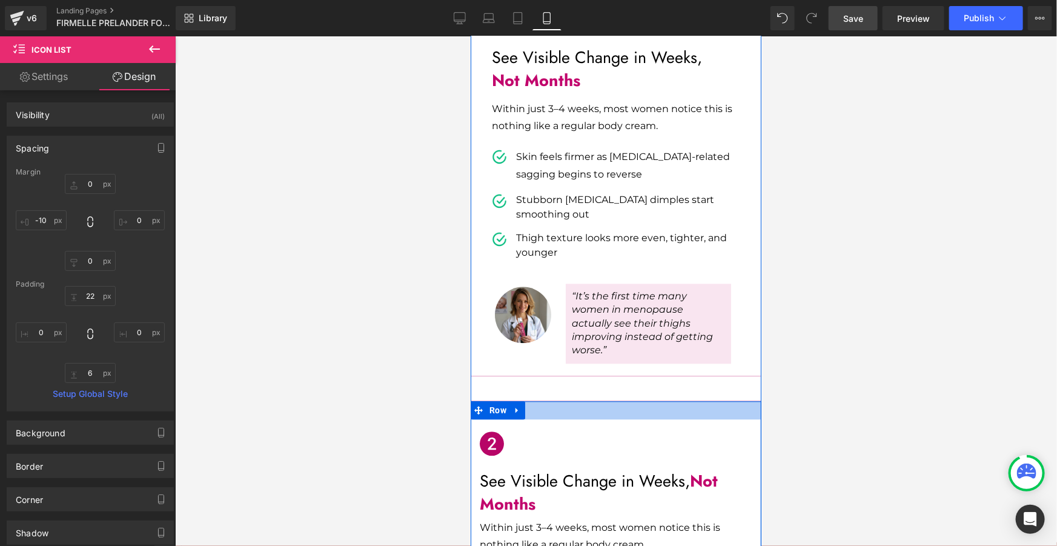
click at [524, 401] on div at bounding box center [615, 410] width 291 height 18
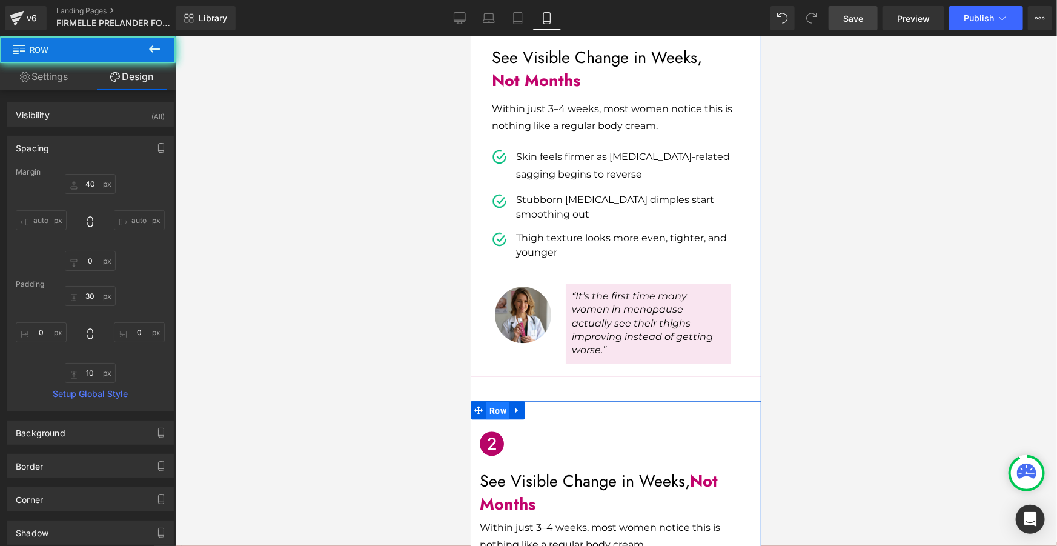
click at [494, 401] on span "Row" at bounding box center [497, 410] width 23 height 18
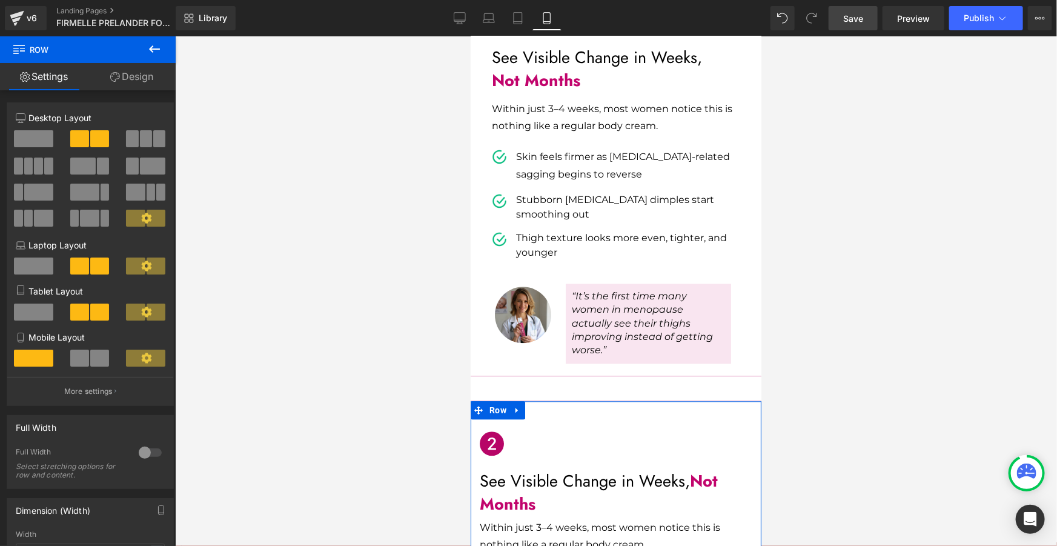
click at [155, 84] on link "Design" at bounding box center [132, 76] width 88 height 27
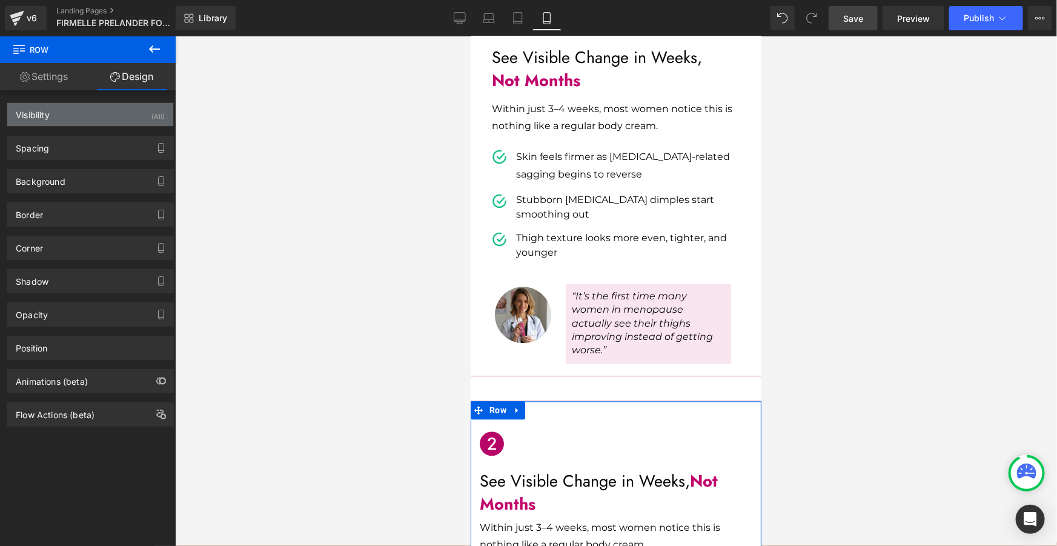
click at [82, 115] on div "Visibility (All)" at bounding box center [90, 114] width 166 height 23
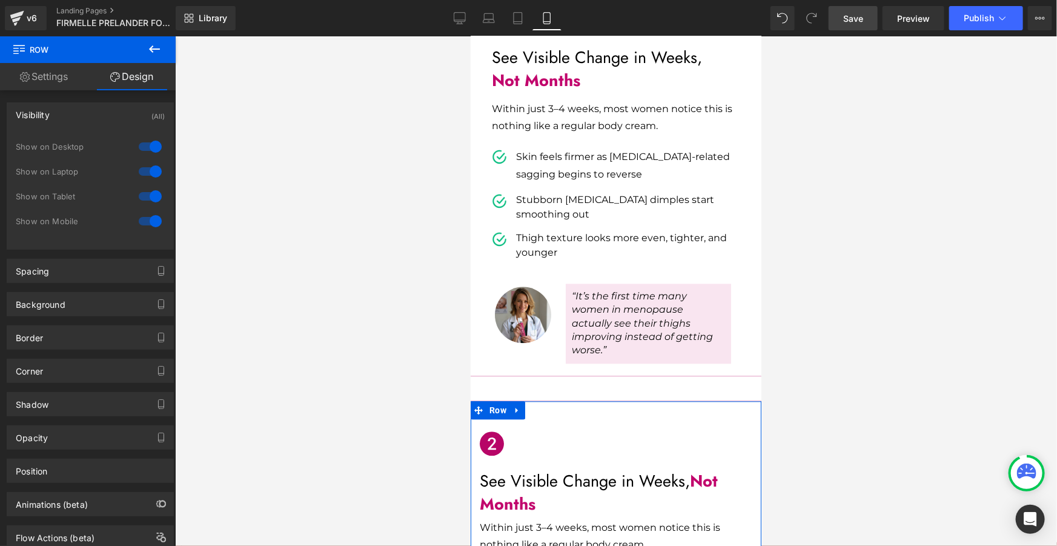
drag, startPoint x: 146, startPoint y: 216, endPoint x: 146, endPoint y: 196, distance: 20.0
click at [146, 217] on div at bounding box center [150, 220] width 29 height 19
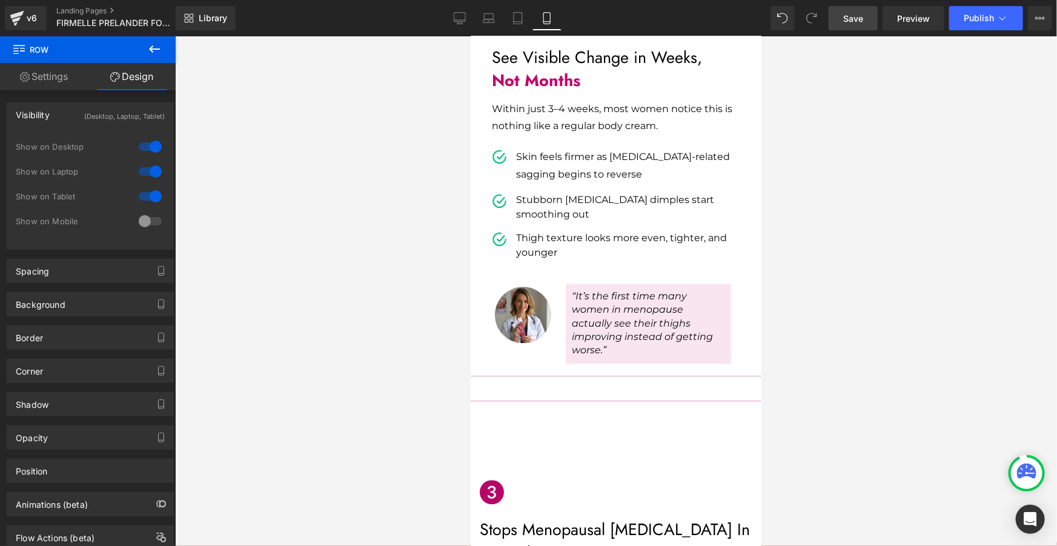
click at [146, 195] on div at bounding box center [150, 196] width 29 height 19
click at [463, 21] on icon at bounding box center [460, 18] width 12 height 12
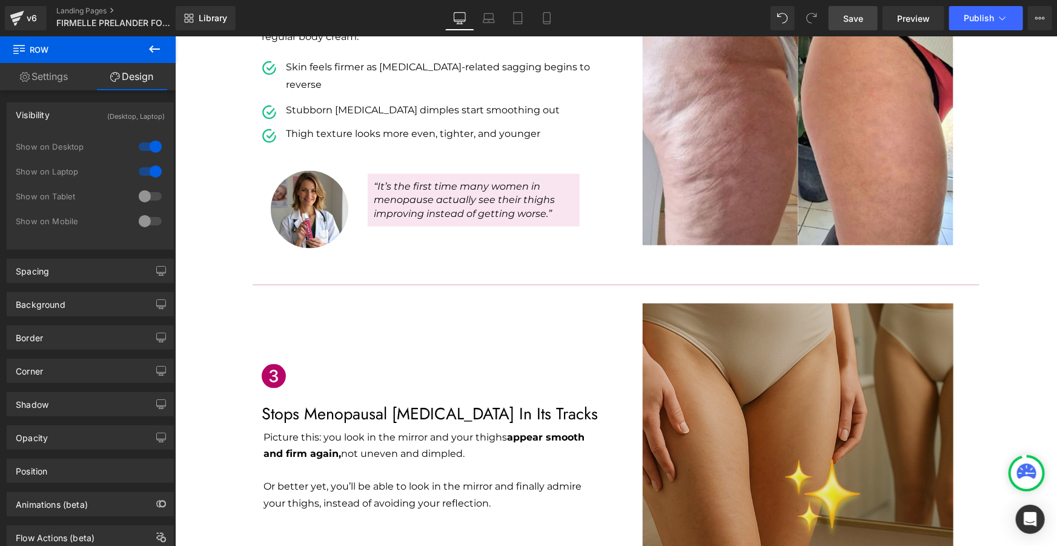
scroll to position [817, 0]
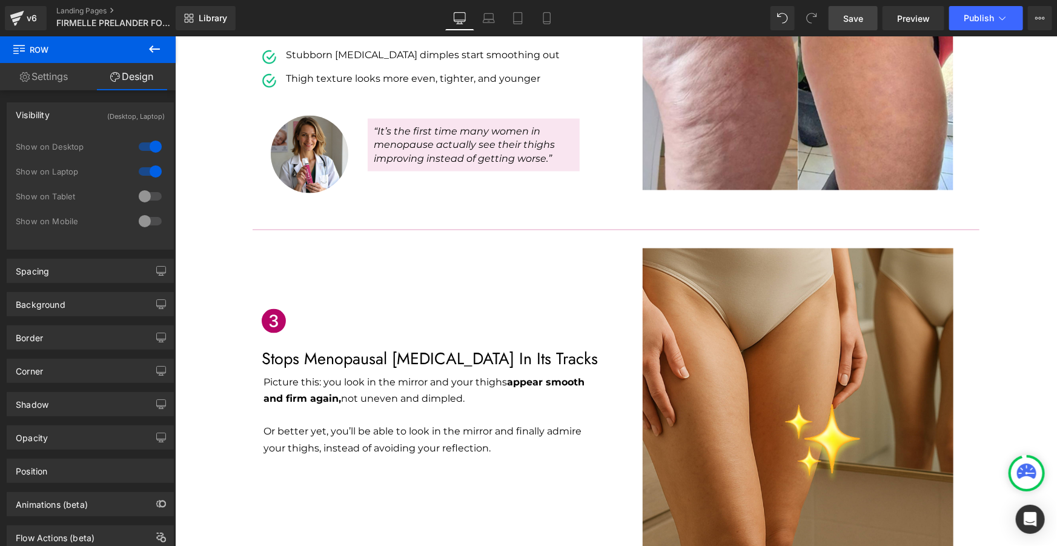
click at [175, 36] on div at bounding box center [175, 36] width 0 height 0
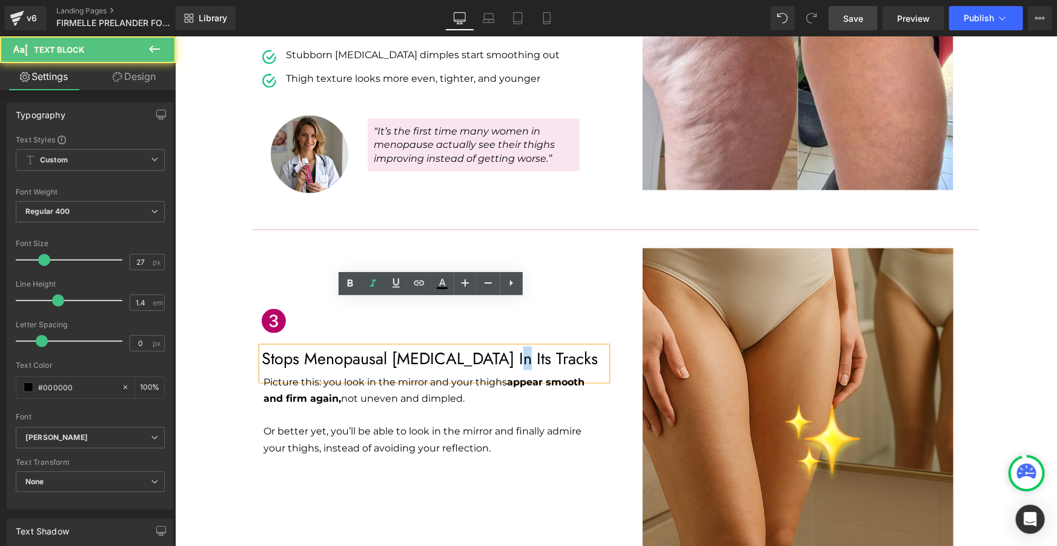
click at [482, 347] on p "Stops Menopausal [MEDICAL_DATA] In Its Tracks" at bounding box center [433, 358] width 345 height 23
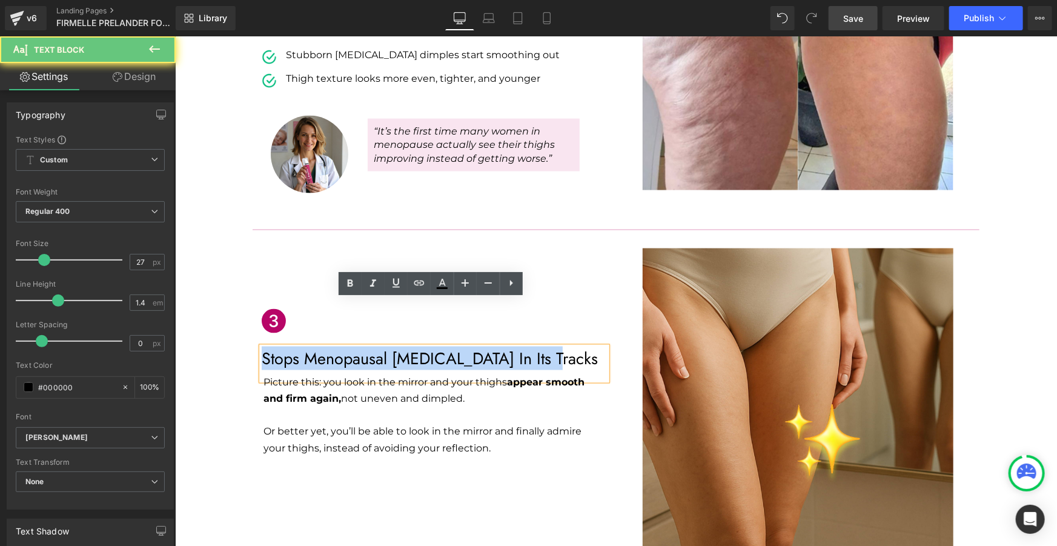
click at [482, 347] on p "Stops Menopausal [MEDICAL_DATA] In Its Tracks" at bounding box center [433, 358] width 345 height 23
copy p "Stops Menopausal [MEDICAL_DATA] In Its Tracks"
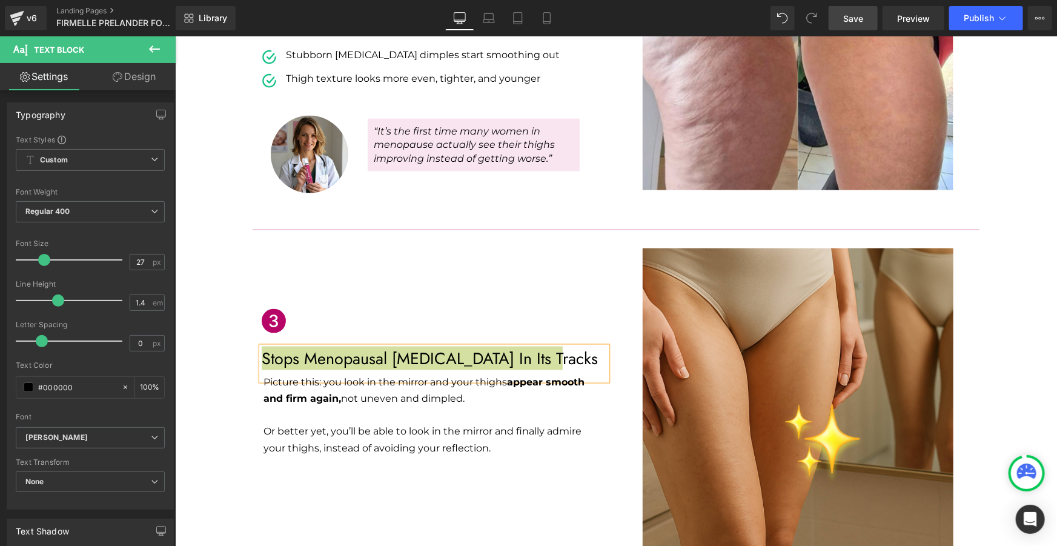
click at [554, 24] on link "Mobile" at bounding box center [547, 18] width 29 height 24
type input "100"
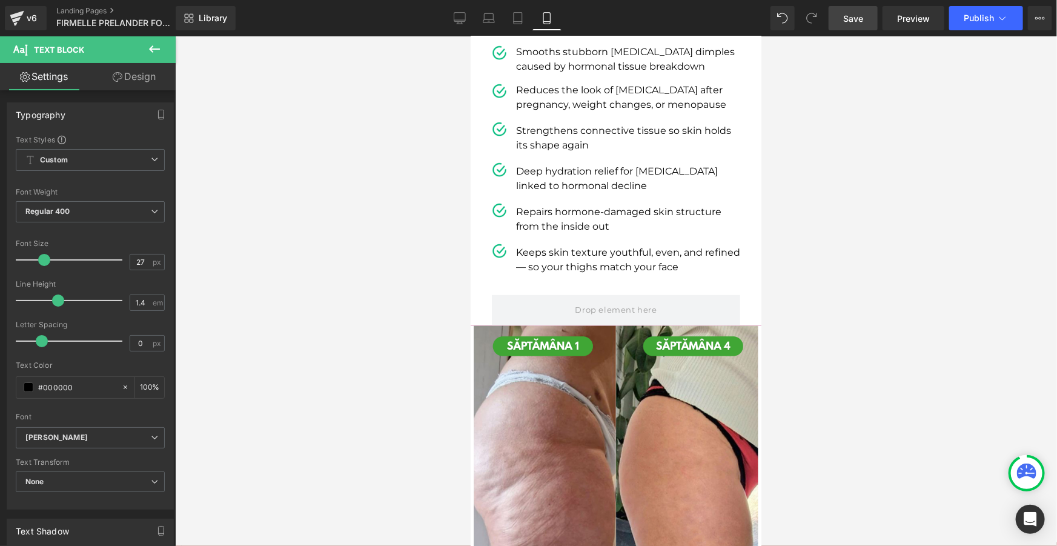
scroll to position [545, 0]
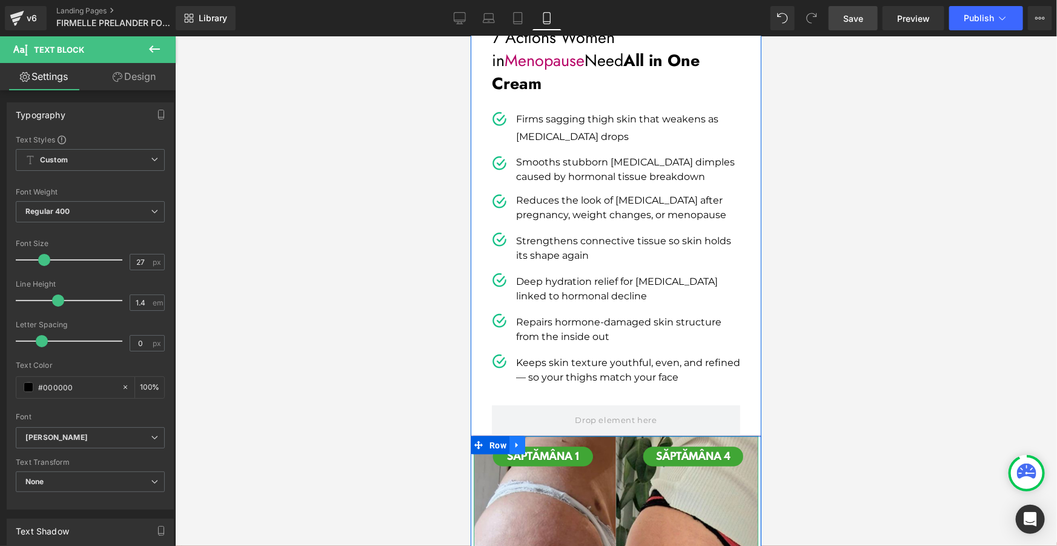
click at [513, 441] on icon at bounding box center [517, 445] width 8 height 9
click at [525, 436] on link at bounding box center [533, 445] width 16 height 18
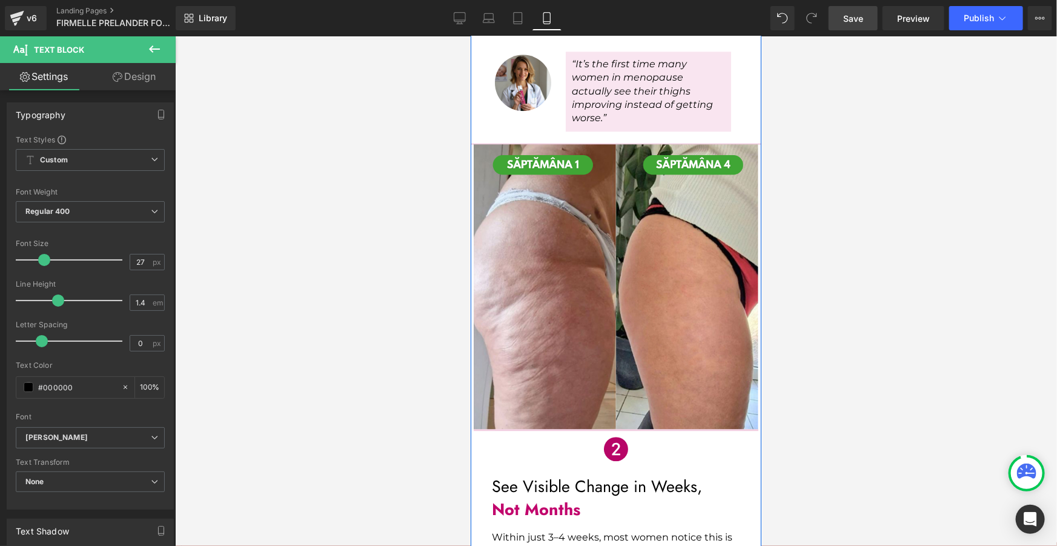
scroll to position [1500, 0]
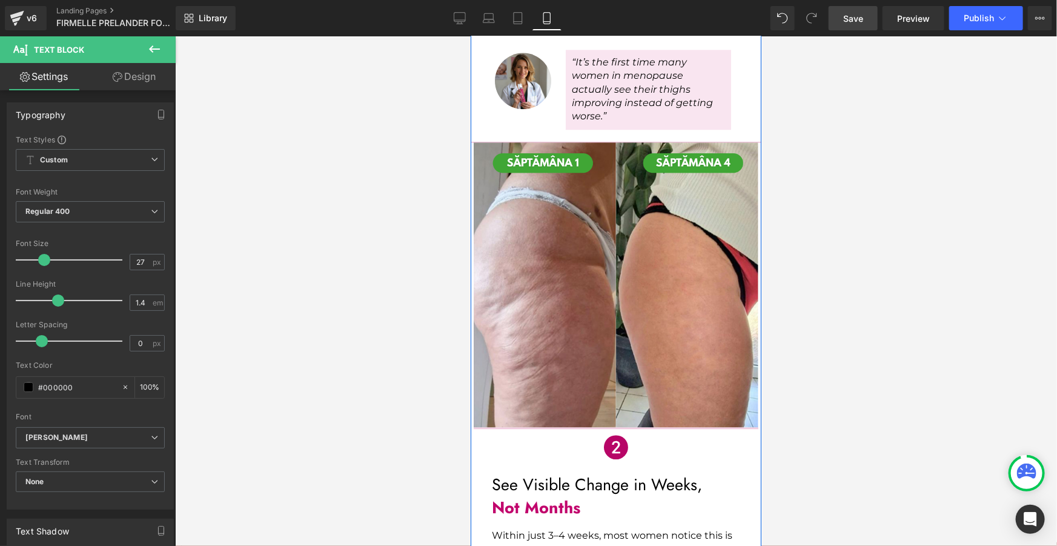
click at [607, 446] on span "Icon" at bounding box center [616, 453] width 19 height 15
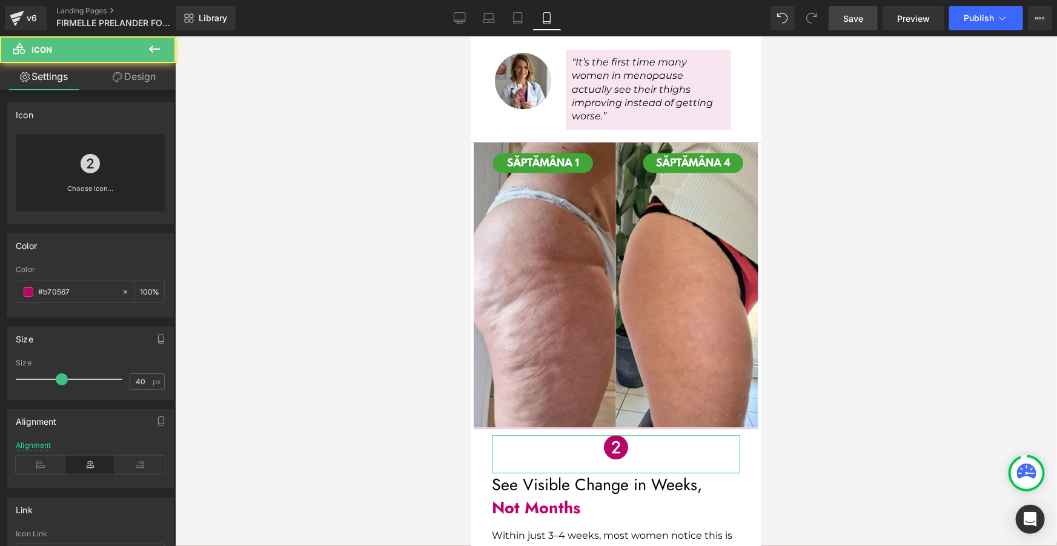
click at [85, 178] on link at bounding box center [90, 159] width 19 height 48
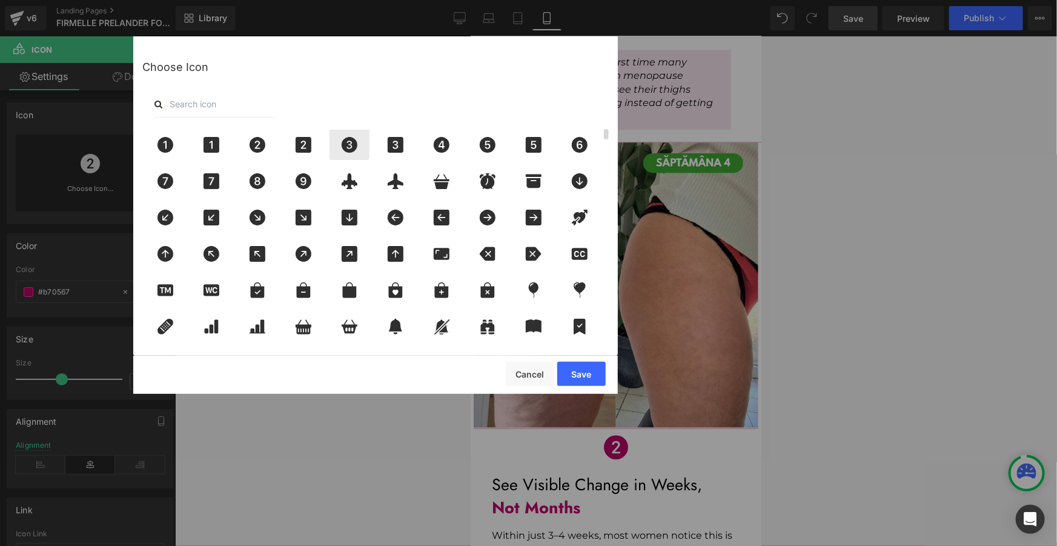
click at [347, 142] on icon at bounding box center [349, 145] width 25 height 16
drag, startPoint x: 568, startPoint y: 374, endPoint x: 102, endPoint y: 341, distance: 467.2
click at [568, 374] on button "Save" at bounding box center [581, 374] width 48 height 24
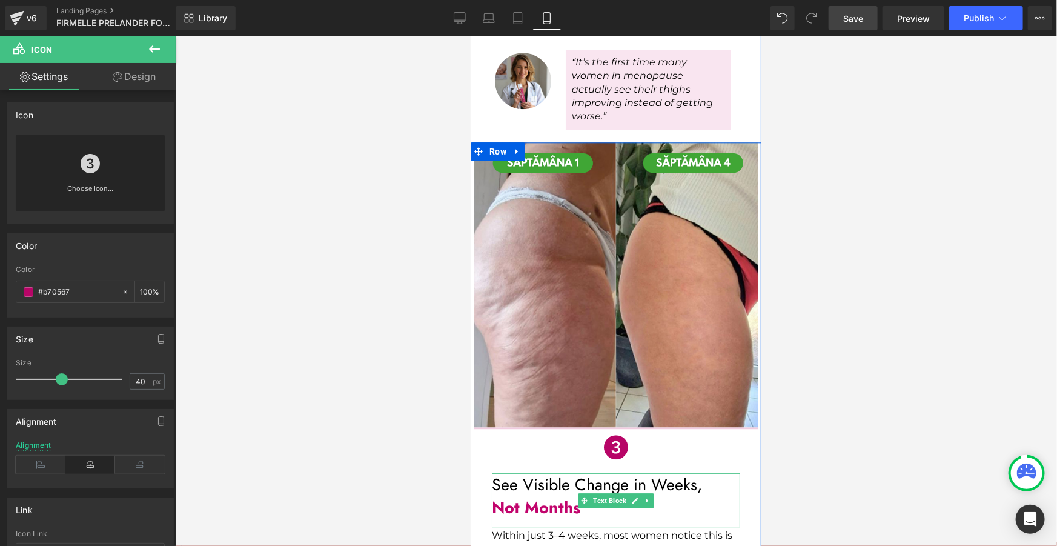
click at [536, 473] on p "See Visible Change in Weeks," at bounding box center [615, 484] width 248 height 23
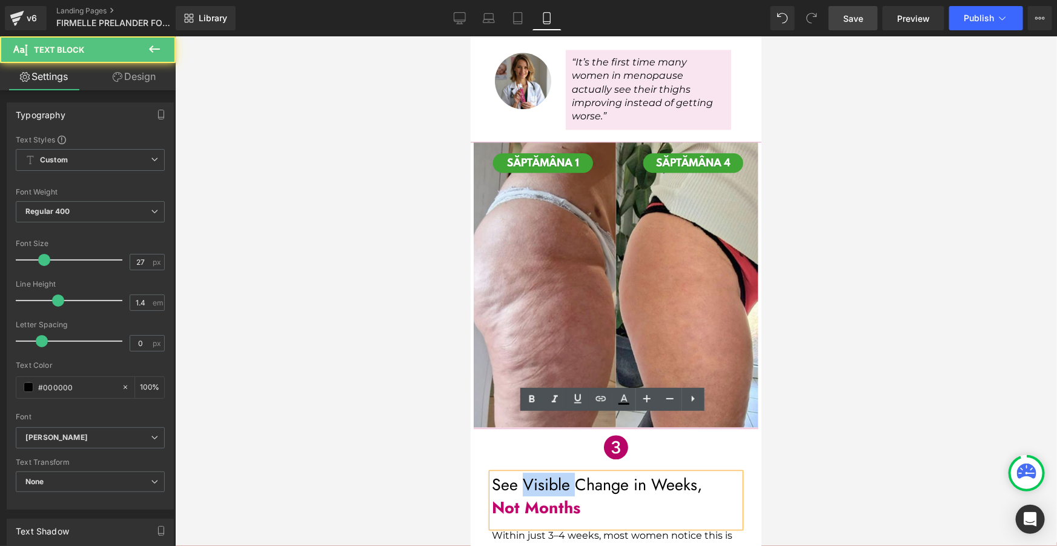
click at [536, 473] on p "See Visible Change in Weeks," at bounding box center [615, 484] width 248 height 23
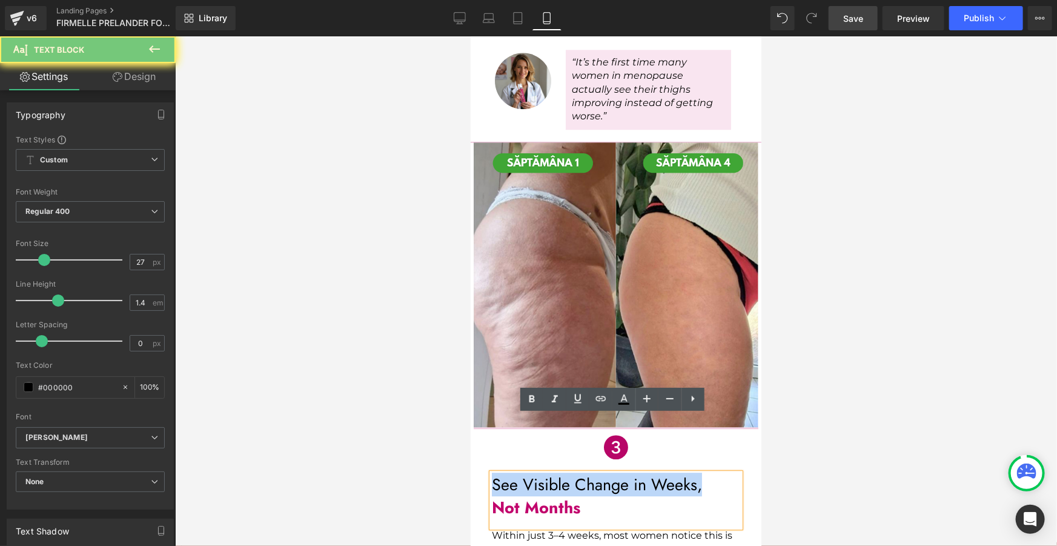
click at [536, 473] on p "See Visible Change in Weeks," at bounding box center [615, 484] width 248 height 23
click at [593, 496] on p "Not Months" at bounding box center [615, 507] width 248 height 23
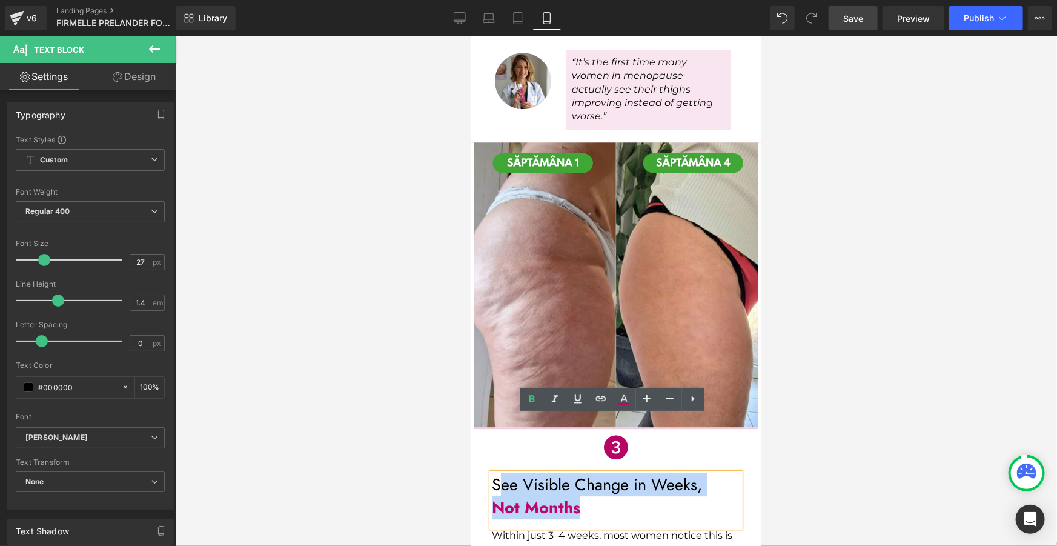
drag, startPoint x: 571, startPoint y: 450, endPoint x: 492, endPoint y: 428, distance: 82.2
click at [492, 473] on div "See Visible Change in Weeks, Not Months" at bounding box center [615, 500] width 248 height 55
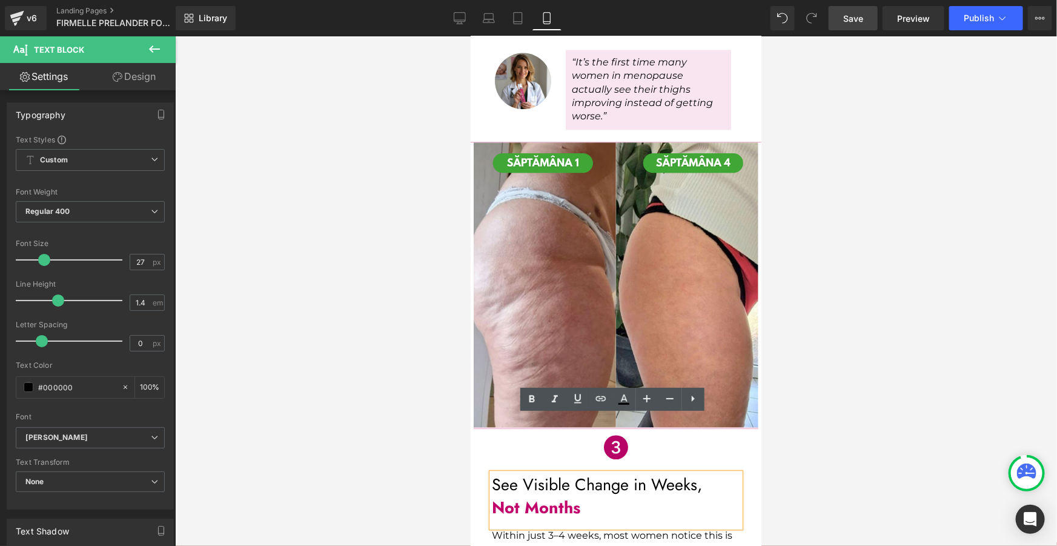
click at [491, 473] on p "See Visible Change in Weeks," at bounding box center [615, 484] width 248 height 23
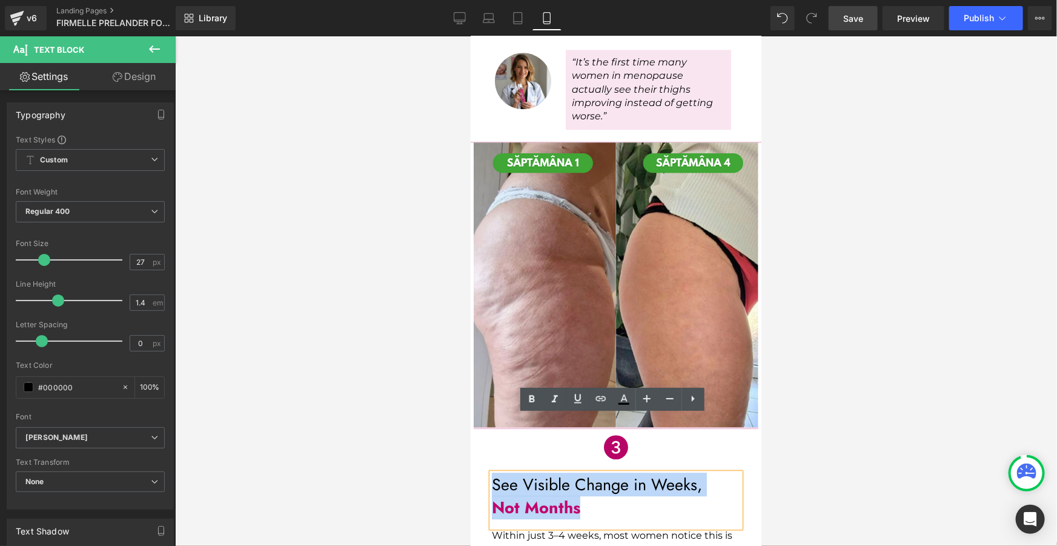
drag, startPoint x: 494, startPoint y: 427, endPoint x: 579, endPoint y: 450, distance: 88.6
click at [579, 473] on div "See Visible Change in Weeks, Not Months" at bounding box center [615, 500] width 248 height 55
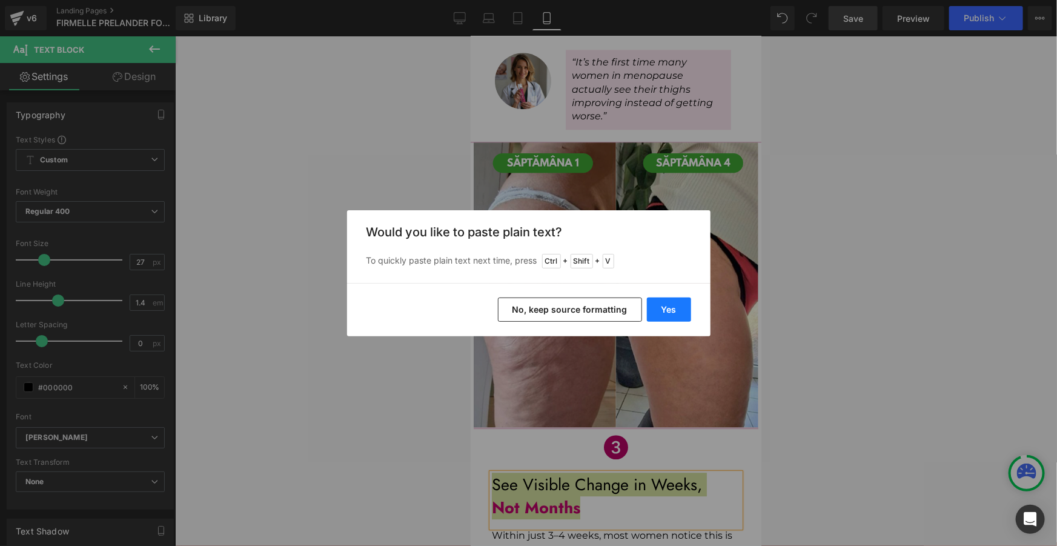
click at [684, 304] on button "Yes" at bounding box center [669, 310] width 44 height 24
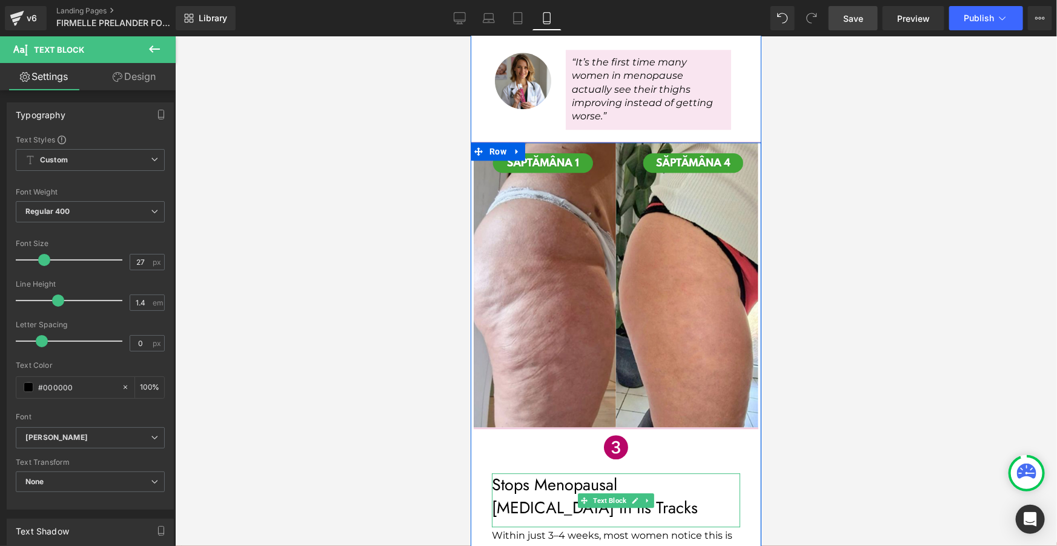
click at [691, 473] on p "Stops Menopausal [MEDICAL_DATA] In Its Tracks" at bounding box center [615, 496] width 248 height 46
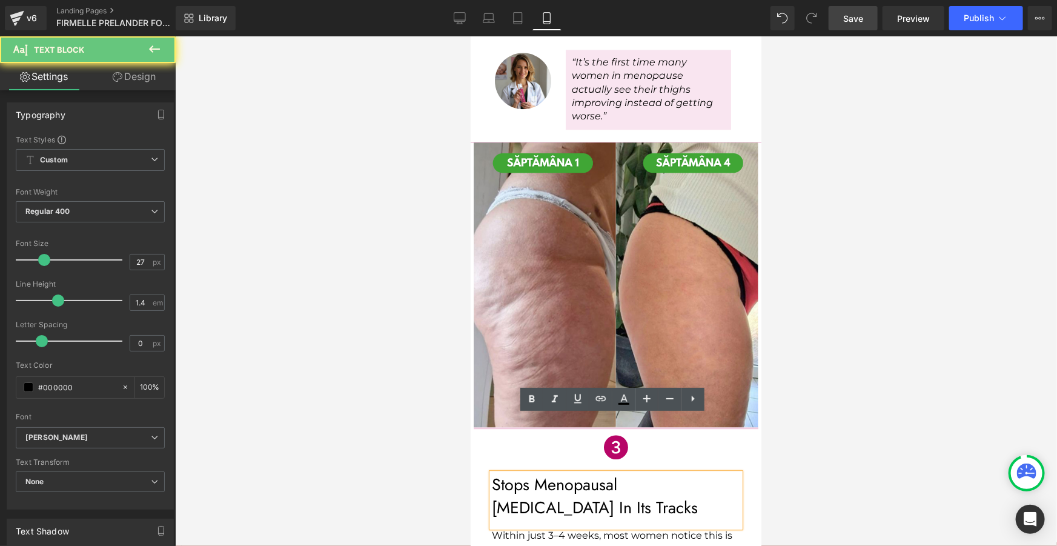
click at [697, 473] on p "Stops Menopausal [MEDICAL_DATA] In Its Tracks" at bounding box center [615, 496] width 248 height 46
click at [862, 436] on div at bounding box center [616, 291] width 882 height 510
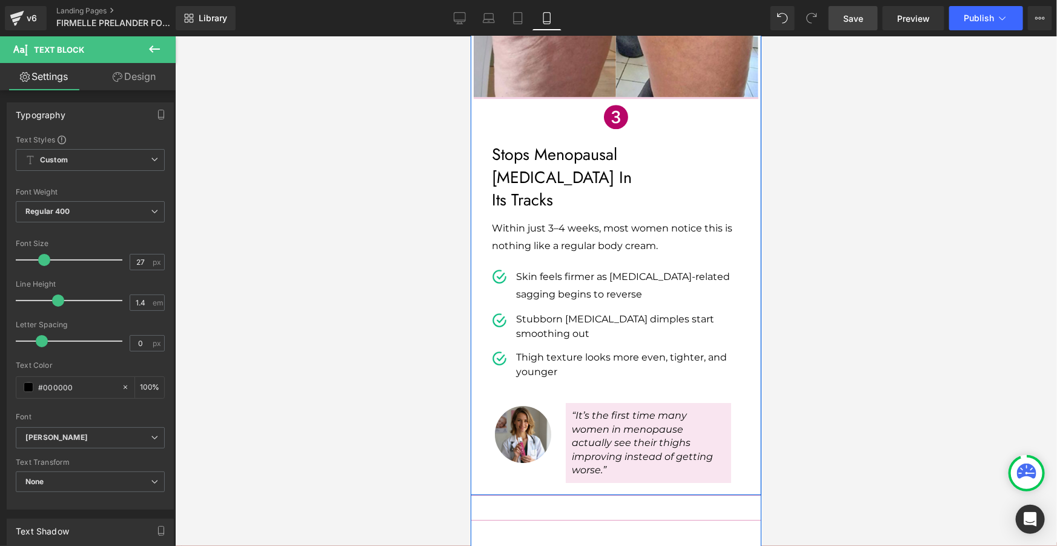
scroll to position [2051, 0]
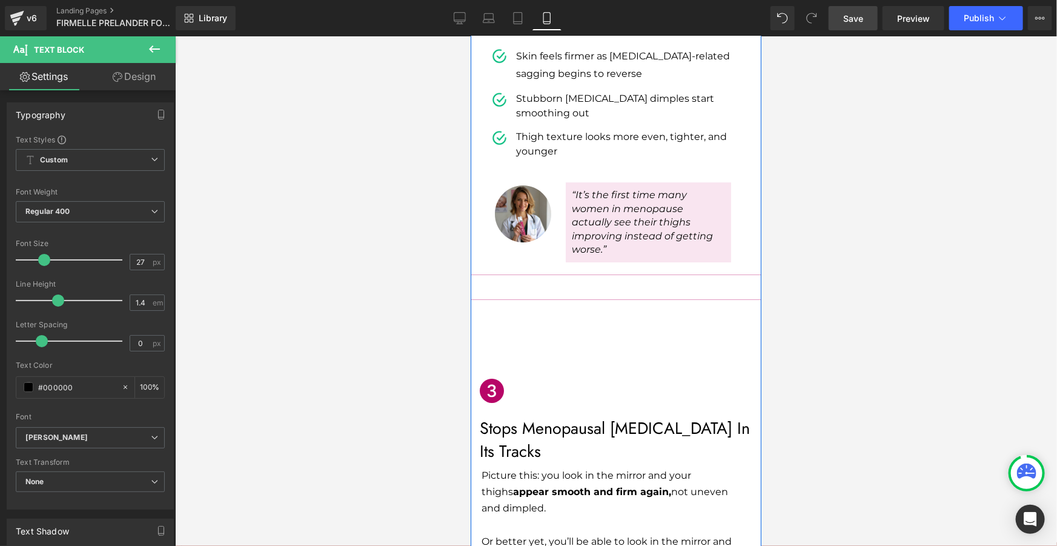
click at [541, 485] on span "appear smooth and firm again," at bounding box center [592, 491] width 158 height 12
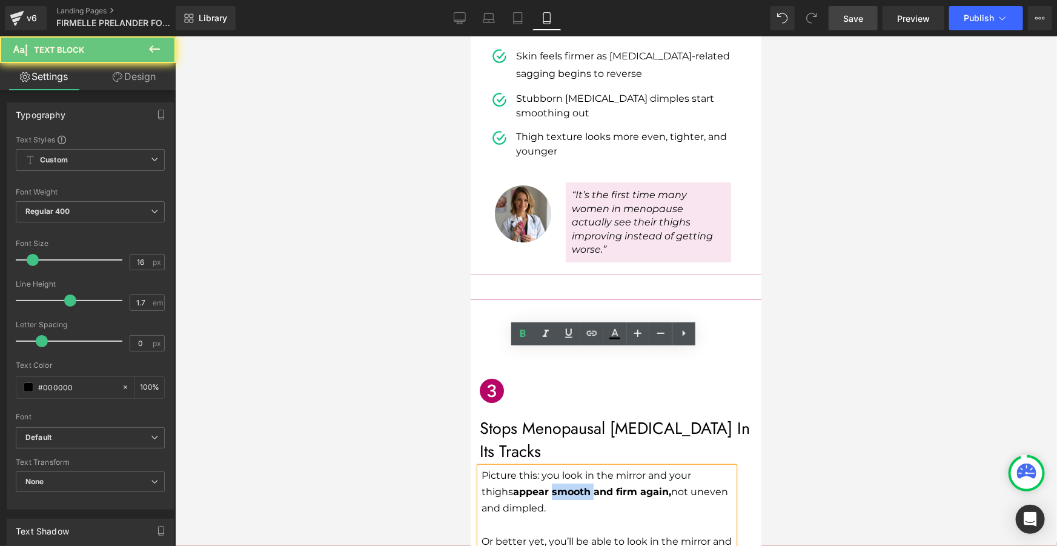
click at [541, 485] on span "appear smooth and firm again," at bounding box center [592, 491] width 158 height 12
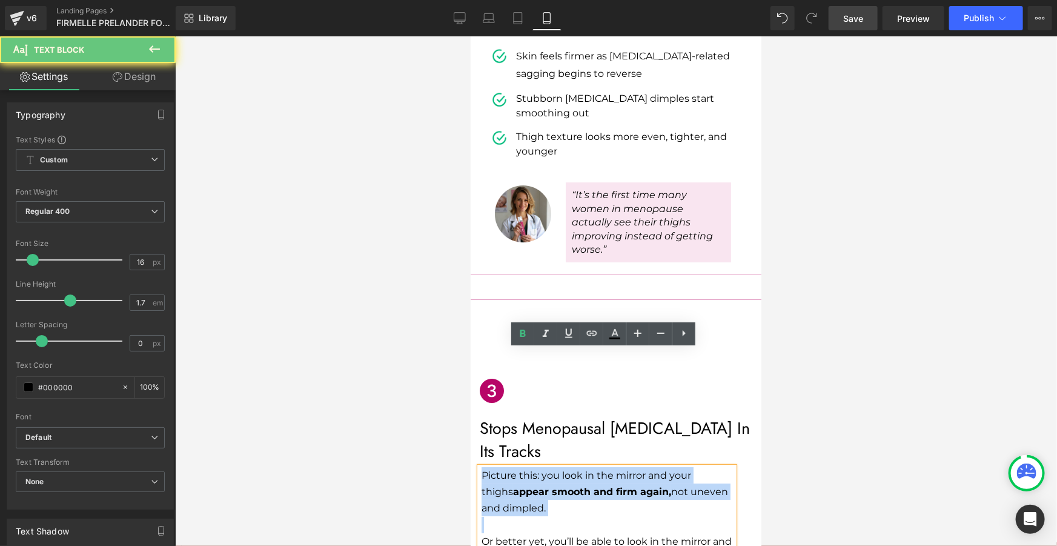
click at [541, 485] on span "appear smooth and firm again," at bounding box center [592, 491] width 158 height 12
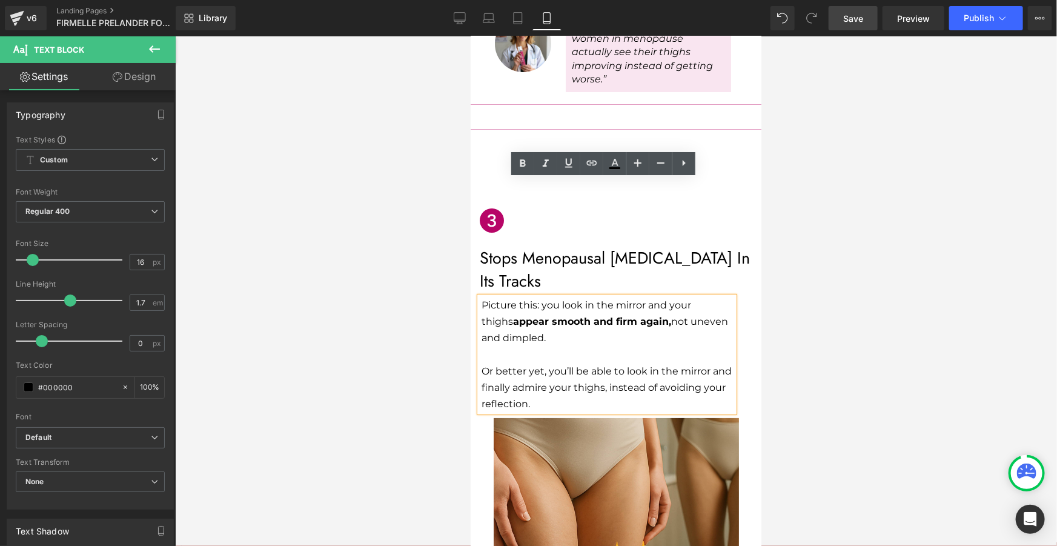
scroll to position [2056, 0]
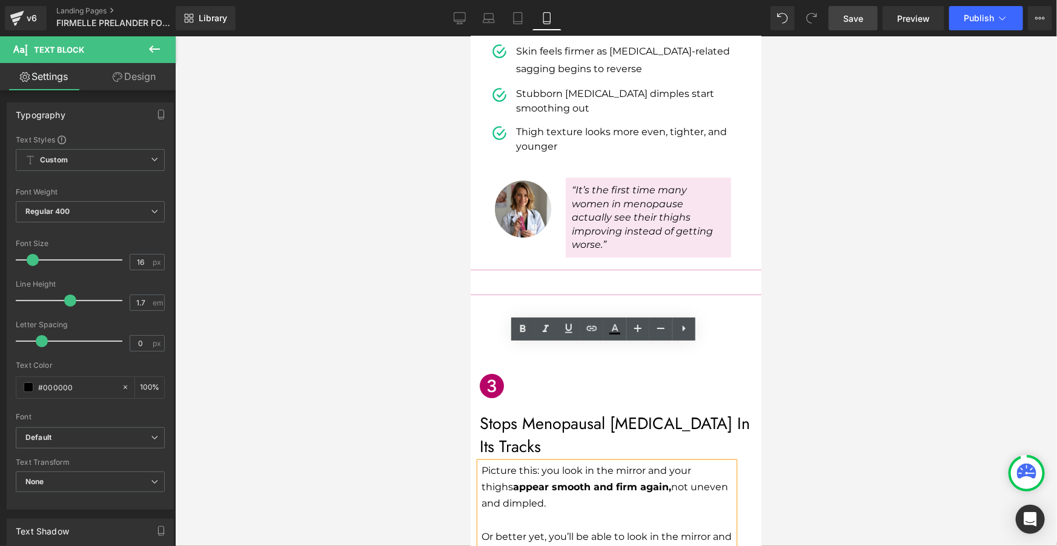
click at [818, 365] on div at bounding box center [616, 291] width 882 height 510
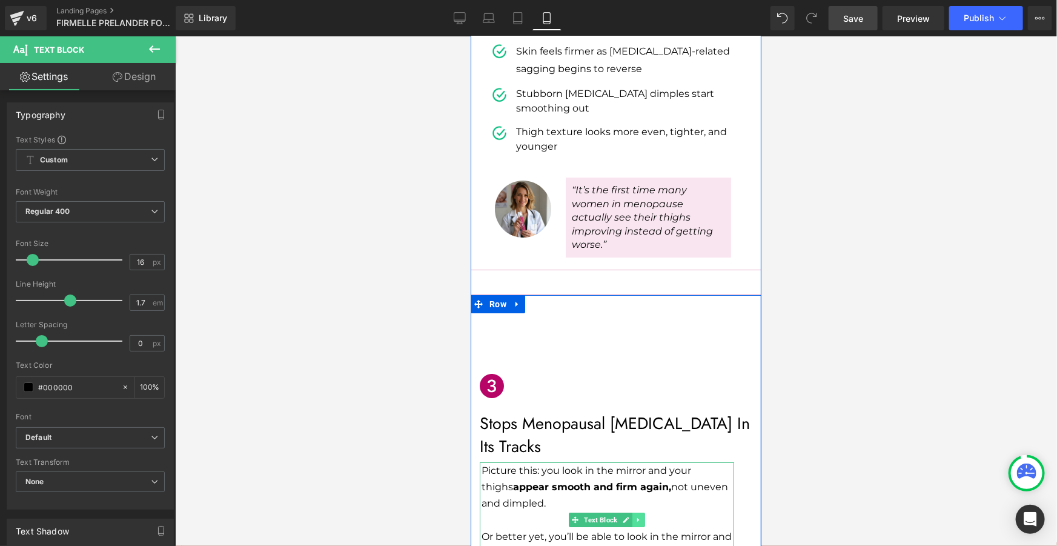
click at [635, 516] on icon at bounding box center [638, 519] width 7 height 7
click at [629, 516] on icon at bounding box center [631, 519] width 7 height 7
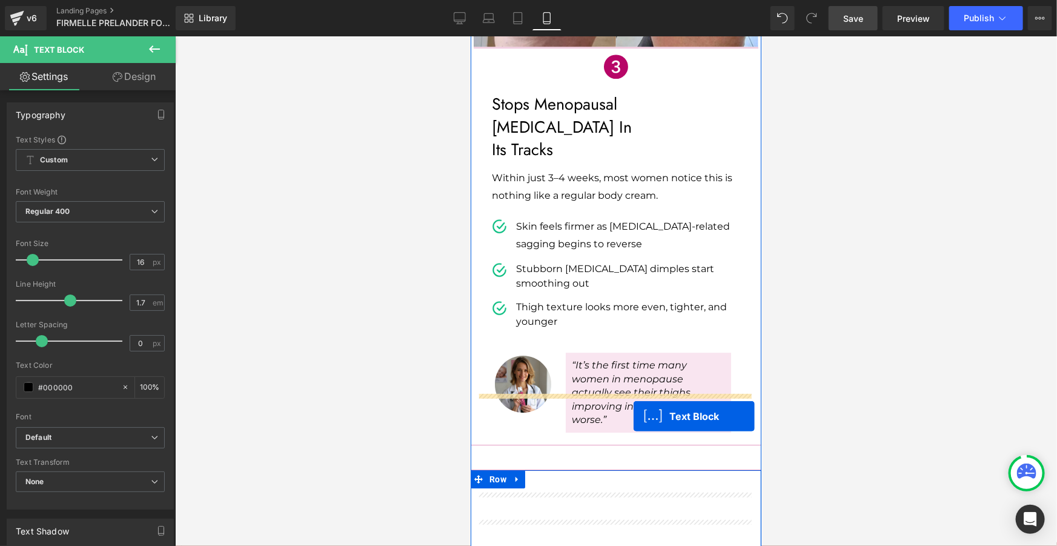
scroll to position [1715, 0]
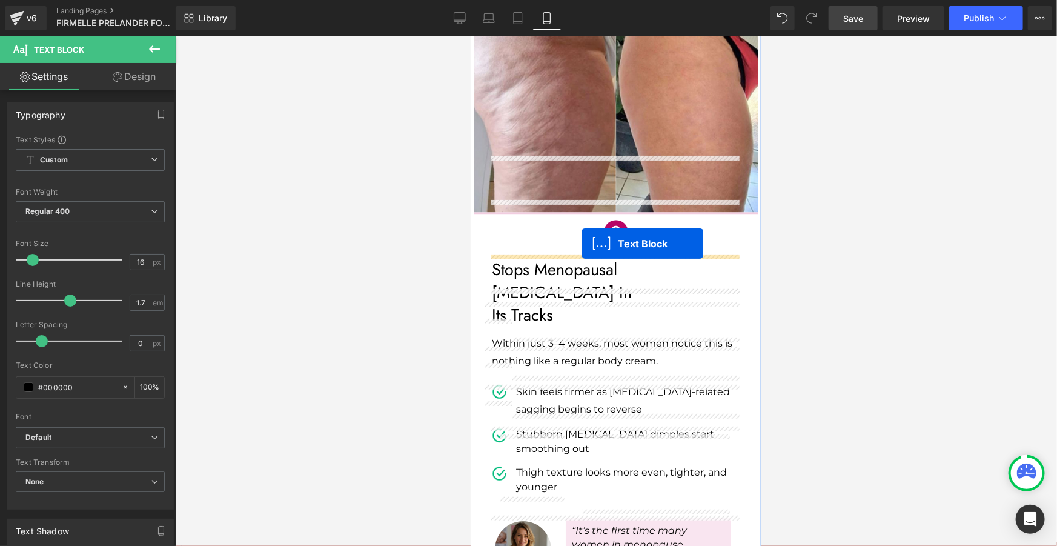
drag, startPoint x: 596, startPoint y: 414, endPoint x: 582, endPoint y: 243, distance: 171.4
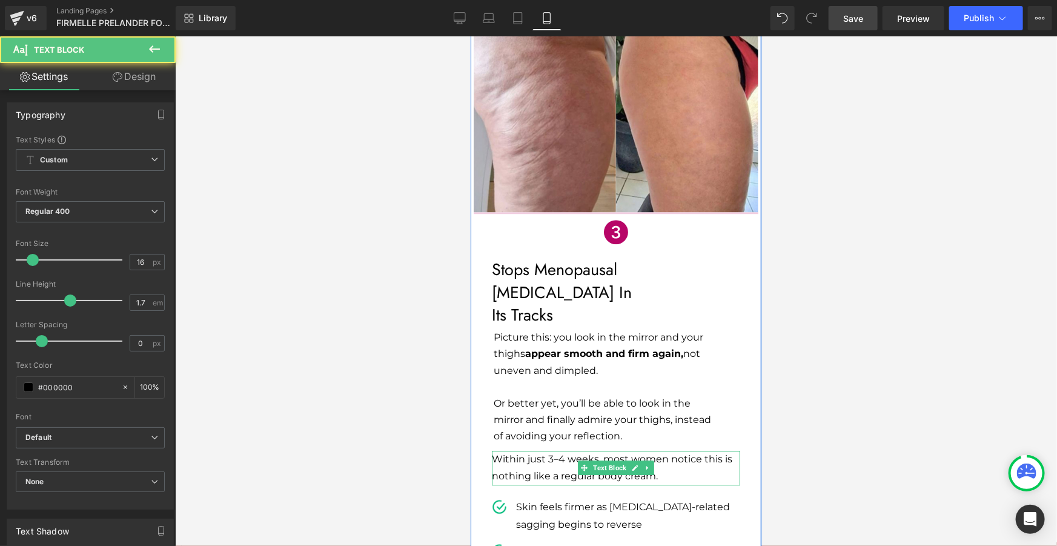
click at [641, 460] on link at bounding box center [647, 467] width 13 height 15
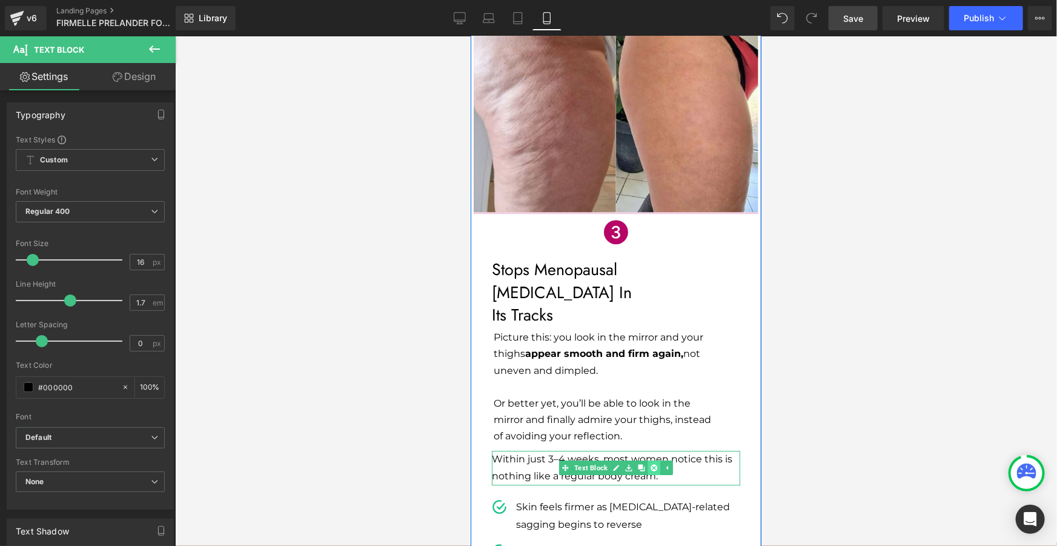
click at [647, 460] on link at bounding box center [653, 467] width 13 height 15
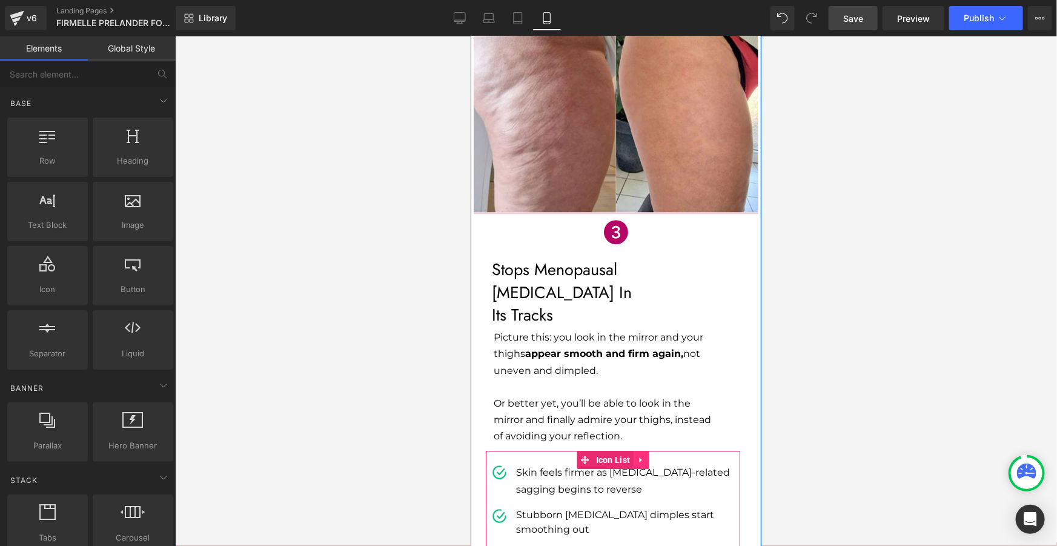
click at [636, 454] on icon at bounding box center [640, 458] width 8 height 9
click at [644, 455] on icon at bounding box center [648, 459] width 8 height 8
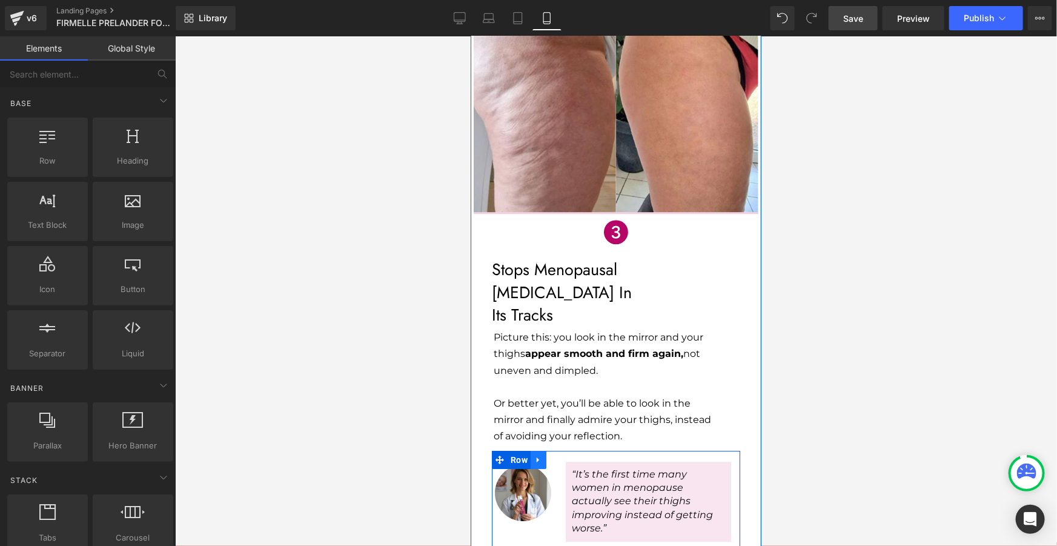
click at [536, 456] on icon at bounding box center [537, 458] width 2 height 5
click at [565, 455] on icon at bounding box center [569, 459] width 8 height 8
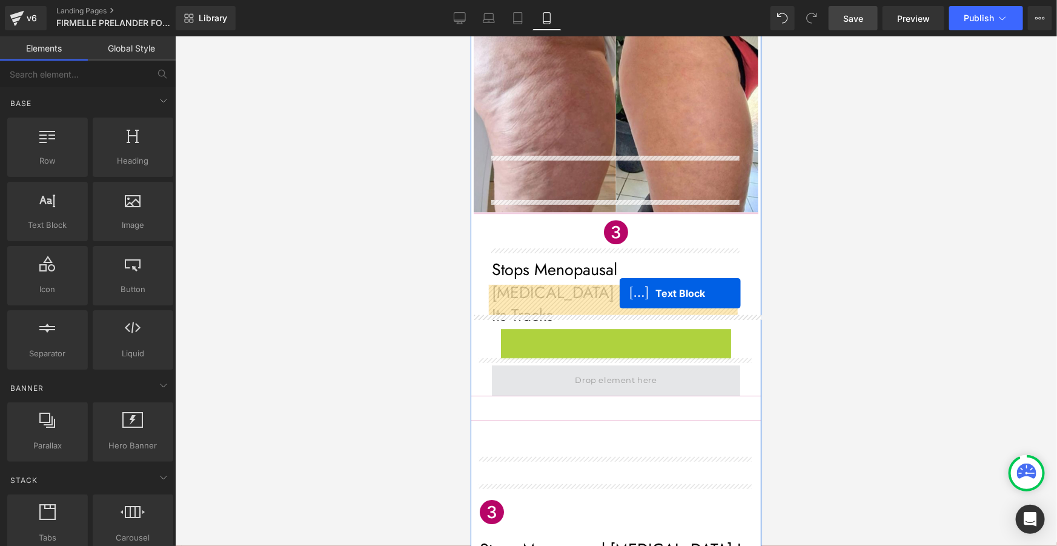
drag, startPoint x: 585, startPoint y: 308, endPoint x: 619, endPoint y: 293, distance: 37.7
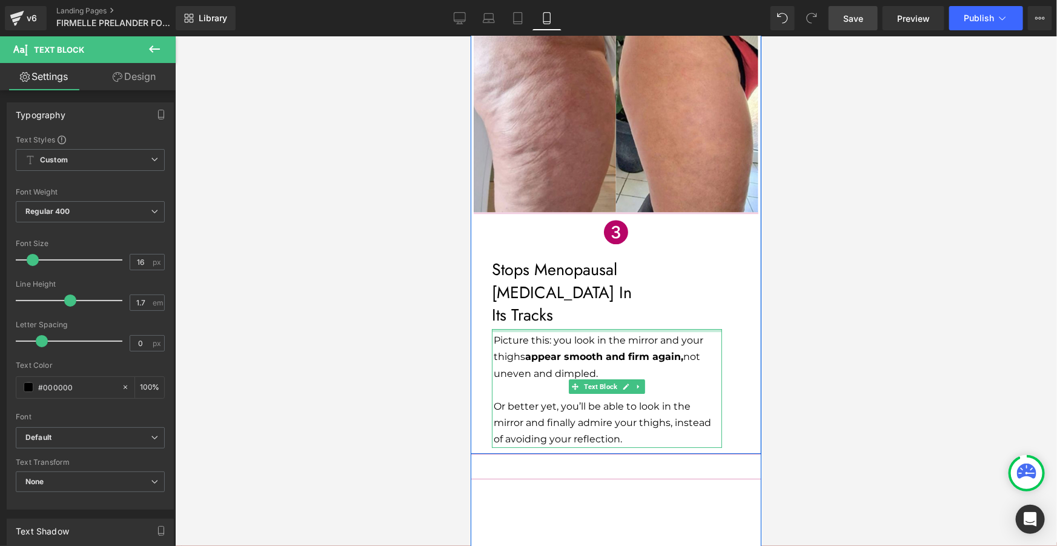
click at [638, 328] on div "Picture this: you look in the mirror and your thighs appear smooth and firm aga…" at bounding box center [606, 387] width 230 height 118
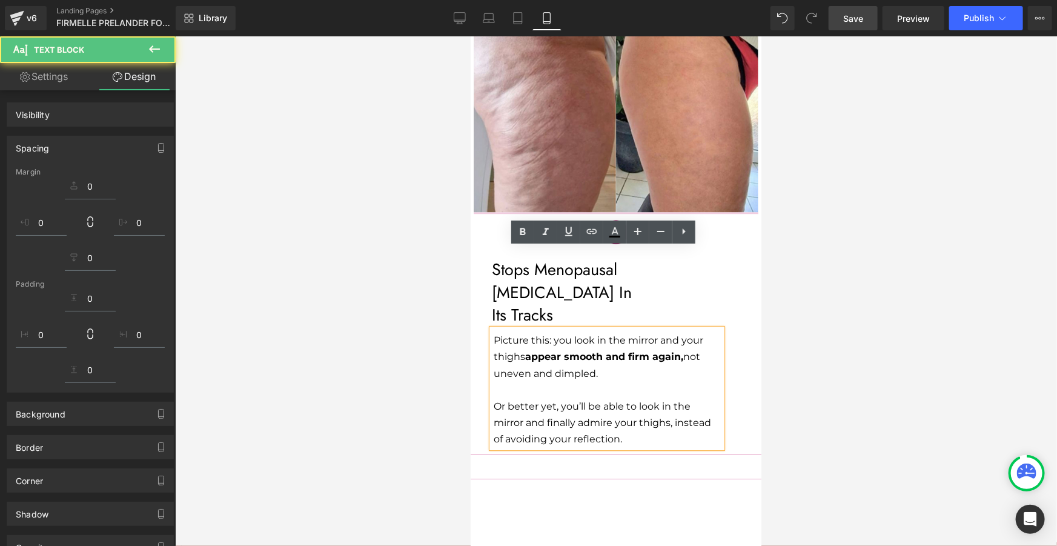
click at [836, 268] on div at bounding box center [616, 291] width 882 height 510
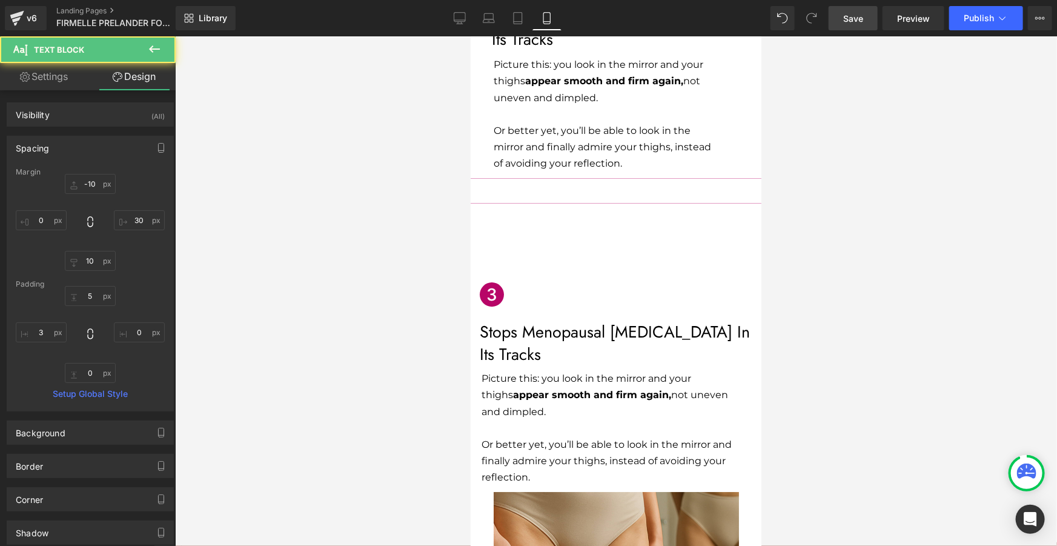
scroll to position [2156, 0]
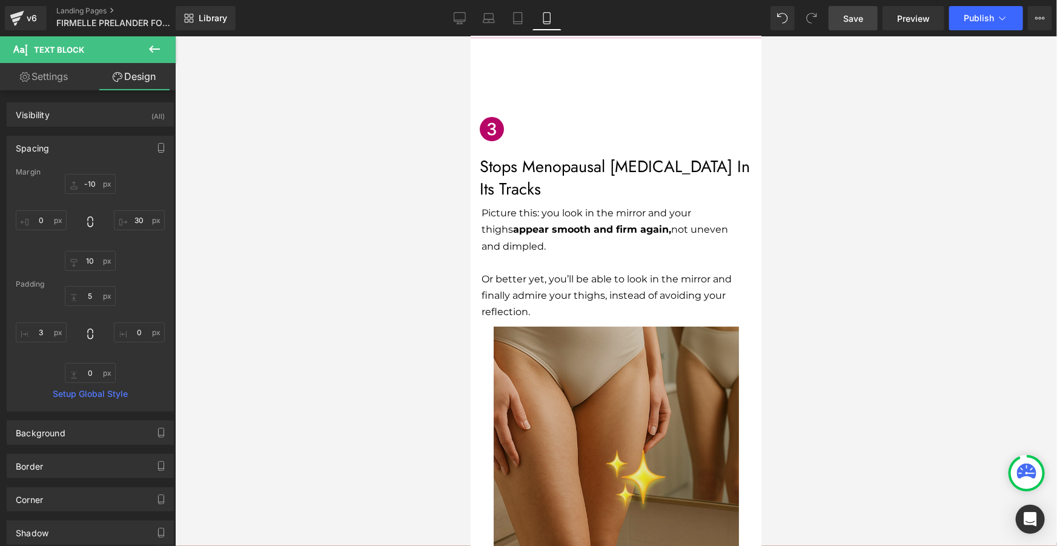
click at [656, 338] on img at bounding box center [615, 448] width 245 height 245
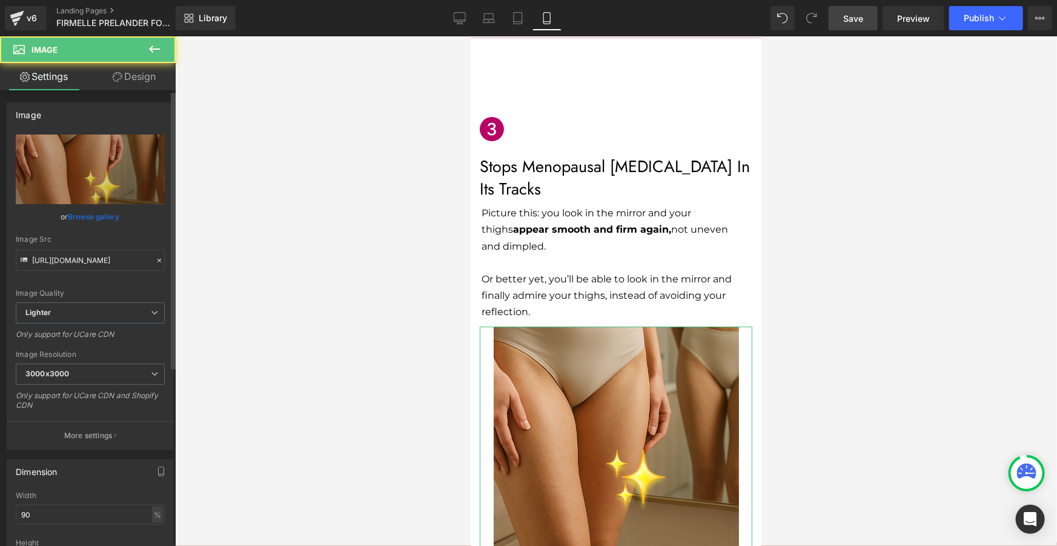
click at [58, 248] on div "Image Src https://ucarecdn.com/20c1e9b3-8396-4edd-9c60-f74cb95f044f/-/format/au…" at bounding box center [90, 253] width 149 height 36
click at [59, 248] on div "Image Src https://ucarecdn.com/20c1e9b3-8396-4edd-9c60-f74cb95f044f/-/format/au…" at bounding box center [90, 253] width 149 height 36
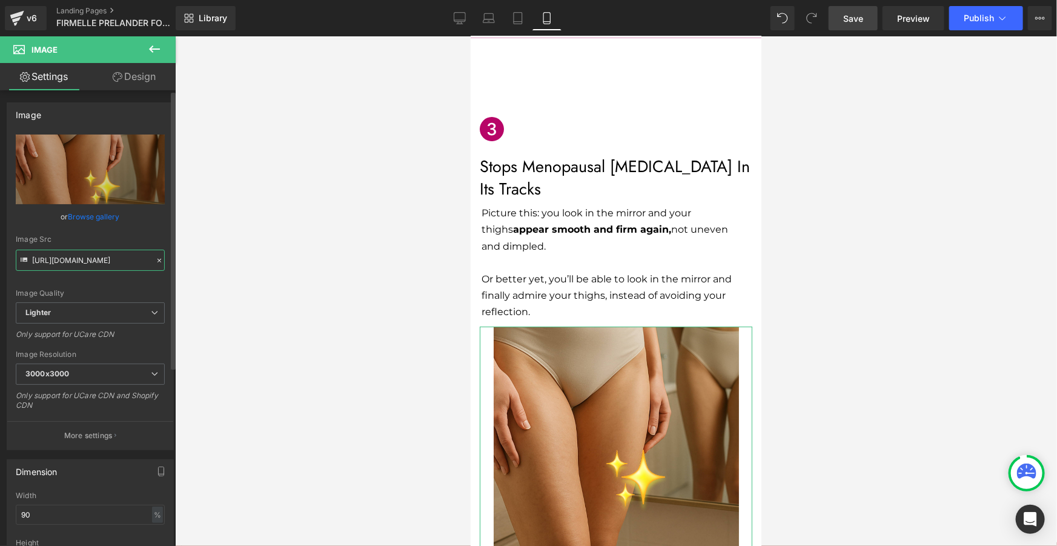
click at [59, 250] on input "[URL][DOMAIN_NAME]" at bounding box center [90, 260] width 149 height 21
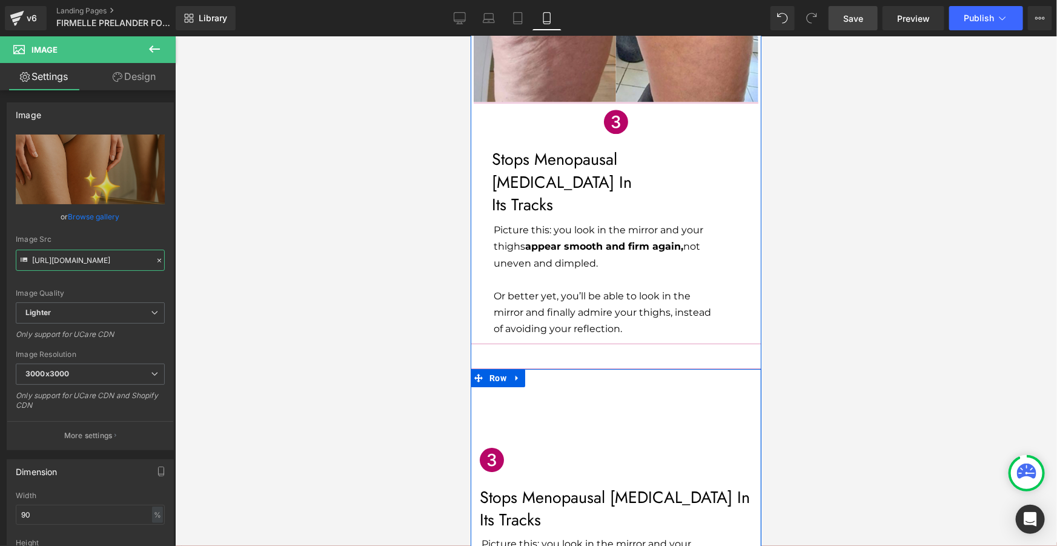
scroll to position [1606, 0]
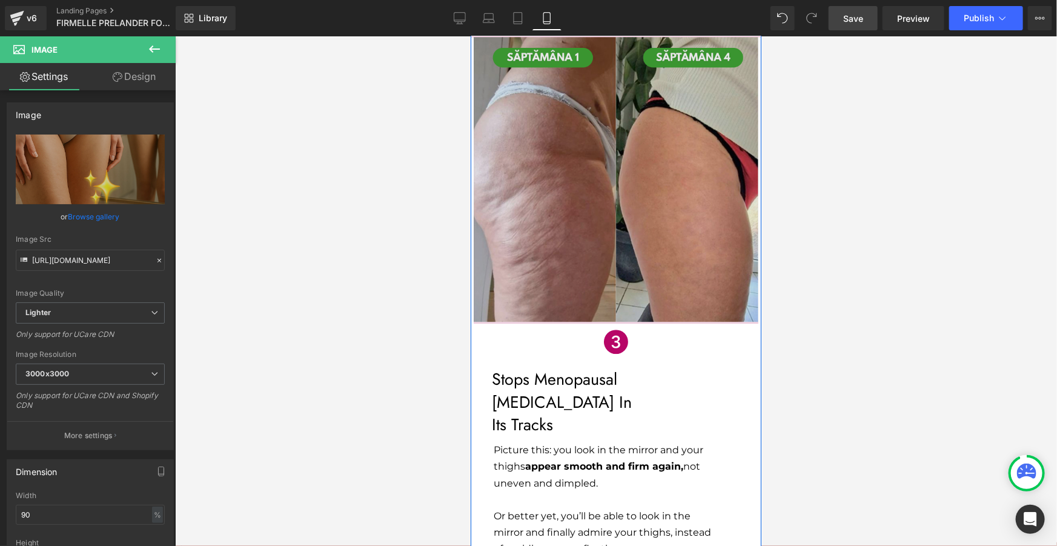
click at [567, 179] on img at bounding box center [615, 179] width 285 height 287
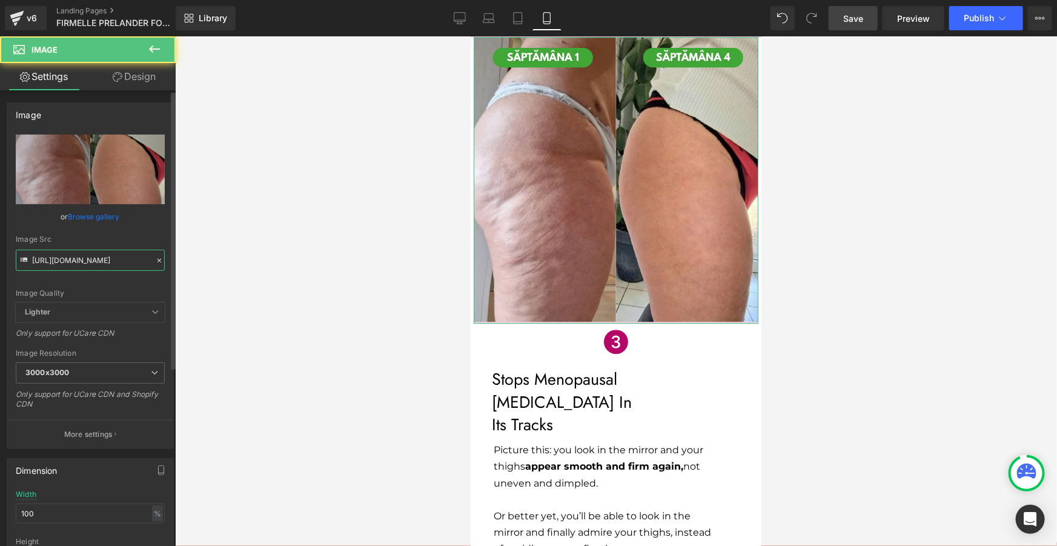
click at [112, 251] on input "[URL][DOMAIN_NAME]" at bounding box center [90, 260] width 149 height 21
paste input "ucarecdn.com/20c1e9b3-8396-4edd-9c60-f74cb95f044f/-/format/auto/-/preview/3000x…"
type input "[URL][DOMAIN_NAME]"
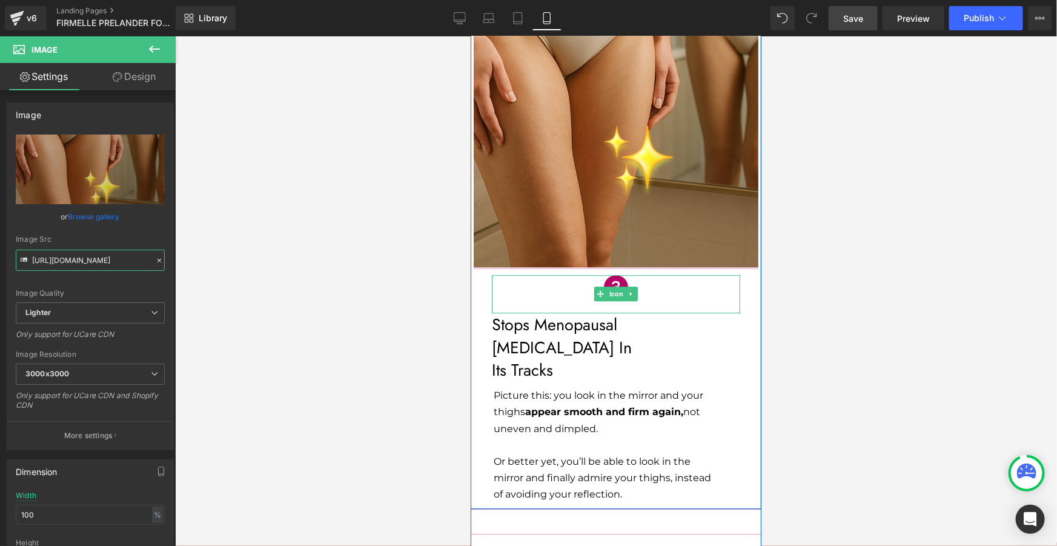
scroll to position [1936, 0]
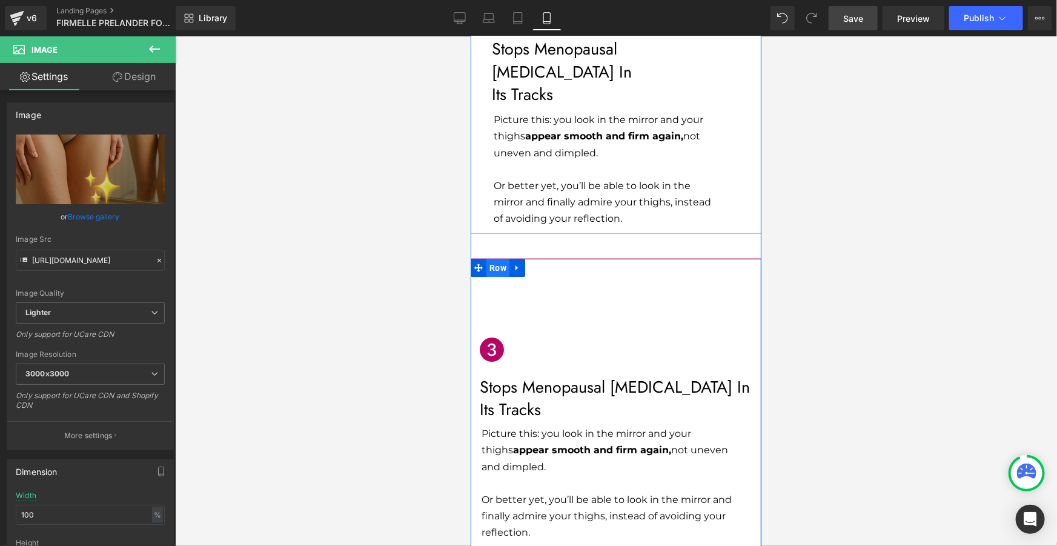
click at [499, 258] on span "Row" at bounding box center [497, 267] width 23 height 18
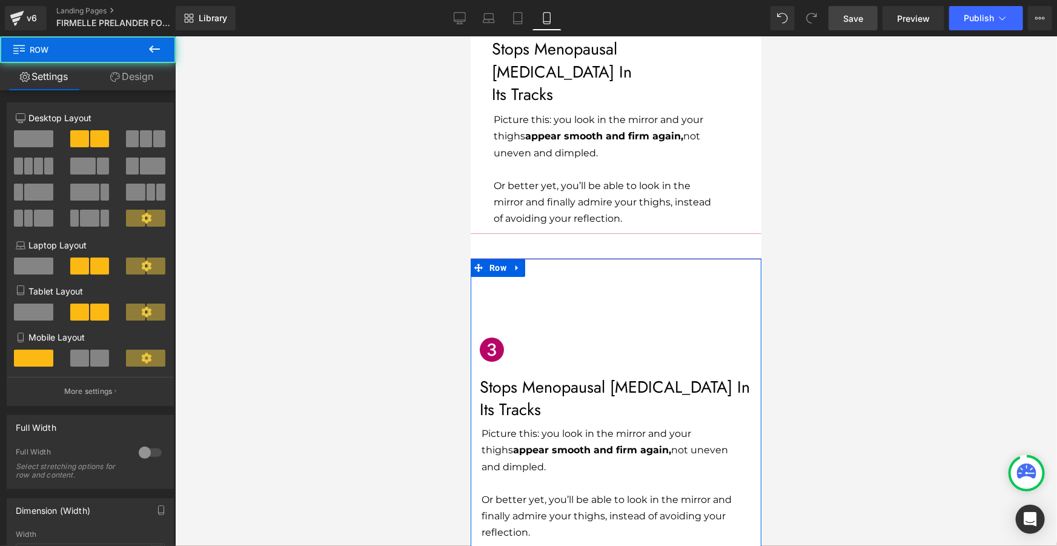
click at [161, 79] on link "Design" at bounding box center [132, 76] width 88 height 27
click at [0, 0] on div "Visibility" at bounding box center [0, 0] width 0 height 0
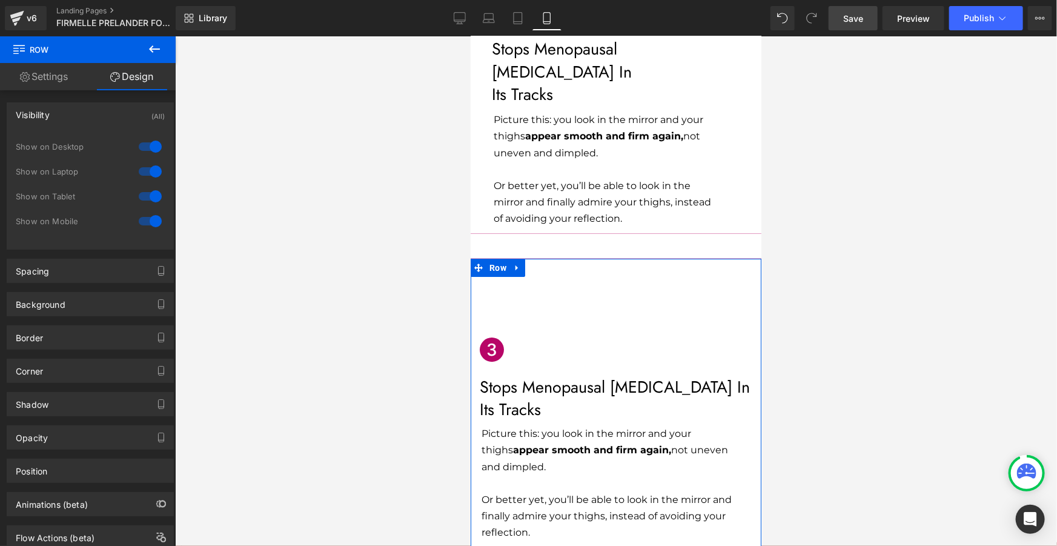
click at [147, 217] on div at bounding box center [150, 220] width 29 height 19
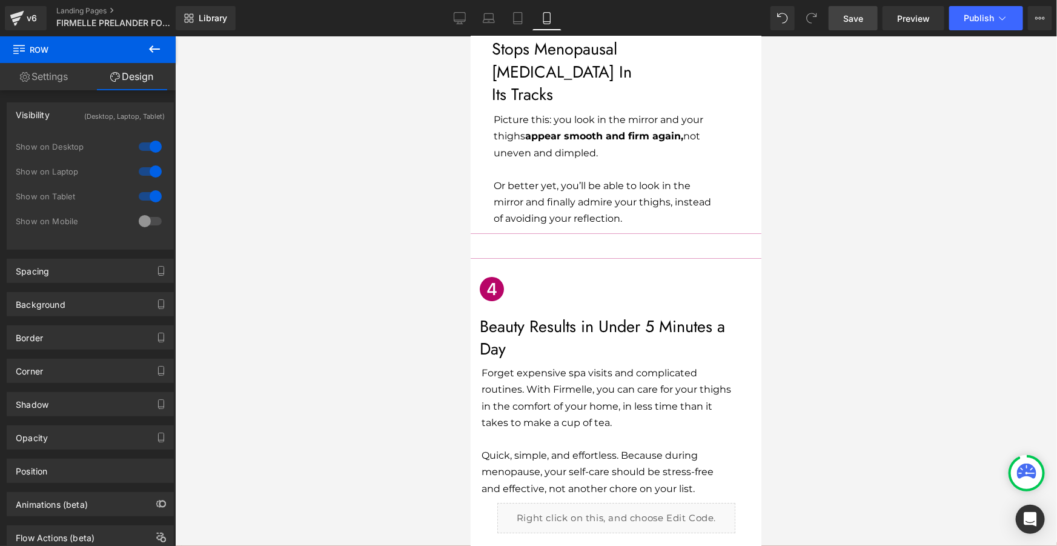
click at [145, 195] on div at bounding box center [150, 196] width 29 height 19
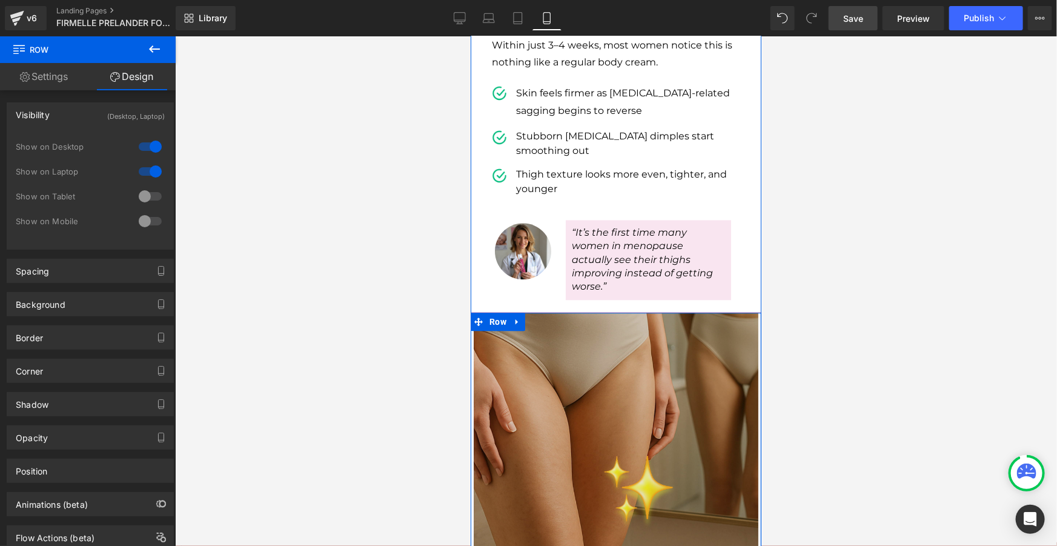
scroll to position [1275, 0]
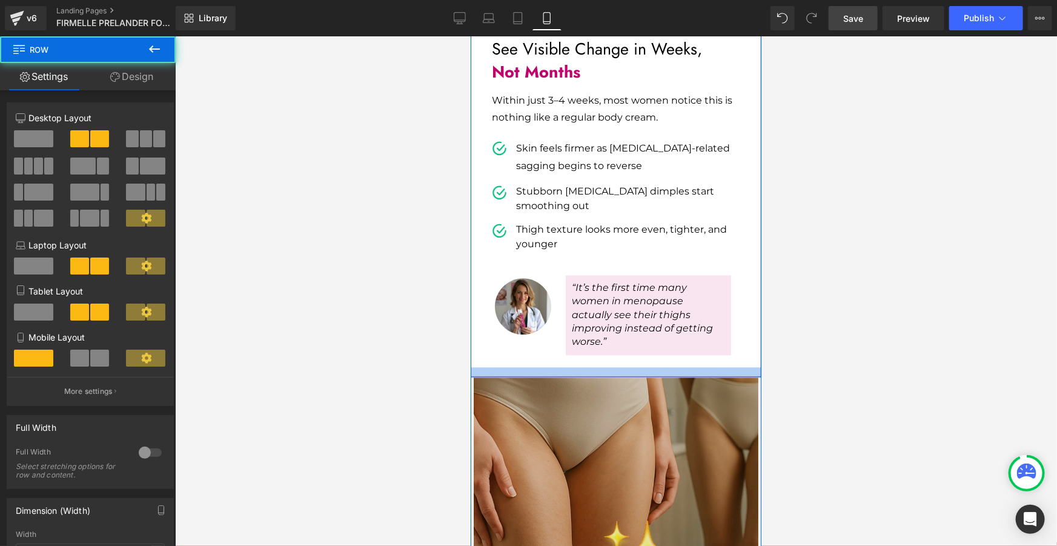
drag, startPoint x: 593, startPoint y: 306, endPoint x: 713, endPoint y: 346, distance: 126.5
click at [591, 367] on div at bounding box center [615, 372] width 291 height 10
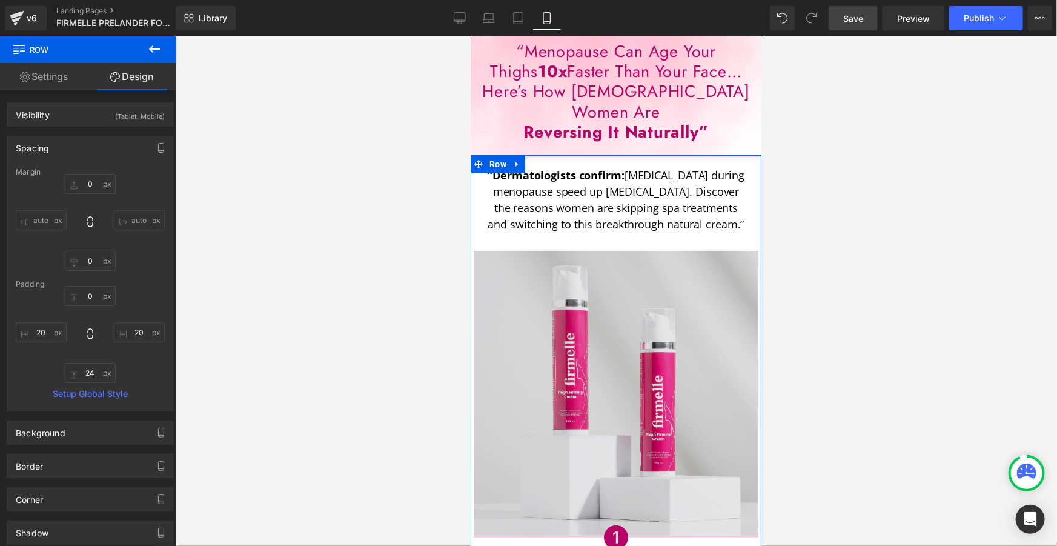
scroll to position [0, 0]
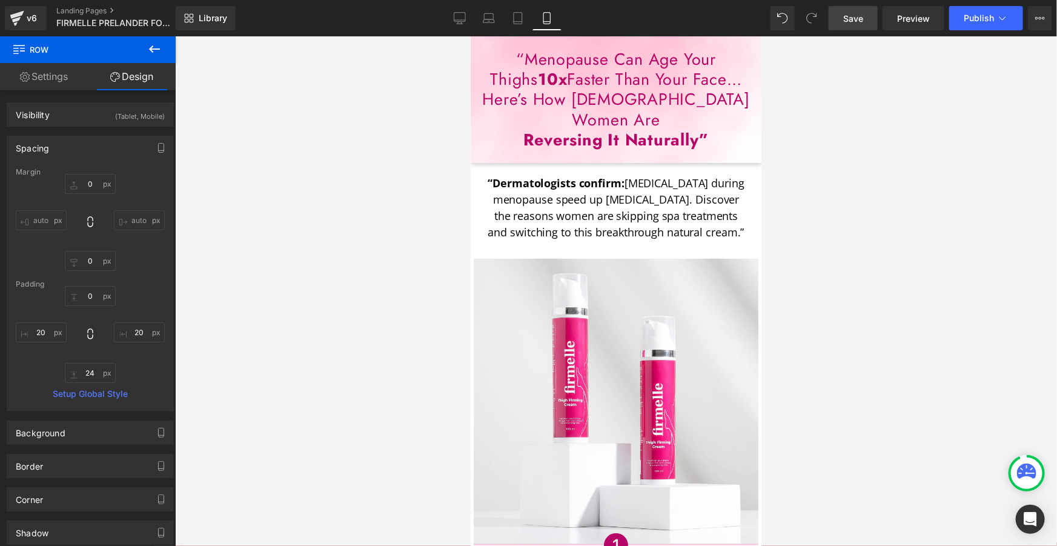
click at [854, 19] on span "Save" at bounding box center [853, 18] width 20 height 13
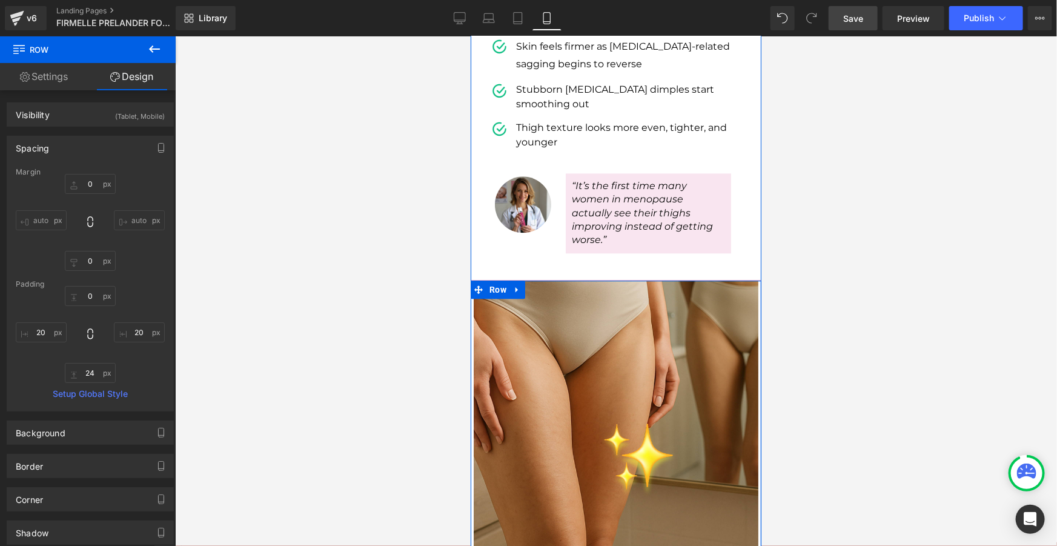
scroll to position [1322, 0]
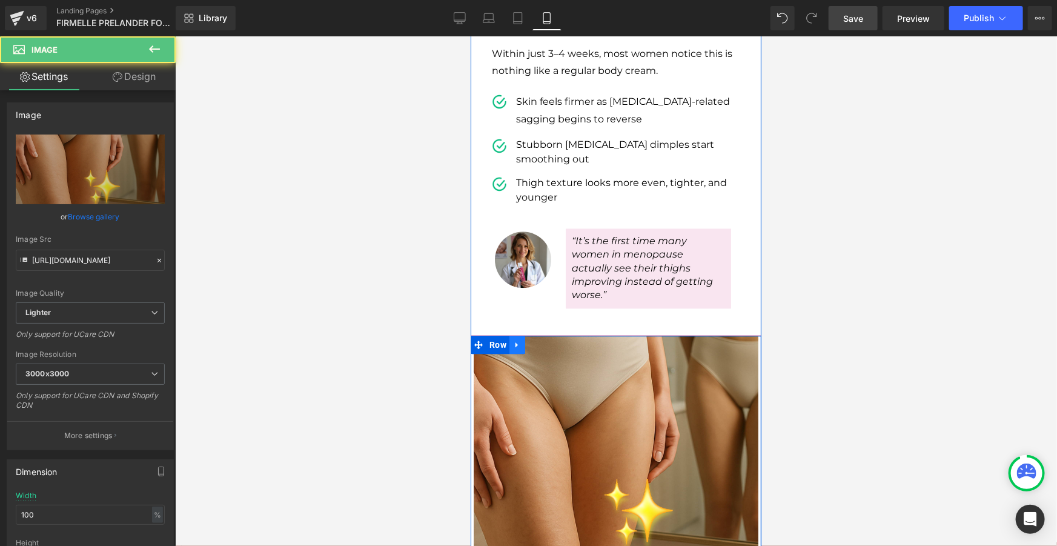
click at [511, 335] on link at bounding box center [517, 344] width 16 height 18
click at [525, 335] on link at bounding box center [533, 344] width 16 height 18
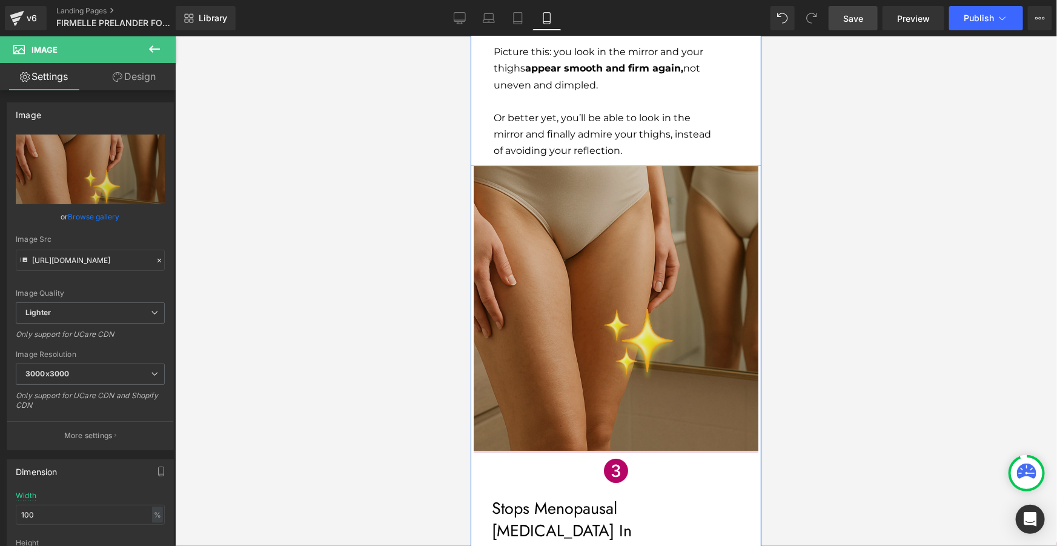
scroll to position [2019, 0]
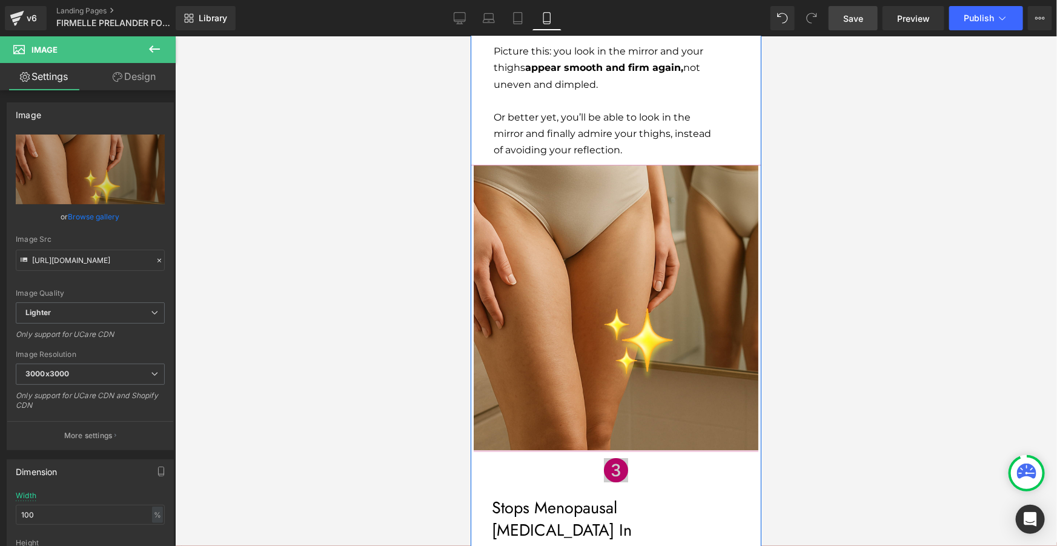
click at [609, 457] on div "Icon" at bounding box center [615, 476] width 248 height 38
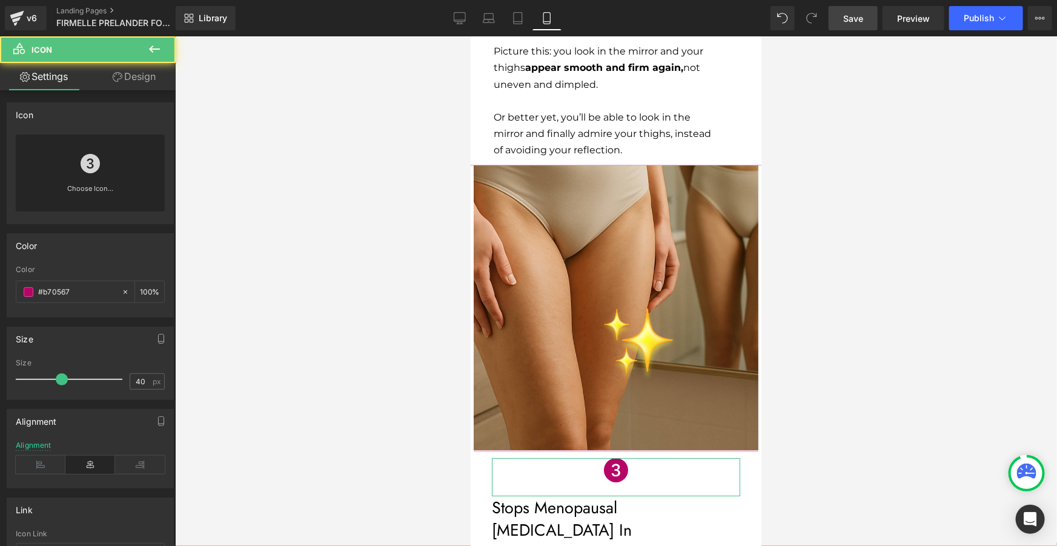
click at [111, 180] on div "Choose Icon..." at bounding box center [90, 173] width 149 height 77
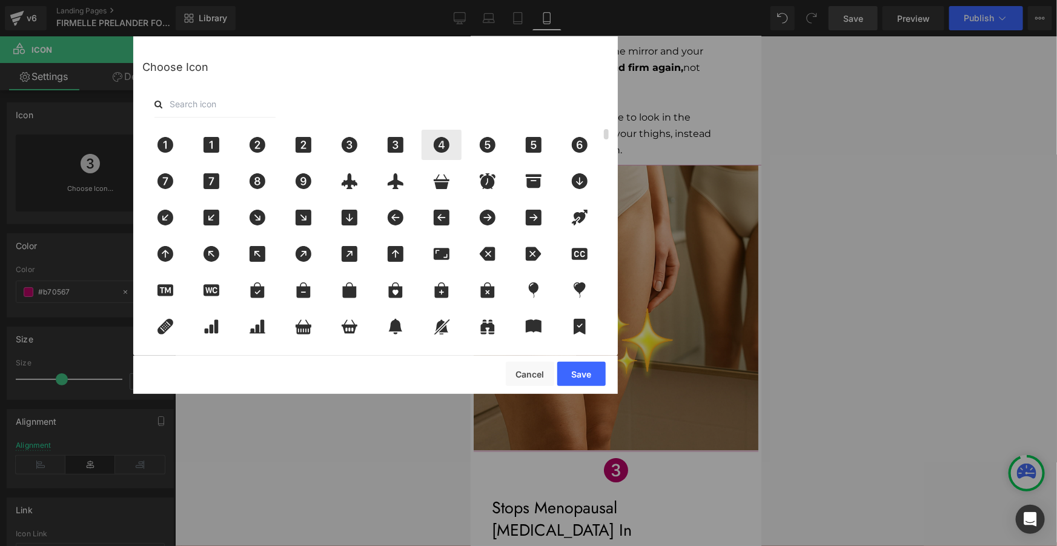
click at [433, 153] on div at bounding box center [442, 145] width 40 height 30
drag, startPoint x: 574, startPoint y: 377, endPoint x: 104, endPoint y: 341, distance: 472.2
click at [574, 377] on button "Save" at bounding box center [581, 374] width 48 height 24
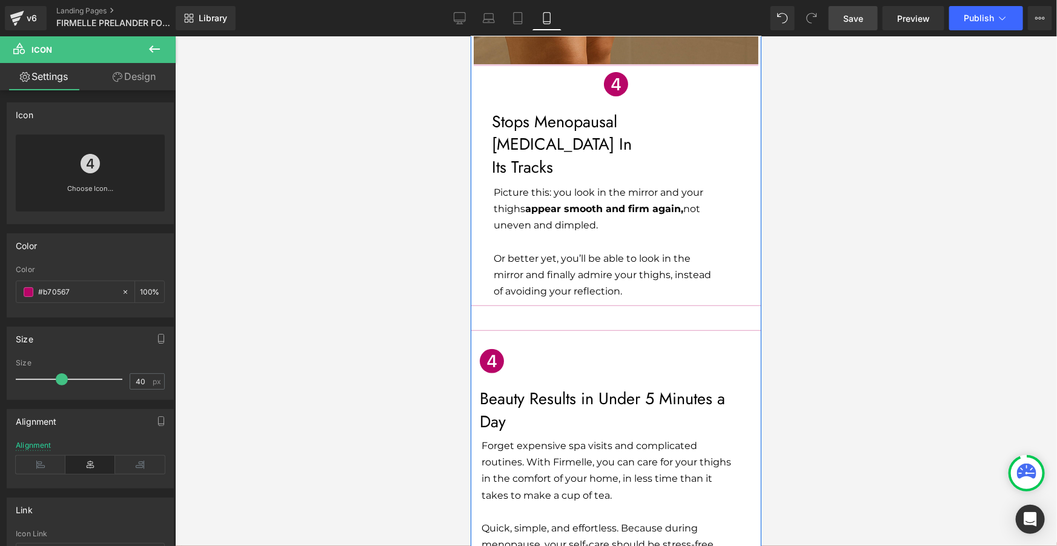
scroll to position [2460, 0]
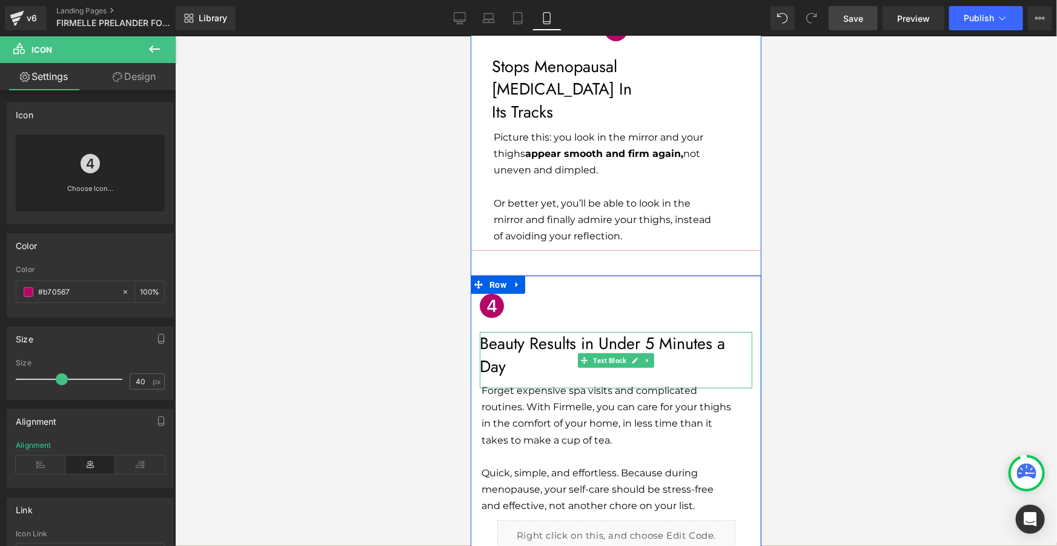
click at [558, 331] on p "Beauty Results in Under 5 Minutes a Day" at bounding box center [615, 354] width 273 height 46
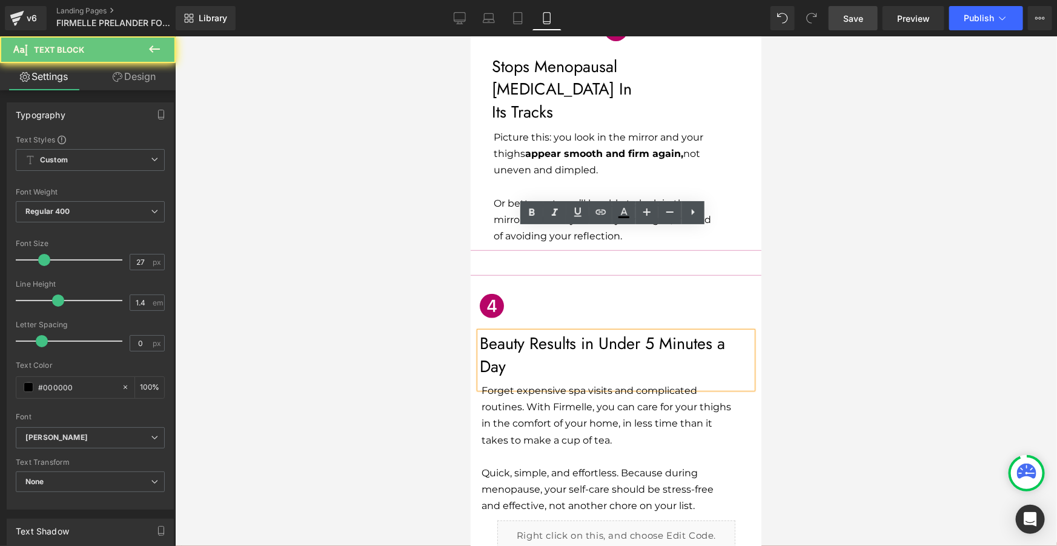
click at [557, 331] on p "Beauty Results in Under 5 Minutes a Day" at bounding box center [615, 354] width 273 height 46
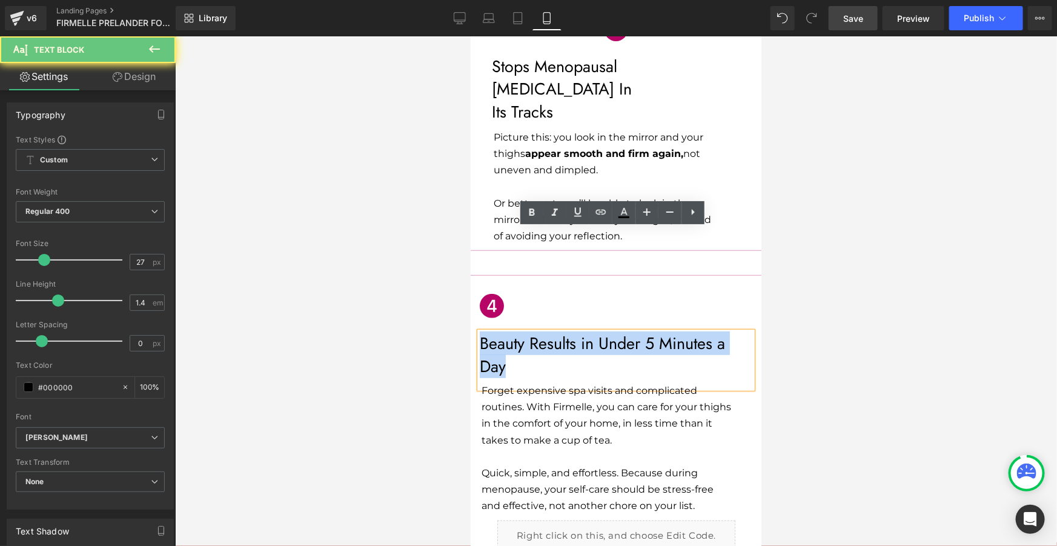
click at [557, 331] on p "Beauty Results in Under 5 Minutes a Day" at bounding box center [615, 354] width 273 height 46
copy p "Beauty Results in Under 5 Minutes a Day"
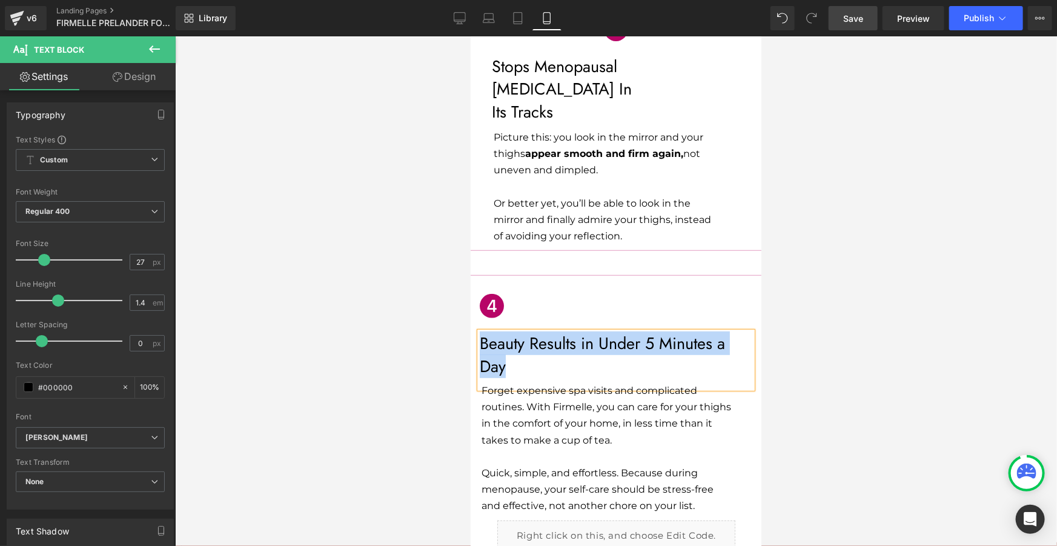
scroll to position [2129, 0]
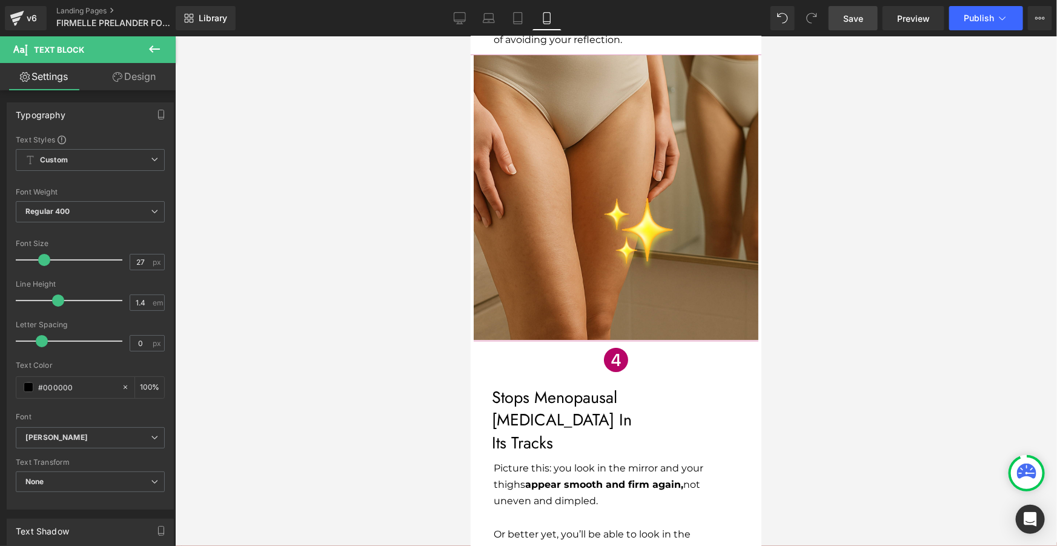
click at [520, 431] on p "Its Tracks" at bounding box center [615, 442] width 248 height 23
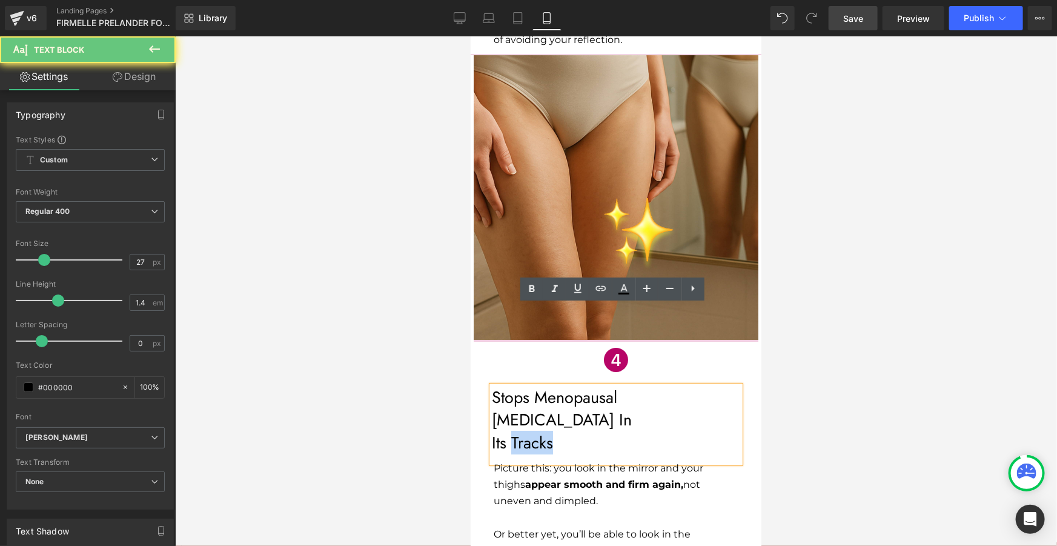
click at [520, 431] on p "Its Tracks" at bounding box center [615, 442] width 248 height 23
click at [558, 431] on p "Its Tracks" at bounding box center [615, 442] width 248 height 23
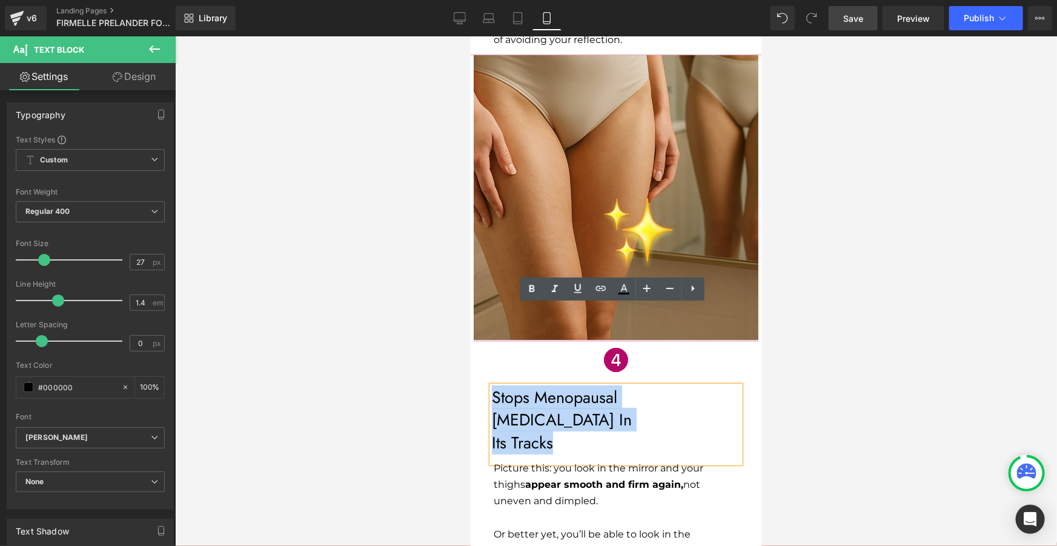
drag, startPoint x: 553, startPoint y: 339, endPoint x: 488, endPoint y: 315, distance: 69.0
click at [491, 385] on div "Stops Menopausal Cellulite In Its Tracks" at bounding box center [615, 423] width 248 height 77
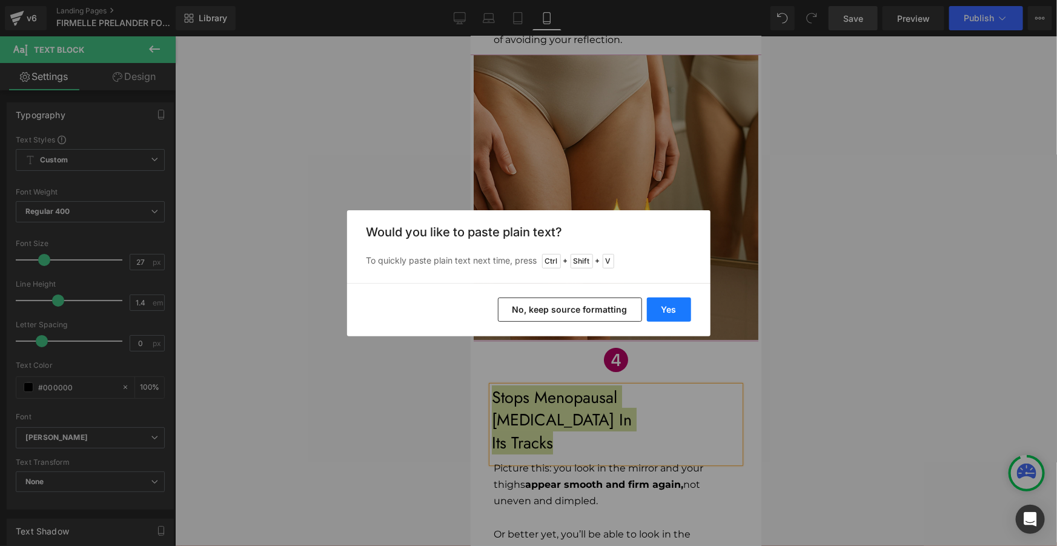
click at [665, 304] on button "Yes" at bounding box center [669, 310] width 44 height 24
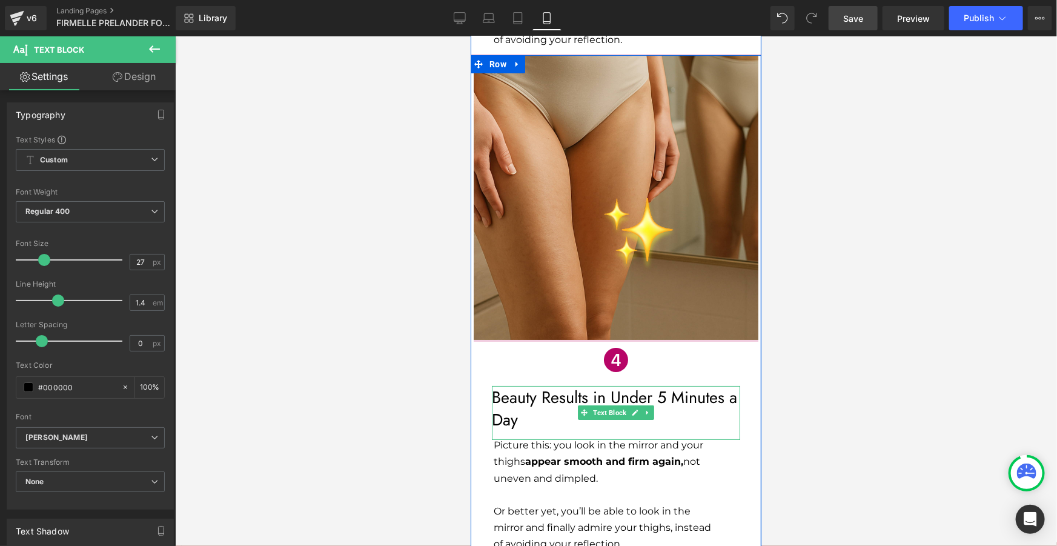
click at [657, 385] on p "Beauty Results in Under 5 Minutes a Day" at bounding box center [615, 408] width 248 height 46
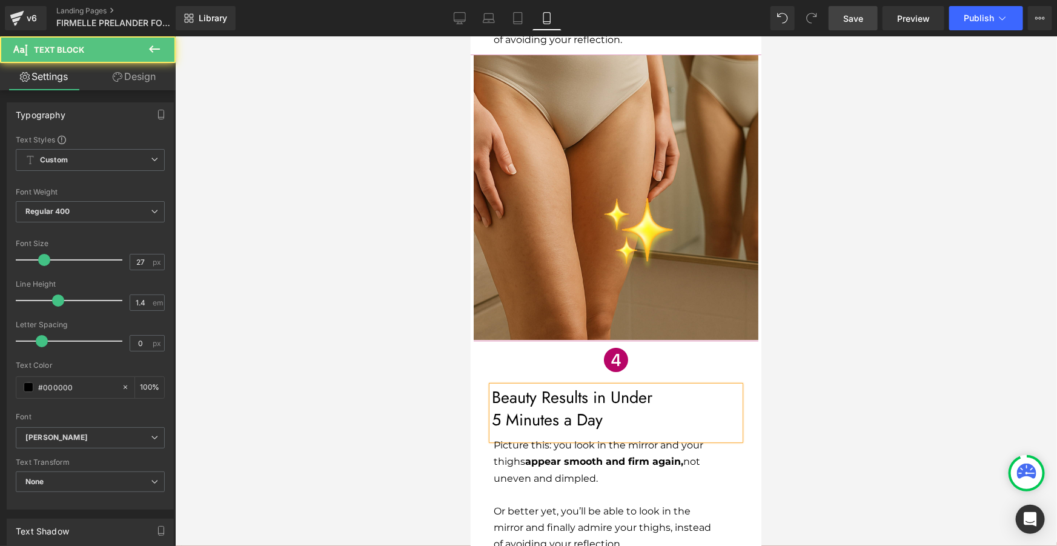
click at [857, 325] on div at bounding box center [616, 291] width 882 height 510
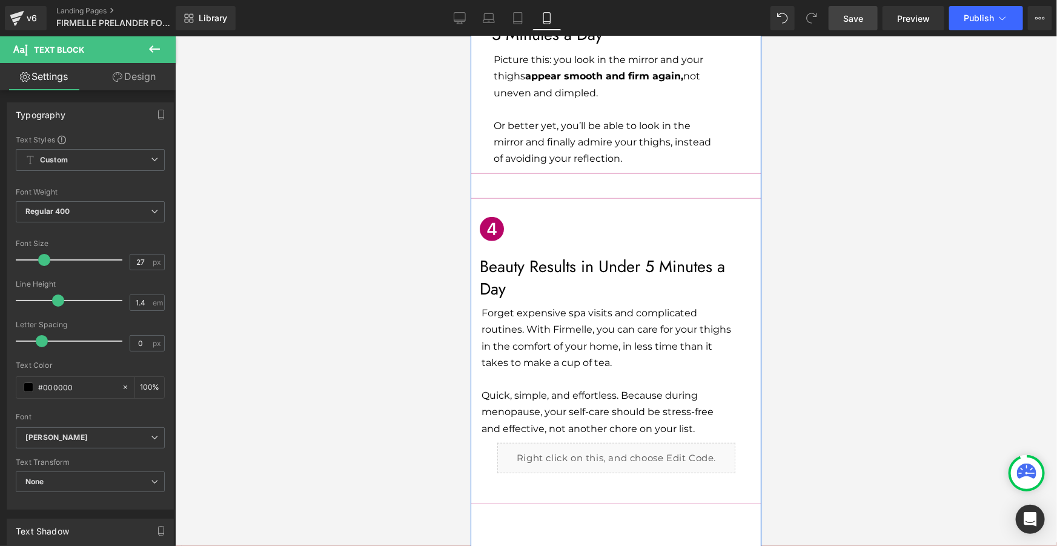
scroll to position [2460, 0]
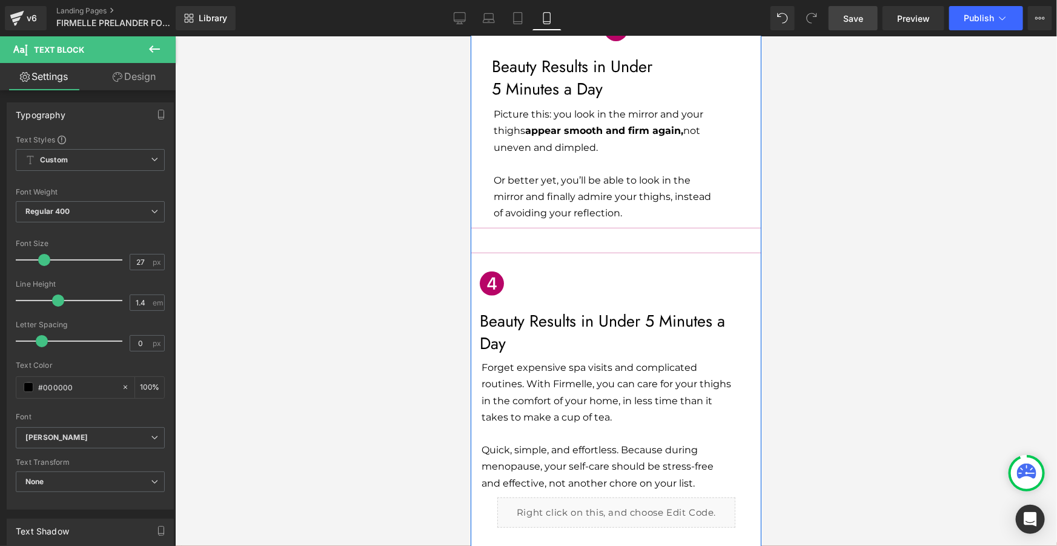
click at [511, 359] on p "Forget expensive spa visits and complicated routines. With Firmelle, you can ca…" at bounding box center [607, 392] width 253 height 66
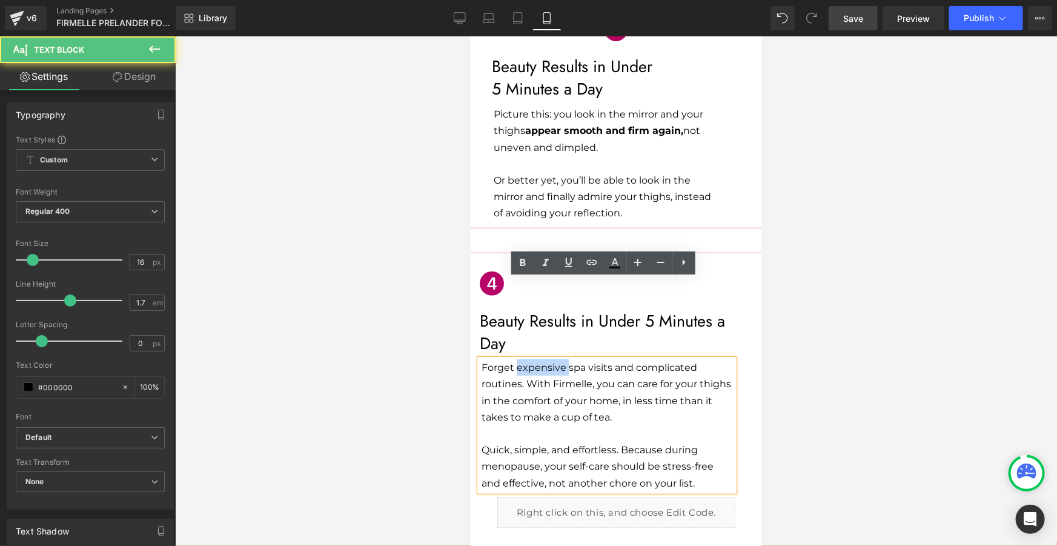
click at [511, 359] on p "Forget expensive spa visits and complicated routines. With Firmelle, you can ca…" at bounding box center [607, 392] width 253 height 66
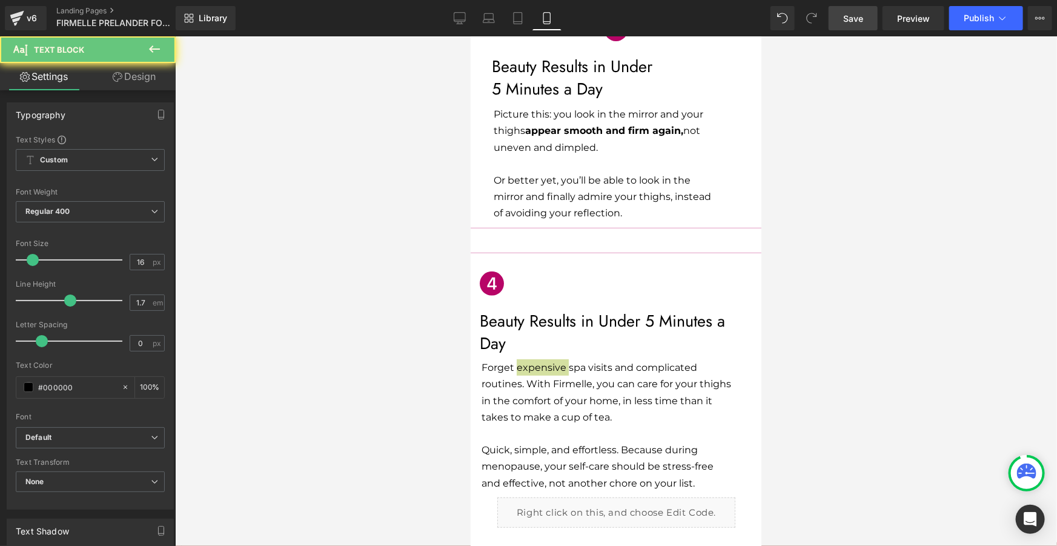
click at [922, 358] on div at bounding box center [616, 291] width 882 height 510
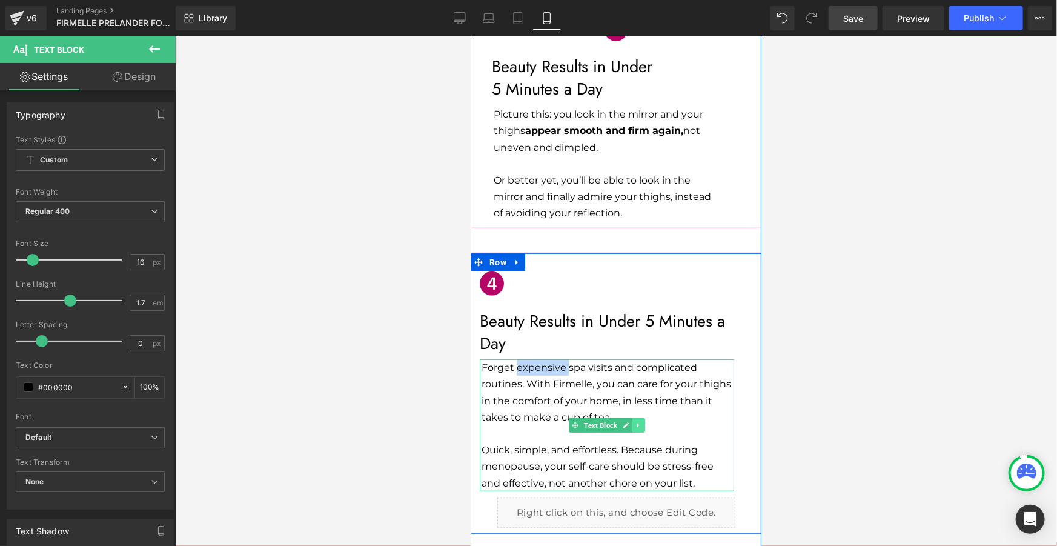
click at [635, 421] on icon at bounding box center [638, 424] width 7 height 7
click at [628, 421] on icon at bounding box center [631, 424] width 7 height 7
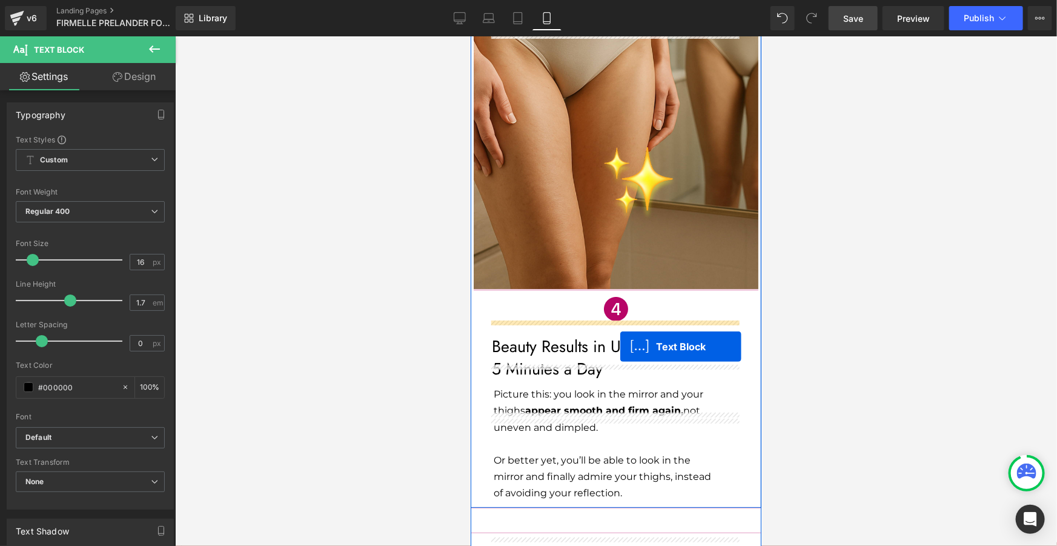
scroll to position [2235, 0]
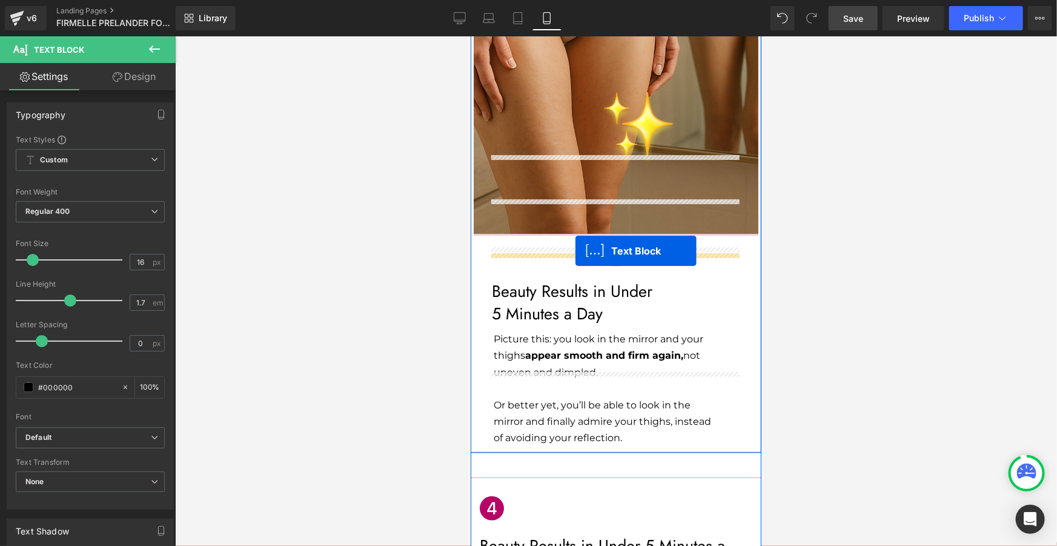
drag, startPoint x: 613, startPoint y: 357, endPoint x: 575, endPoint y: 250, distance: 113.1
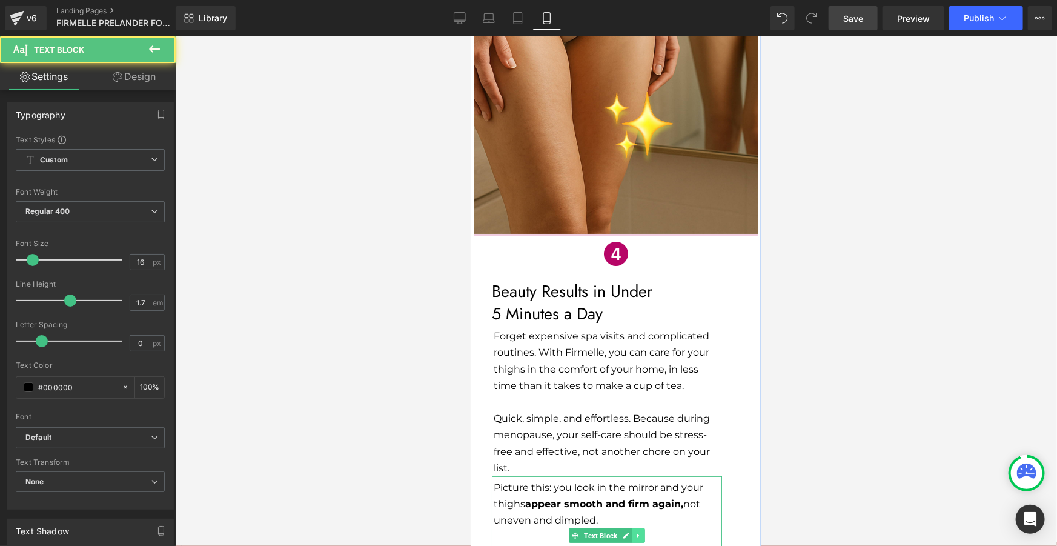
click at [637, 533] on icon at bounding box center [638, 535] width 2 height 4
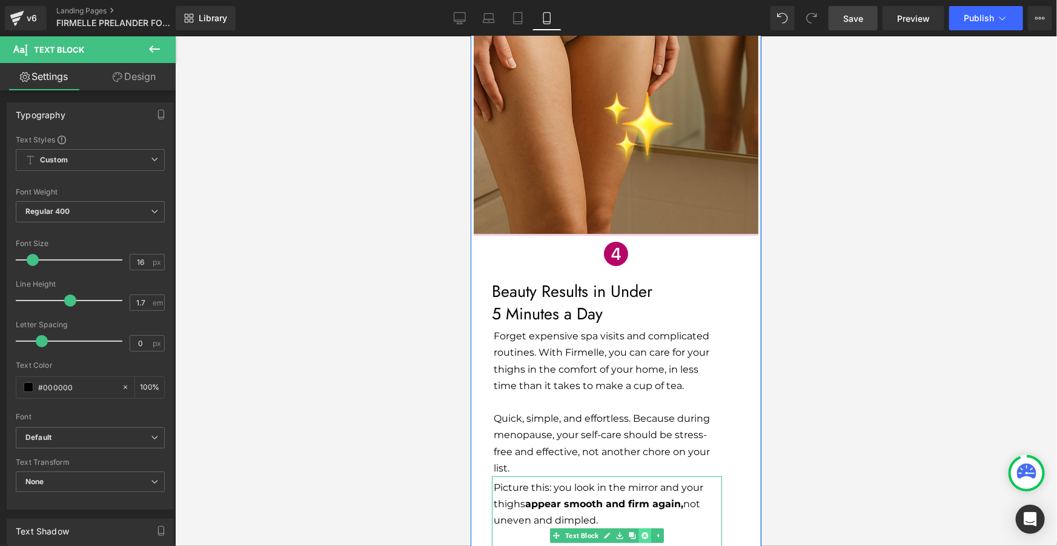
click at [641, 531] on icon at bounding box center [644, 534] width 7 height 7
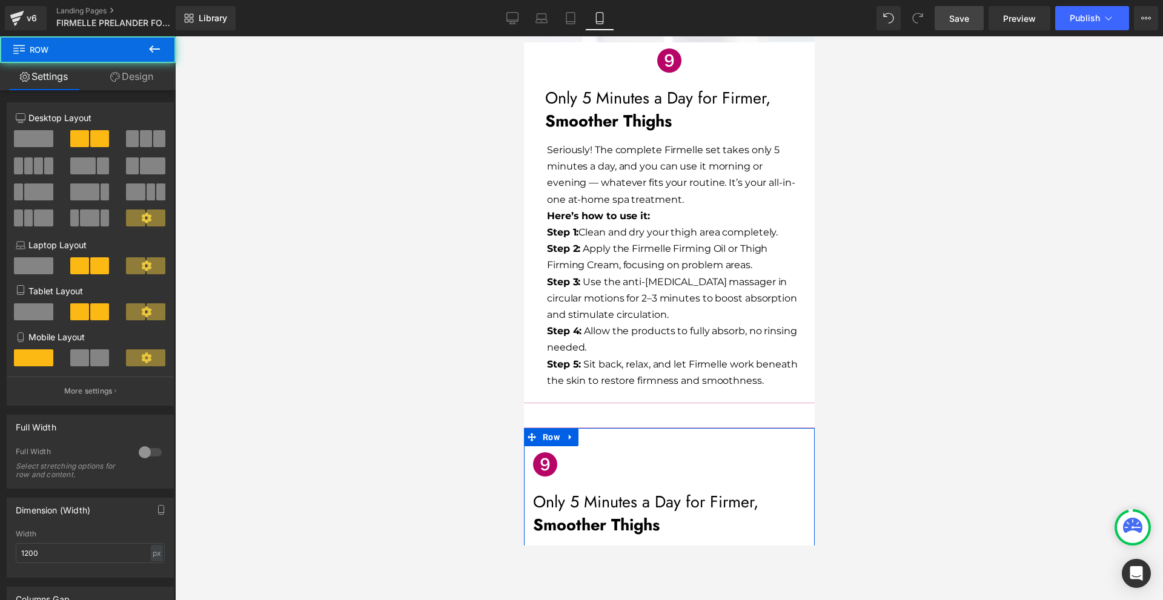
click at [99, 74] on link "Design" at bounding box center [132, 76] width 88 height 27
click at [0, 0] on div "Visibility" at bounding box center [0, 0] width 0 height 0
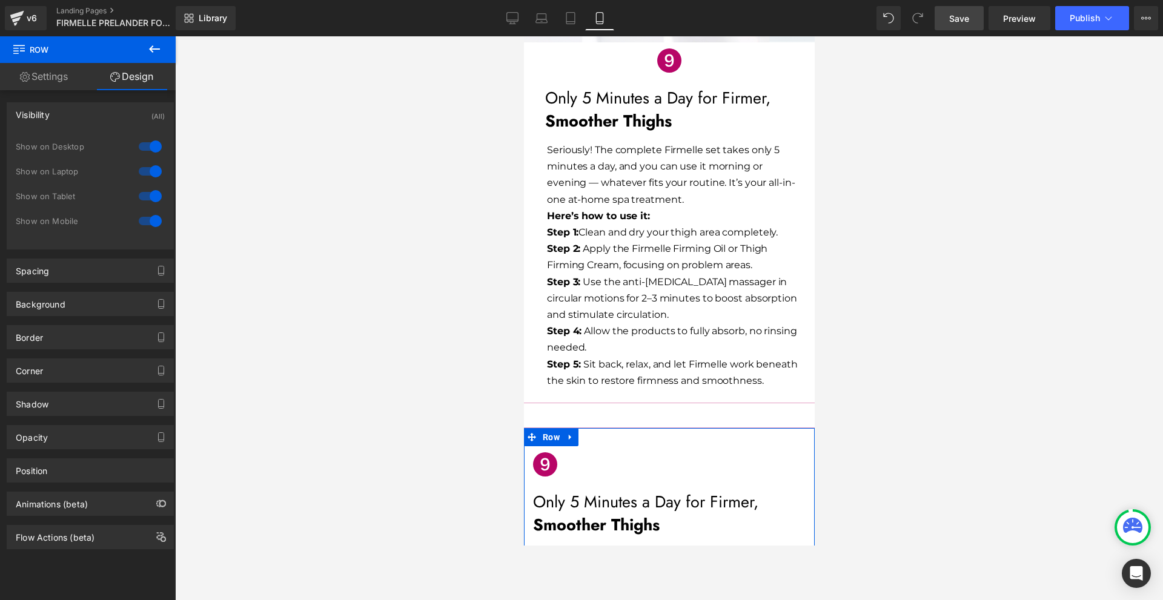
click at [151, 222] on div at bounding box center [150, 220] width 29 height 19
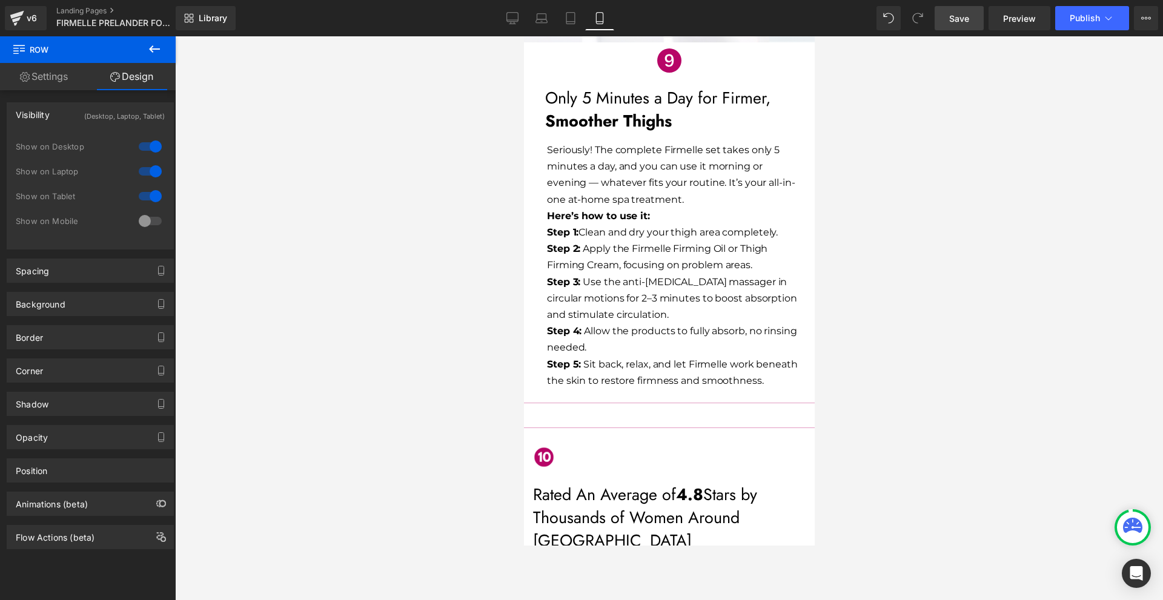
click at [150, 201] on div at bounding box center [150, 196] width 29 height 19
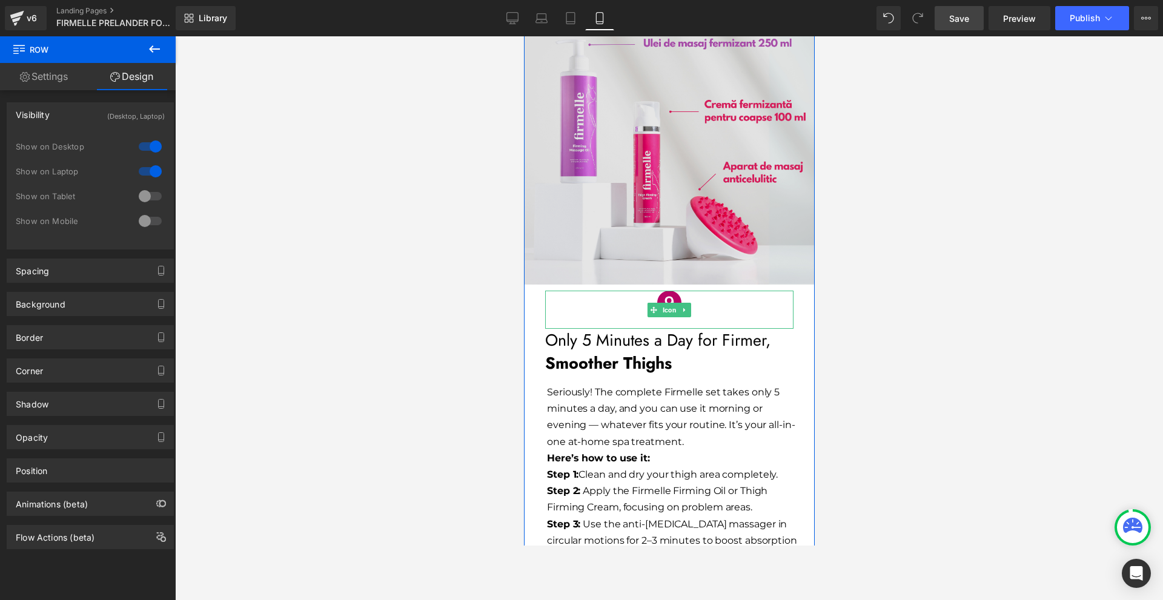
scroll to position [4726, 0]
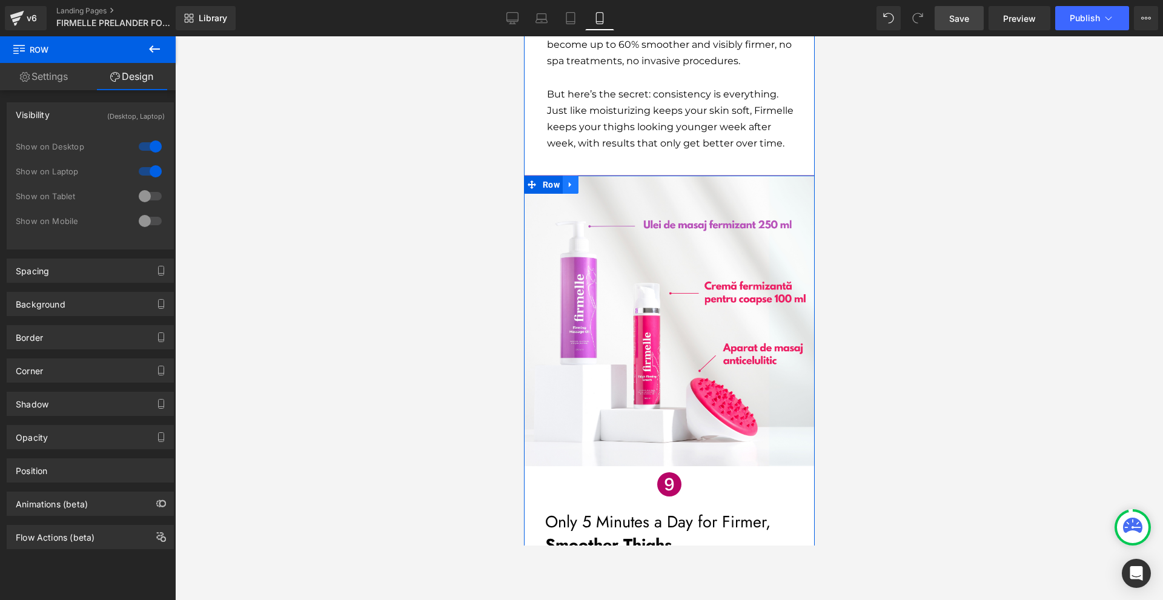
click at [568, 182] on icon at bounding box center [569, 184] width 2 height 5
click at [582, 181] on icon at bounding box center [586, 185] width 8 height 8
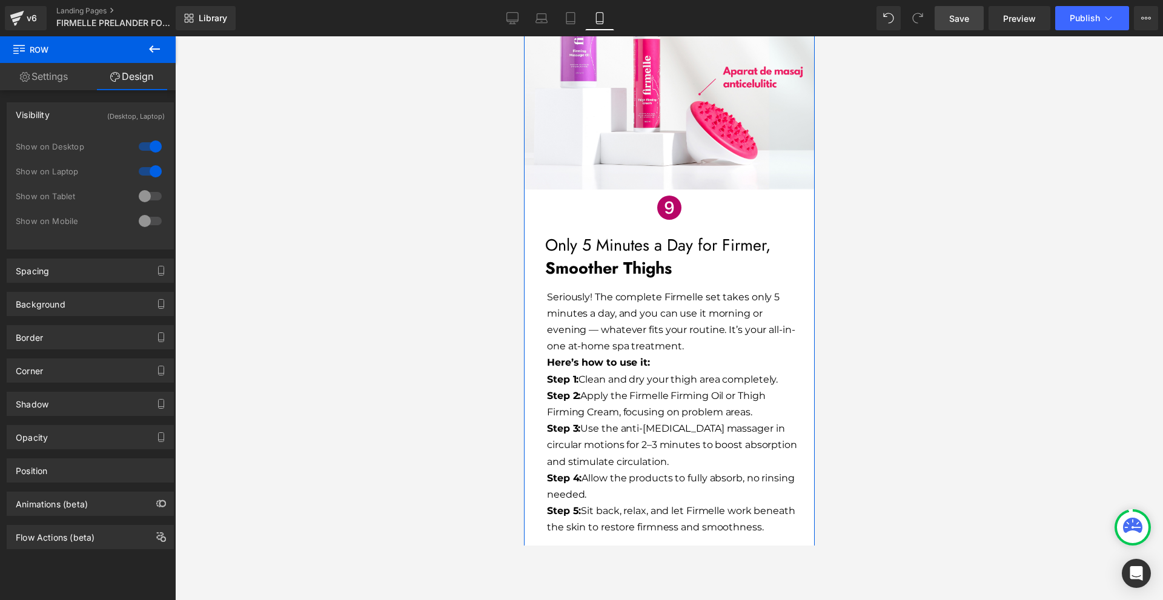
scroll to position [5776, 0]
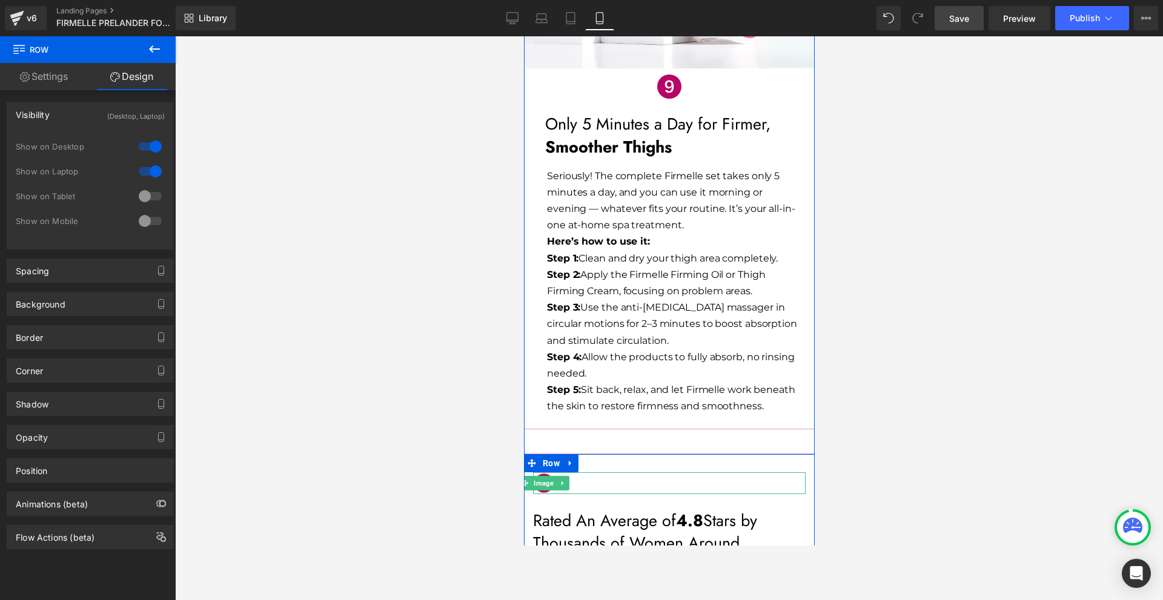
click at [559, 480] on icon at bounding box center [562, 483] width 7 height 7
click at [554, 480] on icon at bounding box center [556, 483] width 7 height 7
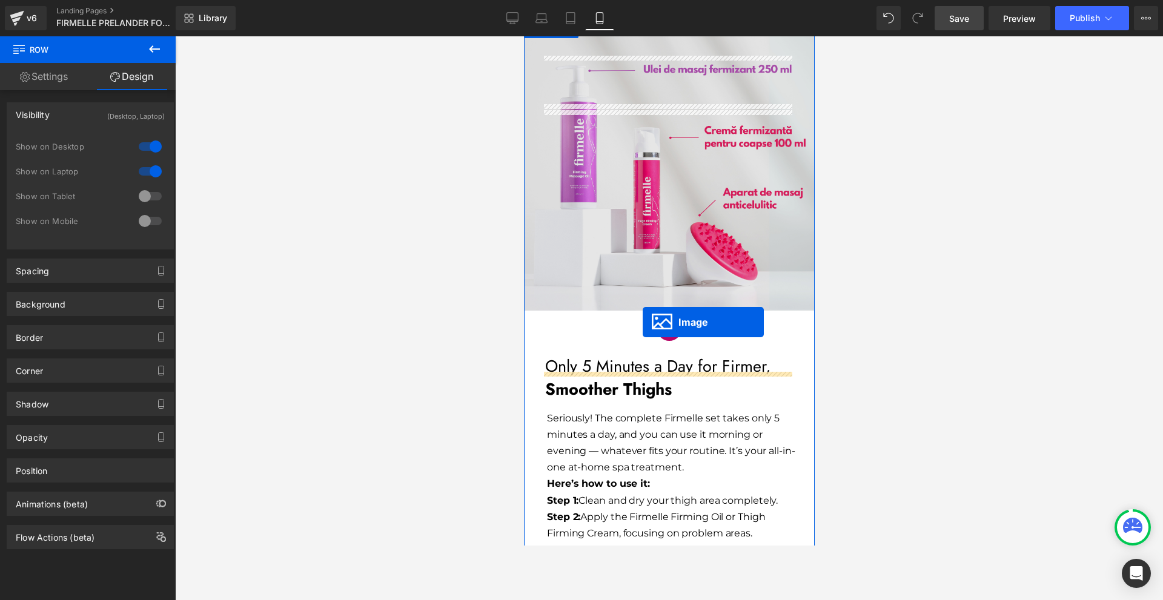
scroll to position [5473, 0]
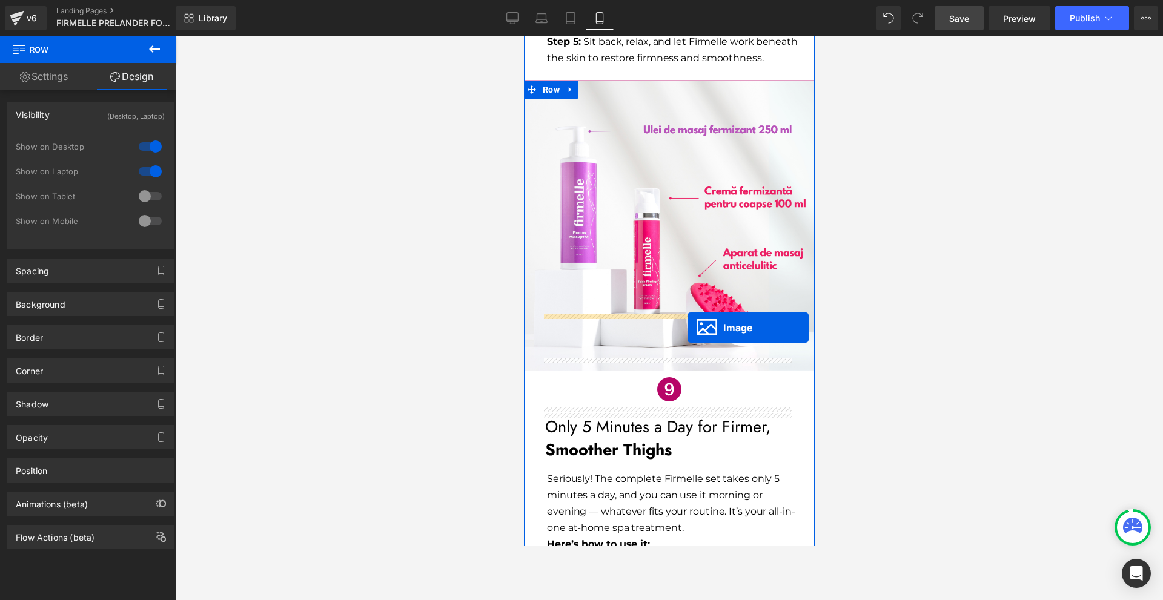
drag, startPoint x: 536, startPoint y: 445, endPoint x: 687, endPoint y: 328, distance: 190.8
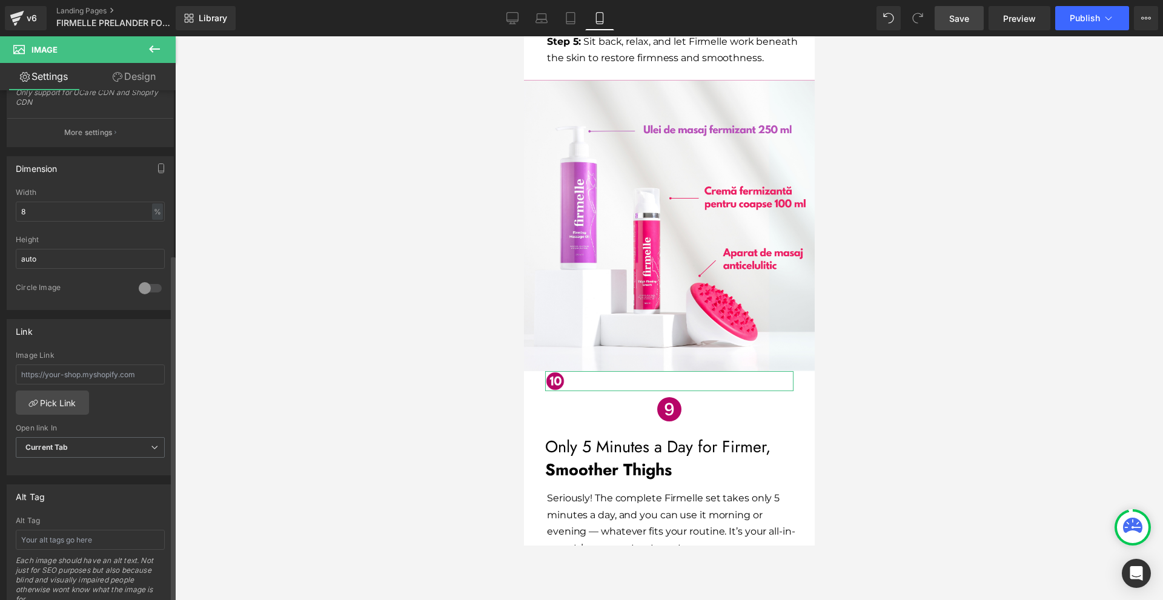
scroll to position [566, 0]
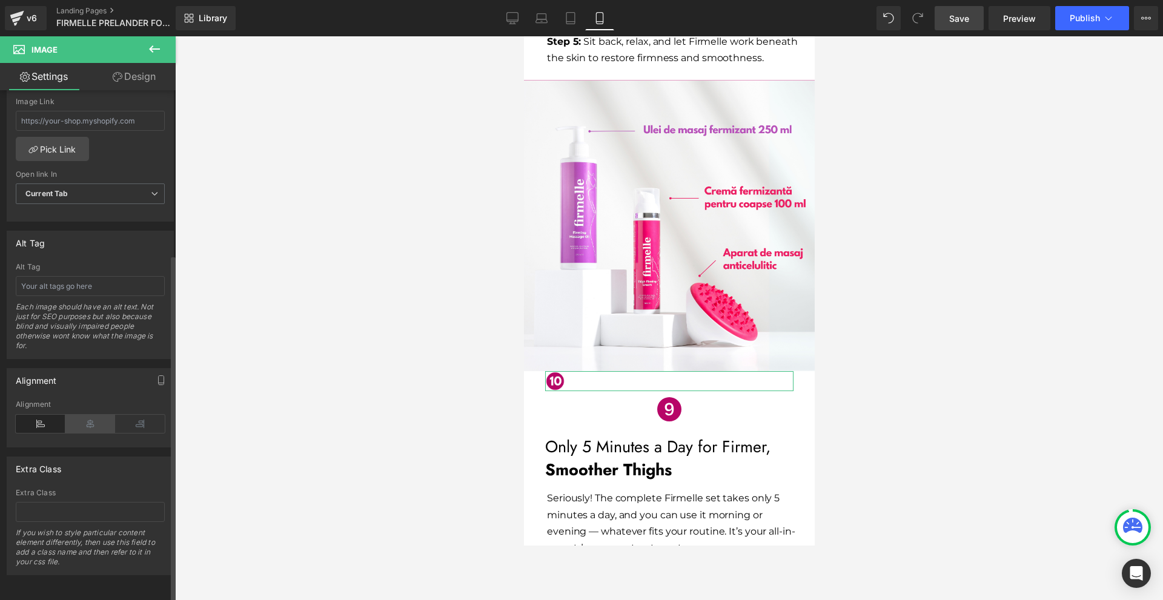
click at [88, 420] on icon at bounding box center [90, 424] width 50 height 18
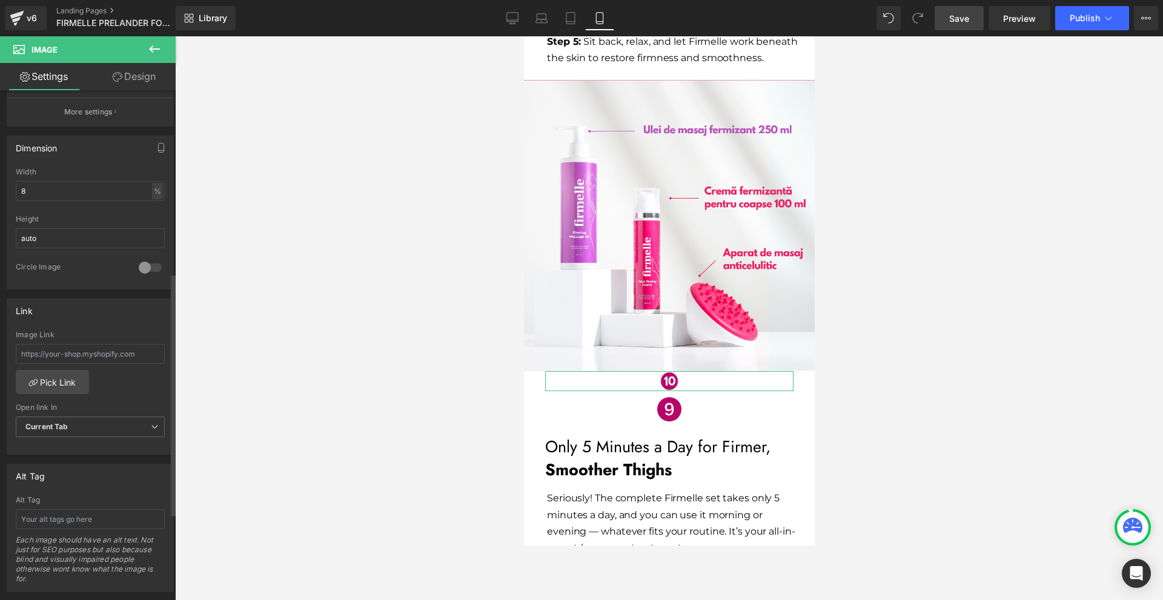
scroll to position [263, 0]
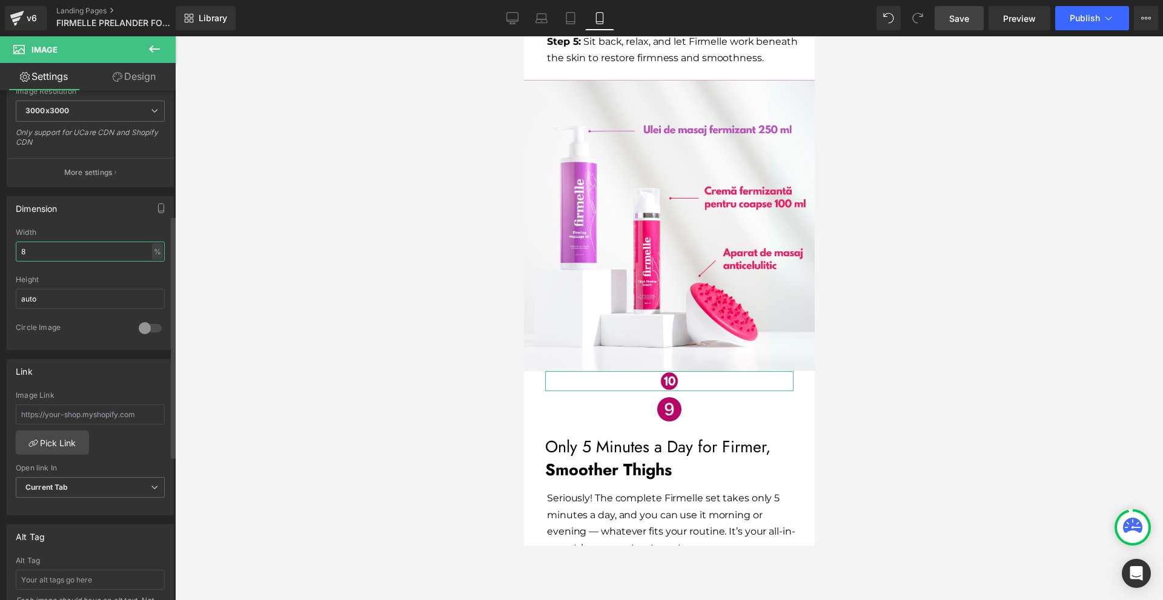
click at [53, 256] on input "8" at bounding box center [90, 252] width 149 height 20
click at [53, 256] on input "1" at bounding box center [90, 252] width 149 height 20
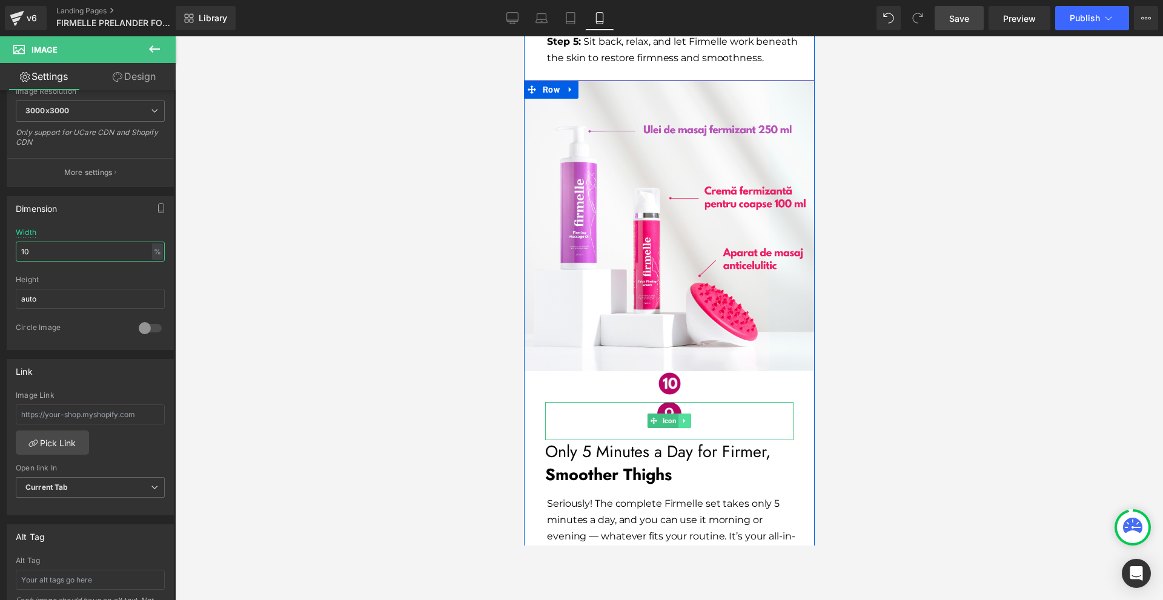
type input "10"
click at [680, 414] on link at bounding box center [684, 421] width 13 height 15
click at [687, 418] on icon at bounding box center [690, 421] width 7 height 7
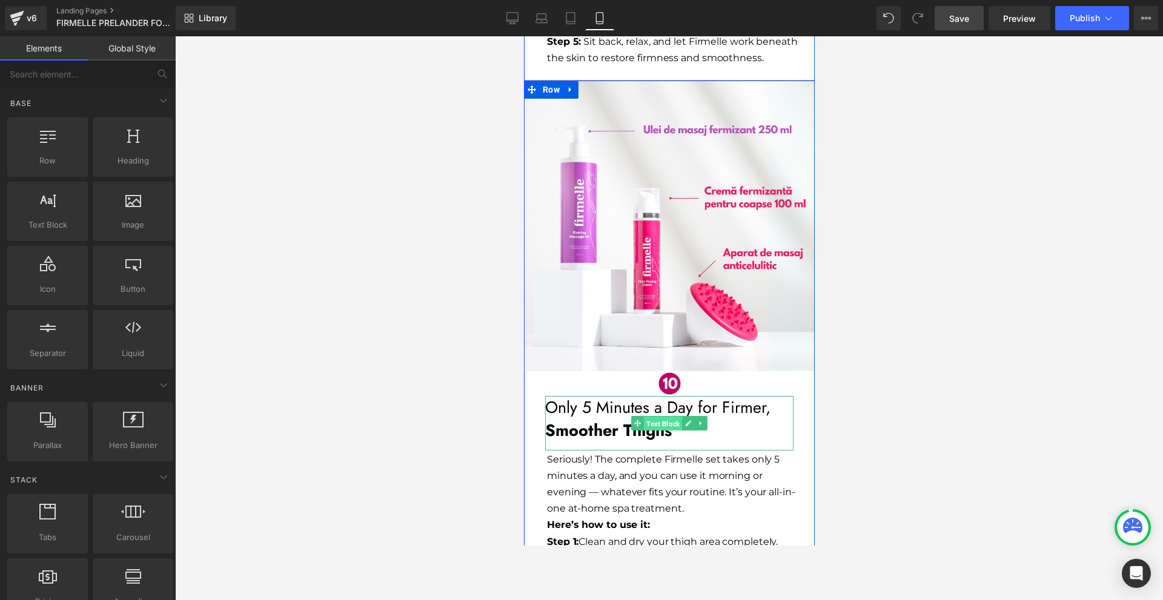
click at [669, 417] on span "Text Block" at bounding box center [662, 424] width 38 height 15
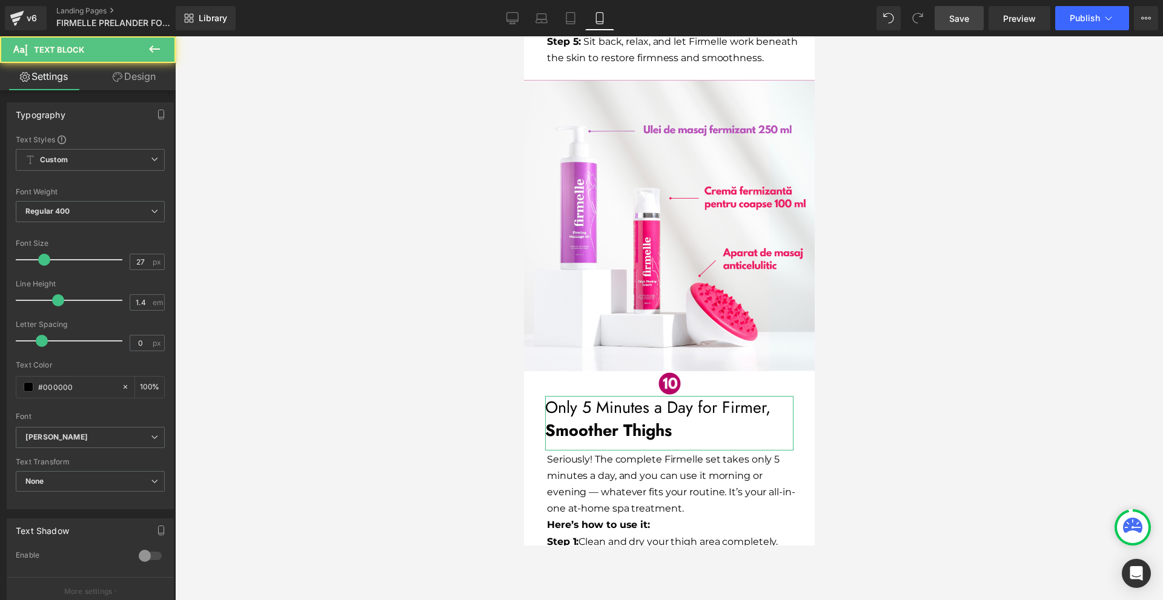
click at [131, 81] on link "Design" at bounding box center [134, 76] width 88 height 27
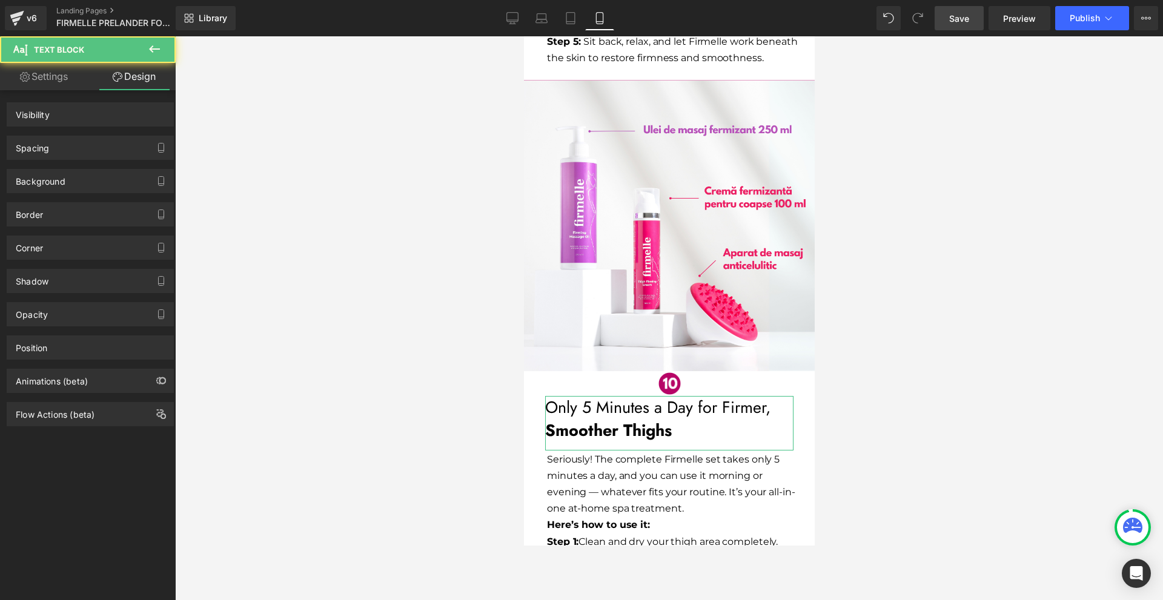
click at [89, 139] on div "Spacing" at bounding box center [90, 147] width 166 height 23
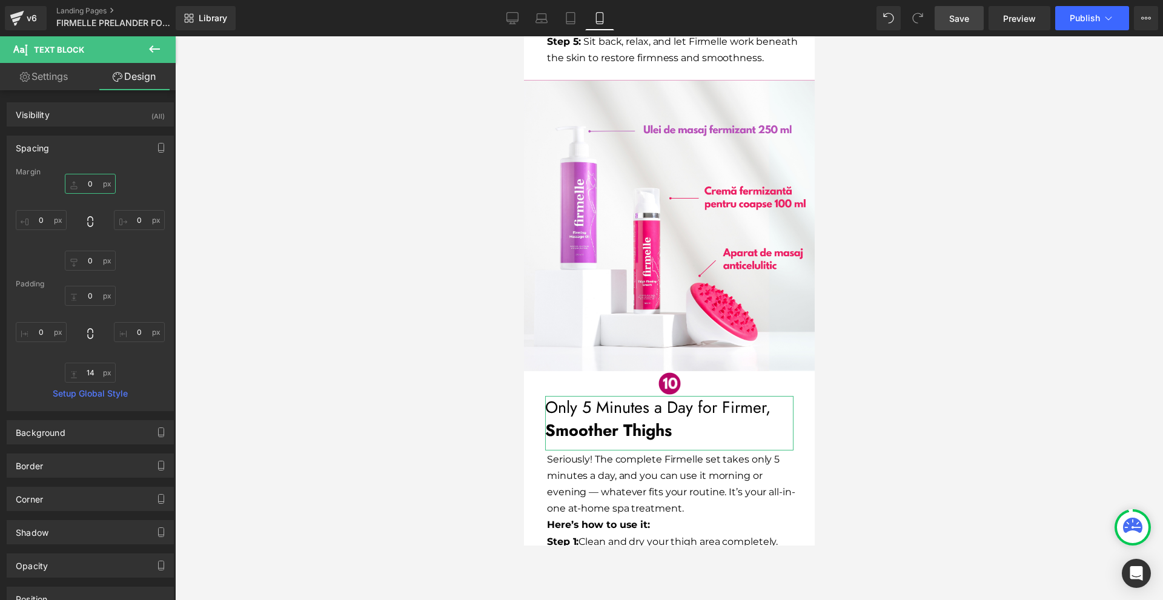
click at [110, 185] on input "0" at bounding box center [90, 184] width 51 height 20
type input "10"
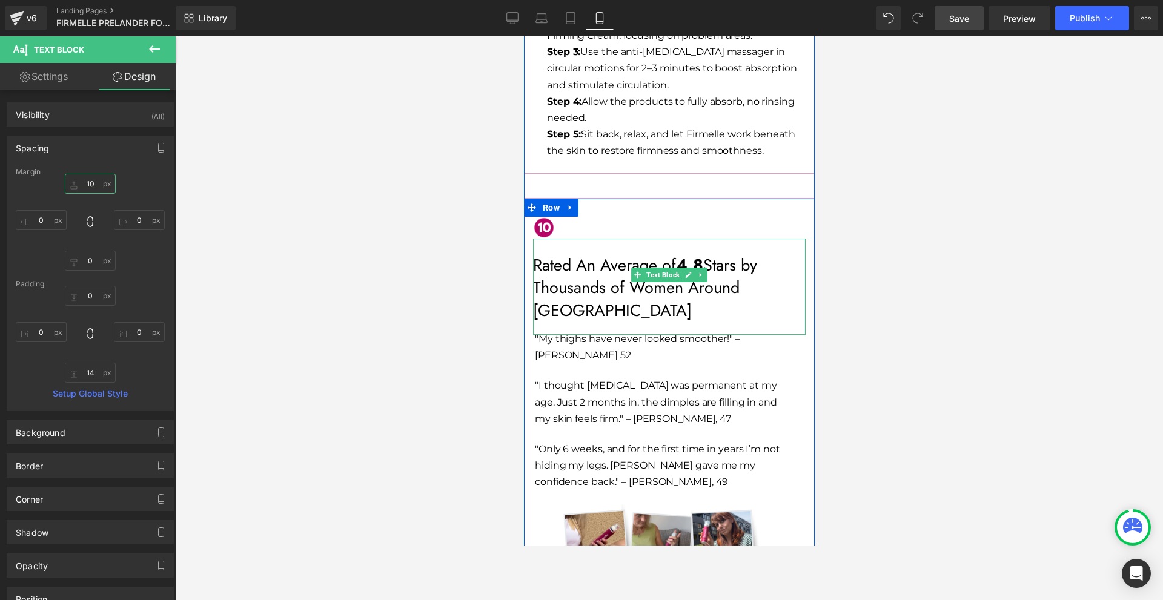
scroll to position [6079, 0]
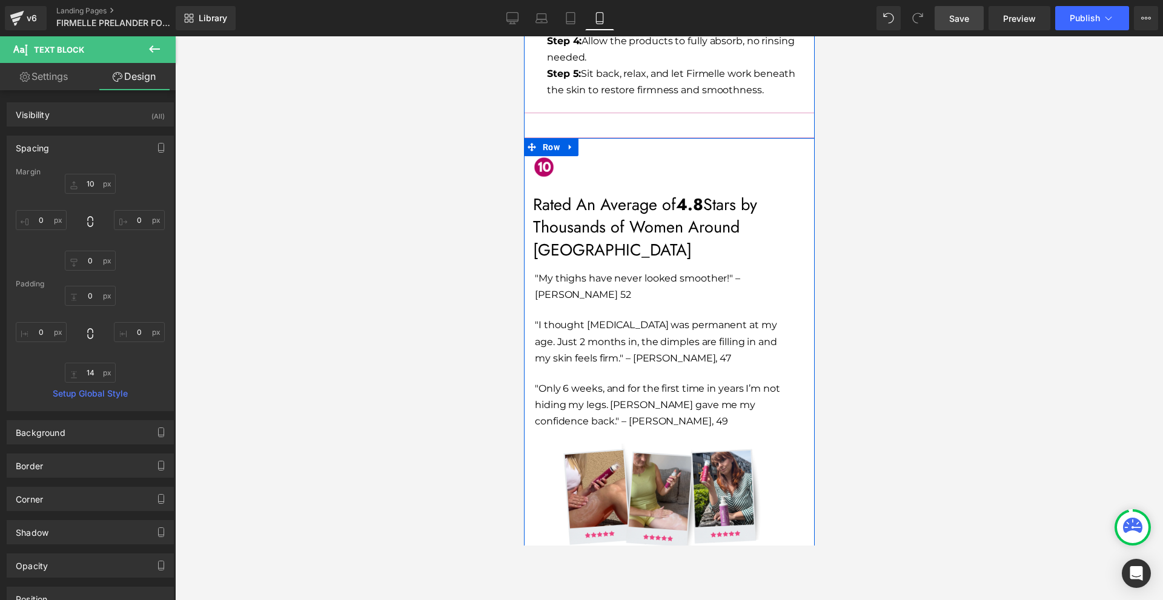
click at [582, 193] on p "Rated An Average of 4.8 Stars by Thousands of Women Around [GEOGRAPHIC_DATA]" at bounding box center [669, 227] width 273 height 68
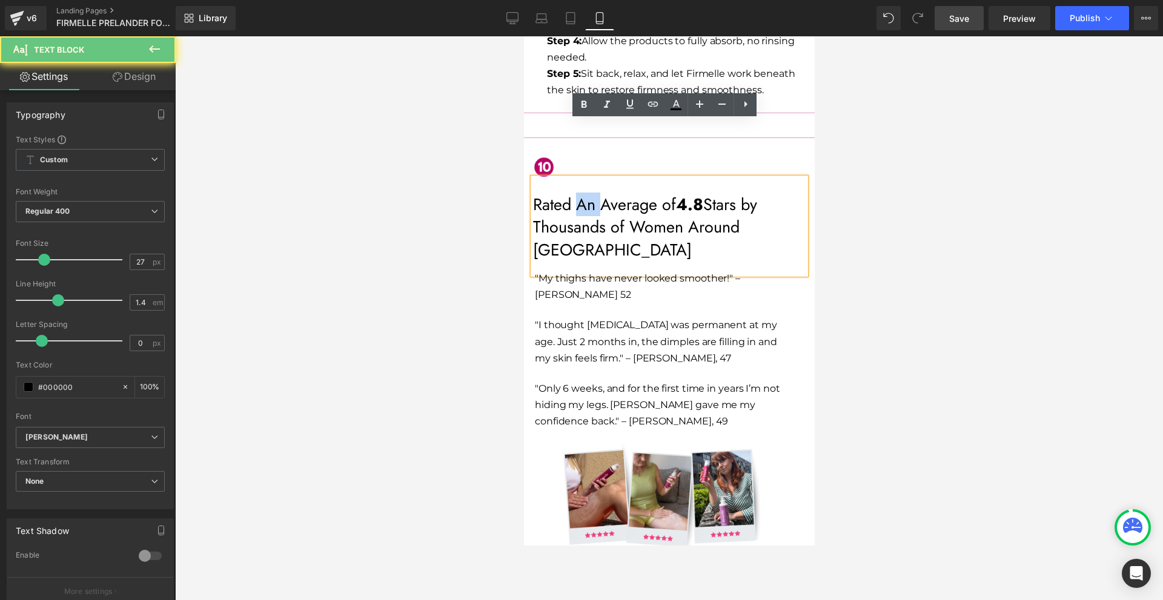
click at [582, 193] on p "Rated An Average of 4.8 Stars by Thousands of Women Around [GEOGRAPHIC_DATA]" at bounding box center [669, 227] width 273 height 68
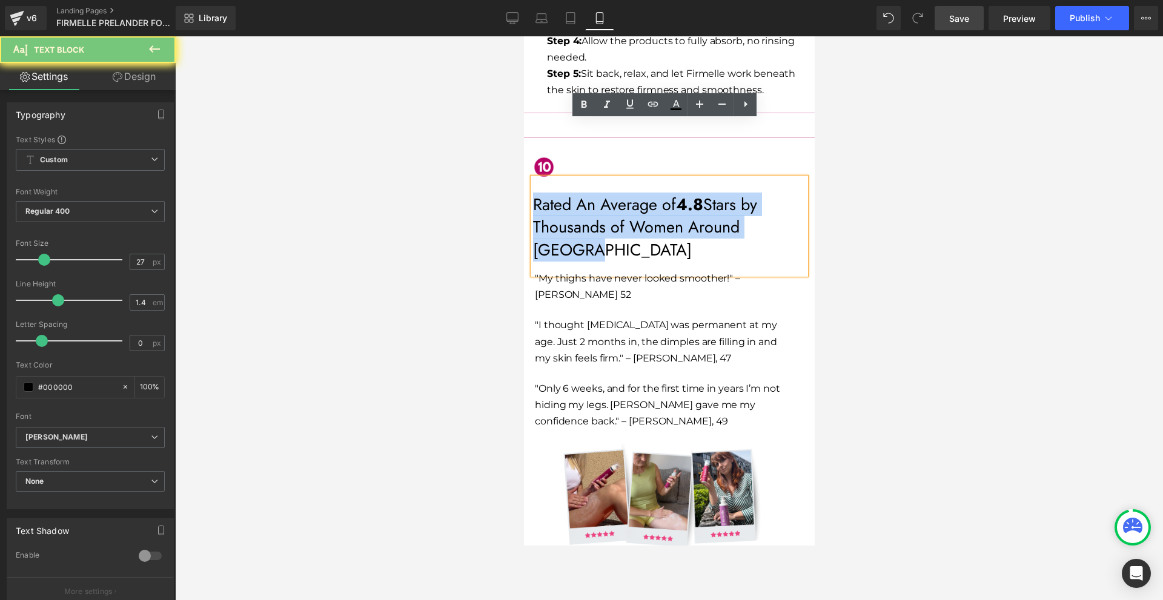
click at [582, 193] on p "Rated An Average of 4.8 Stars by Thousands of Women Around [GEOGRAPHIC_DATA]" at bounding box center [669, 227] width 273 height 68
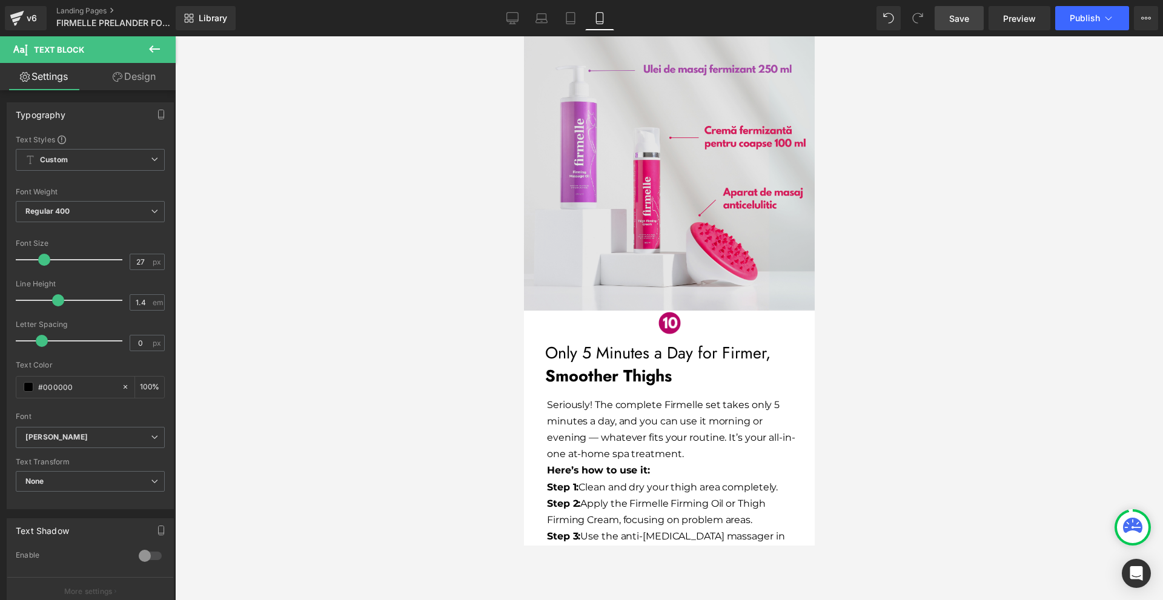
scroll to position [5473, 0]
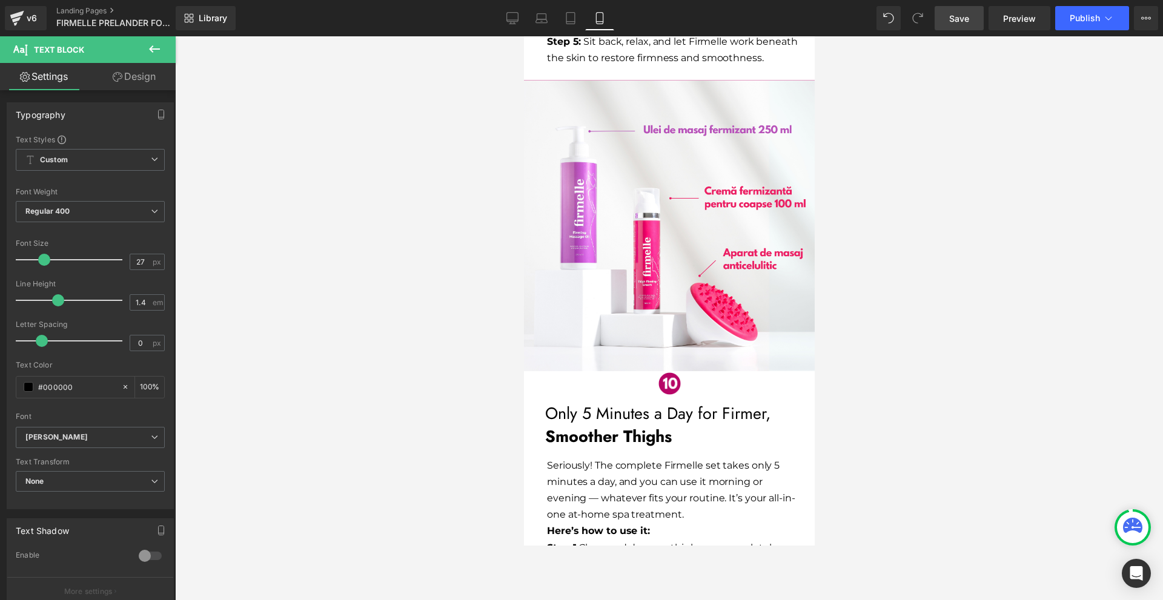
click at [587, 402] on p "Only 5 Minutes a Day for Firmer," at bounding box center [669, 413] width 248 height 23
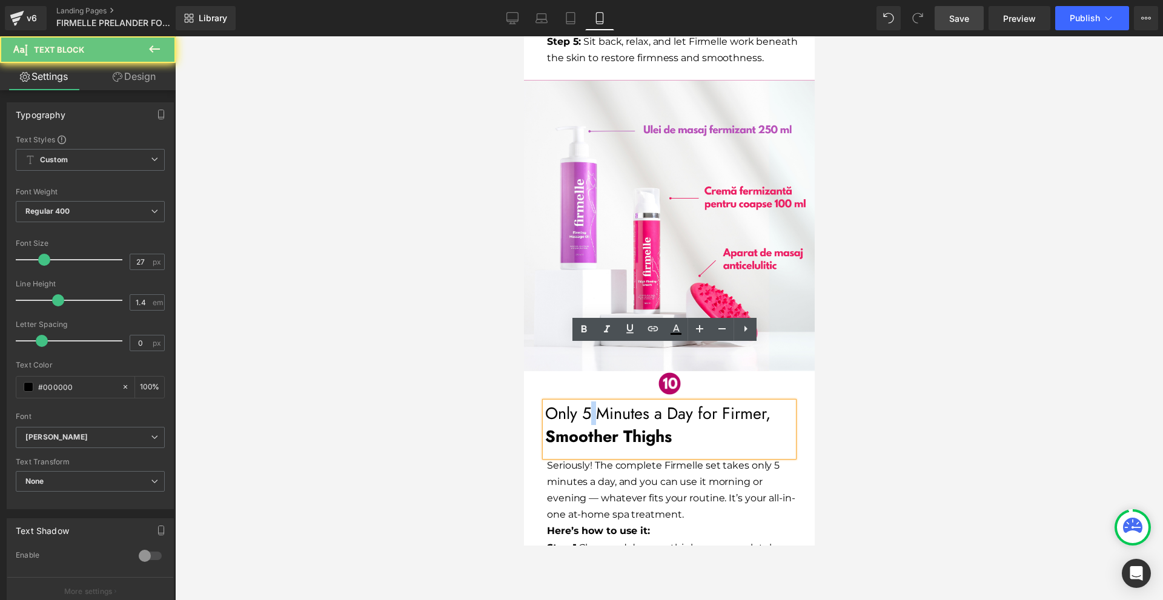
click at [587, 402] on p "Only 5 Minutes a Day for Firmer," at bounding box center [669, 413] width 248 height 23
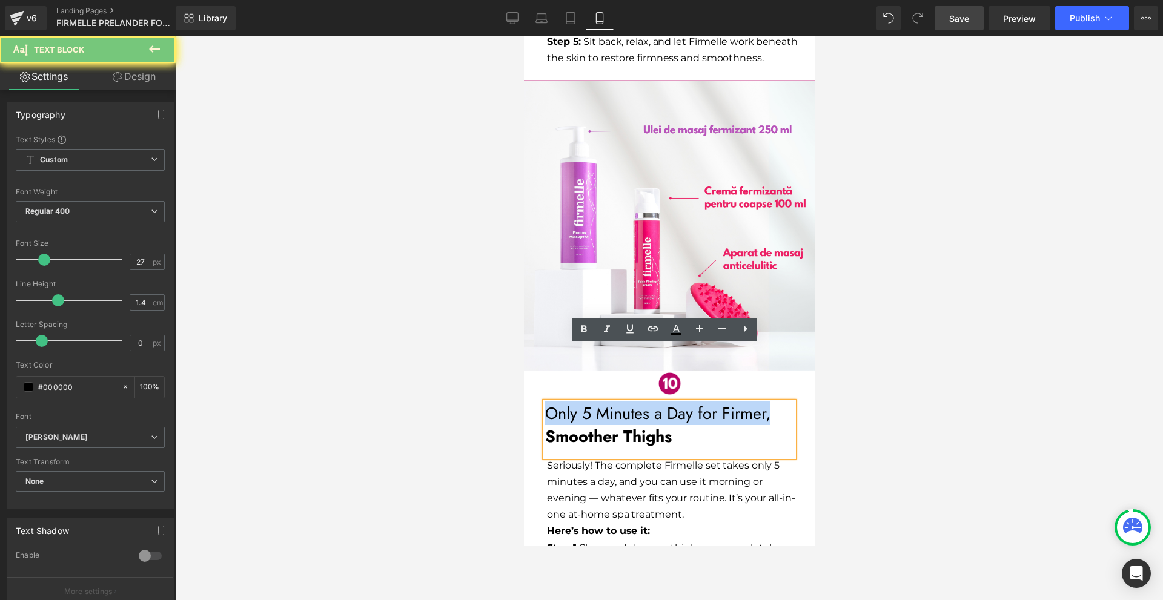
click at [587, 402] on p "Only 5 Minutes a Day for Firmer," at bounding box center [669, 413] width 248 height 23
click at [677, 425] on p "Smoother Thighs" at bounding box center [669, 436] width 248 height 23
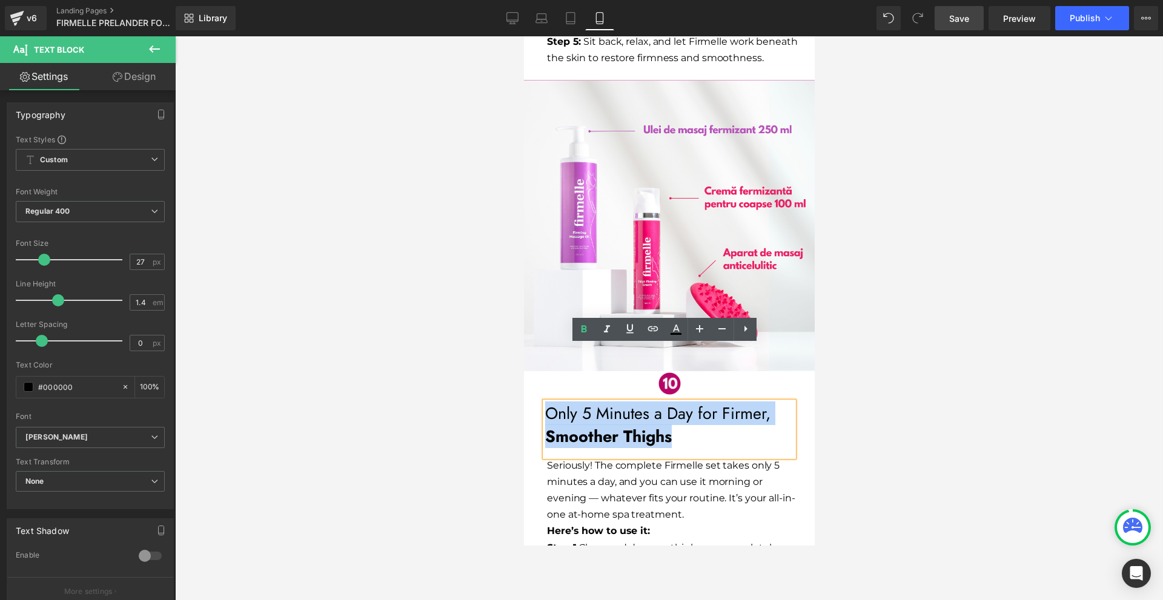
drag, startPoint x: 670, startPoint y: 381, endPoint x: 544, endPoint y: 354, distance: 128.4
click at [545, 402] on div "Only 5 Minutes a Day for Firmer, Smoother Thighs" at bounding box center [669, 429] width 248 height 55
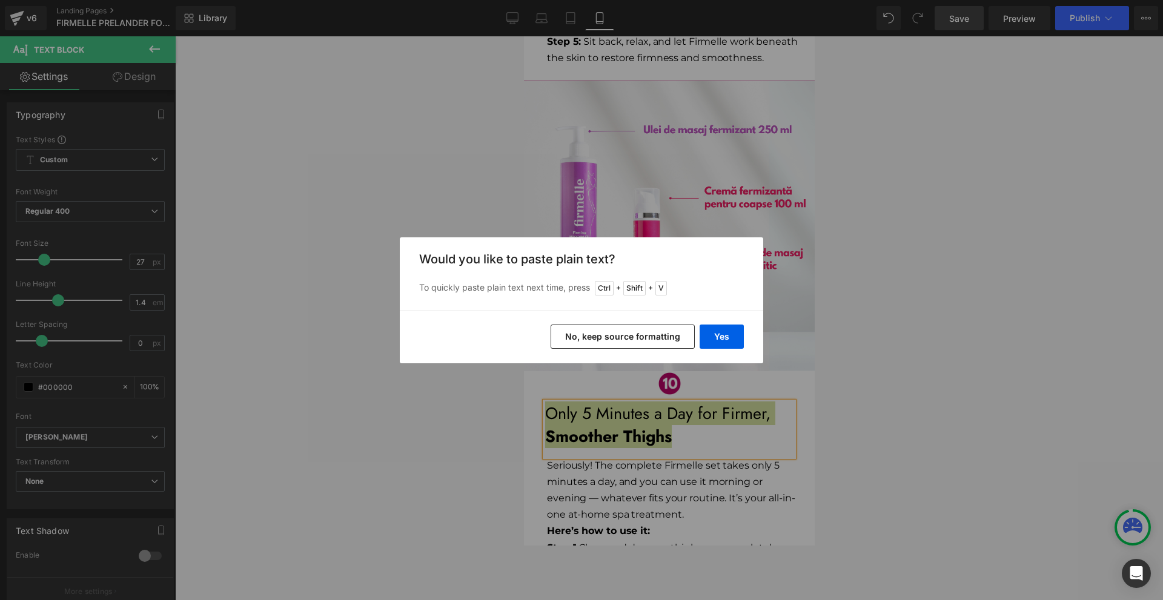
click at [647, 341] on button "No, keep source formatting" at bounding box center [623, 337] width 144 height 24
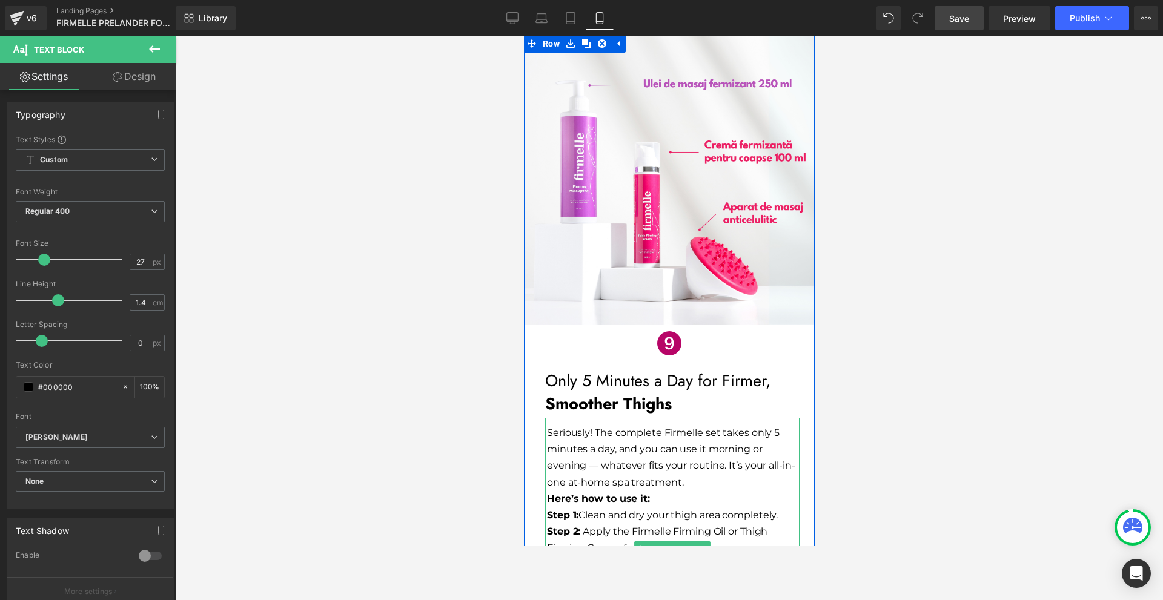
scroll to position [4928, 0]
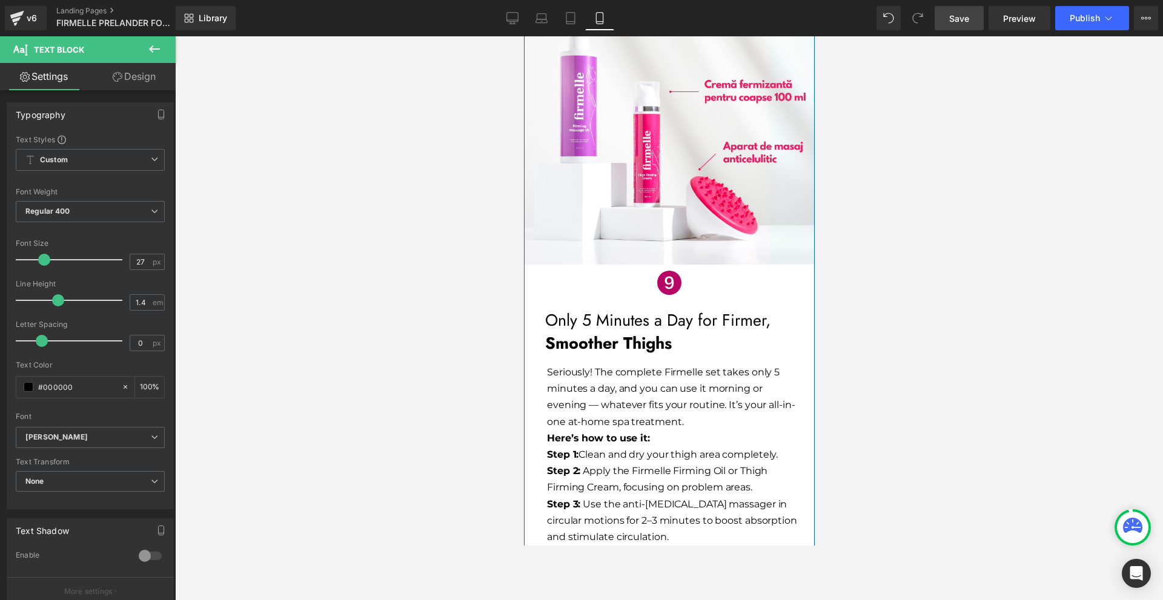
click at [623, 309] on p "Only 5 Minutes a Day for Firmer," at bounding box center [669, 320] width 248 height 23
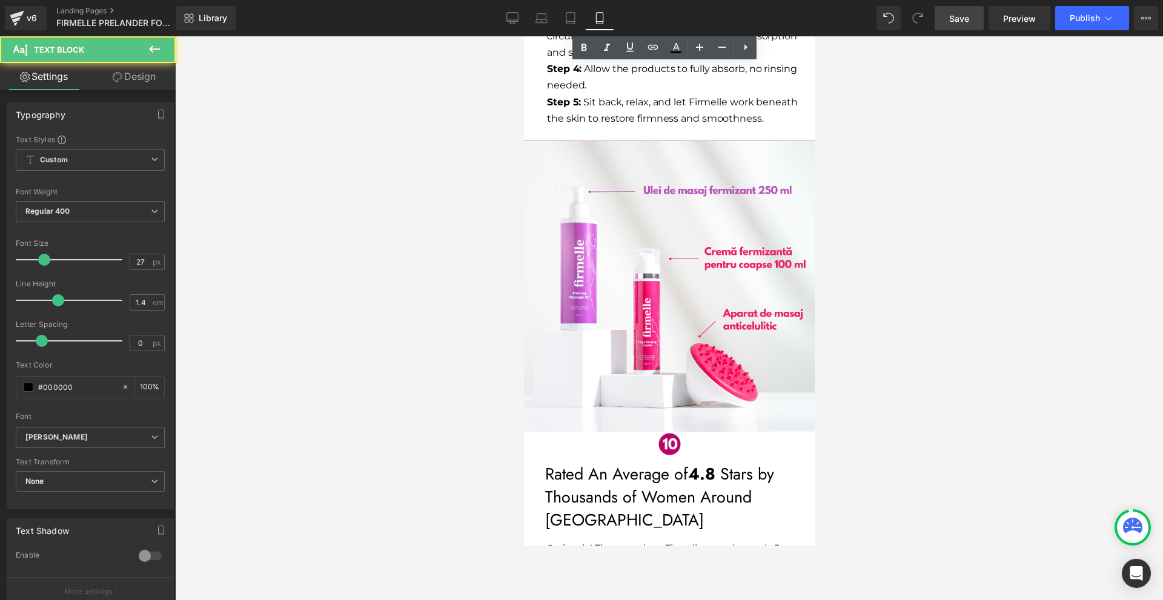
scroll to position [5534, 0]
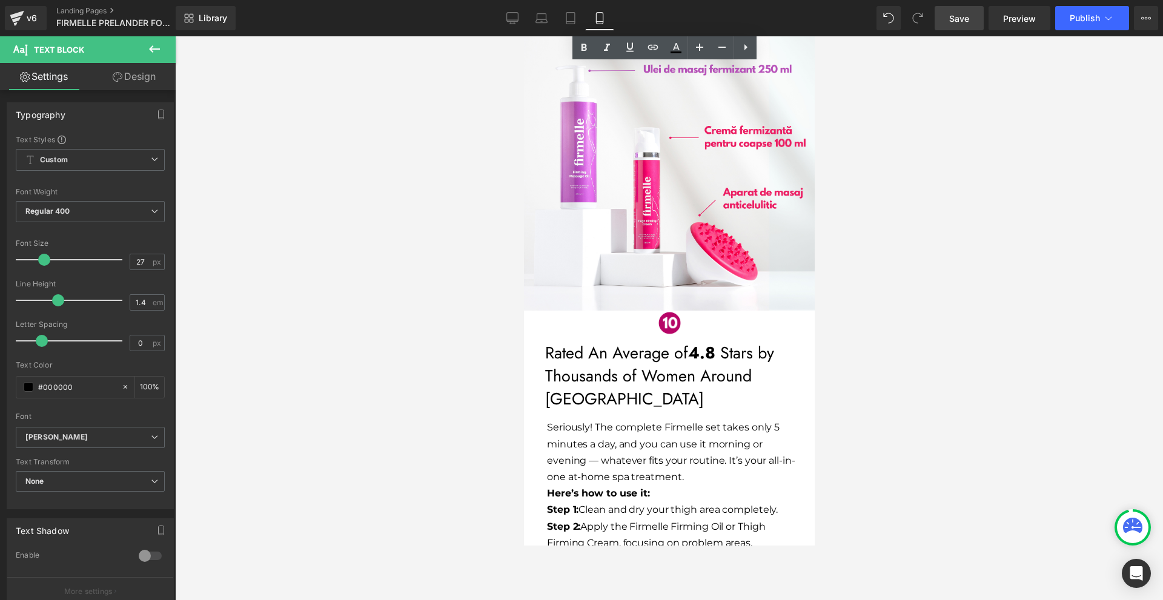
click at [596, 342] on p "Rated An Average of 4.8 Stars by Thousands of Women Around [GEOGRAPHIC_DATA]" at bounding box center [669, 376] width 248 height 68
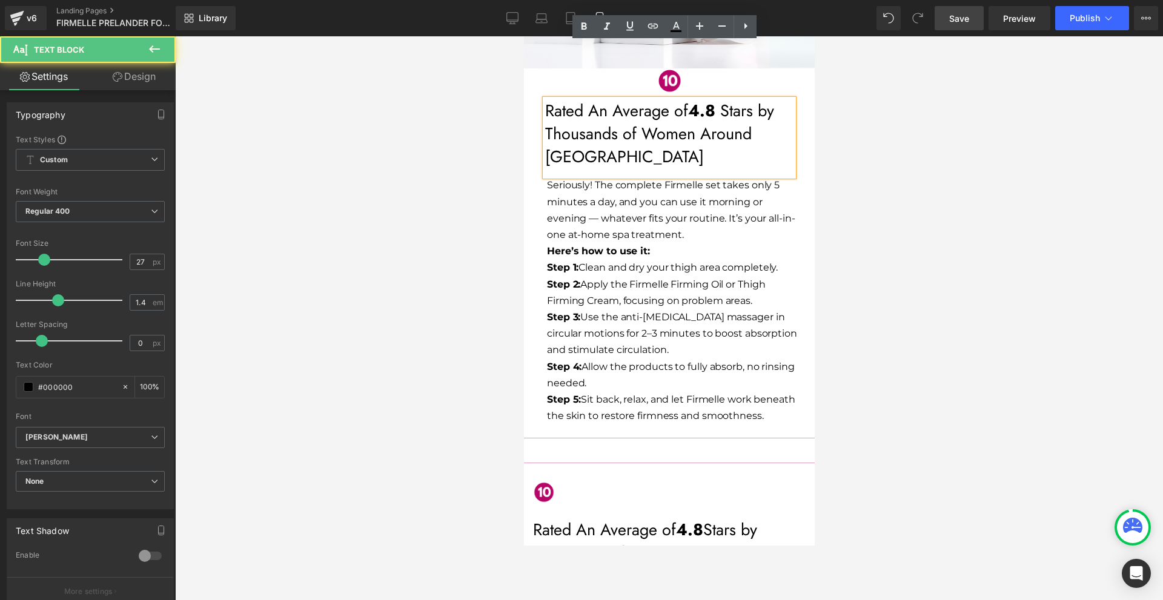
scroll to position [6079, 0]
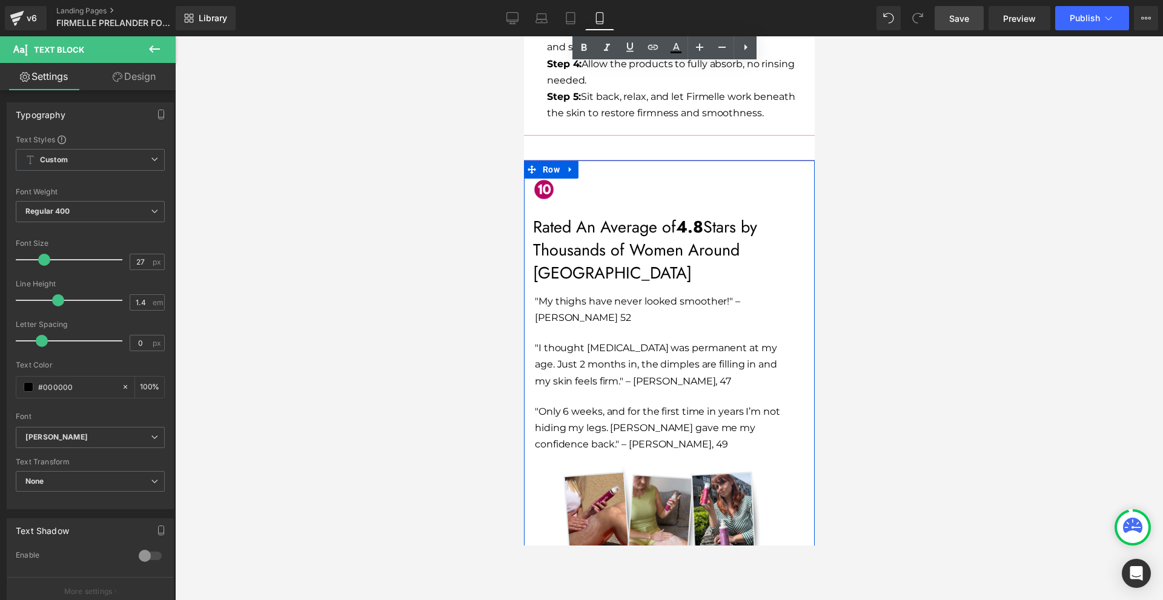
click at [551, 293] on p ""My thighs have never looked smoother!" – [PERSON_NAME] 52" at bounding box center [660, 309] width 253 height 33
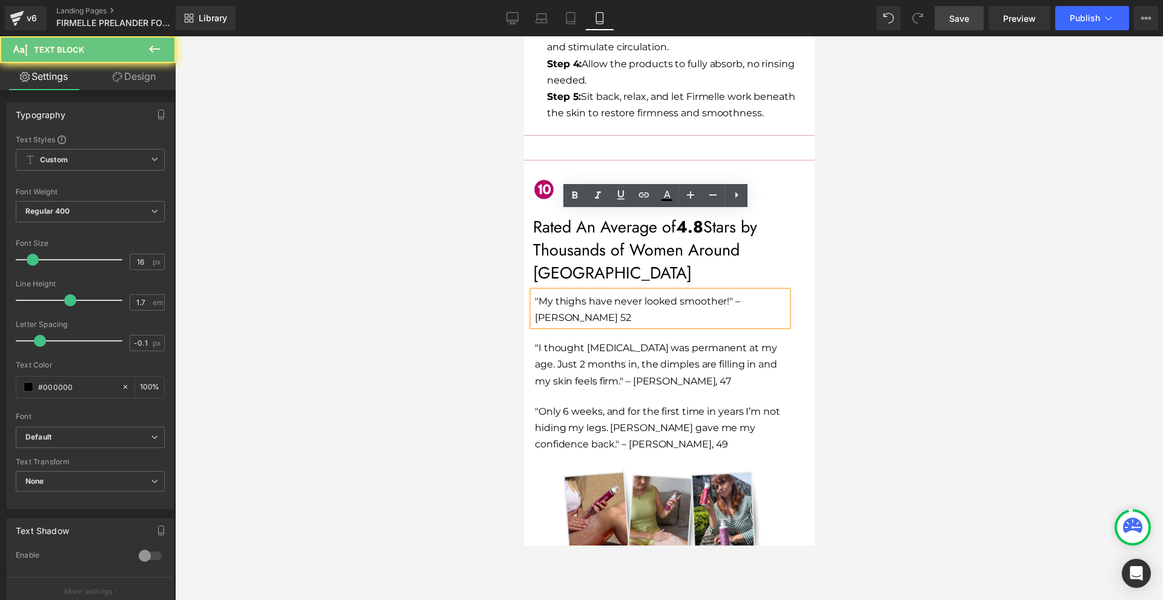
click at [534, 293] on p ""My thighs have never looked smoother!" – [PERSON_NAME] 52" at bounding box center [660, 309] width 253 height 33
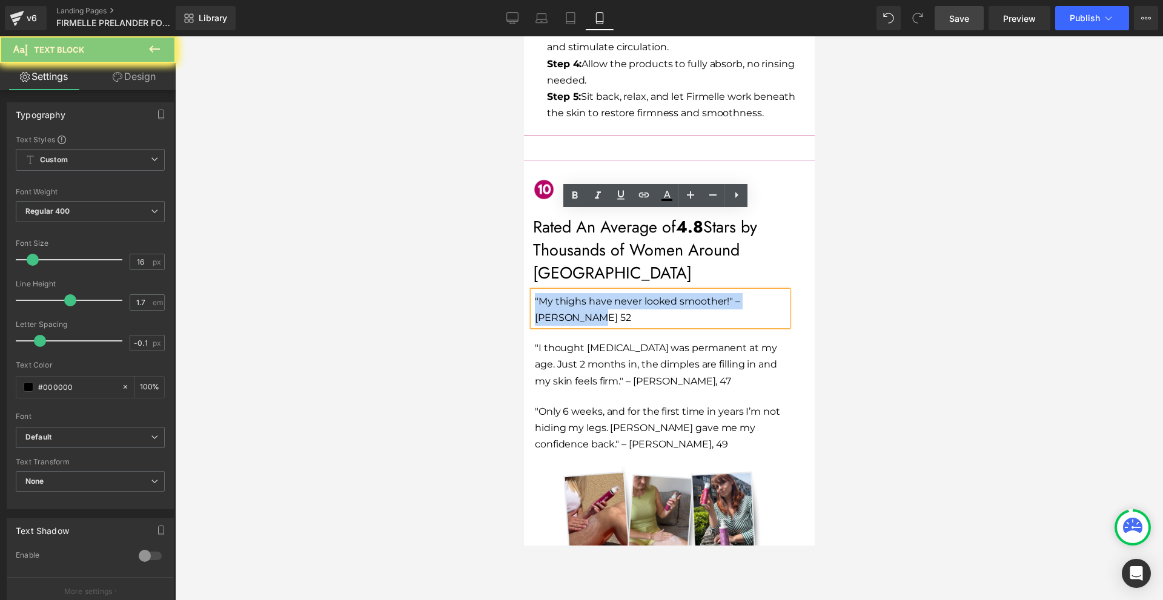
click at [534, 293] on p ""My thighs have never looked smoother!" – [PERSON_NAME] 52" at bounding box center [660, 309] width 253 height 33
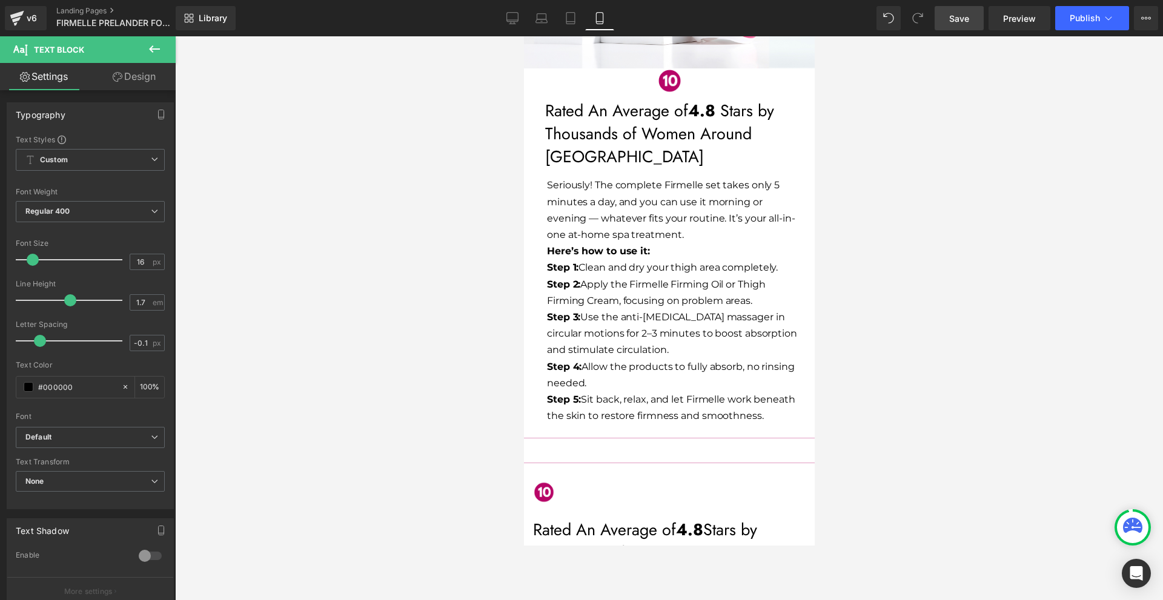
scroll to position [5716, 0]
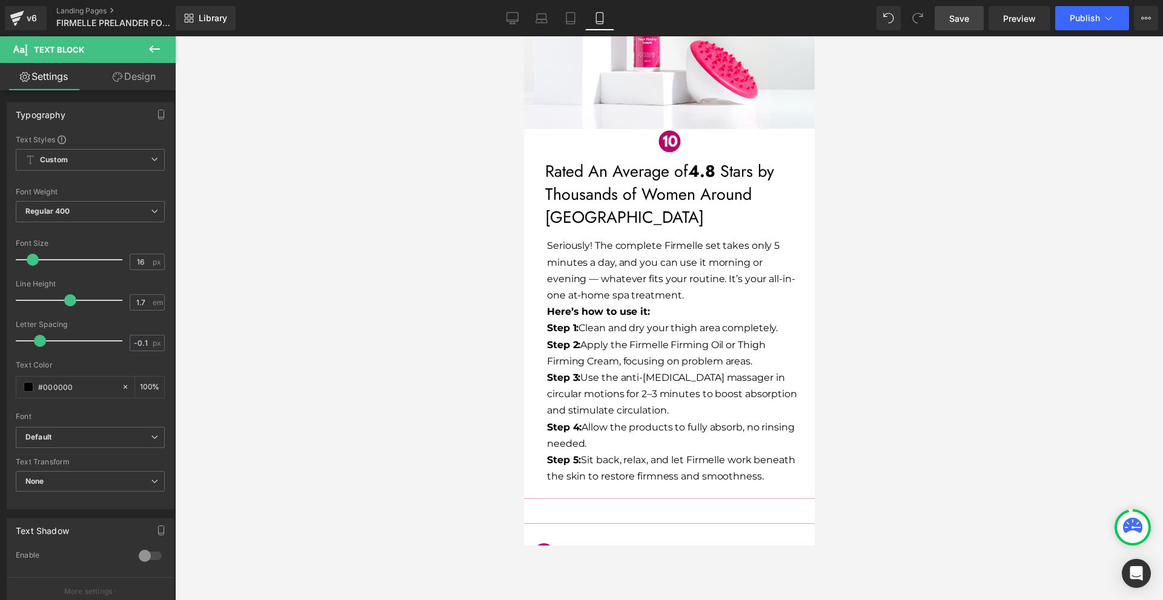
click at [607, 240] on span "Seriously! The complete Firmelle set takes only 5 minutes a day, and you can us…" at bounding box center [671, 270] width 248 height 61
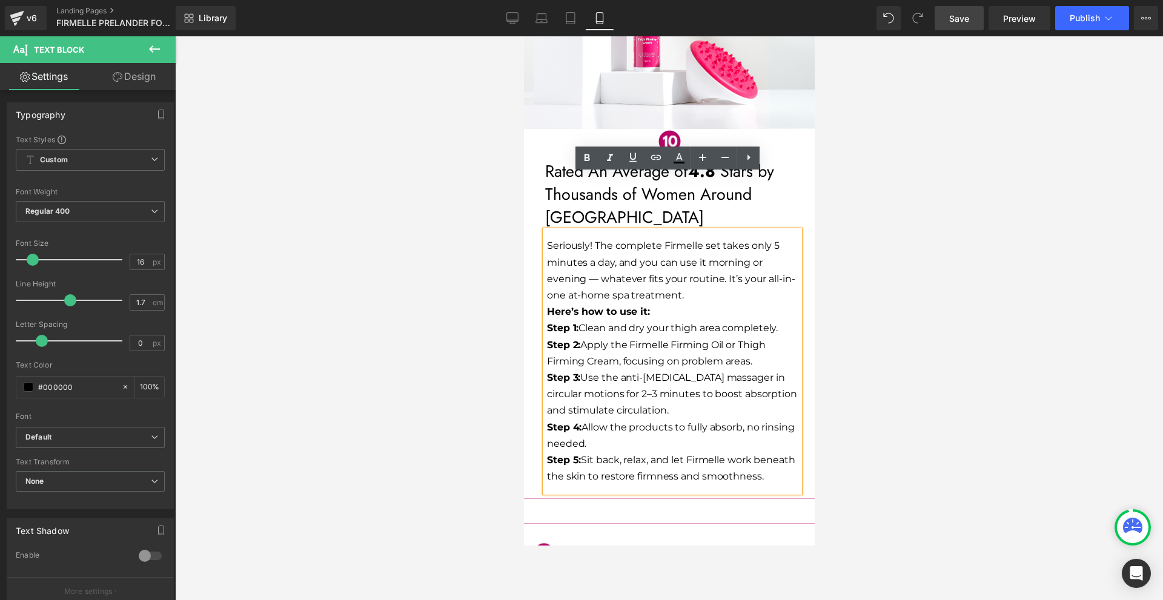
drag, startPoint x: 770, startPoint y: 425, endPoint x: 543, endPoint y: 190, distance: 326.5
click at [545, 231] on div "Seriously! The complete Firmelle set takes only 5 minutes a day, and you can us…" at bounding box center [672, 362] width 254 height 262
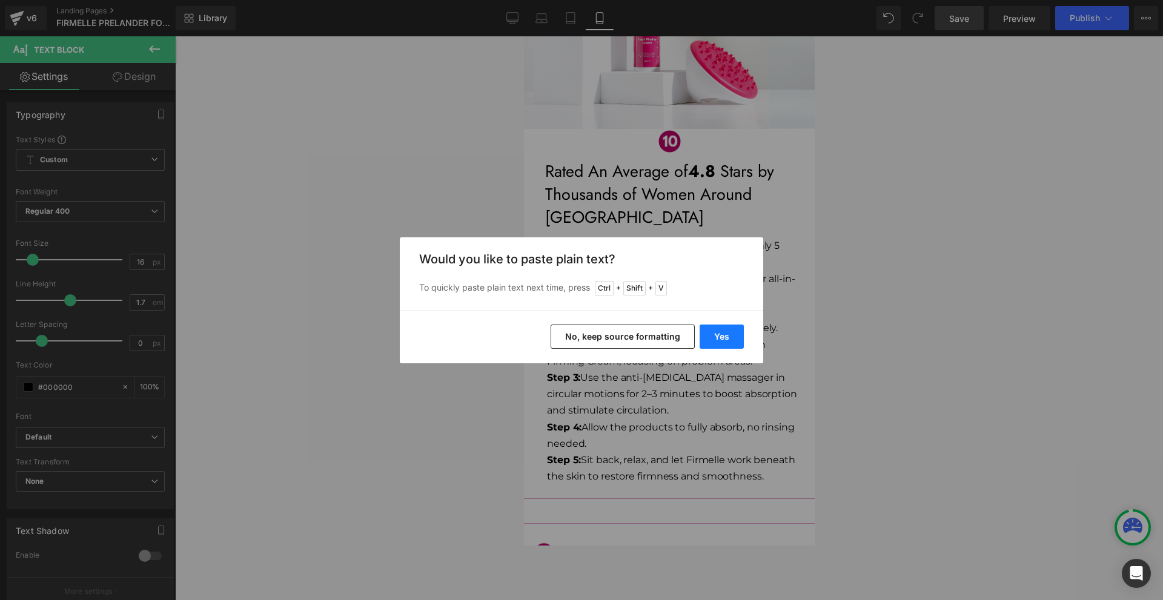
drag, startPoint x: 723, startPoint y: 340, endPoint x: 198, endPoint y: 304, distance: 526.6
click at [723, 340] on button "Yes" at bounding box center [722, 337] width 44 height 24
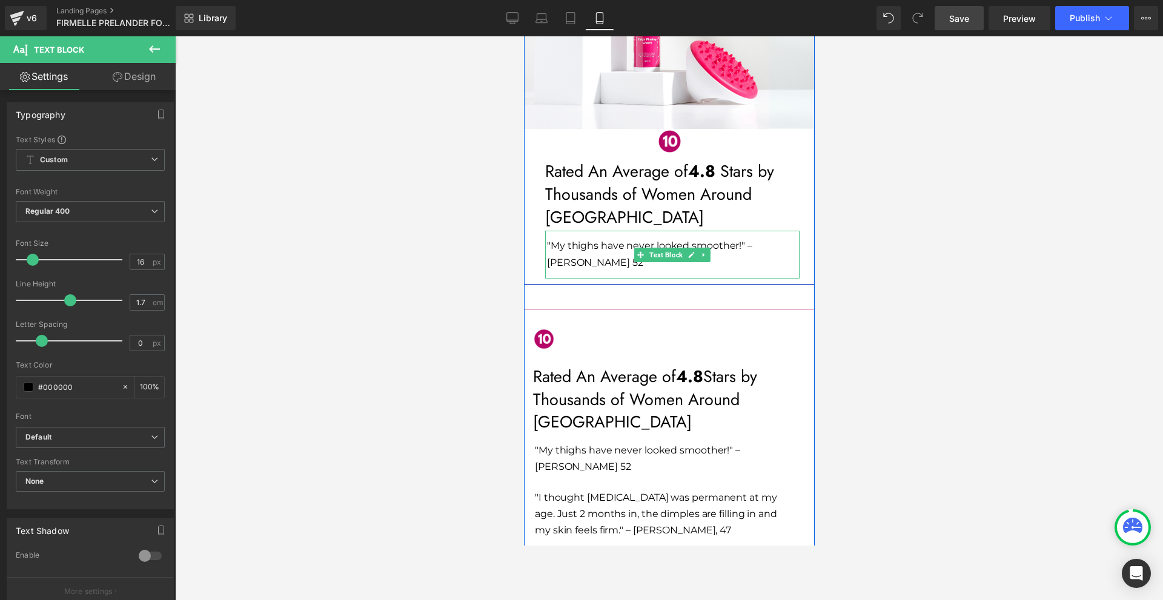
click at [573, 238] on p ""My thighs have never looked smoother!" – [PERSON_NAME] 52" at bounding box center [673, 254] width 253 height 33
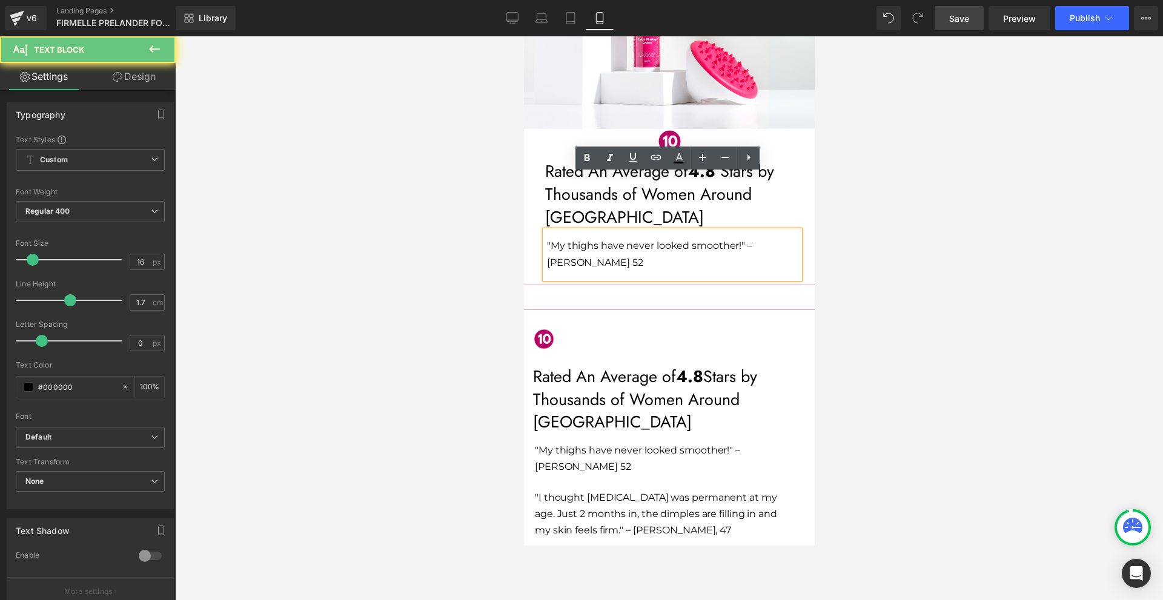
click at [741, 240] on span ""My thighs have never looked smoother!" – [PERSON_NAME] 52" at bounding box center [649, 254] width 205 height 28
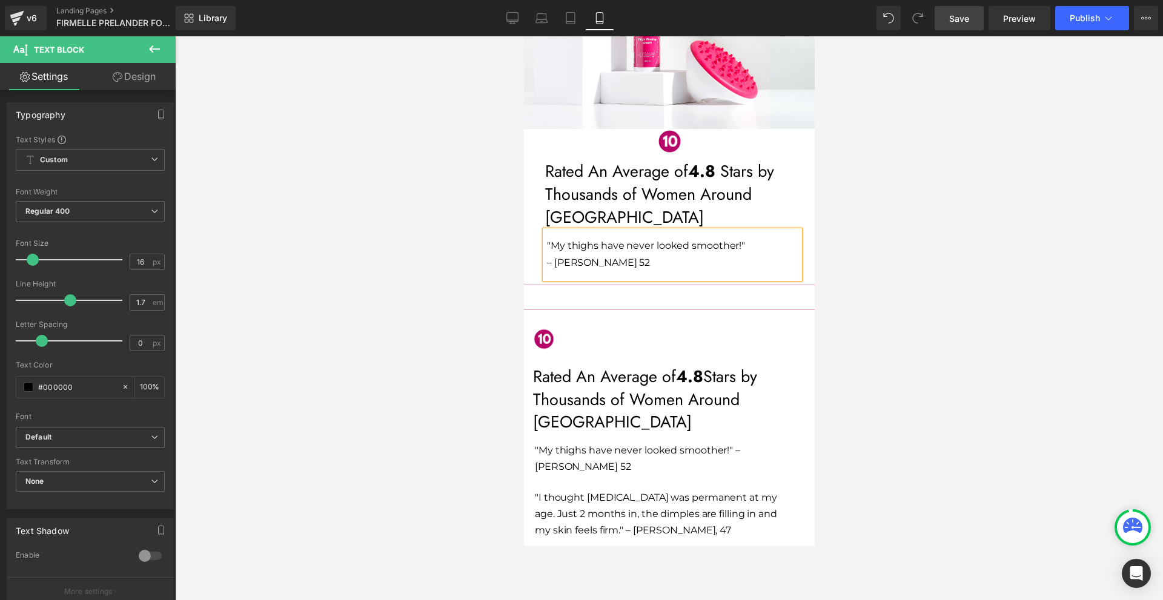
click at [967, 228] on div at bounding box center [669, 318] width 988 height 564
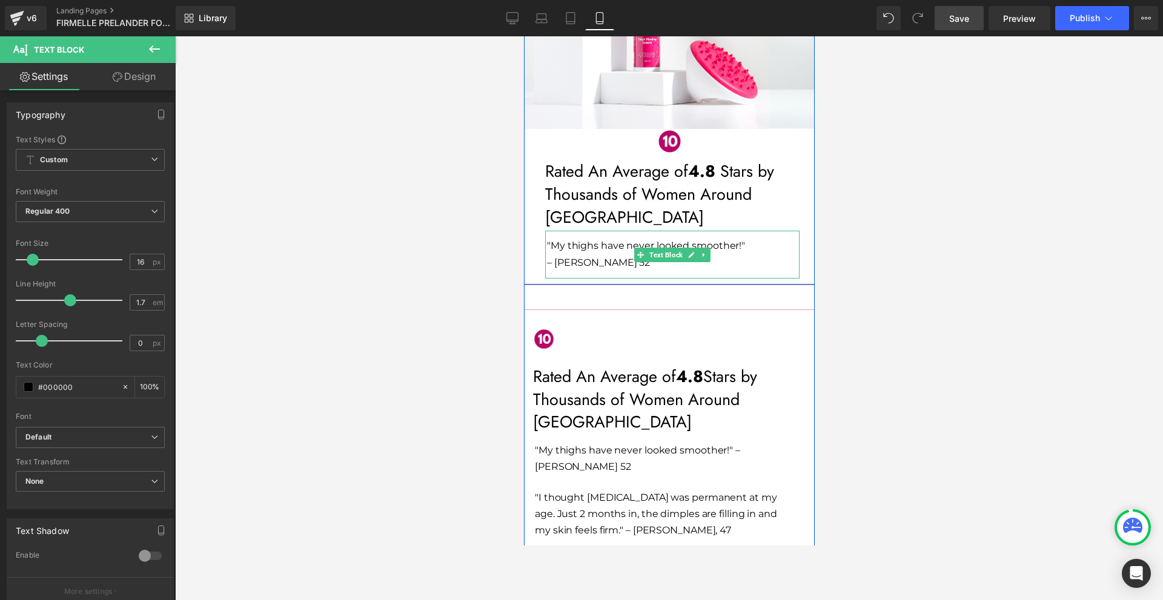
drag, startPoint x: 704, startPoint y: 202, endPoint x: 698, endPoint y: 201, distance: 6.1
click at [703, 248] on link at bounding box center [703, 255] width 13 height 15
click at [696, 251] on icon at bounding box center [697, 254] width 7 height 7
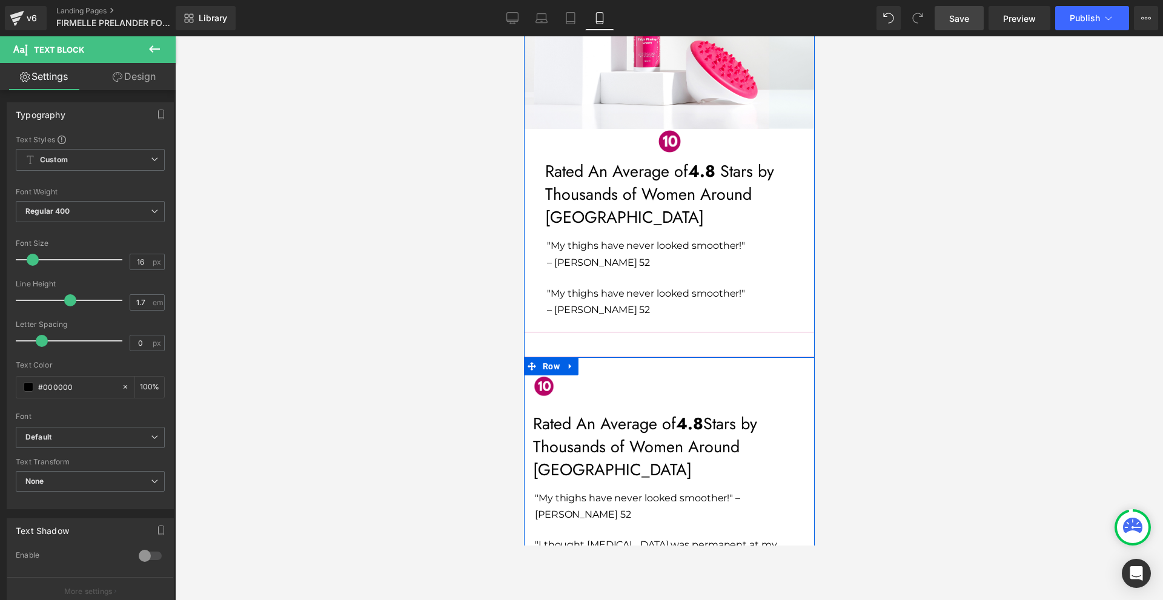
scroll to position [6079, 0]
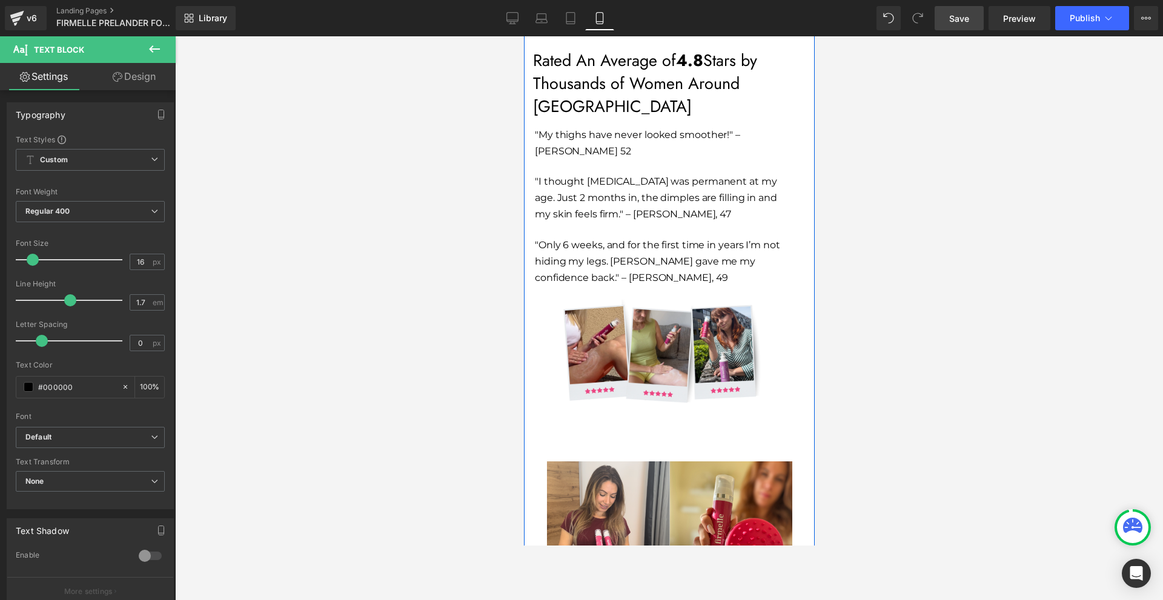
click at [567, 173] on p ""I thought [MEDICAL_DATA] was permanent at my age. Just 2 months in, the dimple…" at bounding box center [660, 198] width 253 height 50
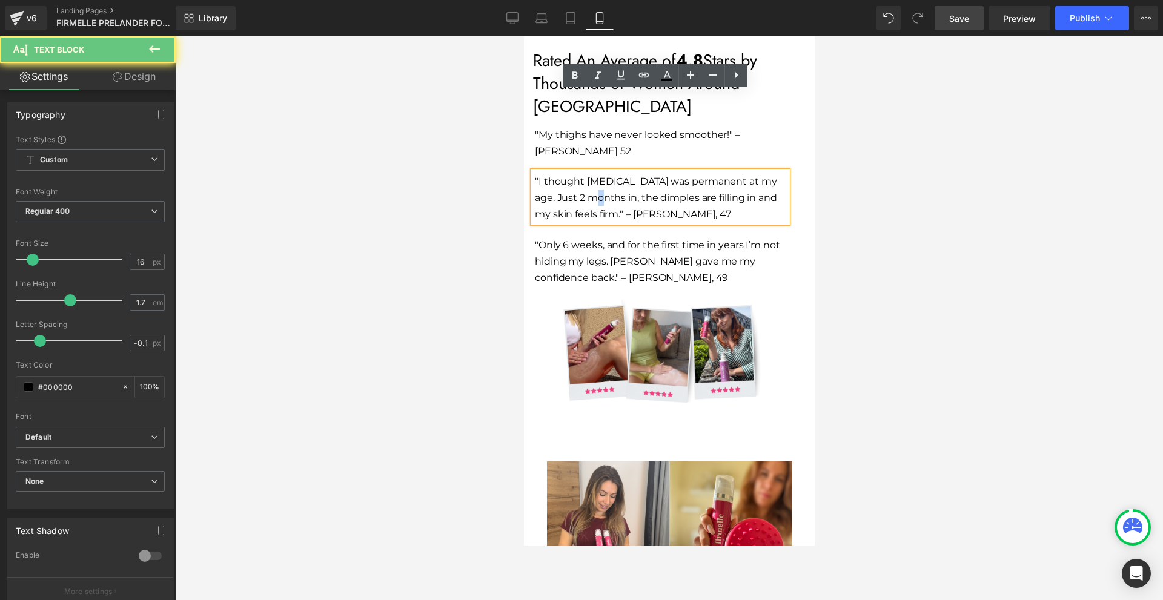
click at [567, 173] on p ""I thought [MEDICAL_DATA] was permanent at my age. Just 2 months in, the dimple…" at bounding box center [660, 198] width 253 height 50
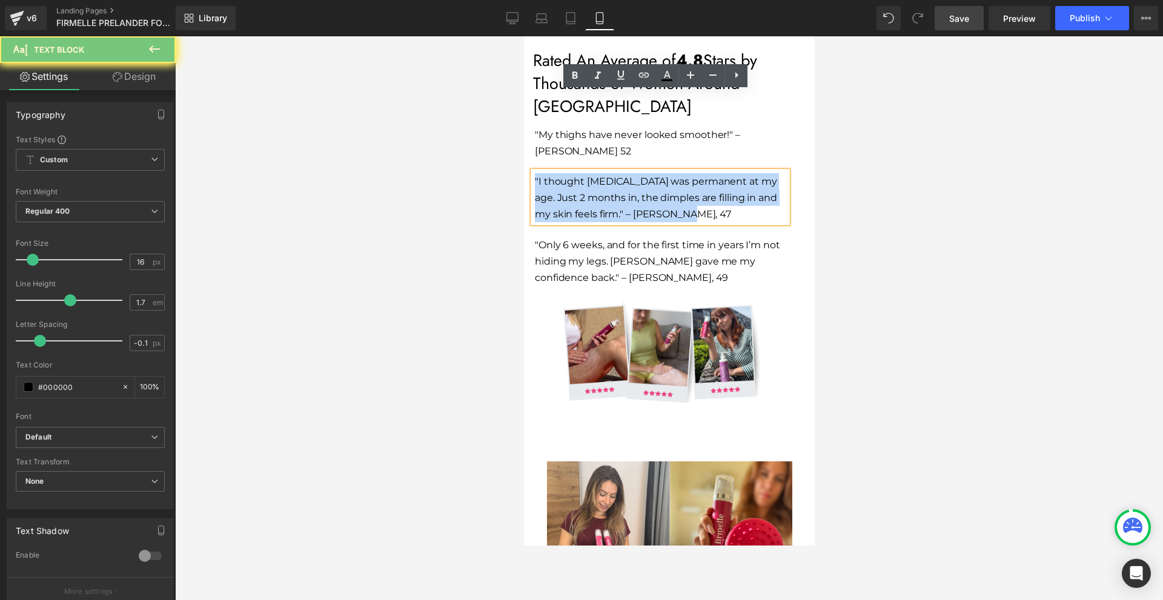
click at [567, 173] on p ""I thought [MEDICAL_DATA] was permanent at my age. Just 2 months in, the dimple…" at bounding box center [660, 198] width 253 height 50
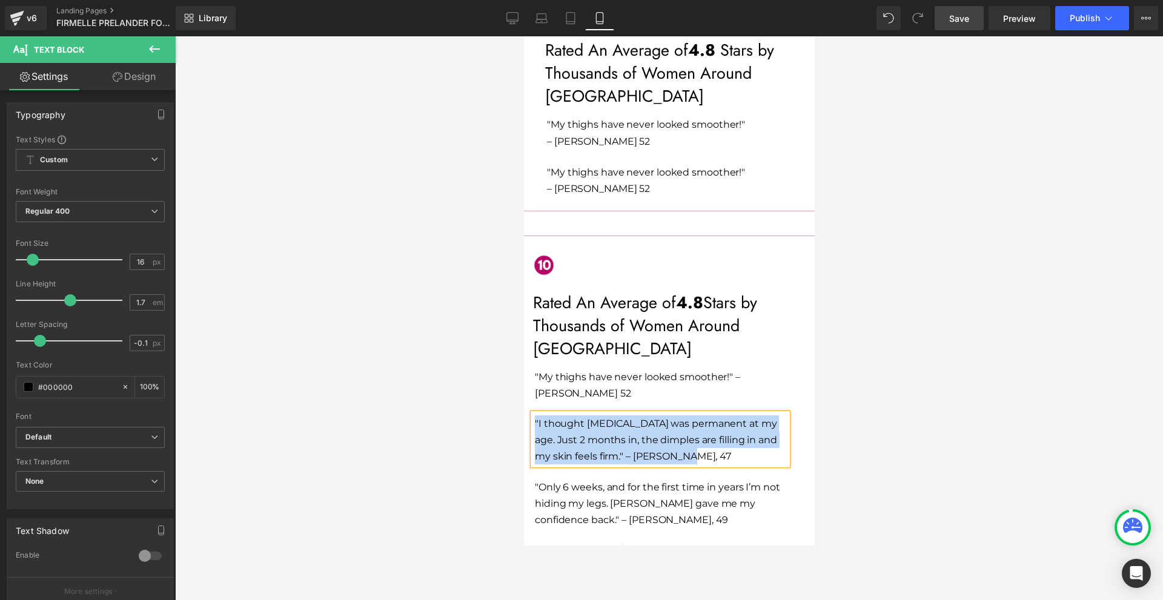
scroll to position [5716, 0]
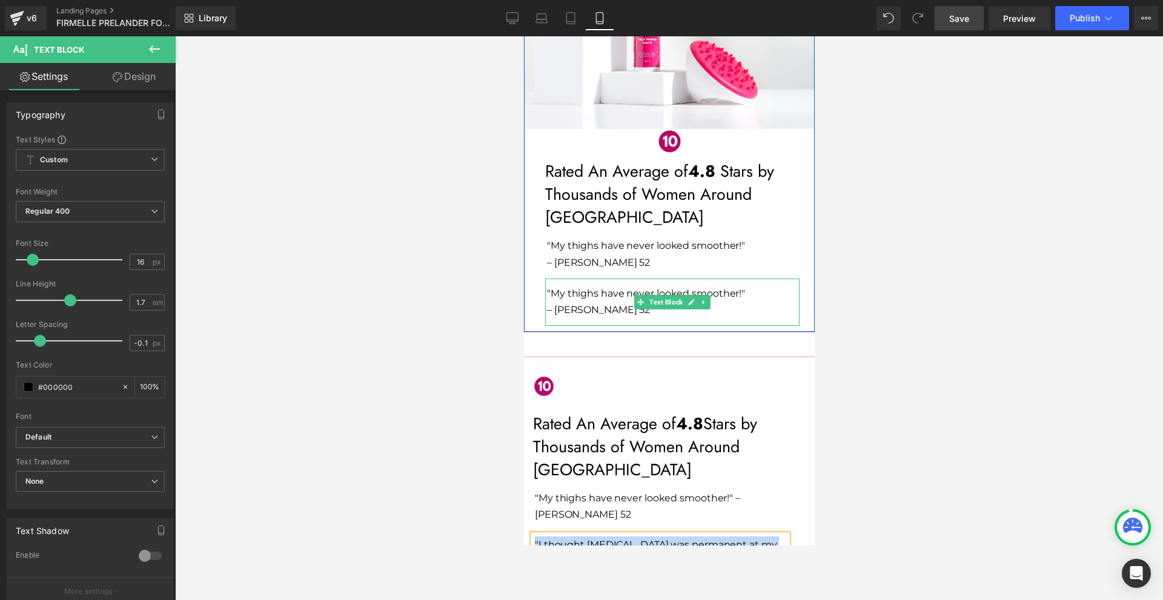
click at [594, 288] on span ""My thighs have never looked smoother!"" at bounding box center [646, 294] width 198 height 12
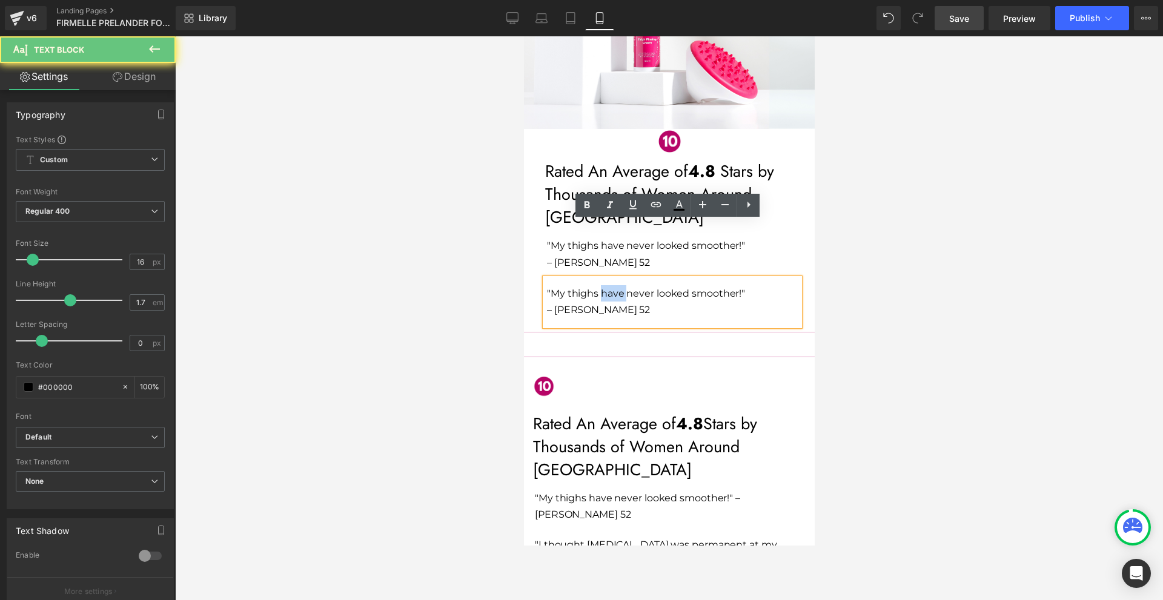
click at [594, 288] on span ""My thighs have never looked smoother!"" at bounding box center [646, 294] width 198 height 12
click at [604, 302] on p "– [PERSON_NAME] 52" at bounding box center [673, 310] width 253 height 16
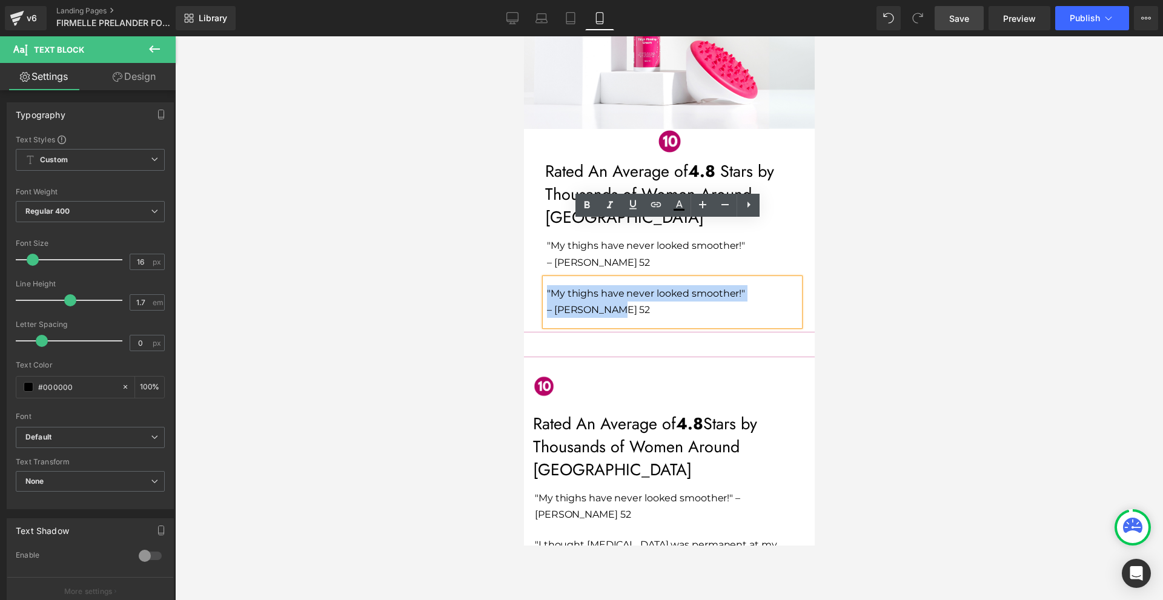
drag, startPoint x: 604, startPoint y: 255, endPoint x: 540, endPoint y: 231, distance: 68.4
click at [545, 279] on div ""My thighs have never looked smoother!" – [PERSON_NAME] 52" at bounding box center [672, 302] width 254 height 47
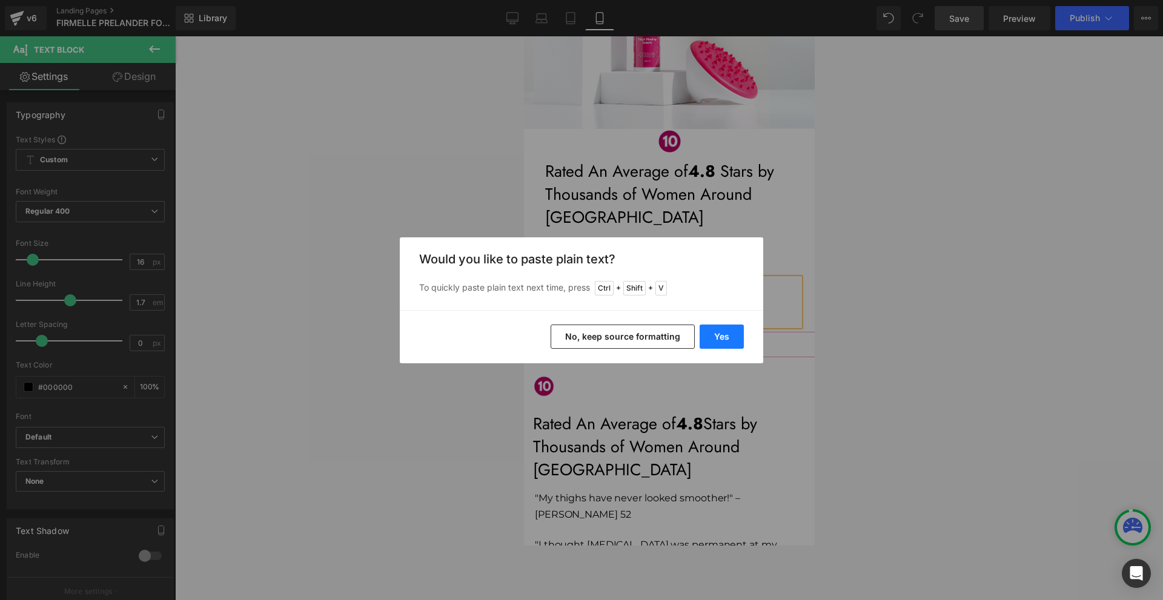
click at [714, 329] on button "Yes" at bounding box center [722, 337] width 44 height 24
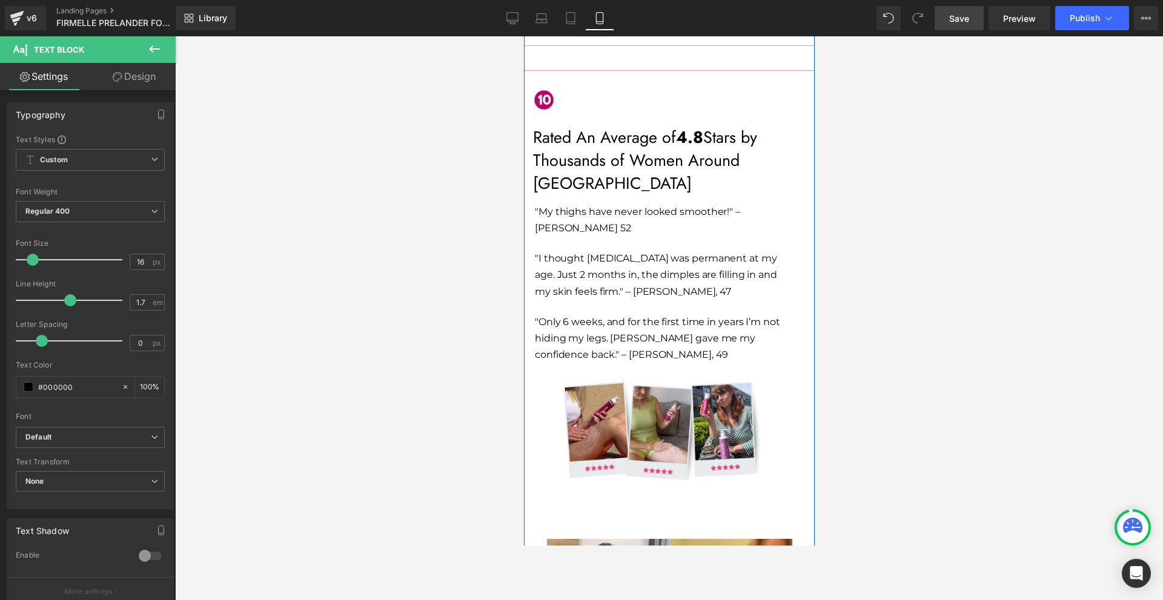
scroll to position [5958, 0]
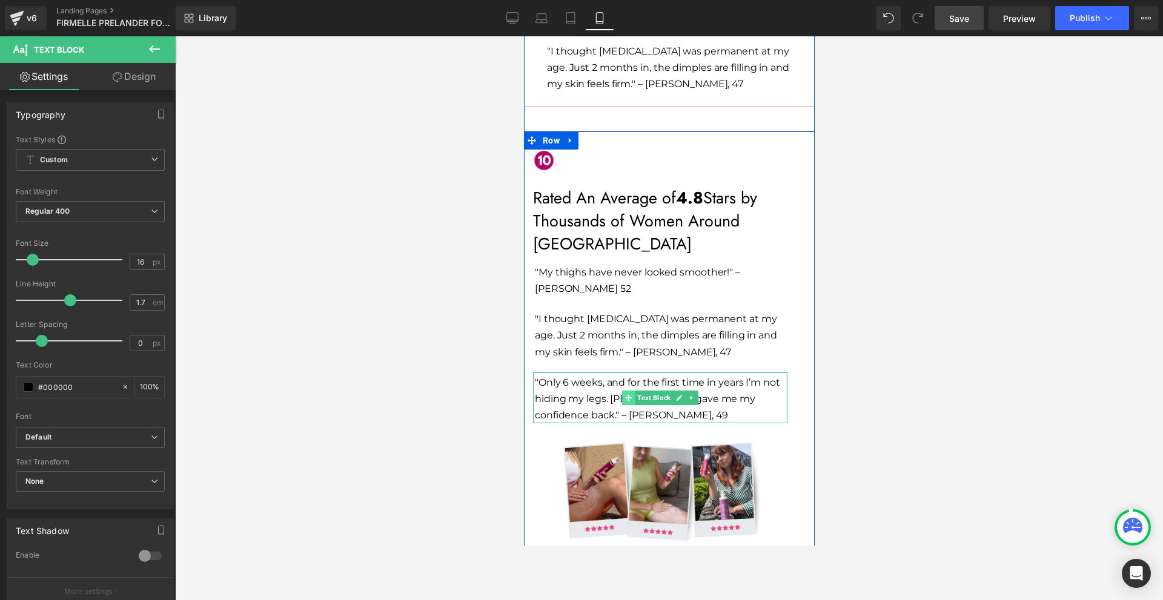
click at [622, 391] on span at bounding box center [628, 398] width 13 height 15
click at [604, 374] on p ""Only 6 weeks, and for the first time in years I’m not hiding my legs. [PERSON_…" at bounding box center [660, 399] width 253 height 50
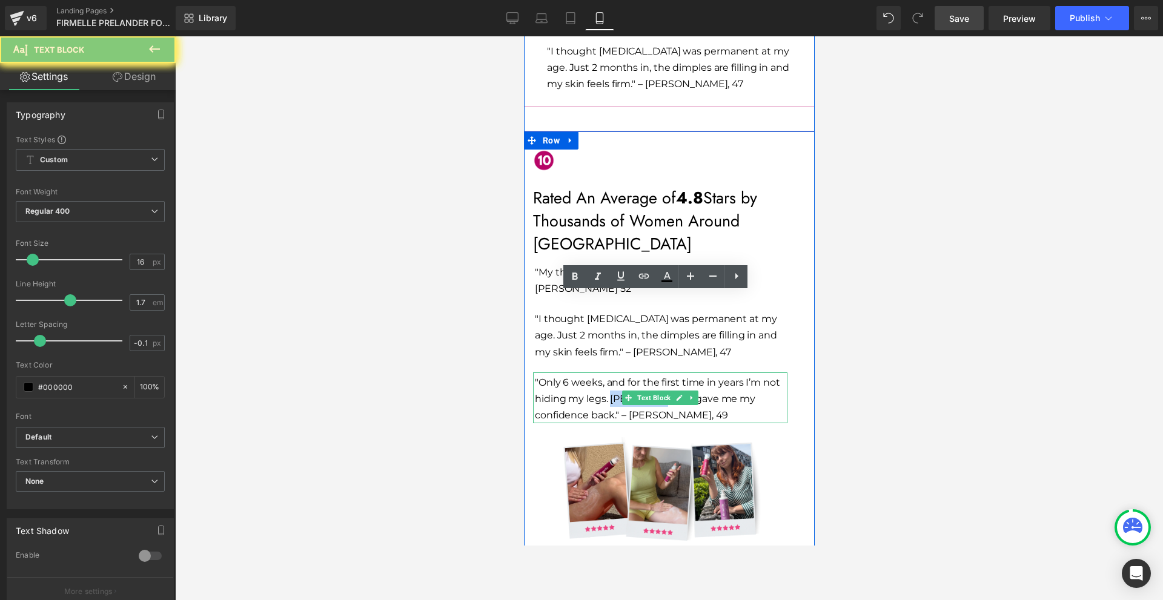
click at [604, 374] on p ""Only 6 weeks, and for the first time in years I’m not hiding my legs. [PERSON_…" at bounding box center [660, 399] width 253 height 50
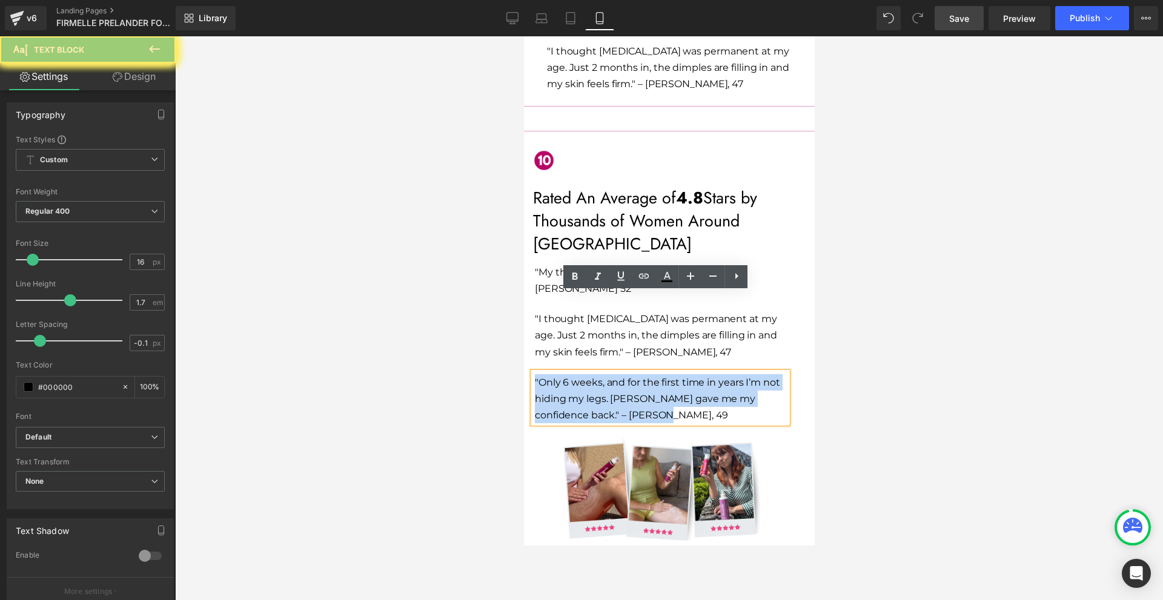
click at [604, 374] on p ""Only 6 weeks, and for the first time in years I’m not hiding my legs. [PERSON_…" at bounding box center [660, 399] width 253 height 50
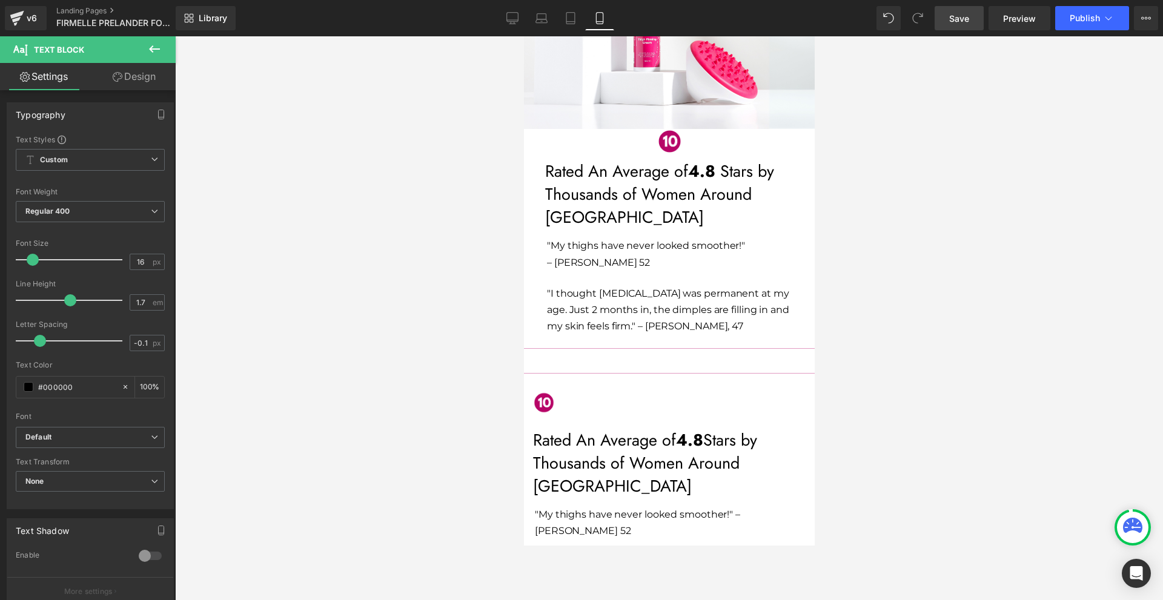
scroll to position [5655, 0]
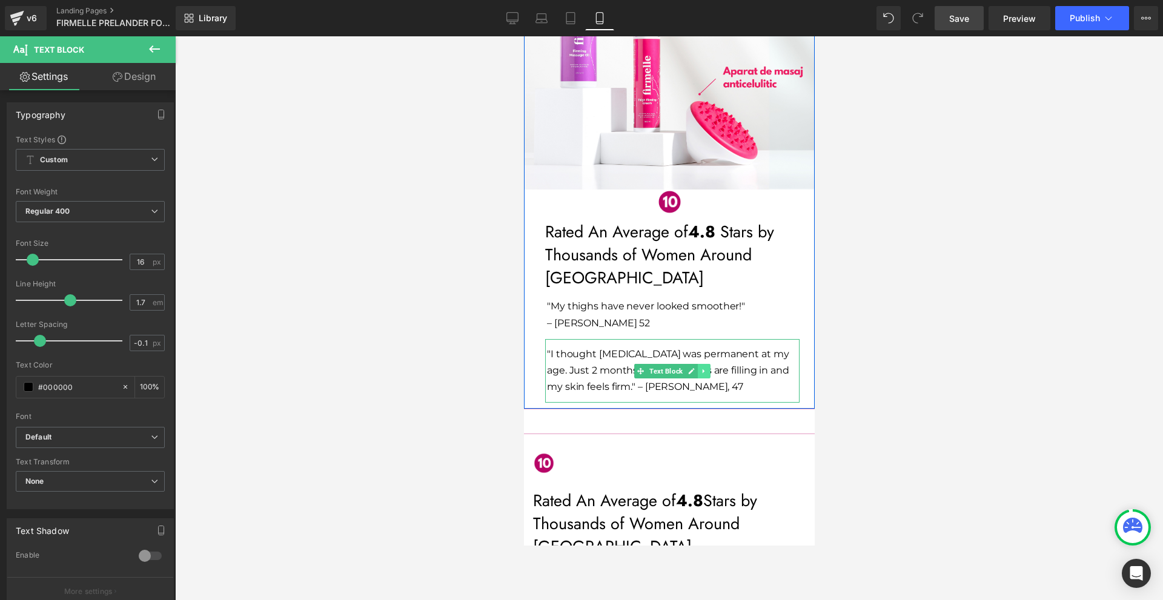
click at [700, 364] on link at bounding box center [703, 371] width 13 height 15
click at [694, 368] on icon at bounding box center [697, 371] width 7 height 7
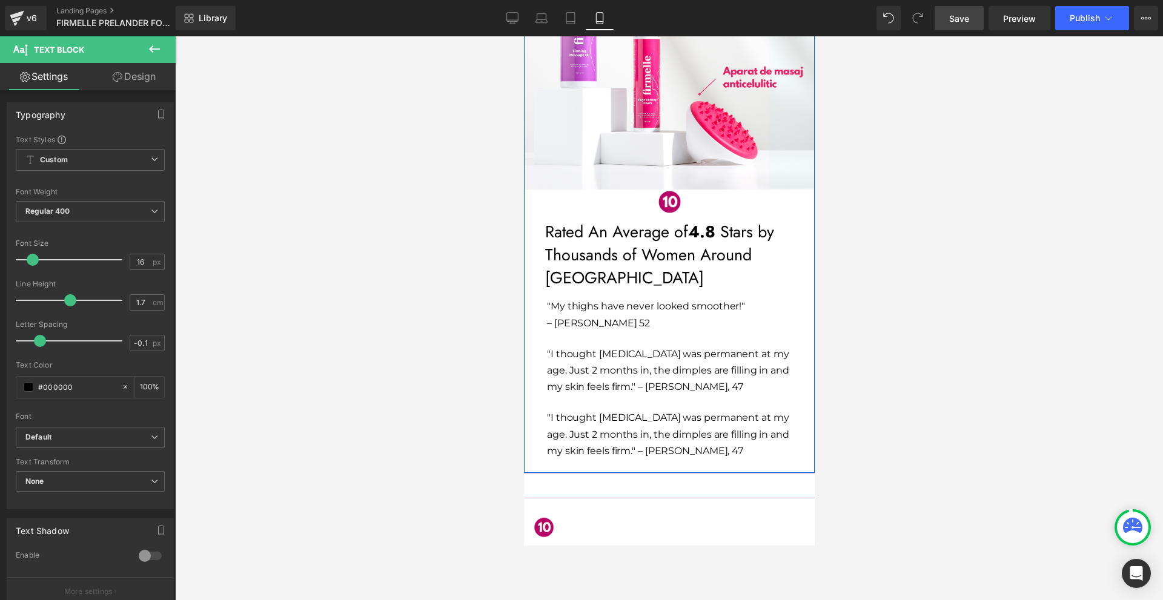
click at [579, 412] on span ""I thought [MEDICAL_DATA] was permanent at my age. Just 2 months in, the dimple…" at bounding box center [668, 434] width 242 height 44
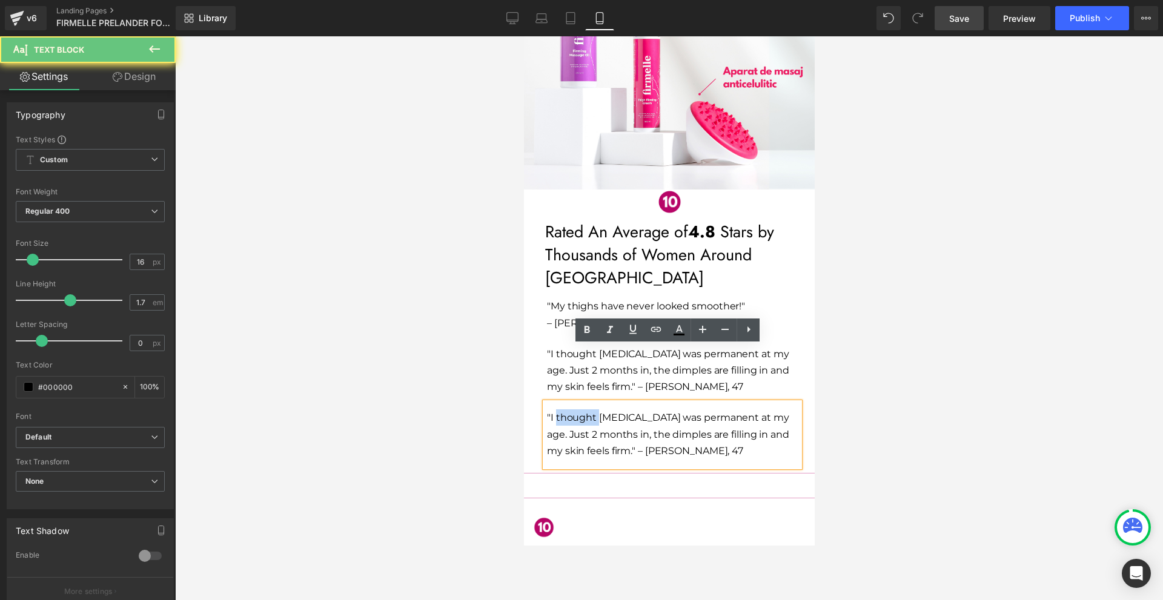
click at [579, 412] on span ""I thought [MEDICAL_DATA] was permanent at my age. Just 2 months in, the dimple…" at bounding box center [668, 434] width 242 height 44
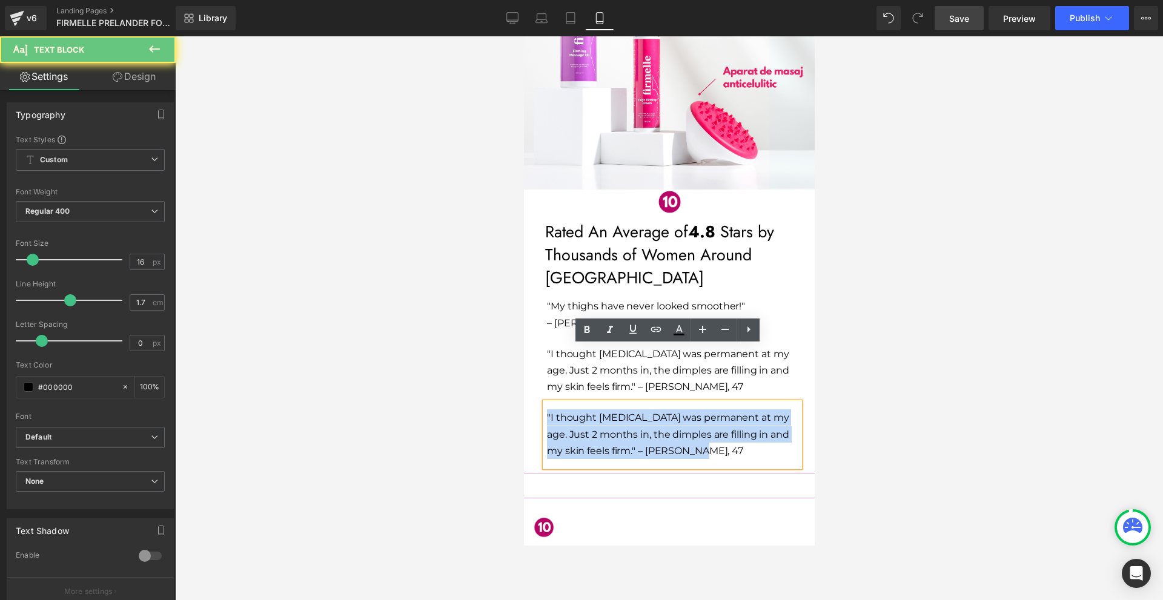
click at [579, 412] on span ""I thought [MEDICAL_DATA] was permanent at my age. Just 2 months in, the dimple…" at bounding box center [668, 434] width 242 height 44
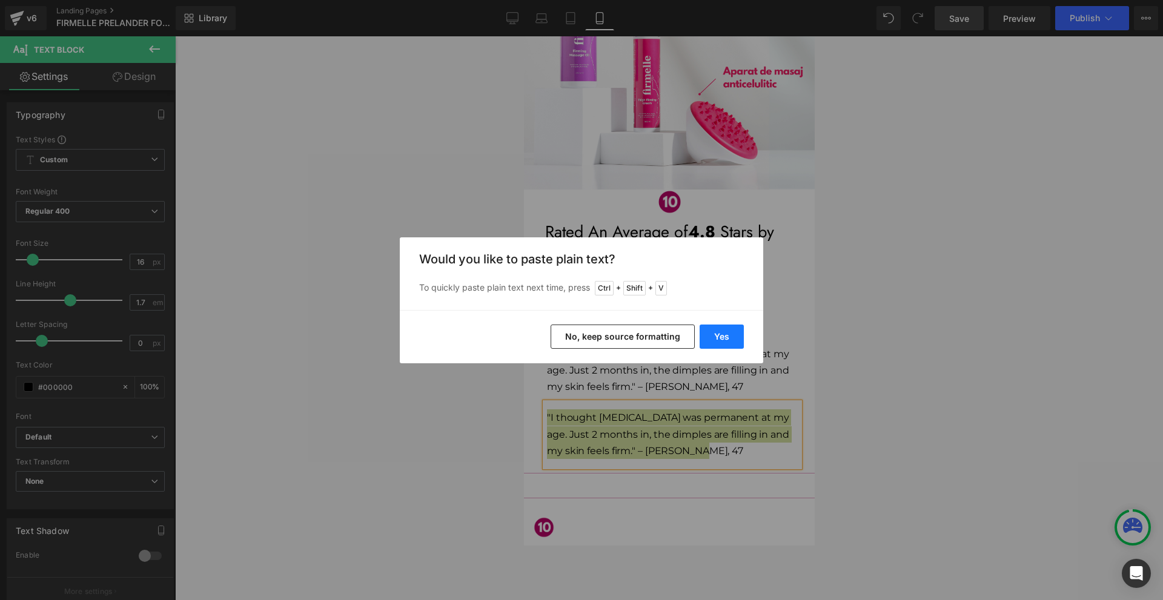
drag, startPoint x: 722, startPoint y: 334, endPoint x: 197, endPoint y: 297, distance: 526.0
click at [722, 334] on button "Yes" at bounding box center [722, 337] width 44 height 24
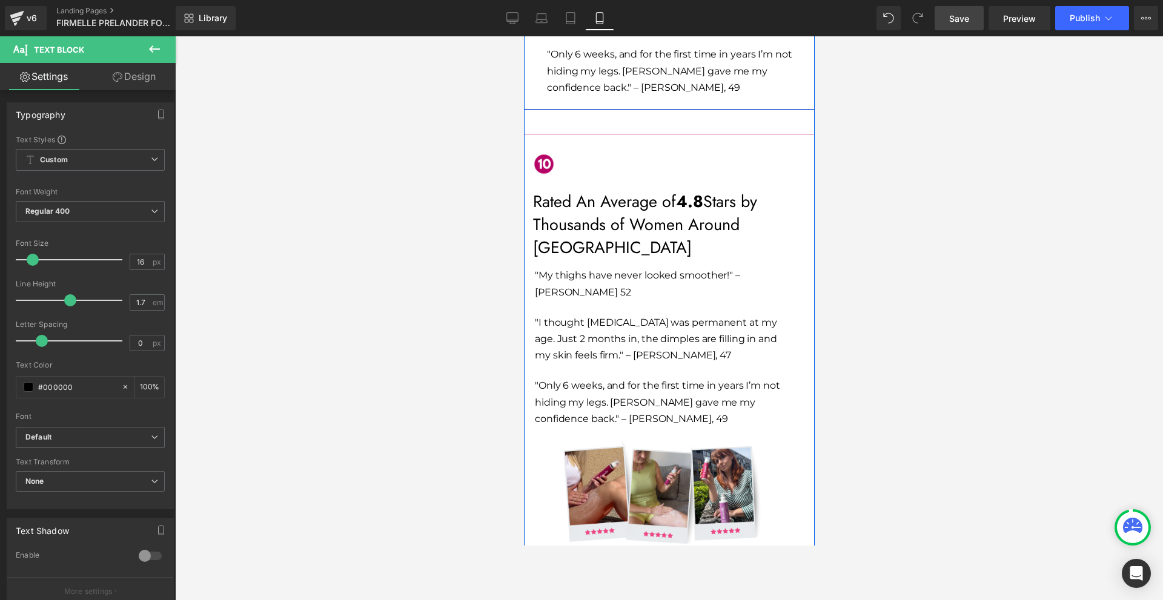
scroll to position [6079, 0]
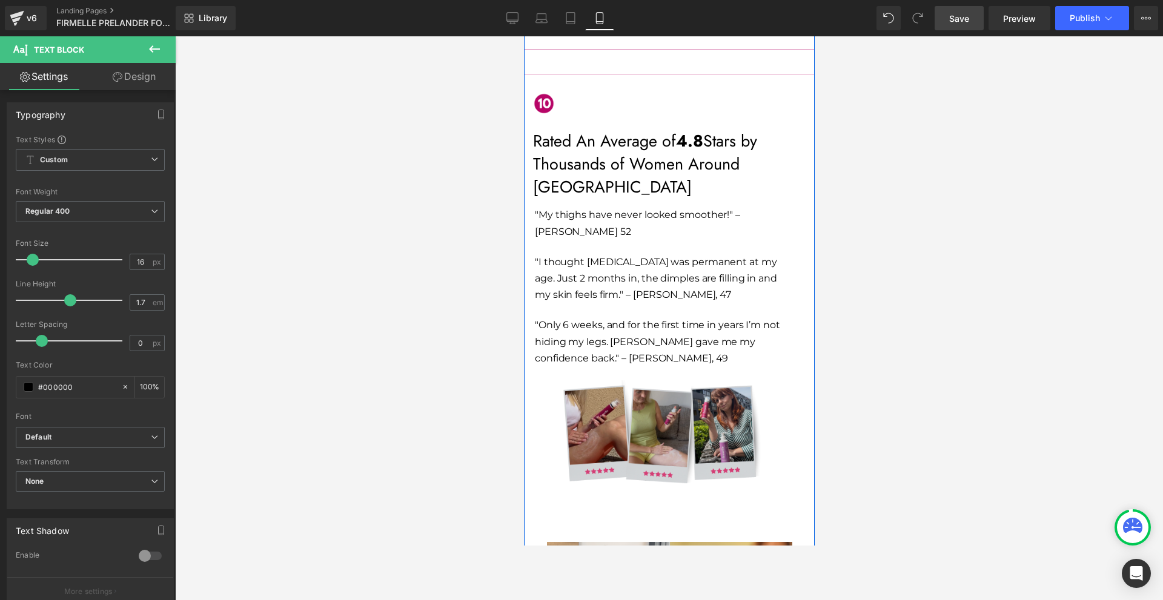
click at [672, 373] on img at bounding box center [669, 438] width 273 height 130
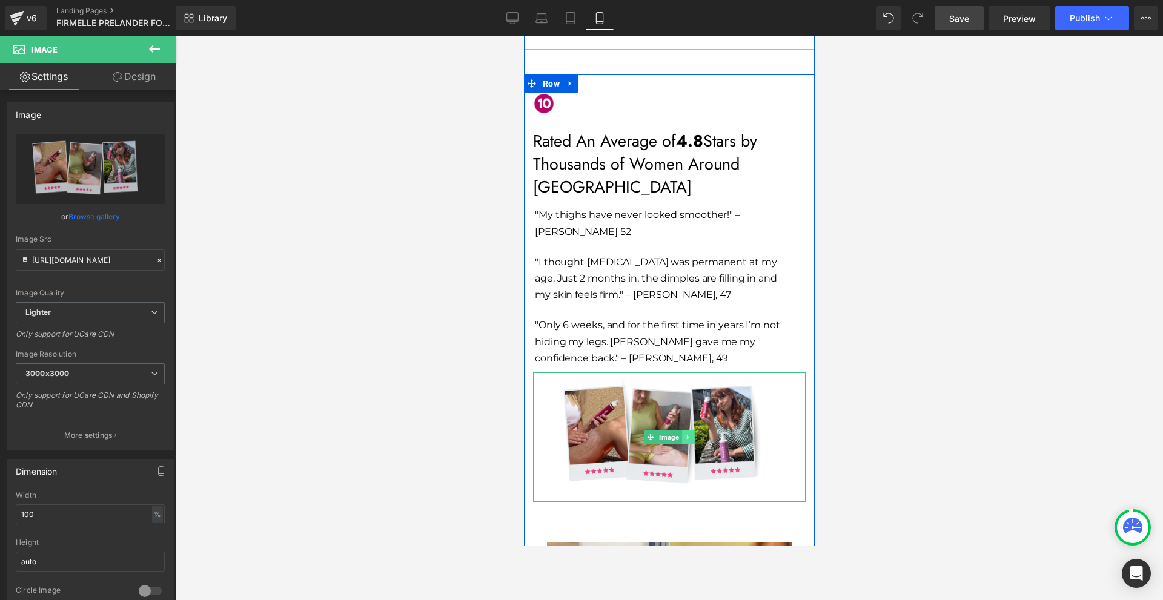
click at [684, 434] on icon at bounding box center [687, 437] width 7 height 7
click at [678, 434] on icon at bounding box center [681, 437] width 7 height 7
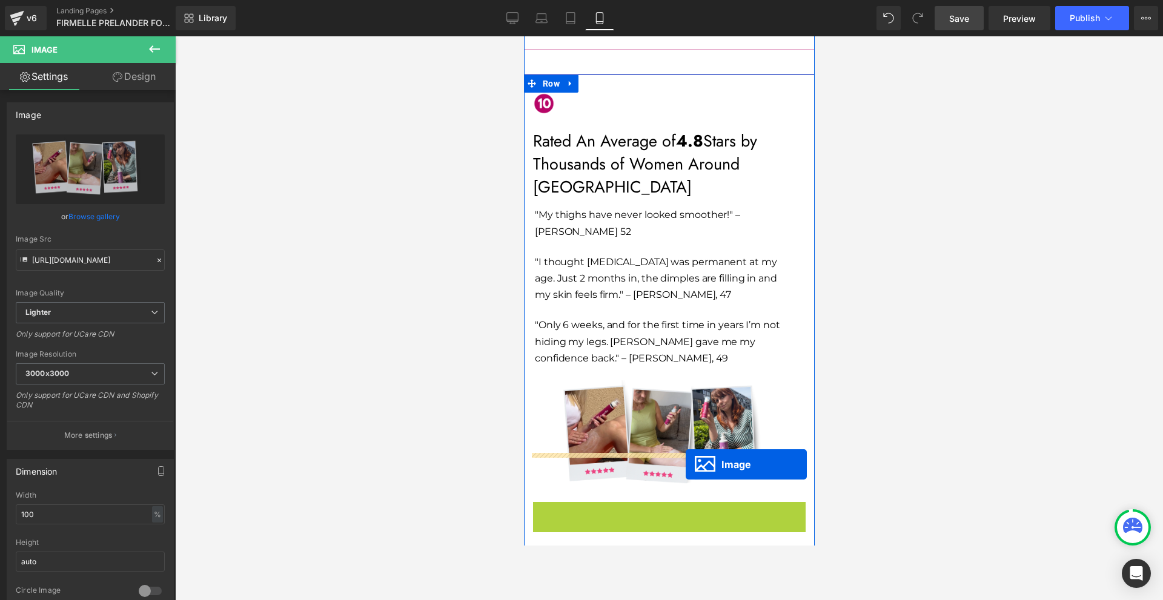
scroll to position [5776, 0]
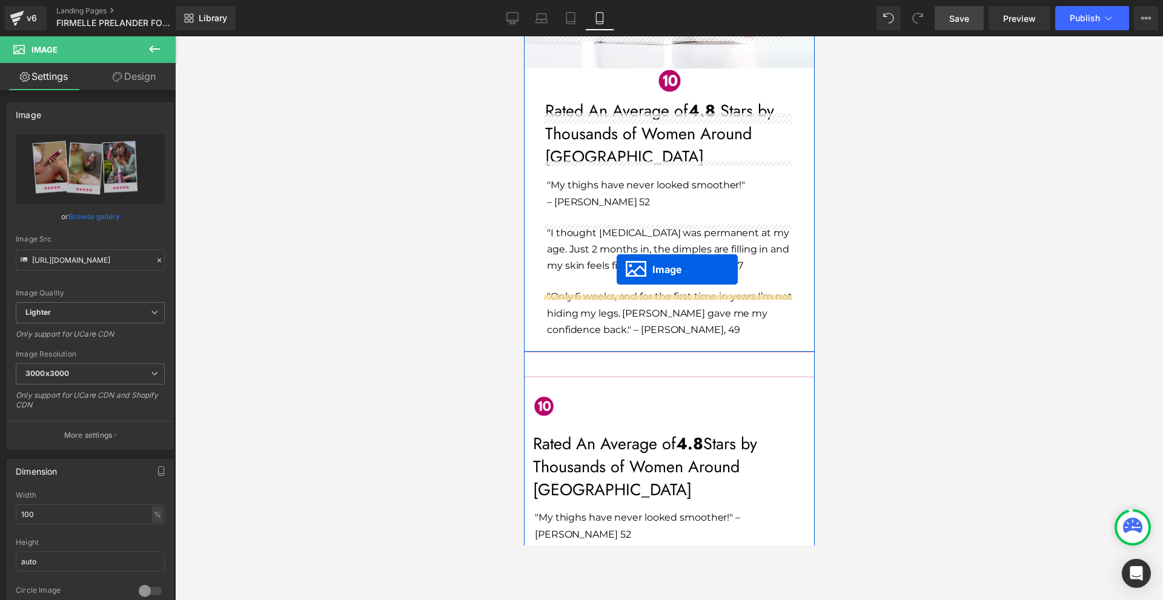
drag, startPoint x: 641, startPoint y: 490, endPoint x: 616, endPoint y: 270, distance: 222.0
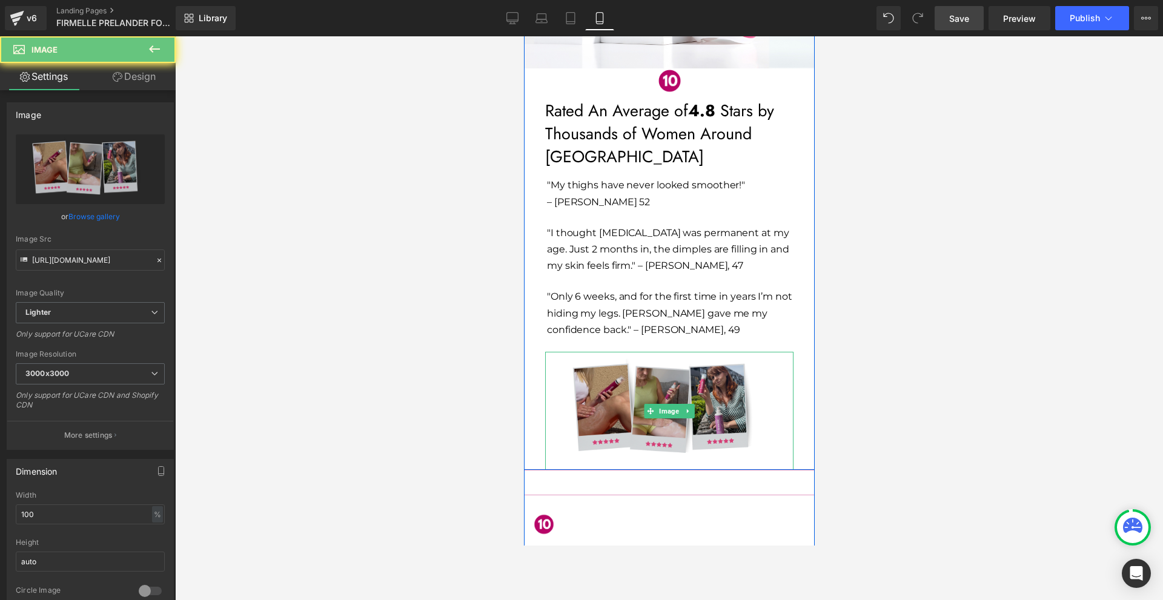
click at [611, 364] on img at bounding box center [669, 411] width 248 height 118
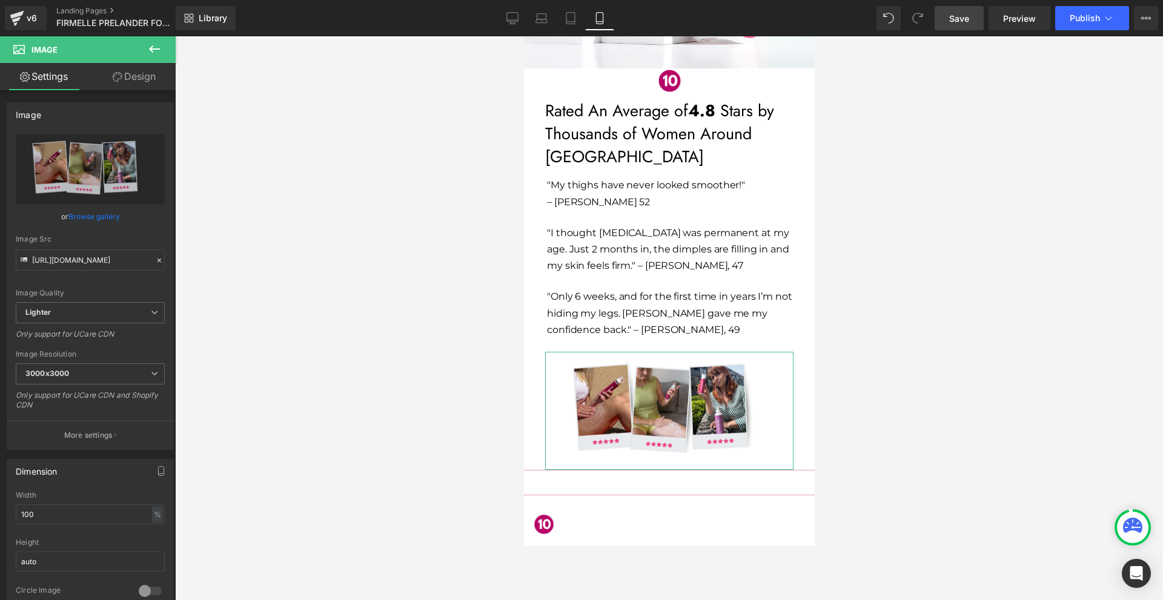
click at [142, 78] on link "Design" at bounding box center [134, 76] width 88 height 27
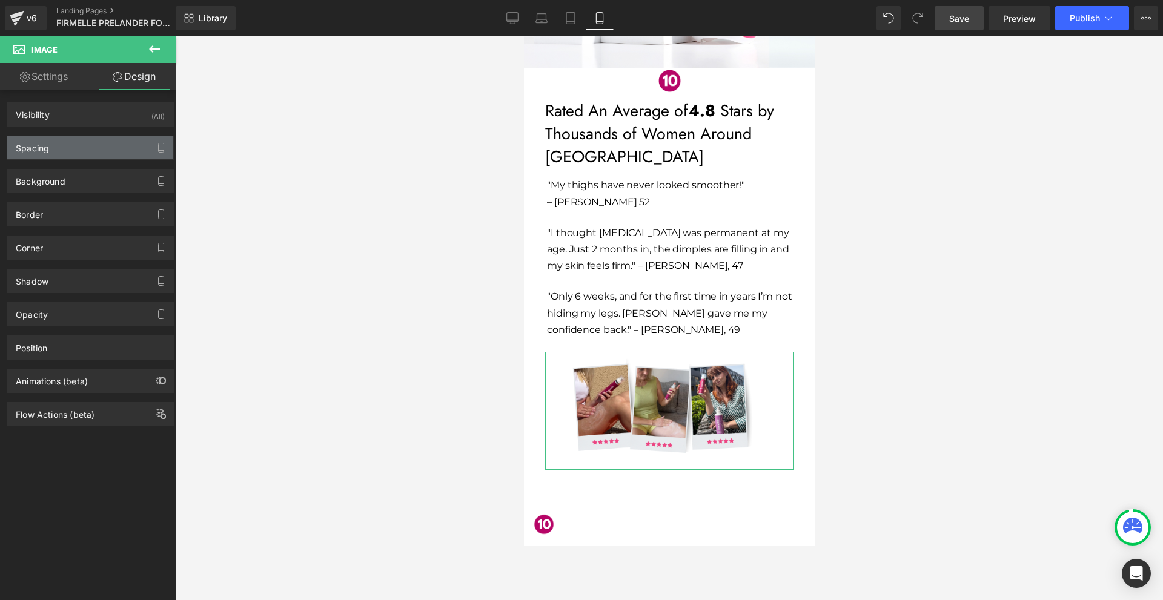
click at [53, 151] on div "Spacing" at bounding box center [90, 147] width 166 height 23
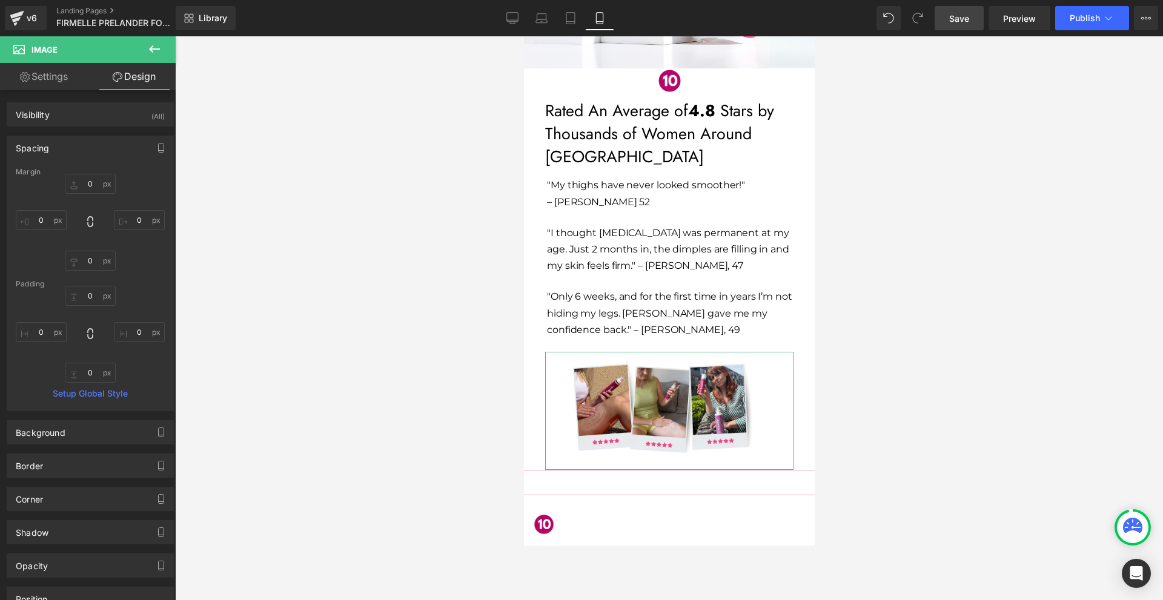
type input "0"
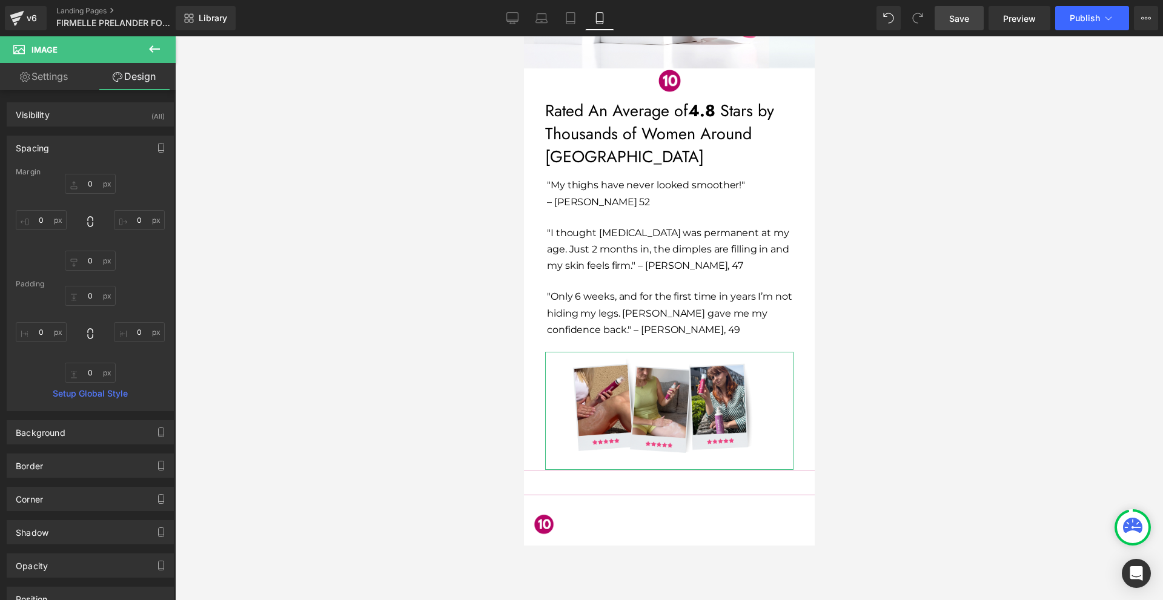
type input "0"
click at [50, 214] on input "0" at bounding box center [41, 220] width 51 height 20
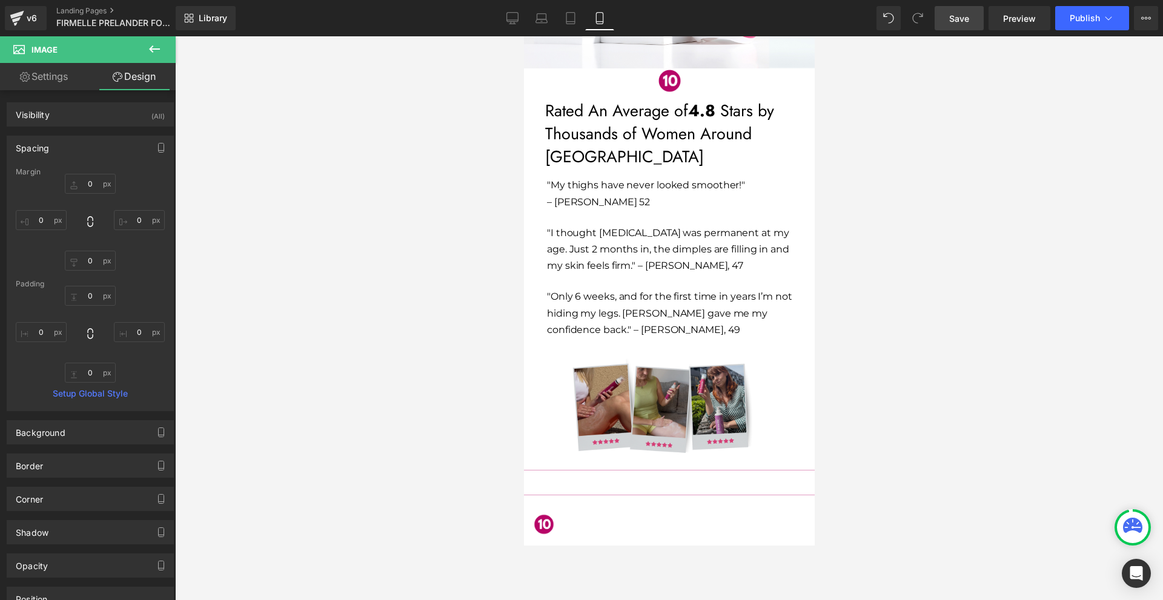
click at [570, 352] on img at bounding box center [669, 411] width 248 height 118
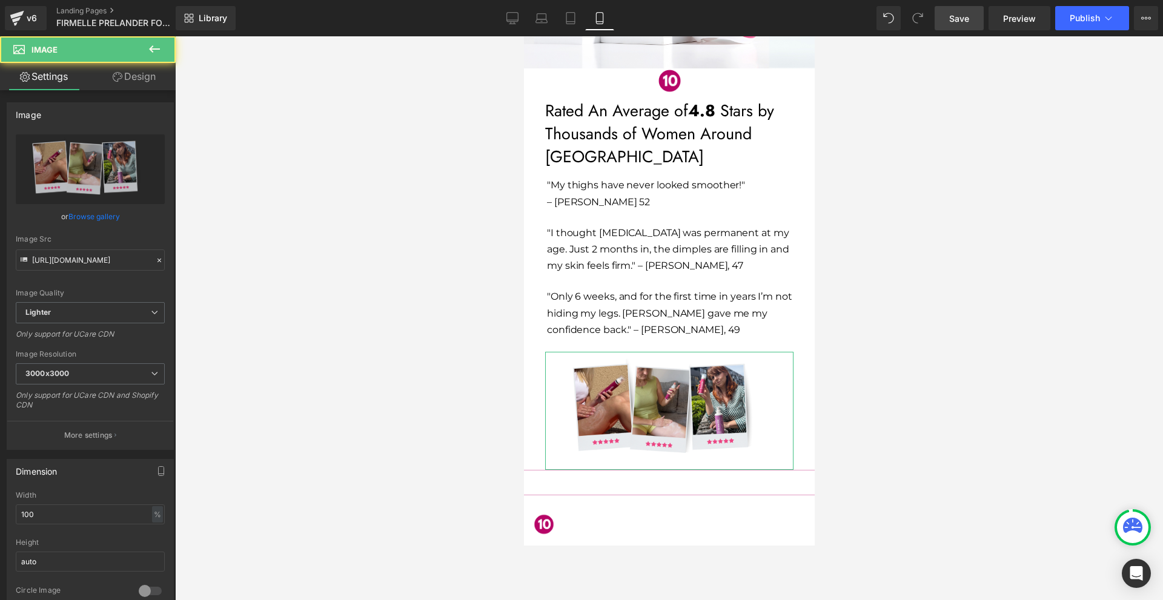
click at [119, 70] on link "Design" at bounding box center [134, 76] width 88 height 27
click at [0, 0] on div "Spacing" at bounding box center [0, 0] width 0 height 0
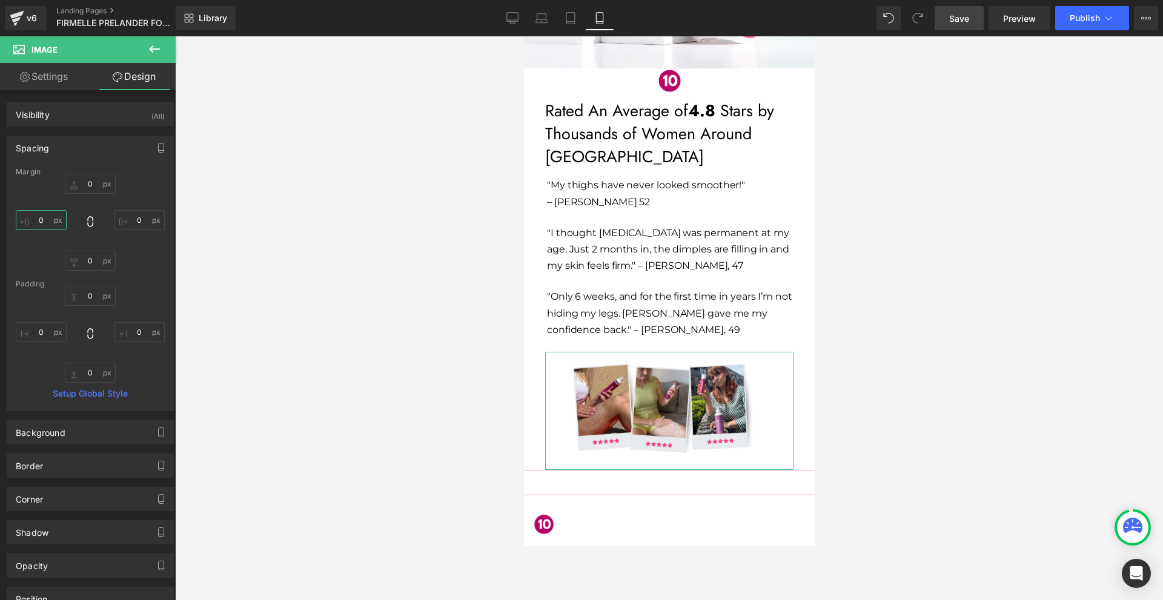
click at [48, 218] on input "0" at bounding box center [41, 220] width 51 height 20
type input "1"
type input "."
type input "4-"
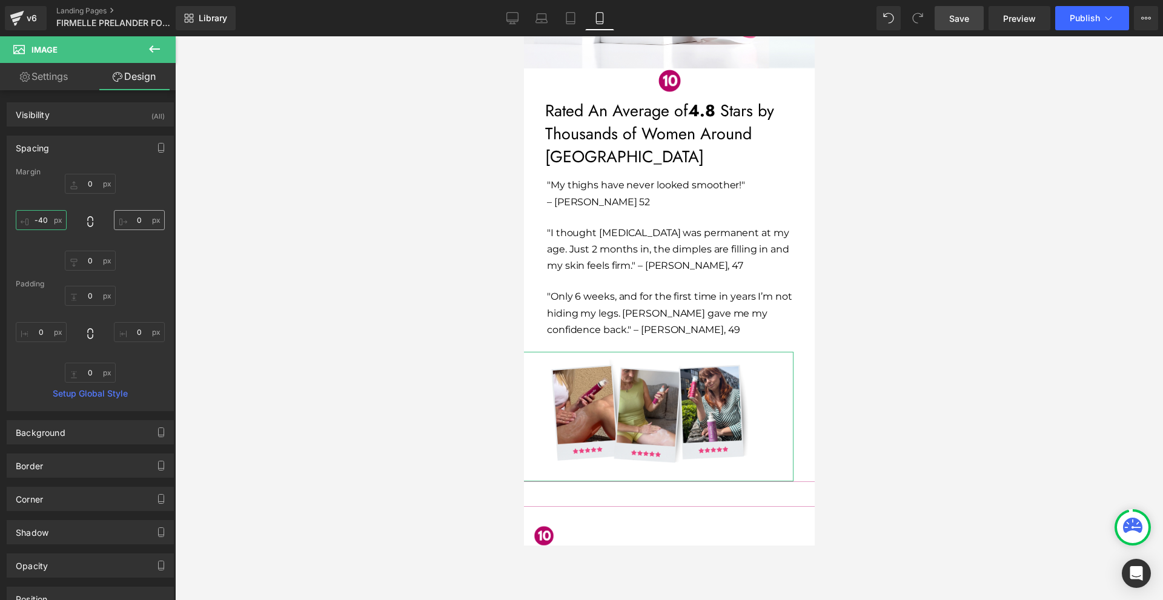
type input "-40"
click at [137, 227] on input "0" at bounding box center [139, 220] width 51 height 20
type input "-70"
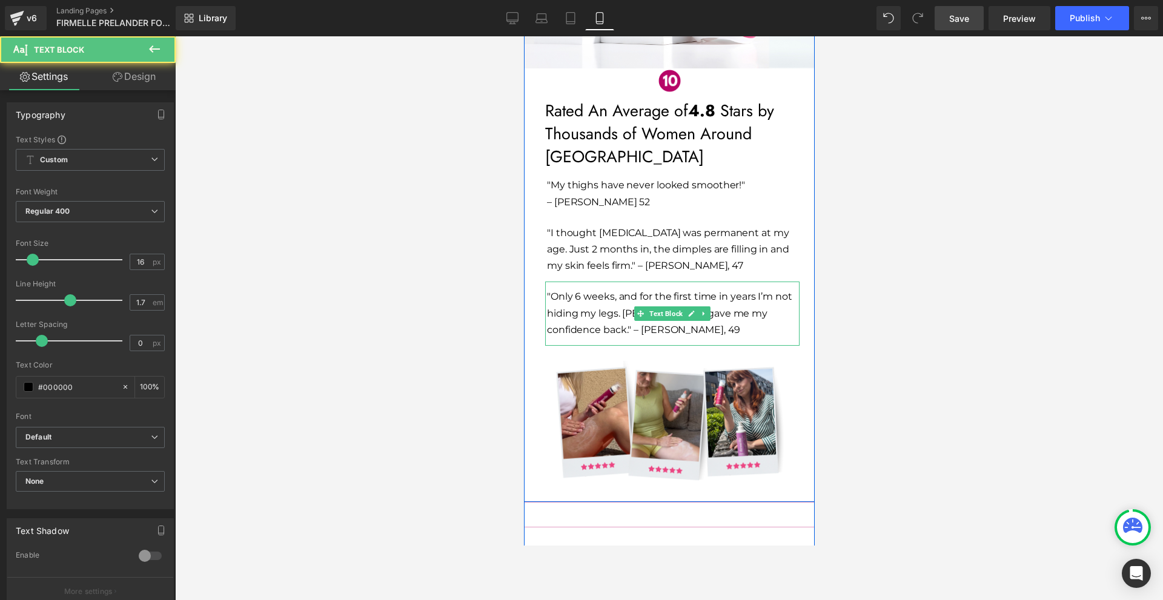
click at [650, 285] on div ""Only 6 weeks, and for the first time in years I’m not hiding my legs. [PERSON_…" at bounding box center [672, 314] width 254 height 64
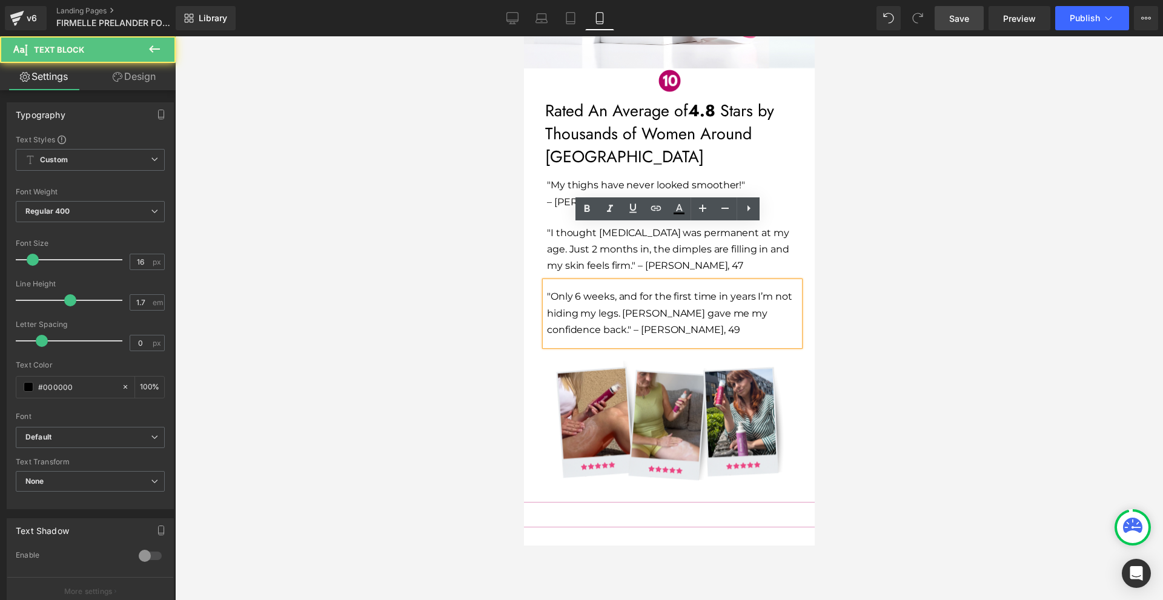
click at [907, 309] on div at bounding box center [669, 318] width 988 height 564
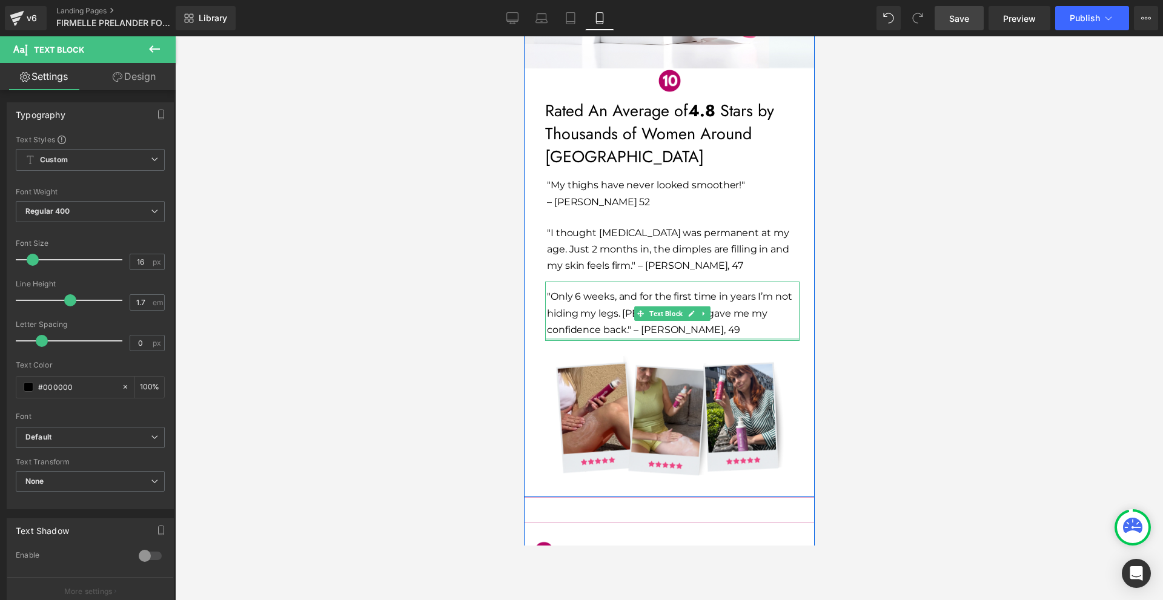
drag, startPoint x: 717, startPoint y: 287, endPoint x: 722, endPoint y: 282, distance: 7.3
click at [722, 338] on div at bounding box center [672, 339] width 254 height 3
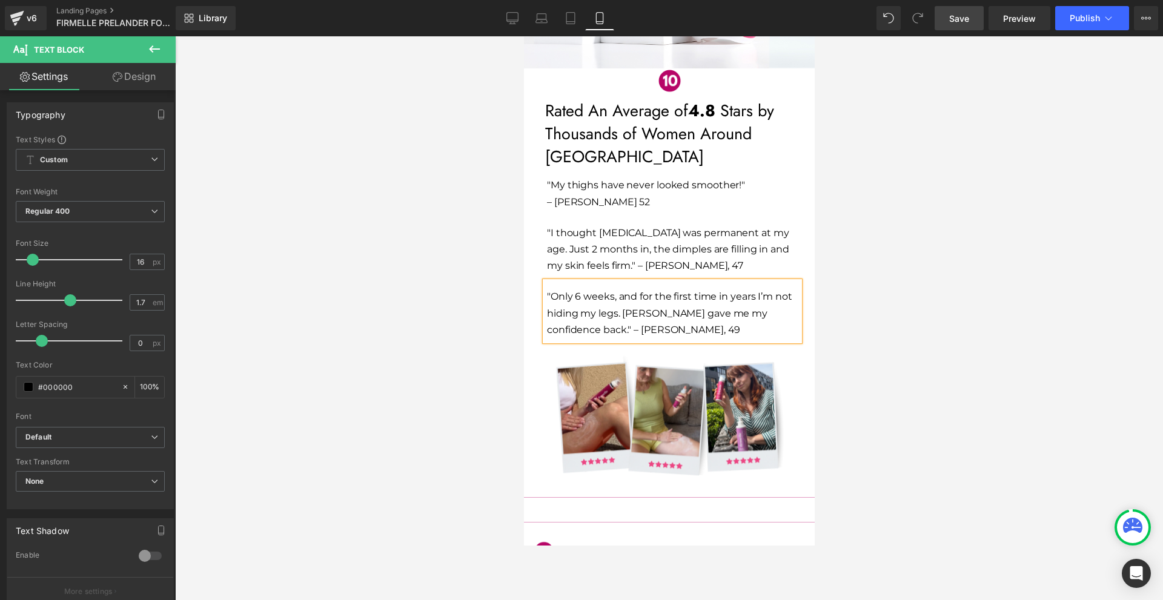
click at [1005, 341] on div at bounding box center [669, 318] width 988 height 564
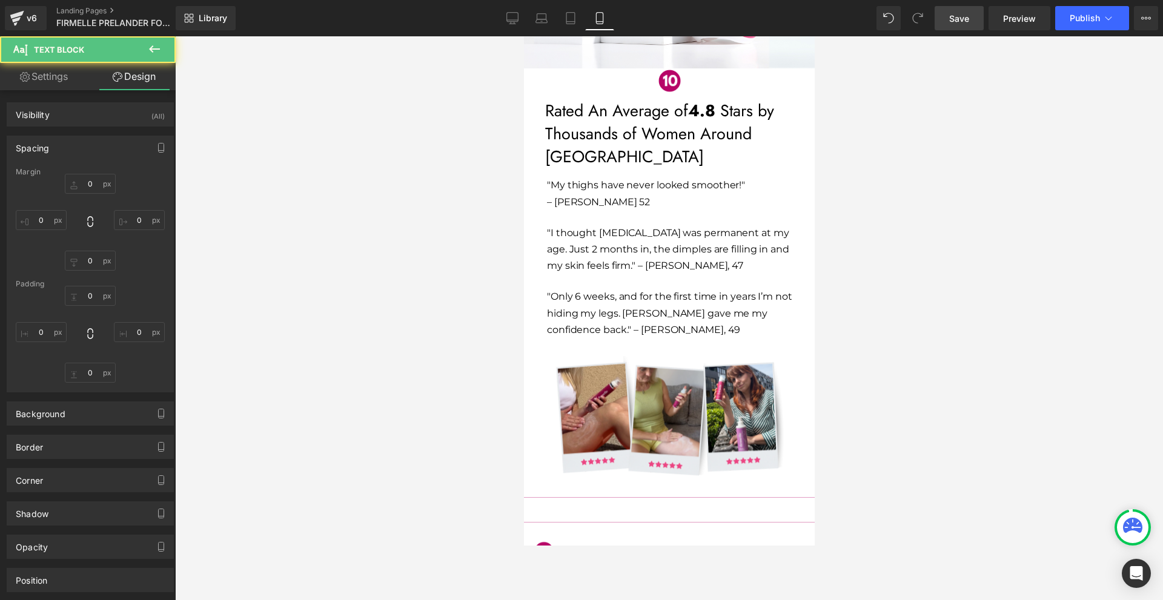
type input "-10"
type input "10"
type input "0"
type input "11"
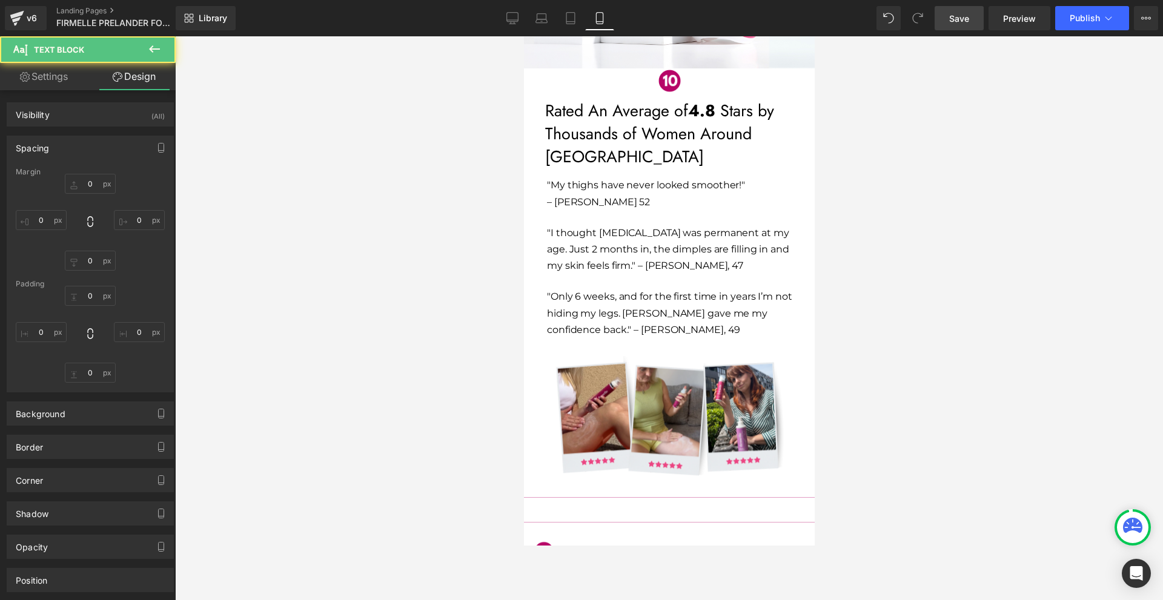
type input "0"
type input "5"
type input "3"
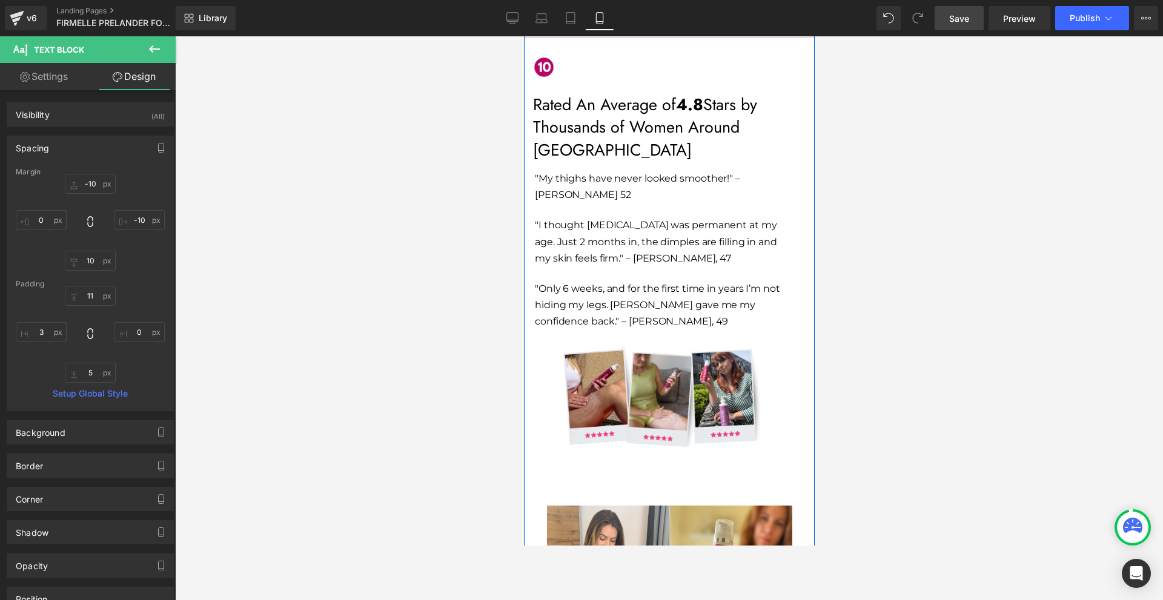
scroll to position [6443, 0]
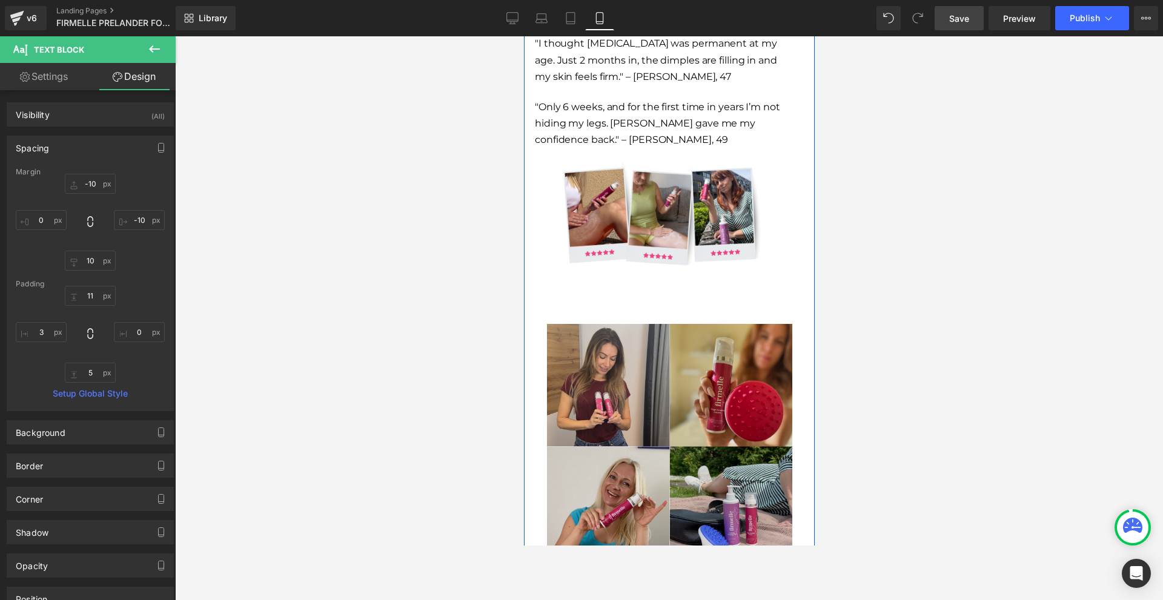
click at [673, 330] on img at bounding box center [669, 446] width 245 height 245
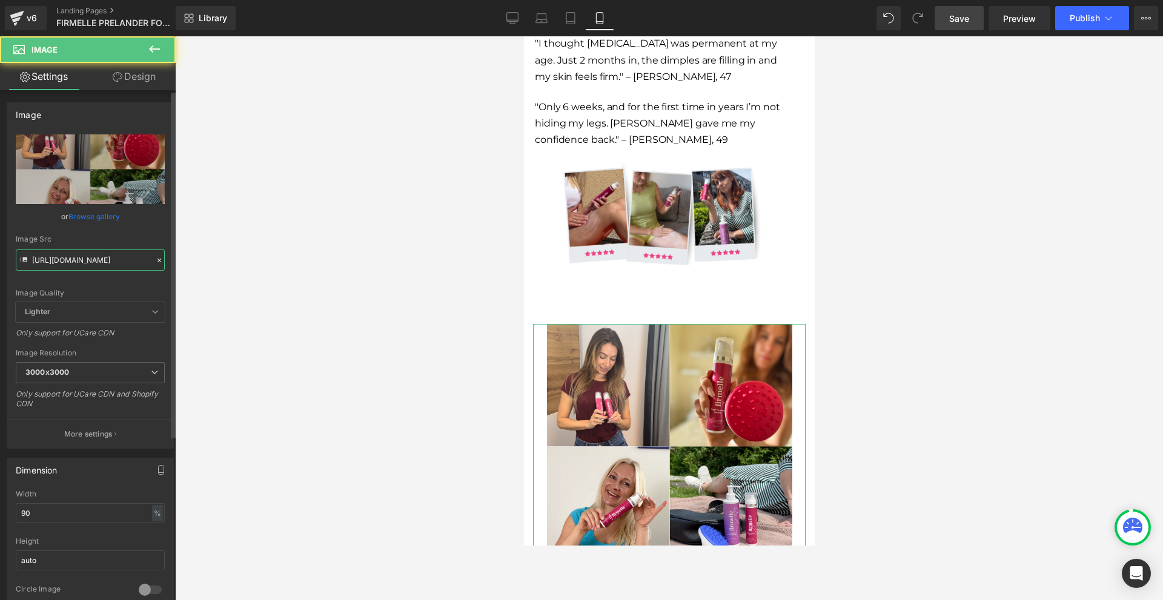
click at [128, 250] on input "[URL][DOMAIN_NAME]" at bounding box center [90, 260] width 149 height 21
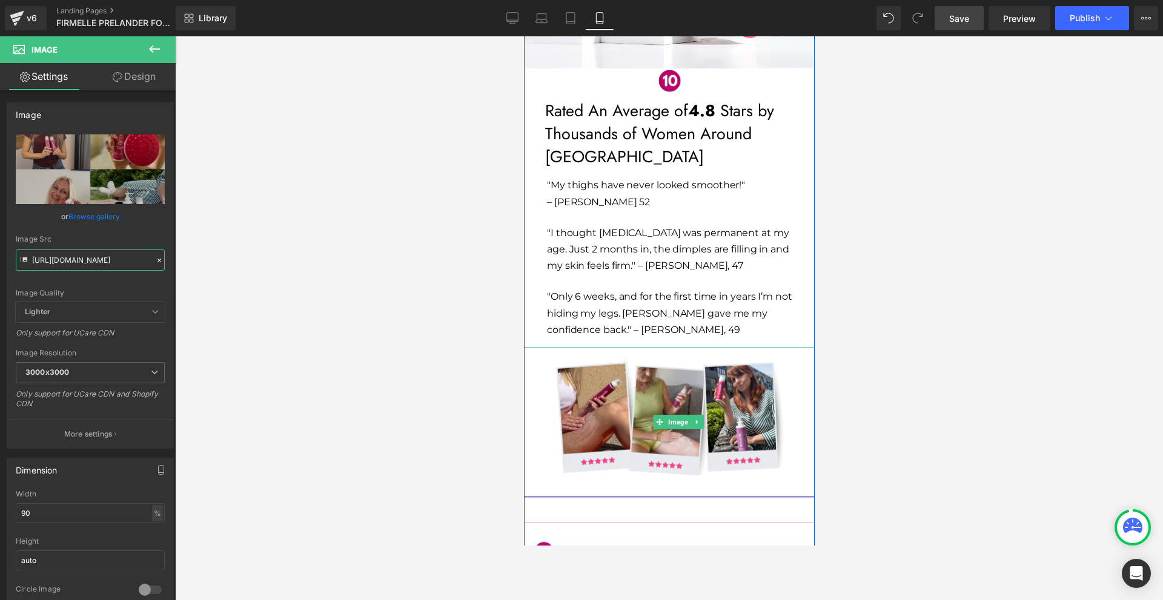
scroll to position [5534, 0]
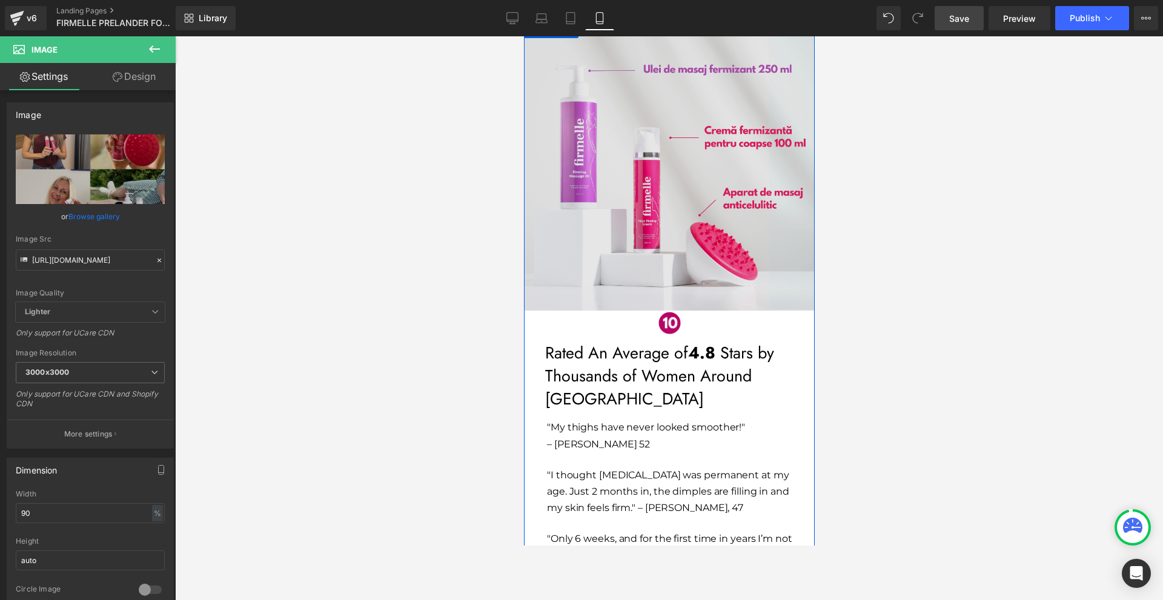
click at [648, 230] on img at bounding box center [669, 165] width 291 height 291
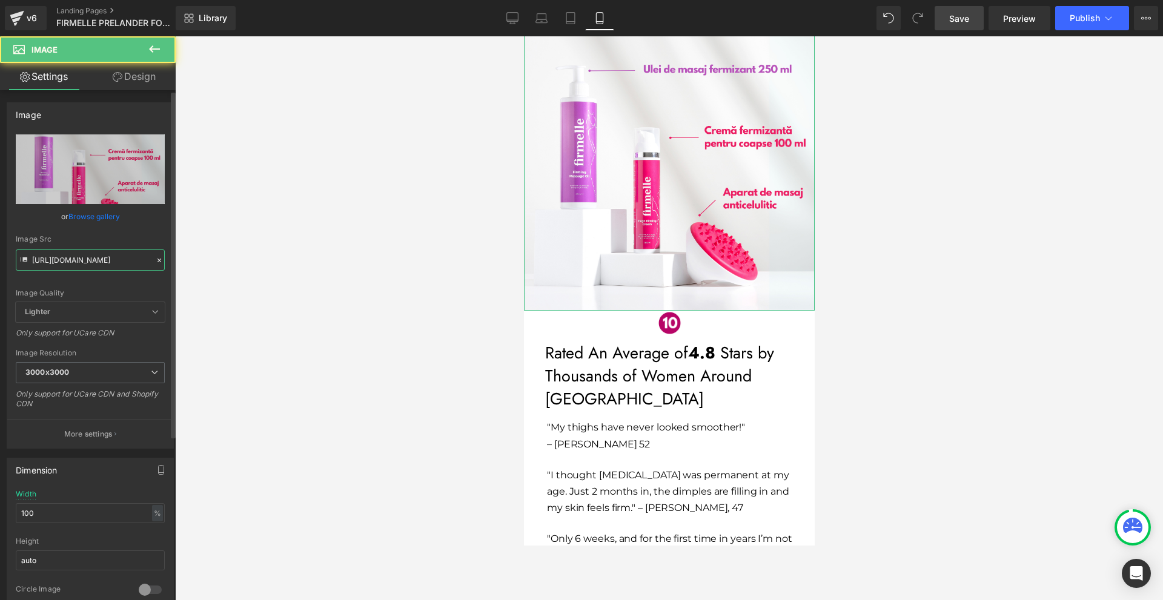
click at [131, 257] on input "[URL][DOMAIN_NAME]" at bounding box center [90, 260] width 149 height 21
paste input "854/1470/7524/files/OLD_ME_4_3000x3000.png?v=1756378152"
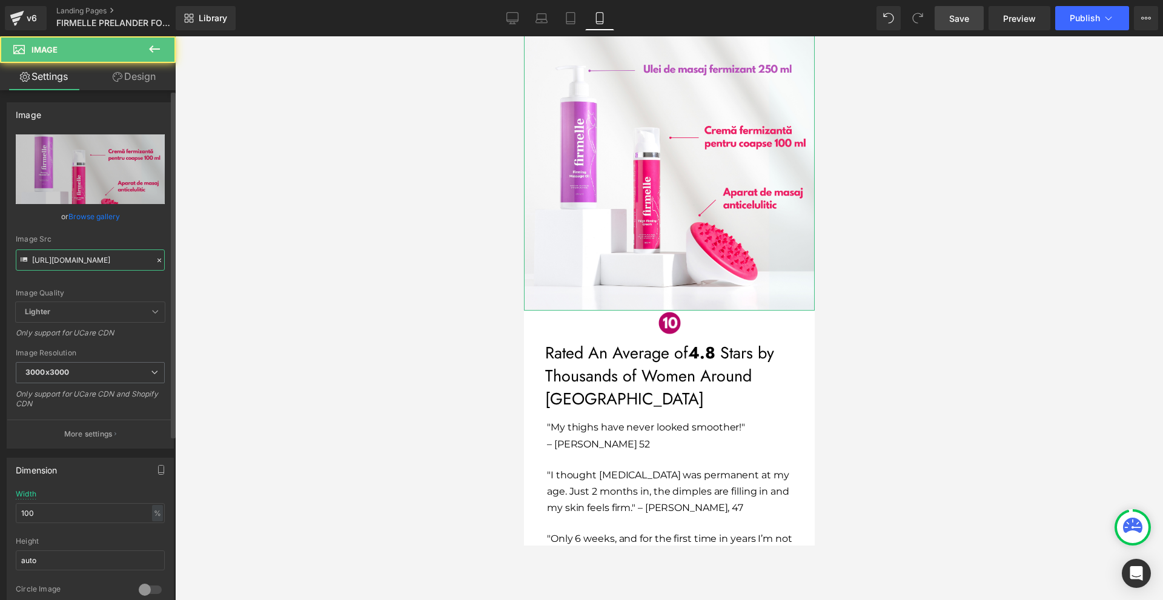
type input "[URL][DOMAIN_NAME]"
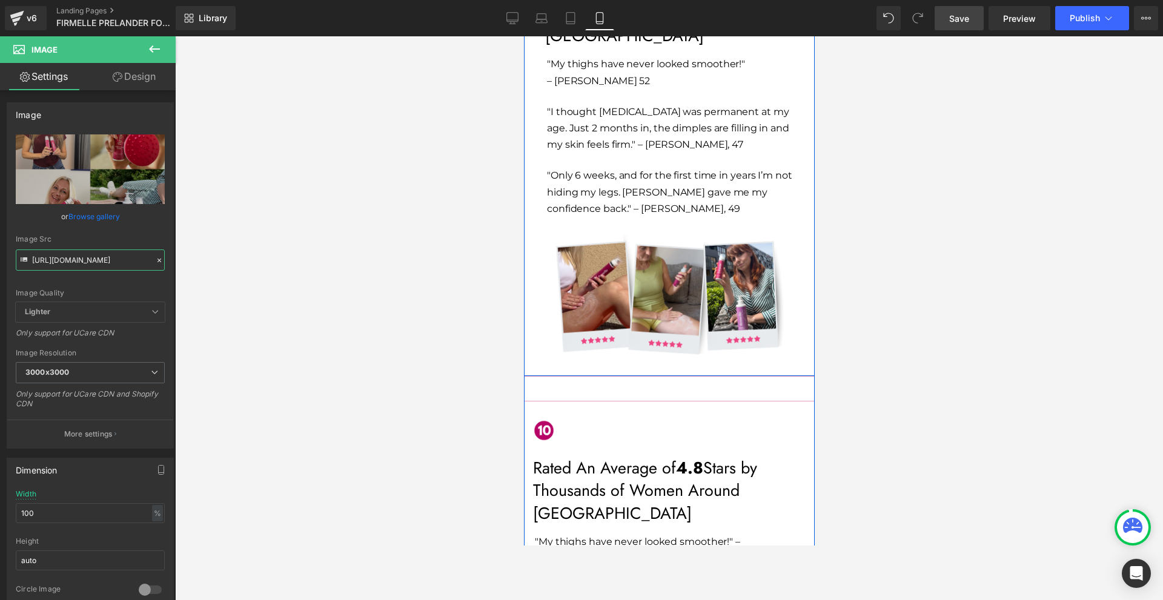
scroll to position [6140, 0]
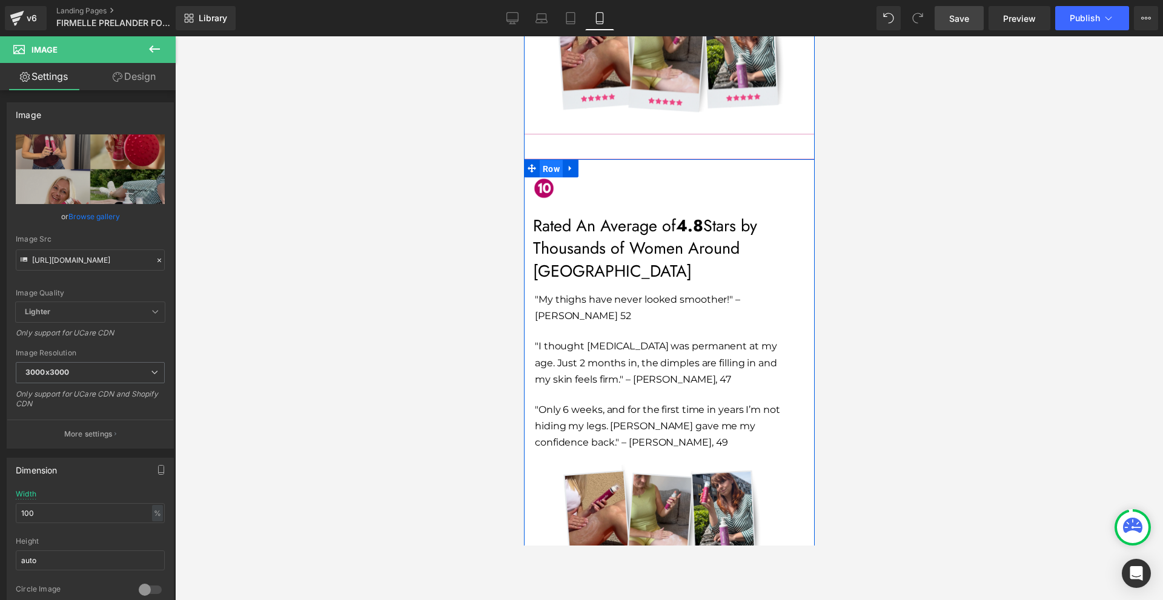
click at [539, 160] on span "Row" at bounding box center [550, 169] width 23 height 18
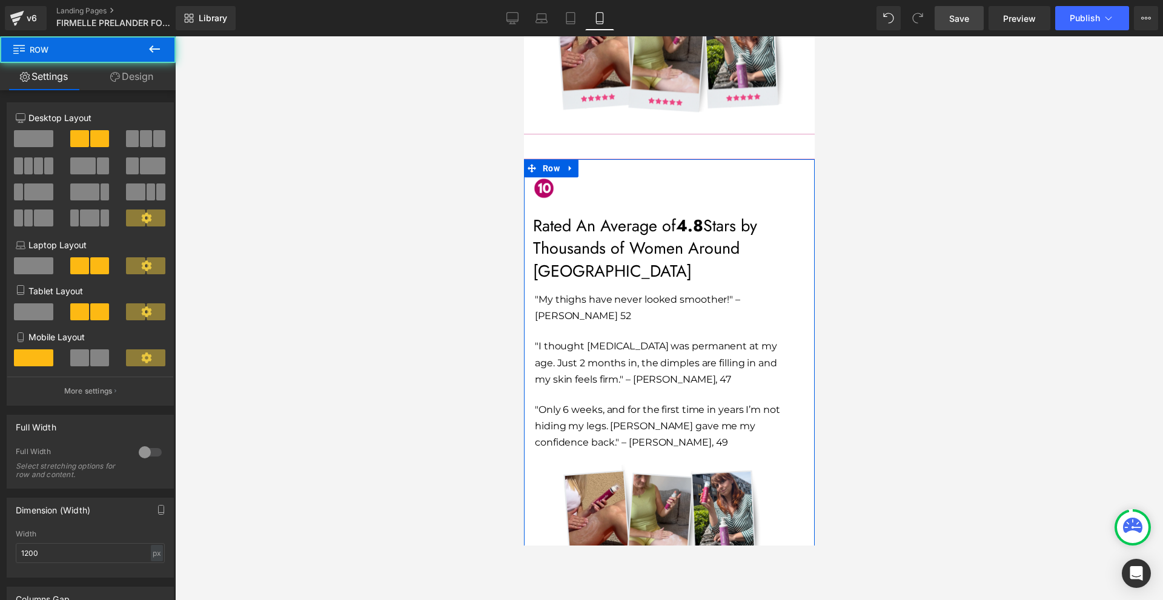
click at [159, 76] on link "Design" at bounding box center [132, 76] width 88 height 27
click at [0, 0] on div "Visibility" at bounding box center [0, 0] width 0 height 0
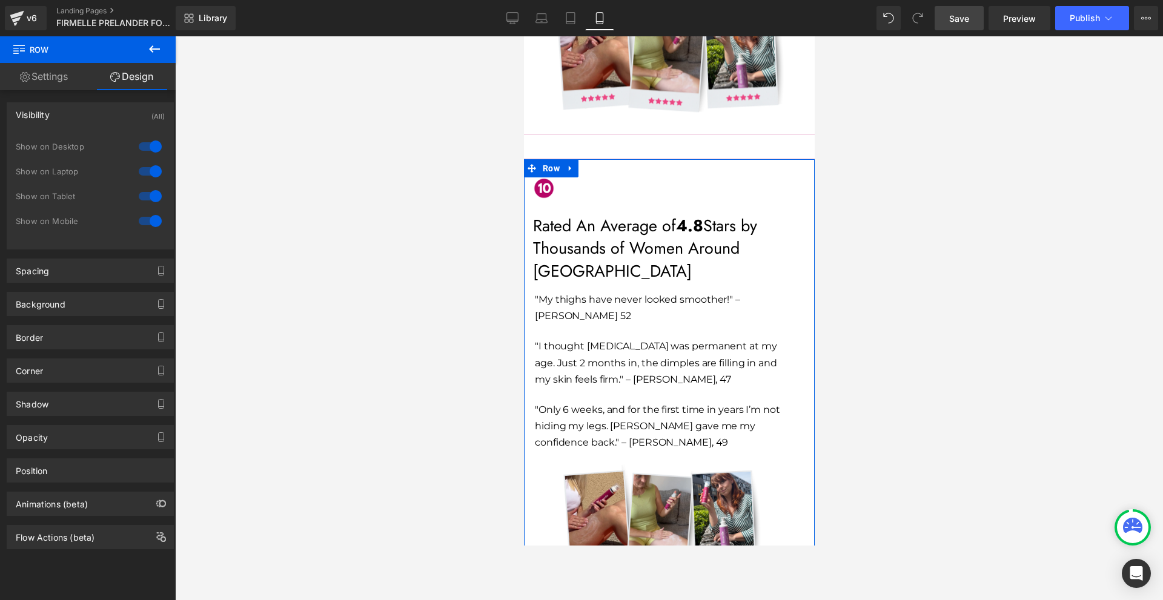
click at [136, 221] on div at bounding box center [150, 220] width 29 height 19
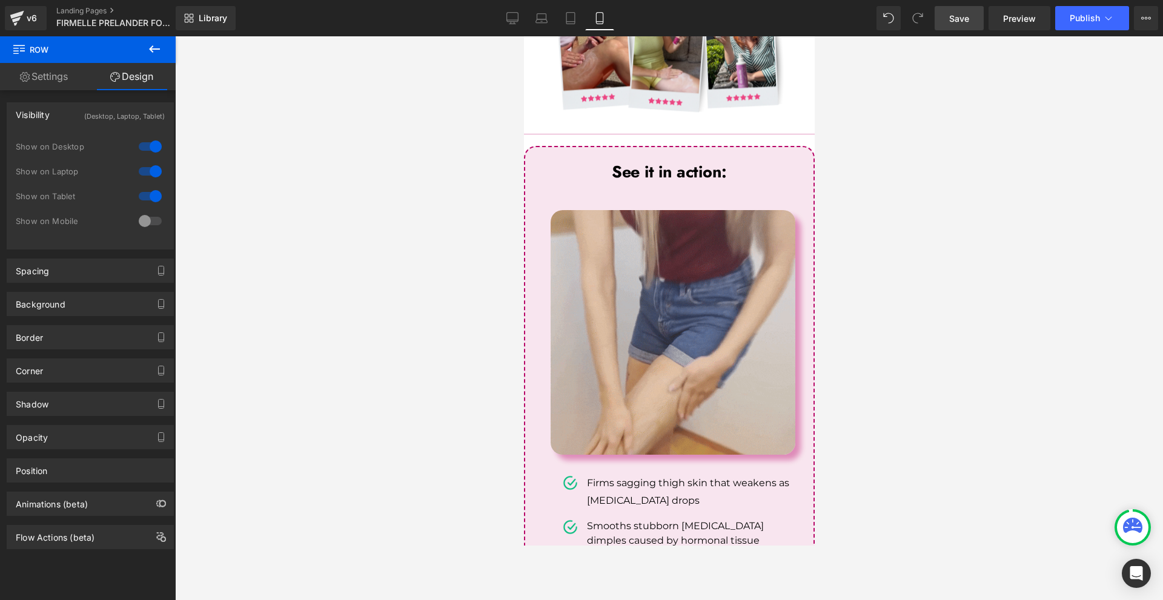
click at [144, 199] on div at bounding box center [150, 196] width 29 height 19
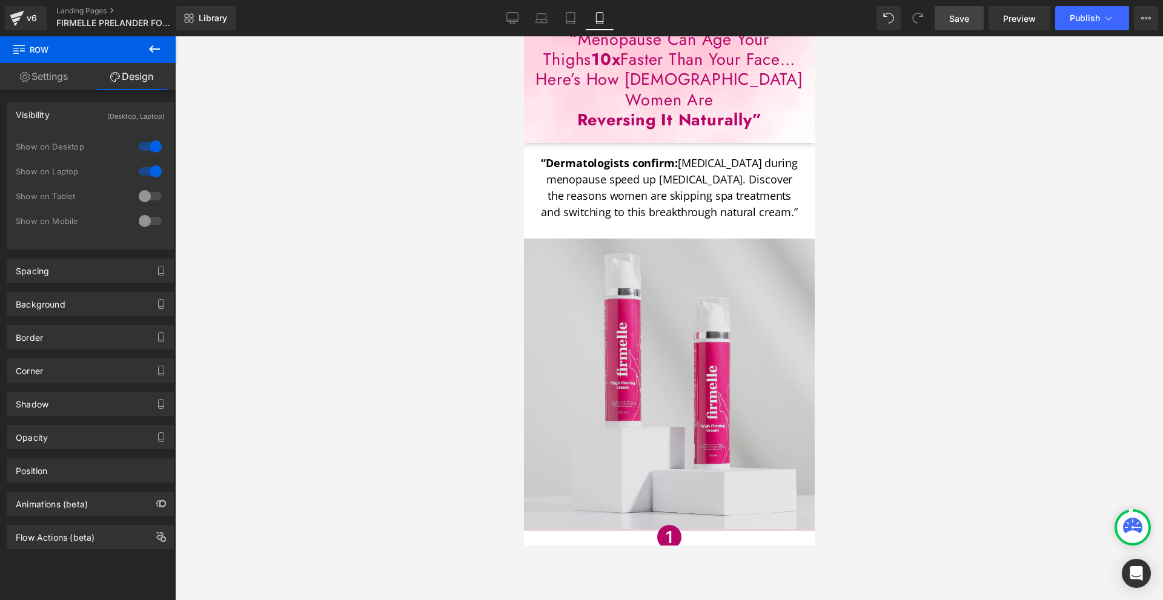
scroll to position [0, 0]
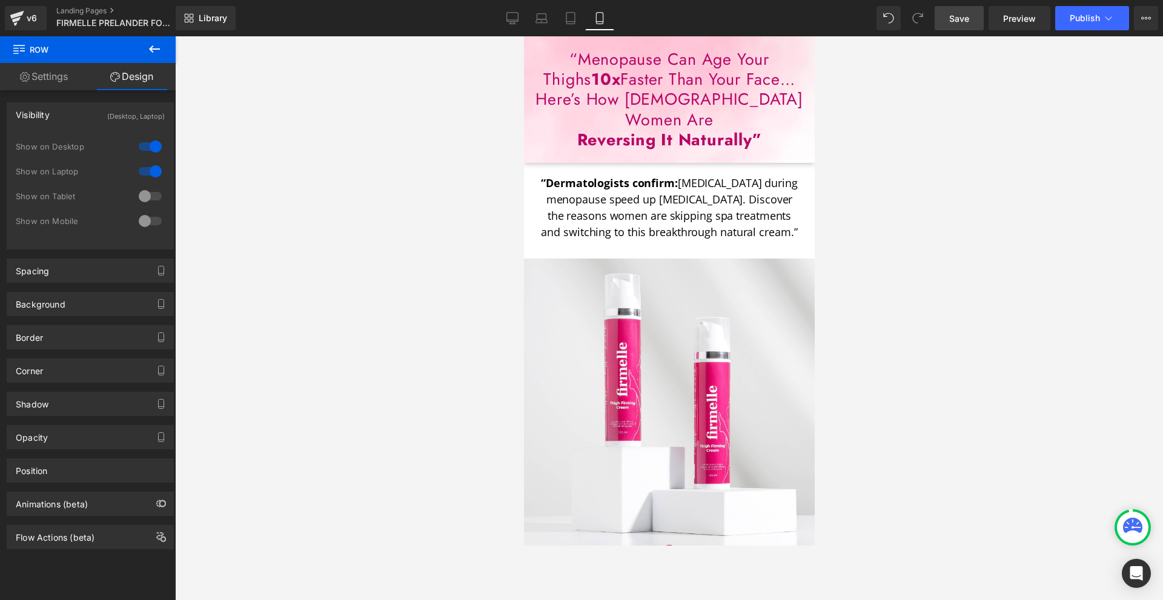
click at [964, 18] on span "Save" at bounding box center [959, 18] width 20 height 13
